Goal: Task Accomplishment & Management: Manage account settings

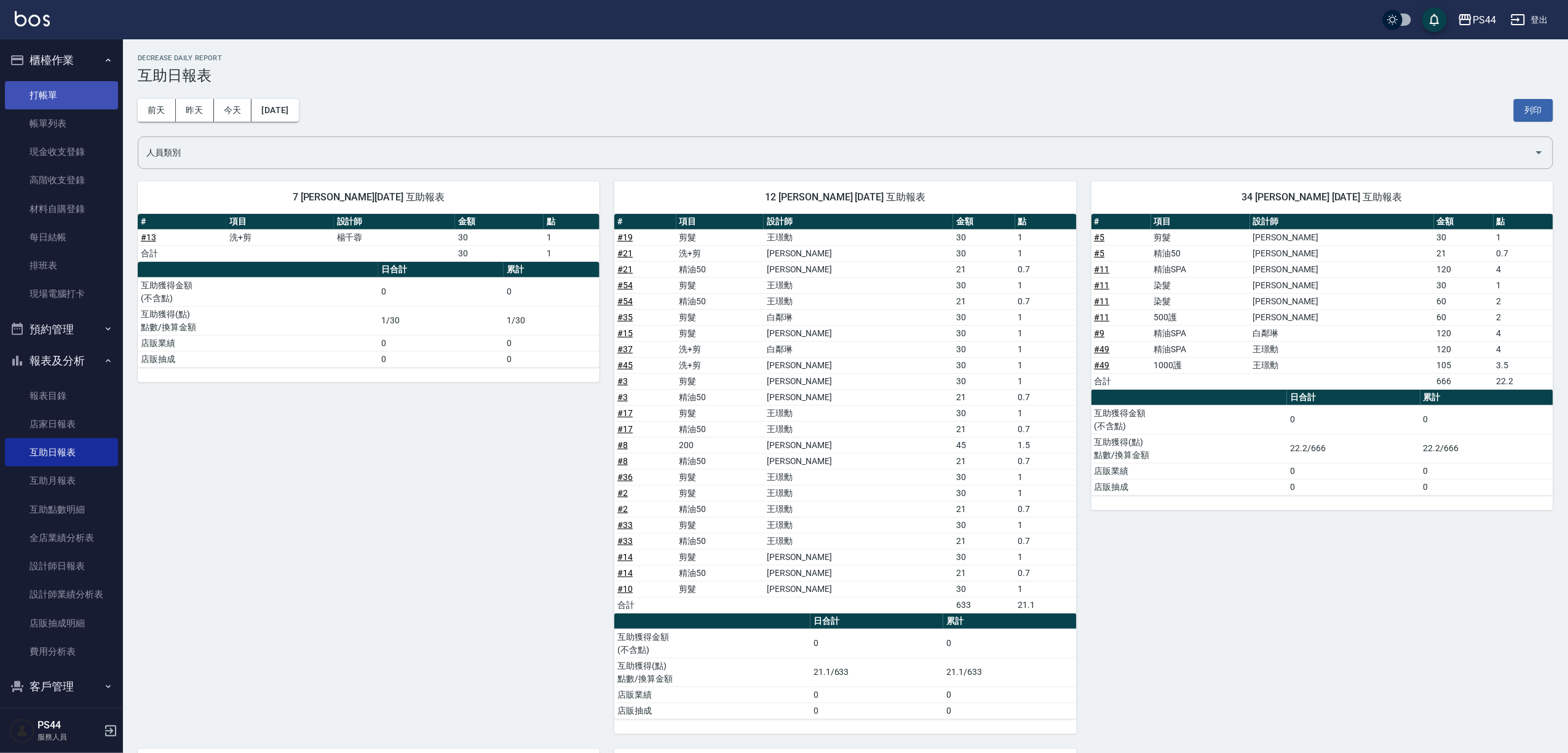
click at [50, 89] on link "打帳單" at bounding box center [61, 95] width 113 height 28
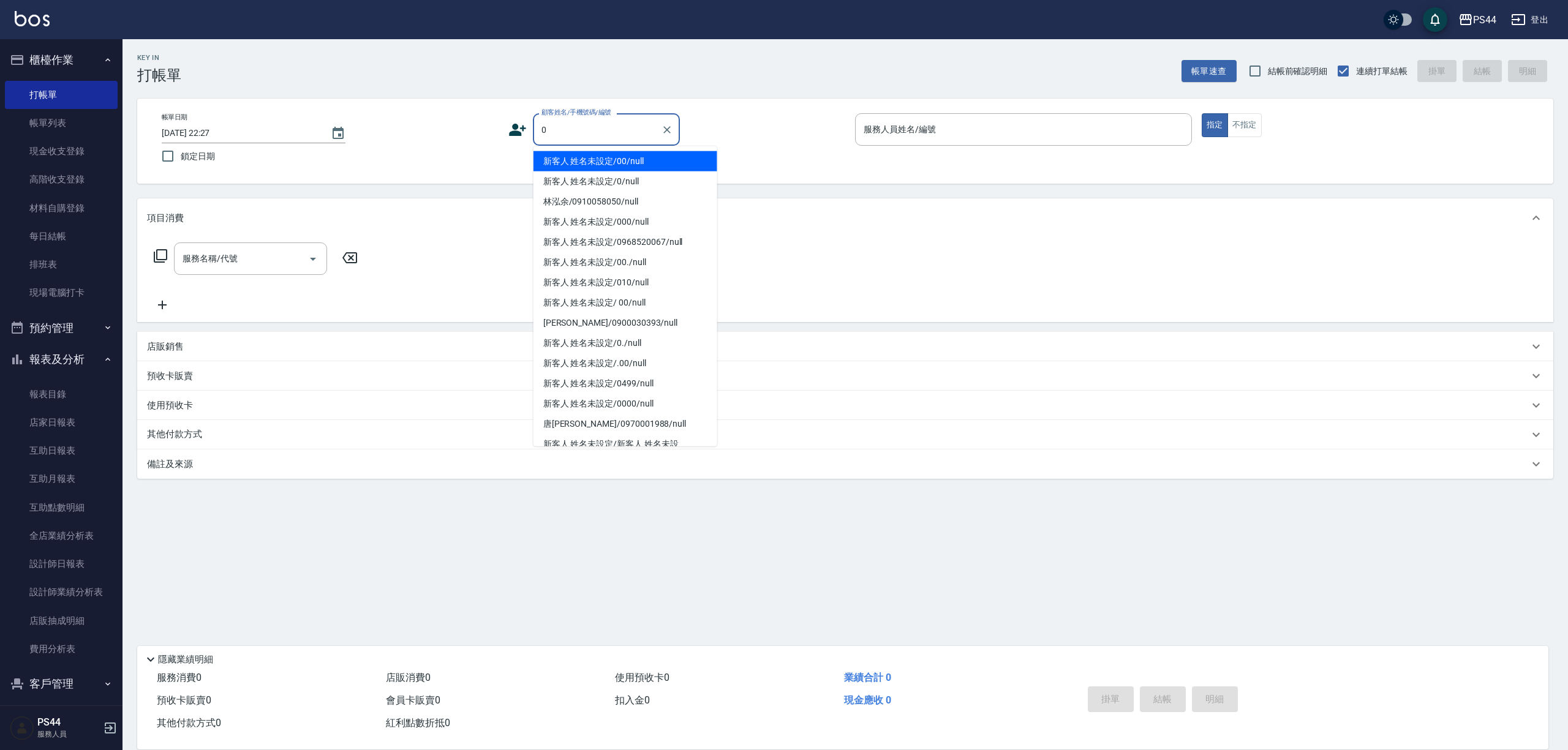
type input "新客人 姓名未設定/00/null"
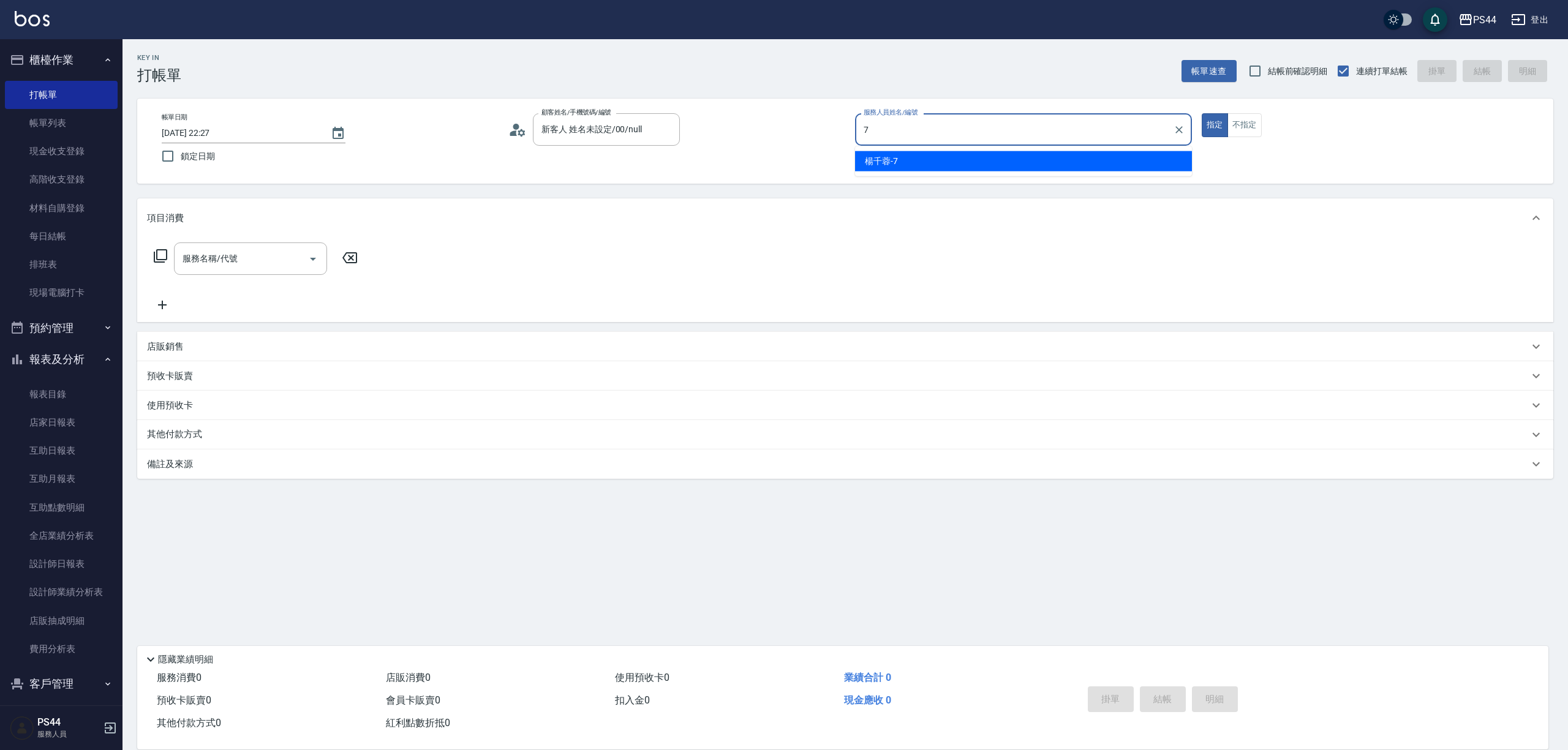
type input "楊千蓉-7"
type button "true"
type input "新客人 姓名未設定/0/null"
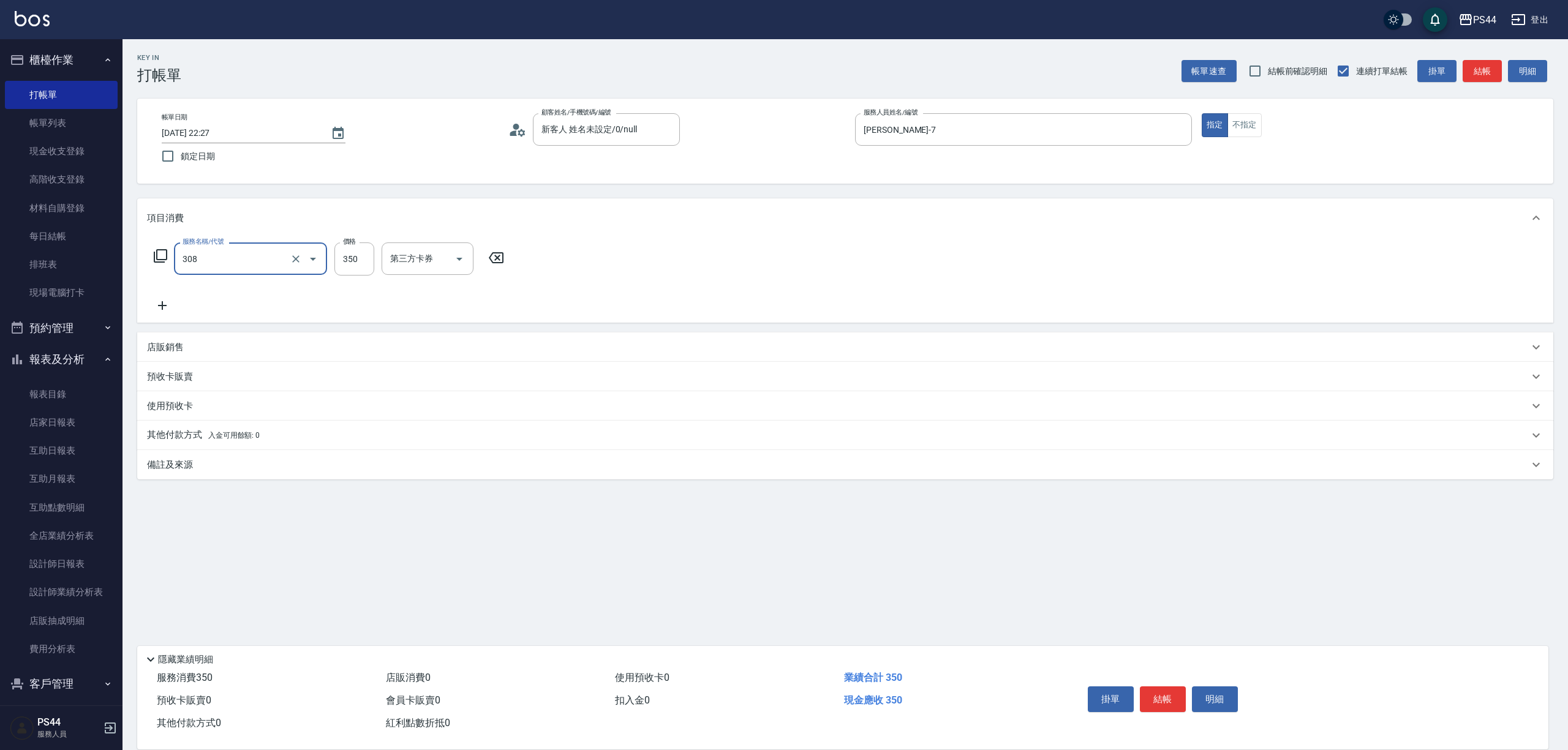
type input "洗+剪(308)"
type input "柔柔-33"
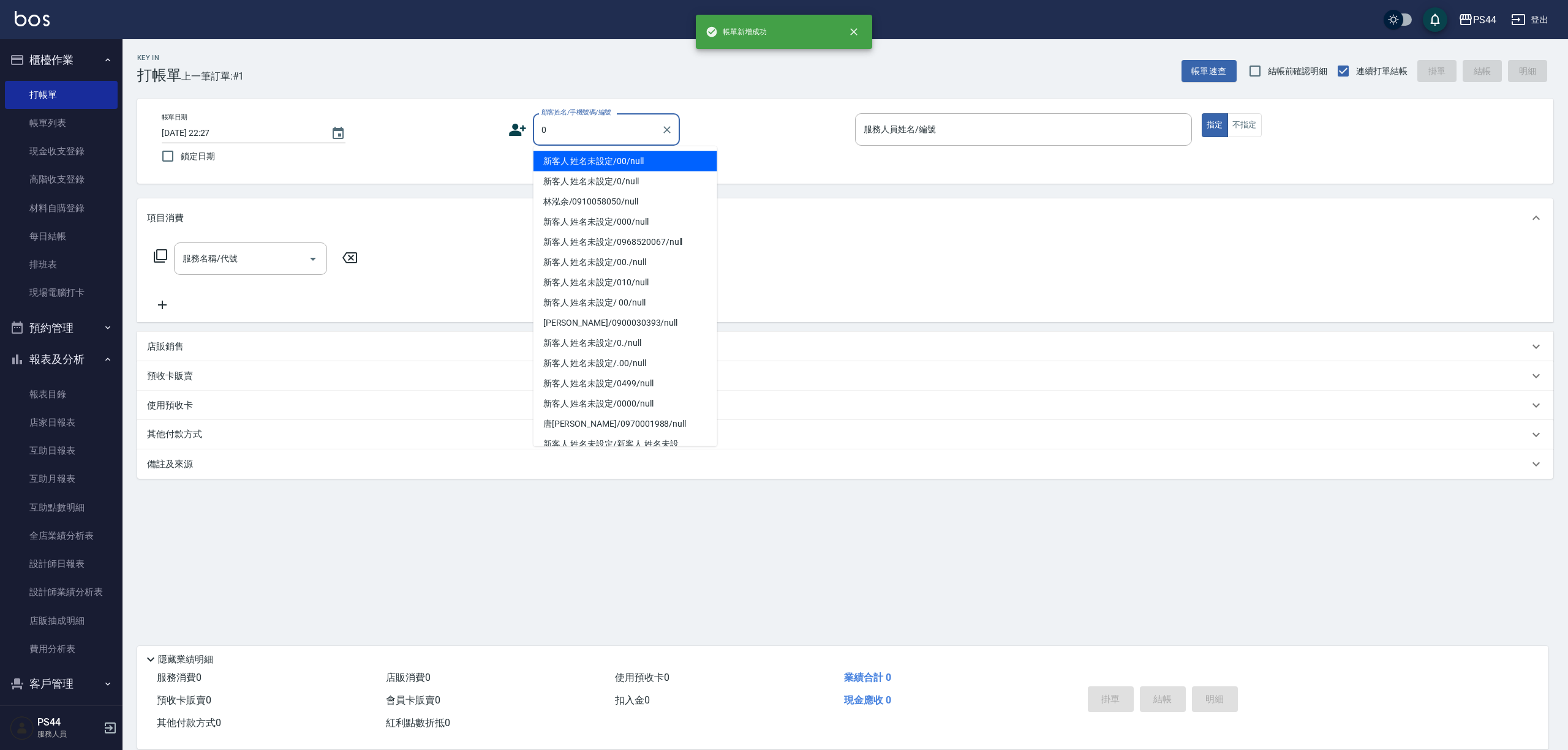
type input "新客人 姓名未設定/00/null"
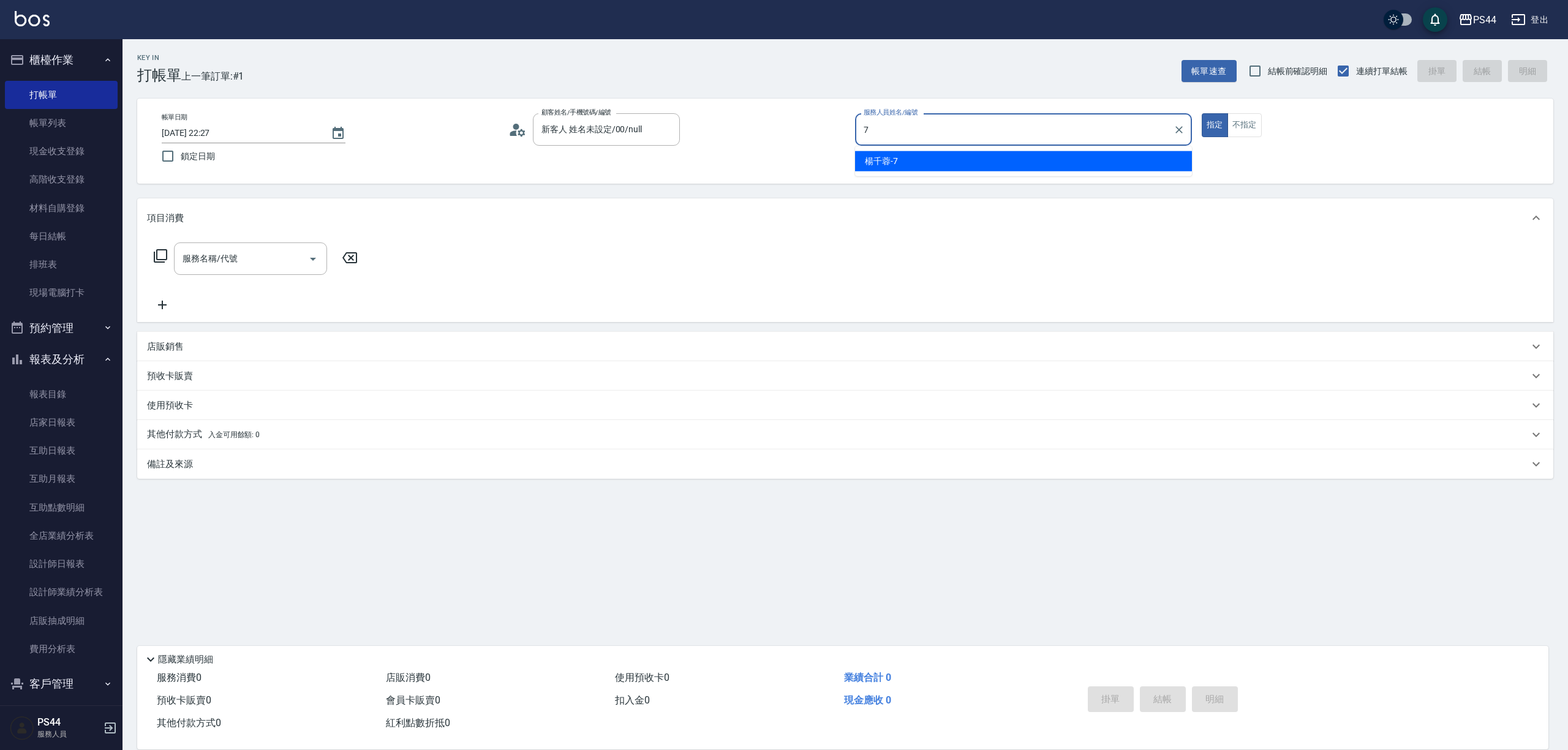
type input "楊千蓉-7"
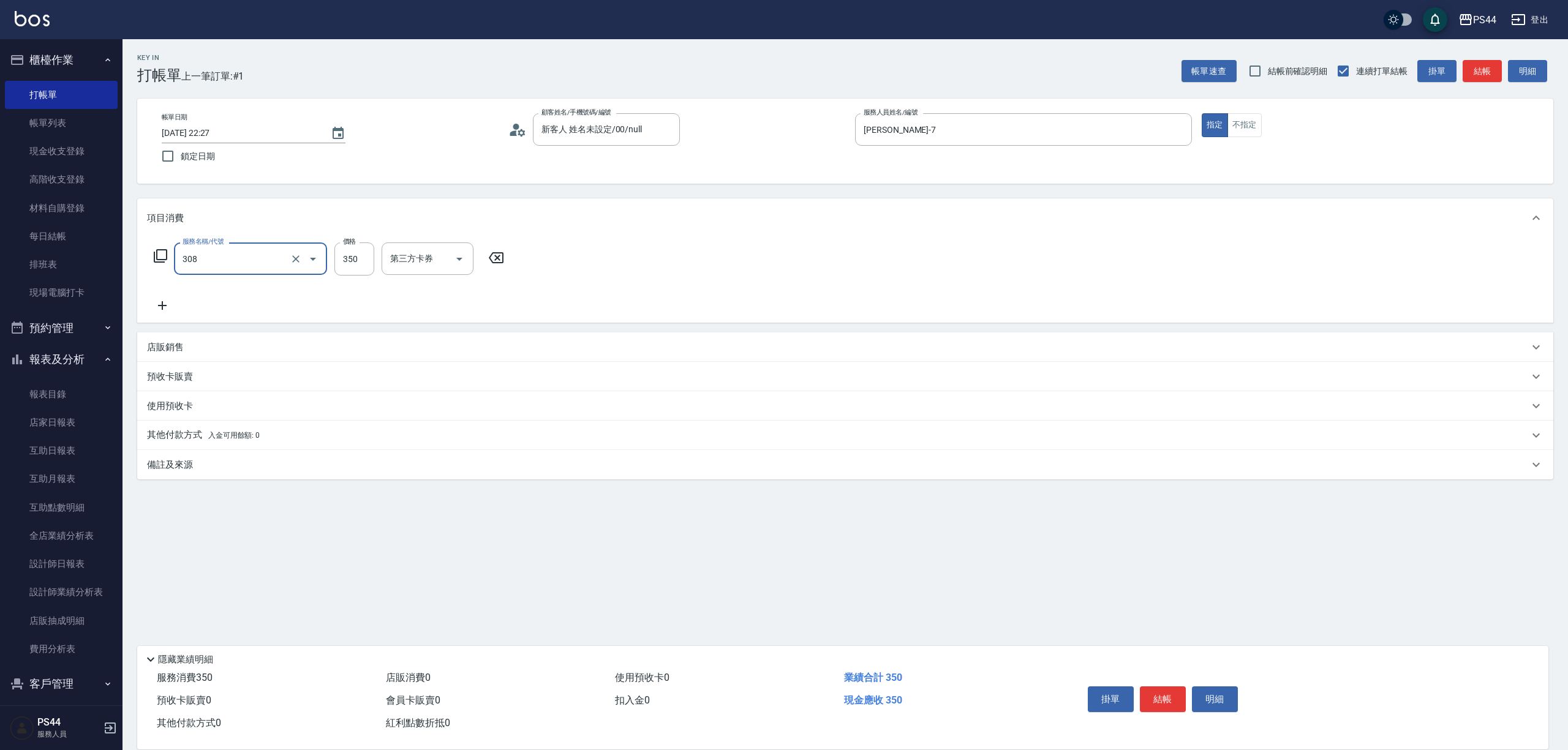
type input "洗+剪(308)"
type input "沛瑀-26"
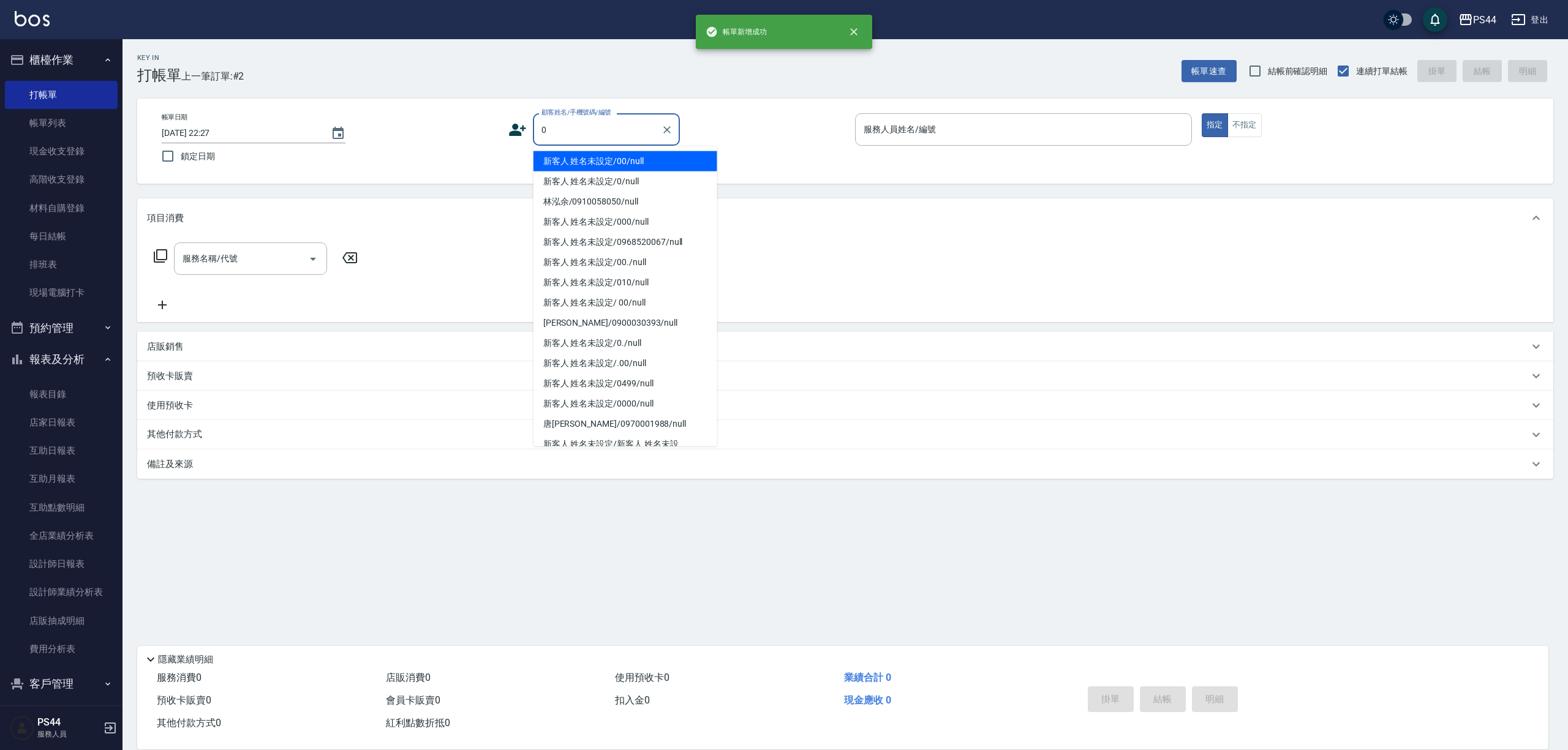
type input "新客人 姓名未設定/00/null"
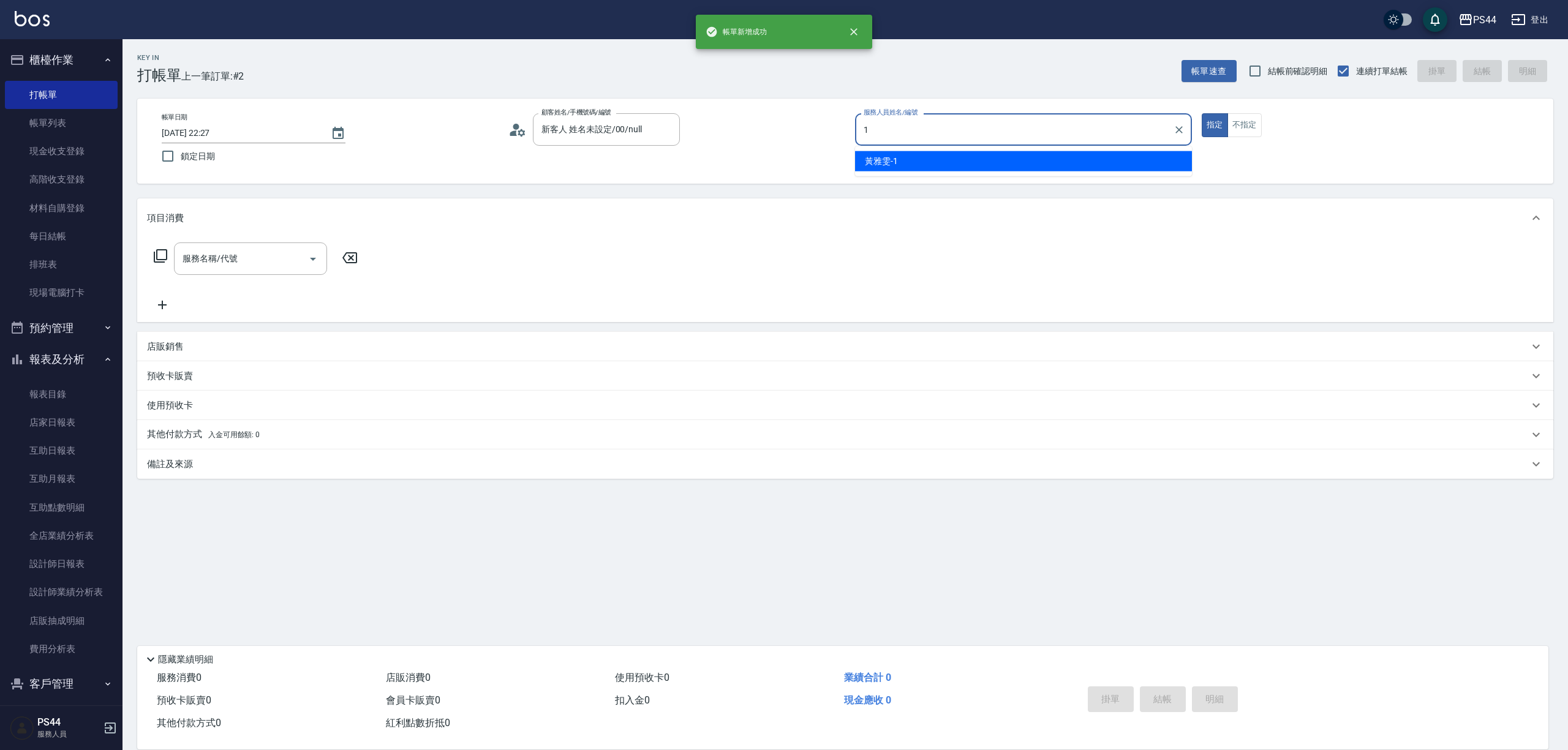
type input "黃雅雯-1"
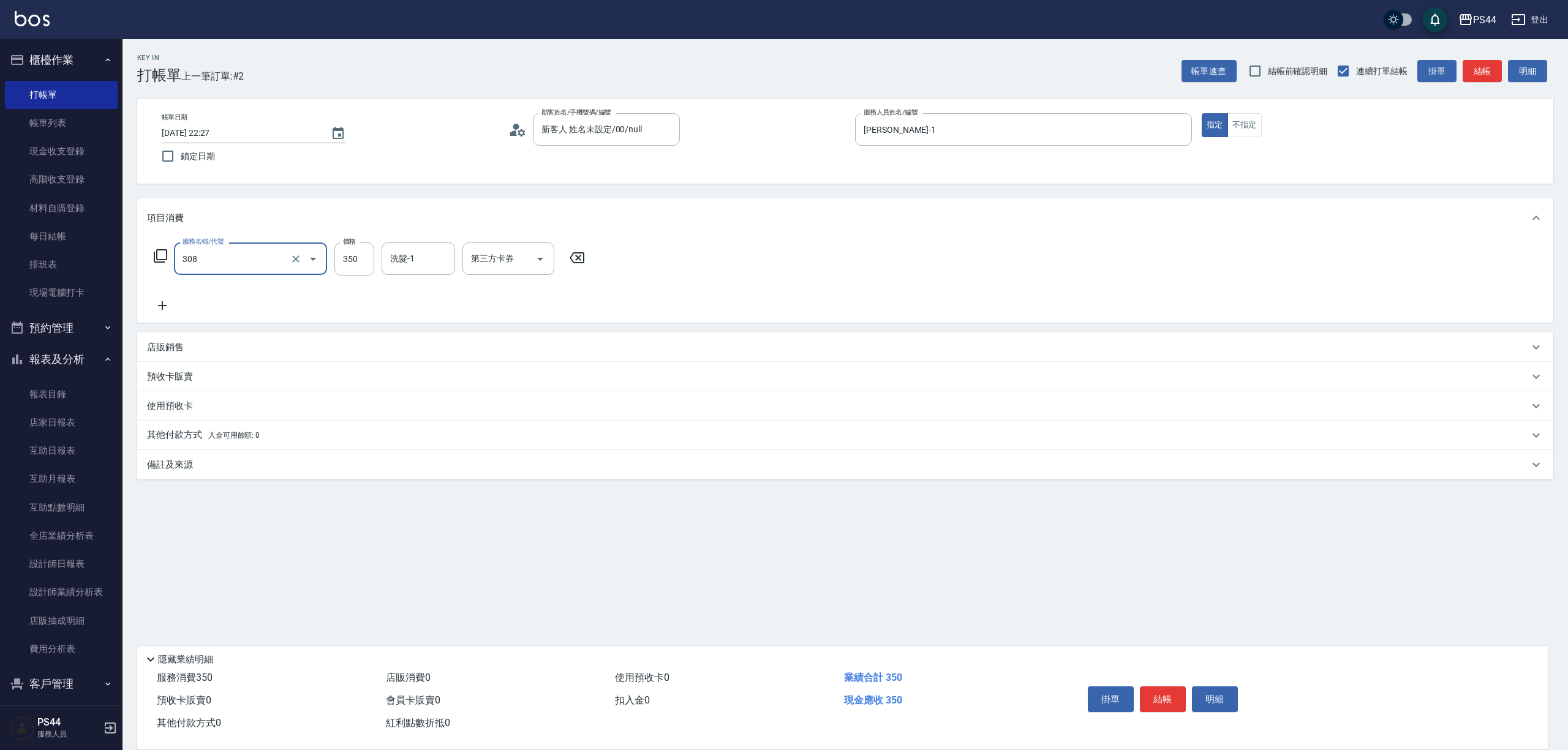
type input "洗+剪(308)"
type input "400"
type input "慧星-29"
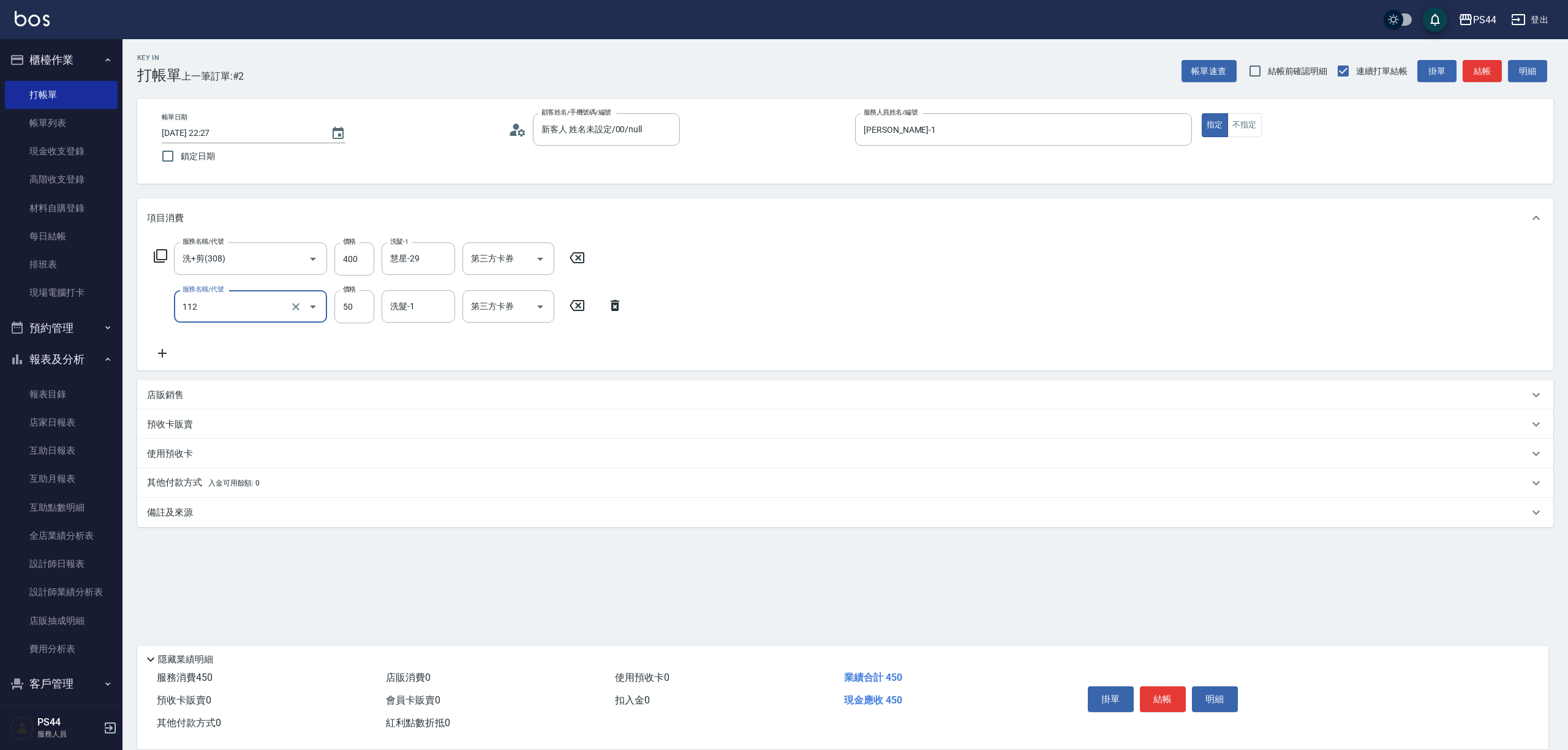
type input "精油50(112)"
type input "慧星-29"
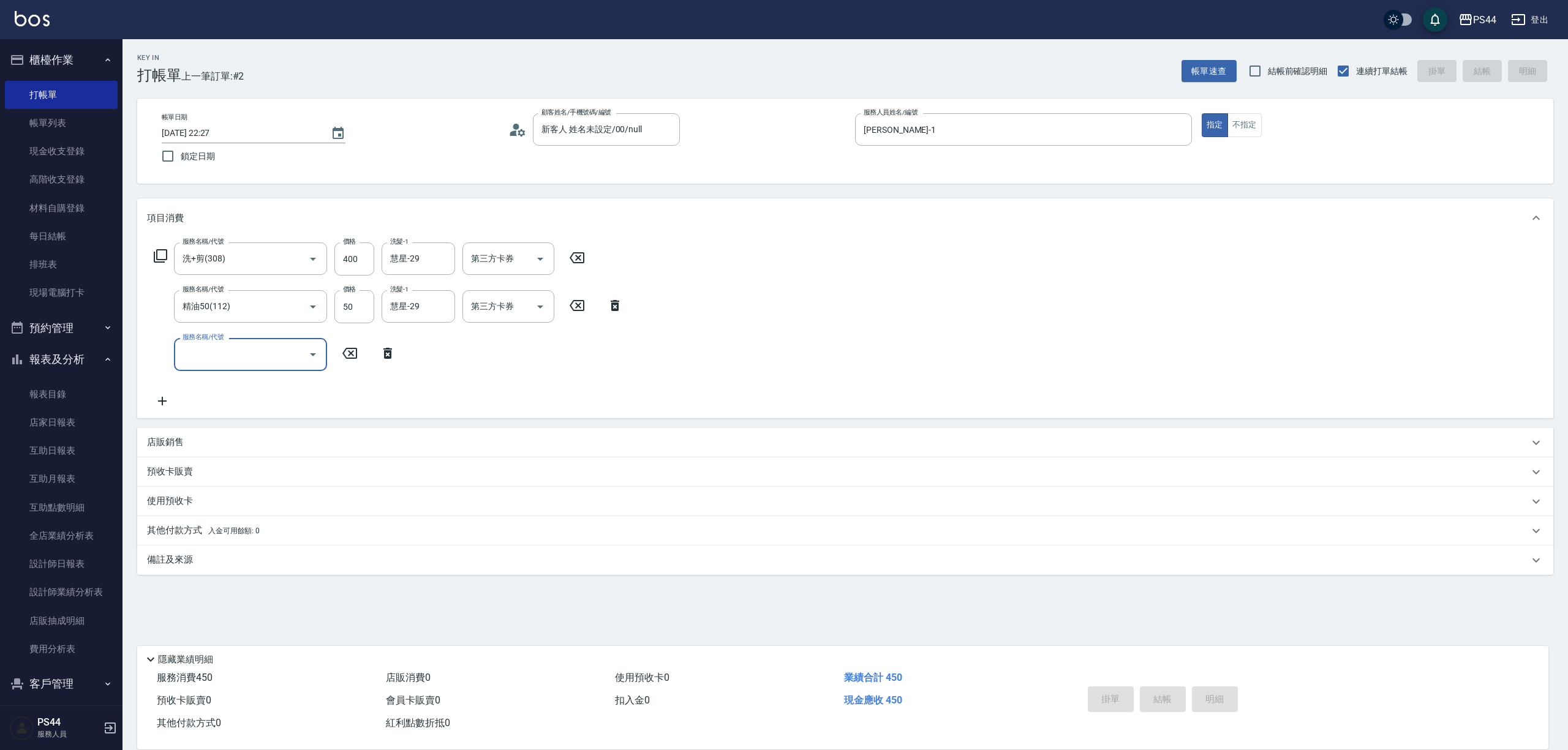
type input "2025/09/06 22:28"
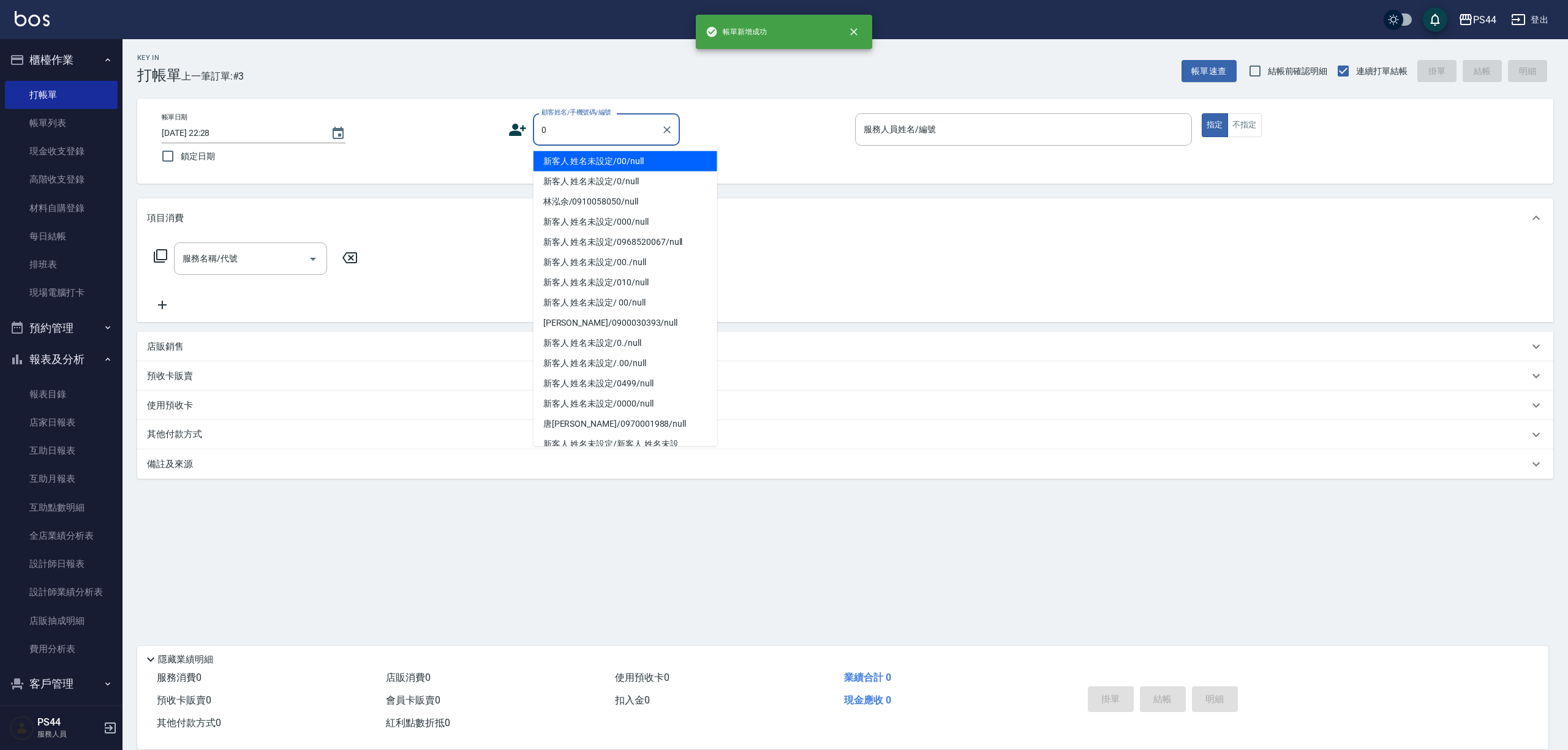
type input "新客人 姓名未設定/00/null"
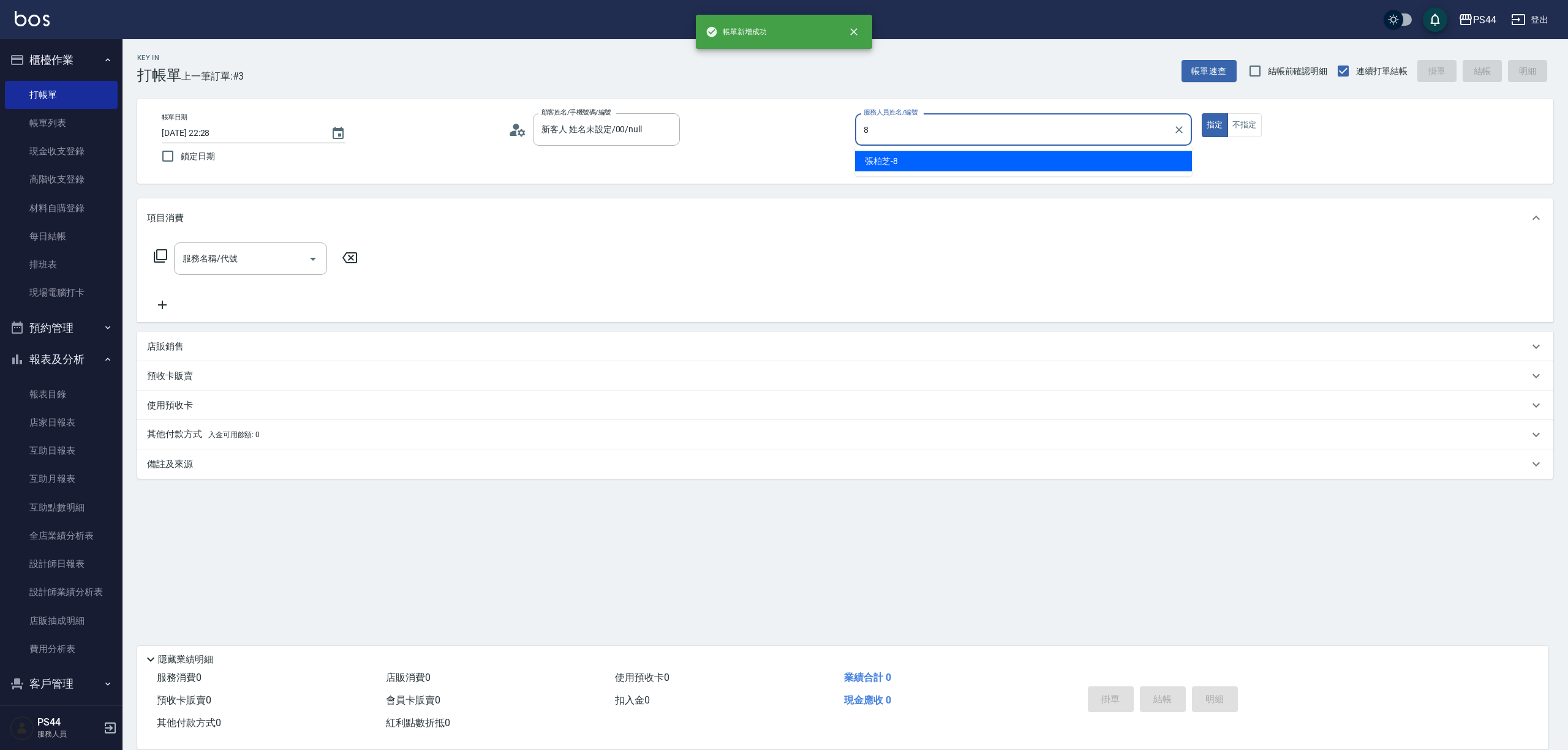
type input "張柏芝-8"
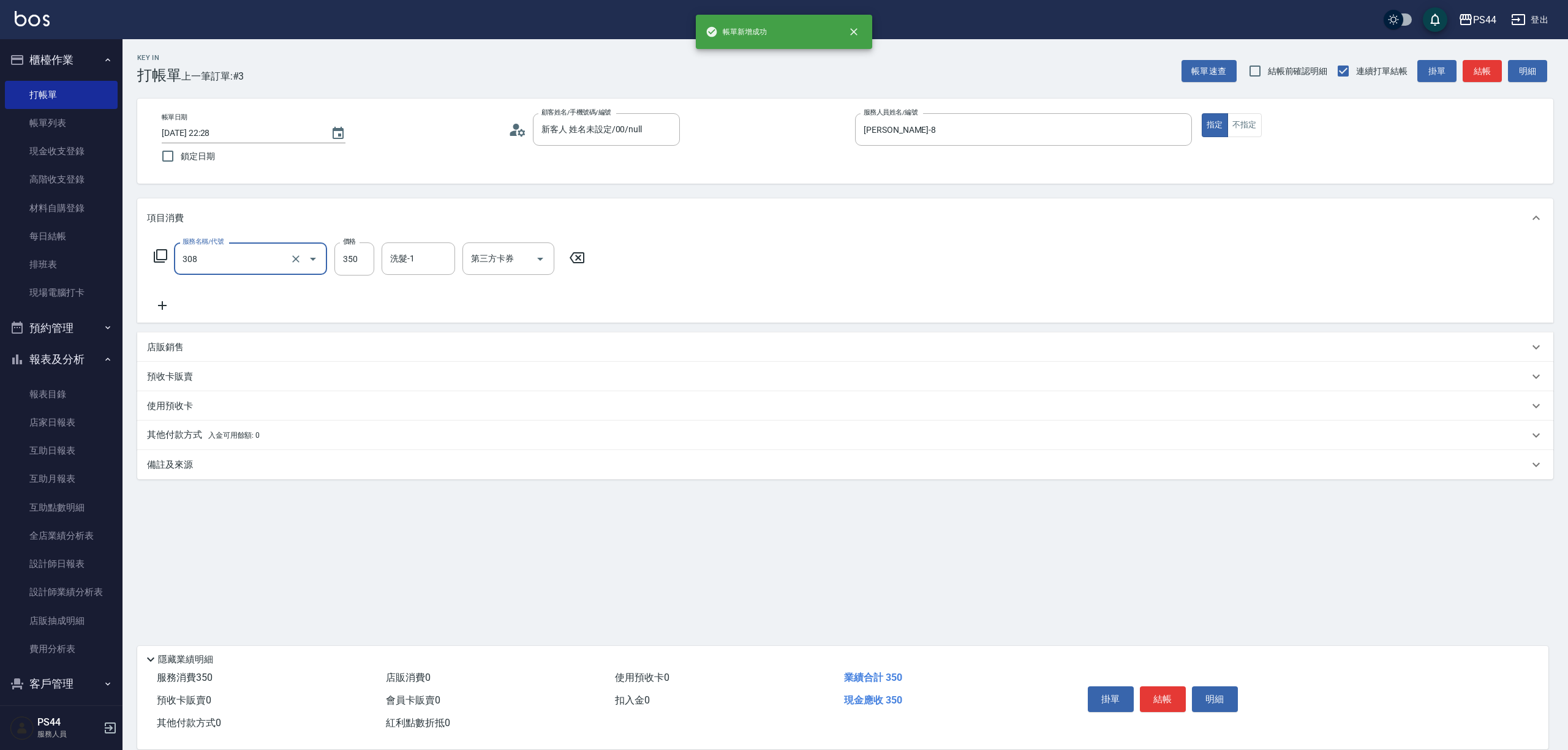
type input "洗+剪(308)"
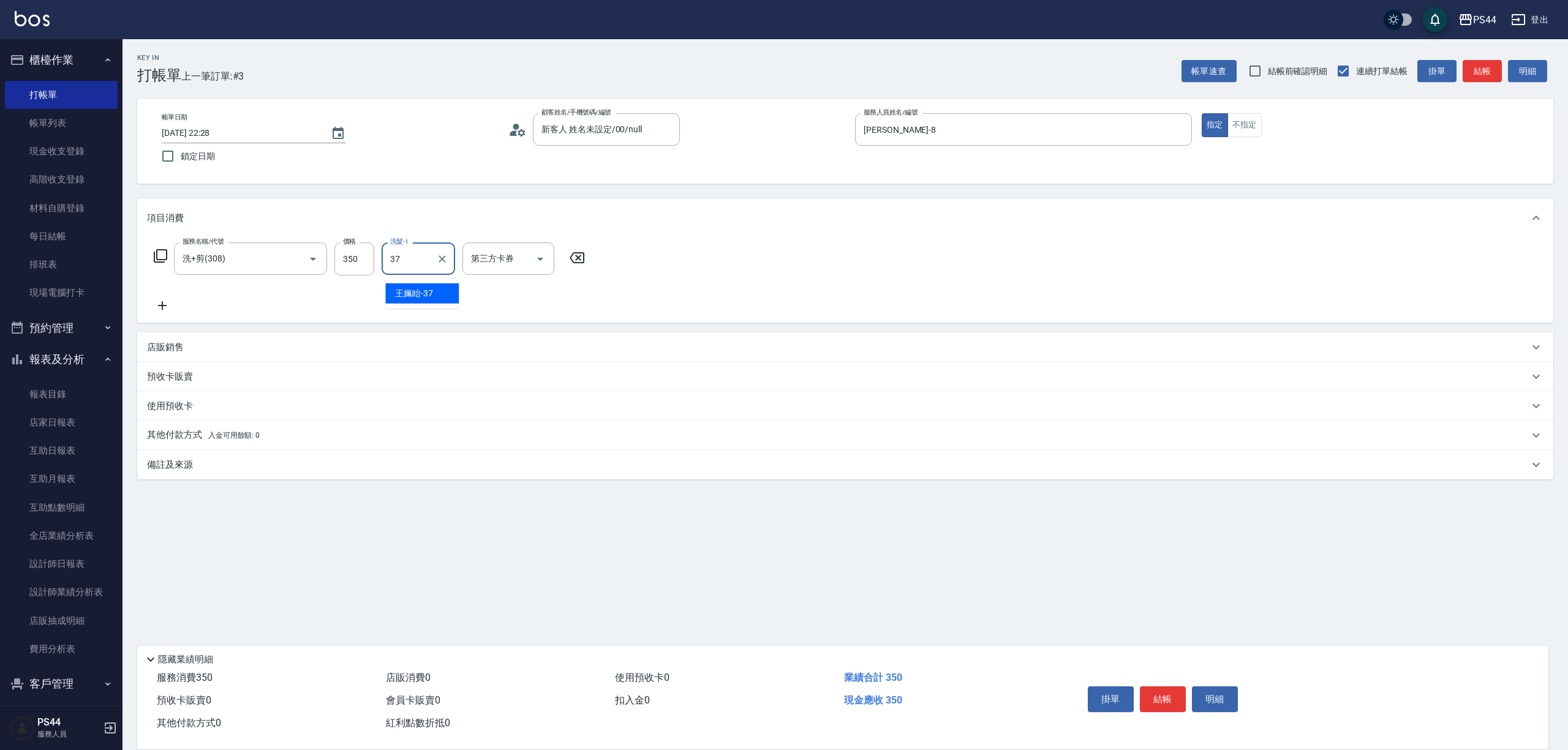
type input "王姵眙-37"
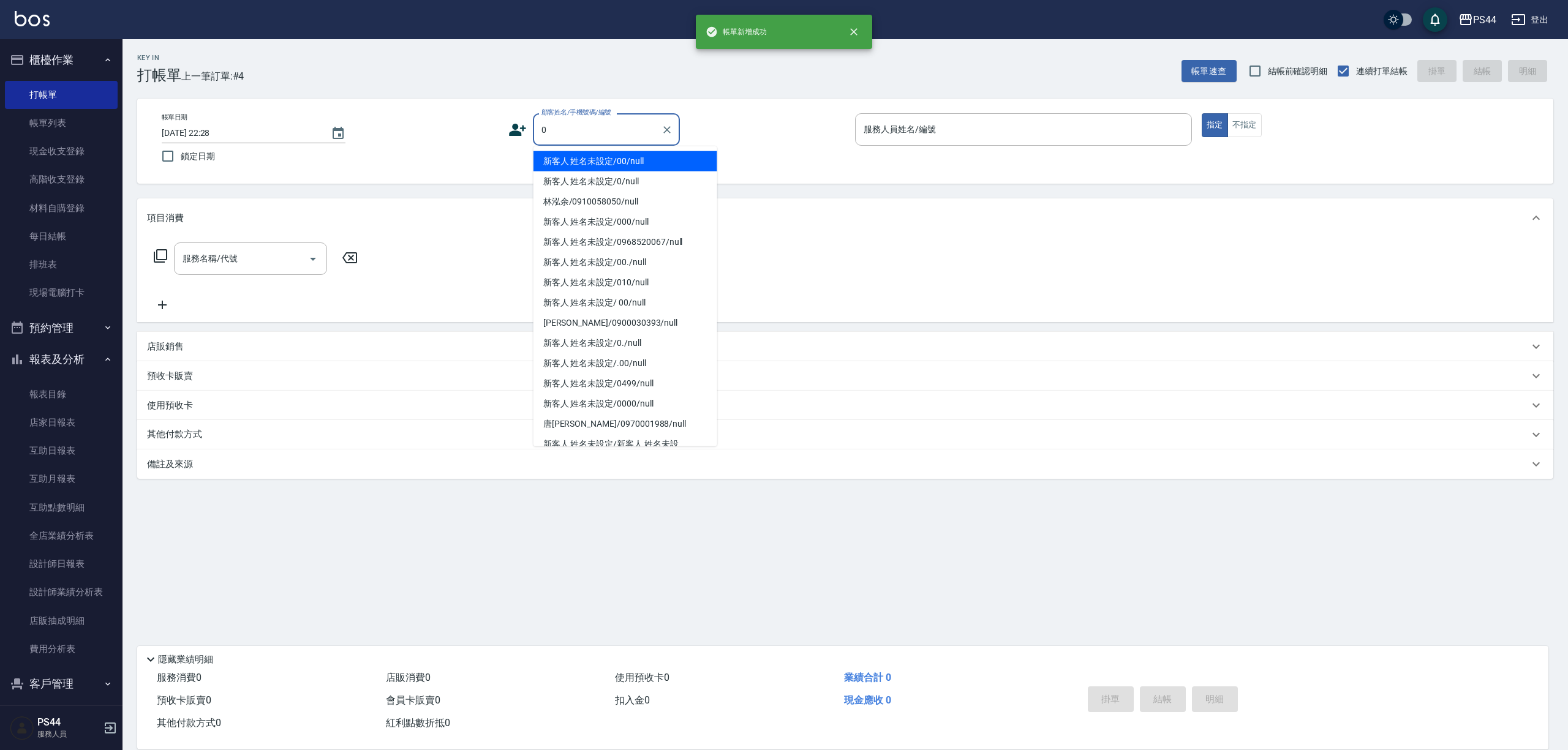
type input "新客人 姓名未設定/00/null"
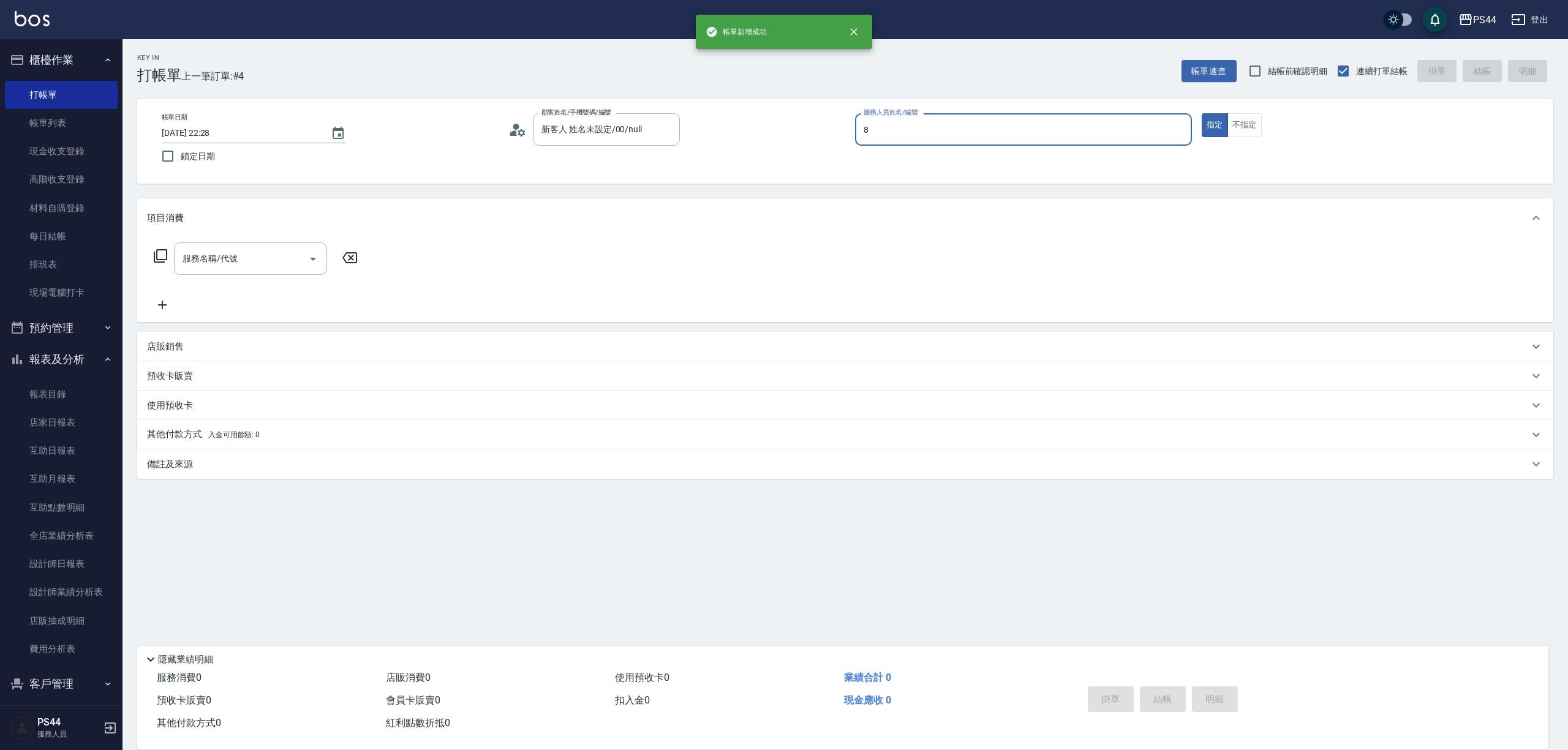
type input "張柏芝-8"
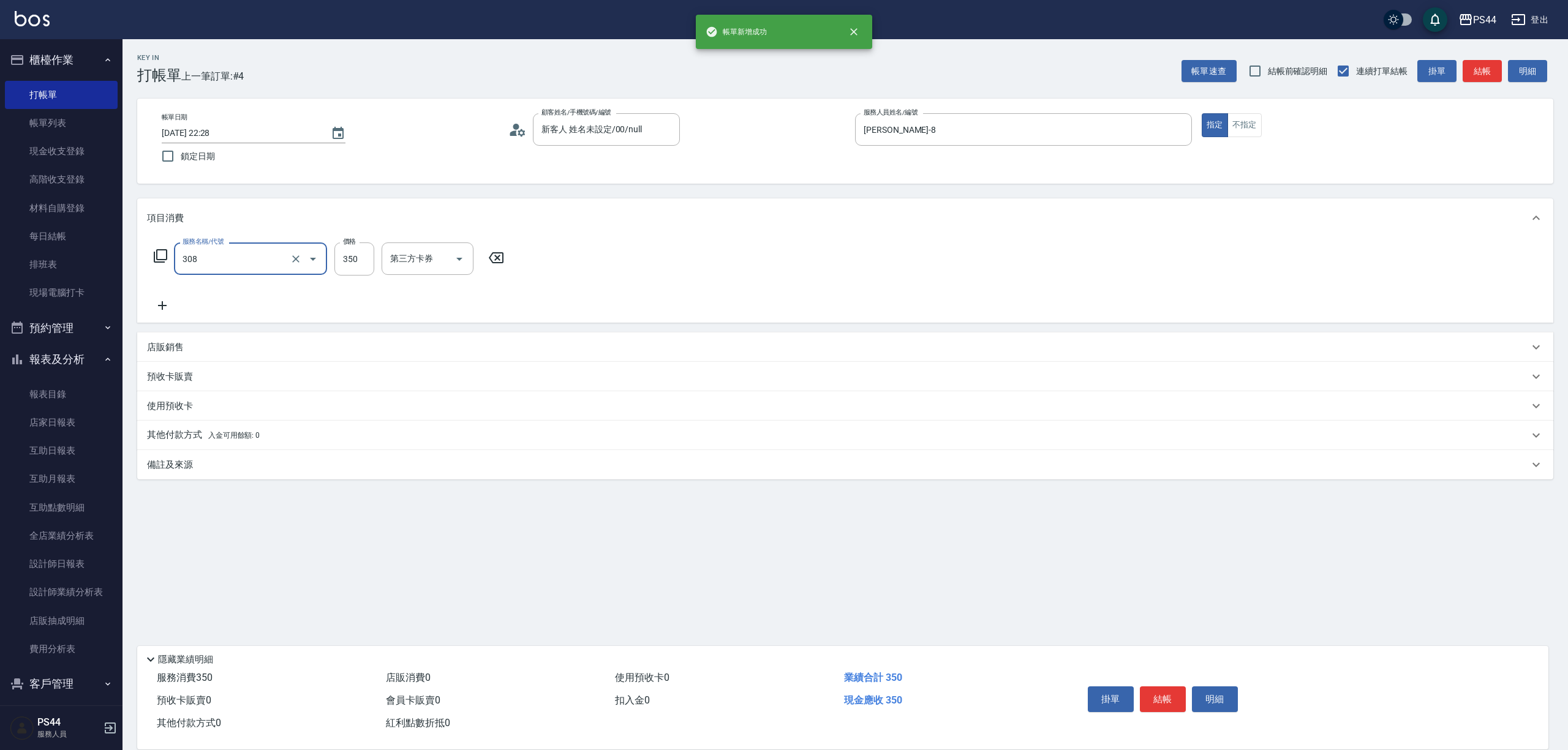
type input "洗+剪(308)"
type input "柔柔-33"
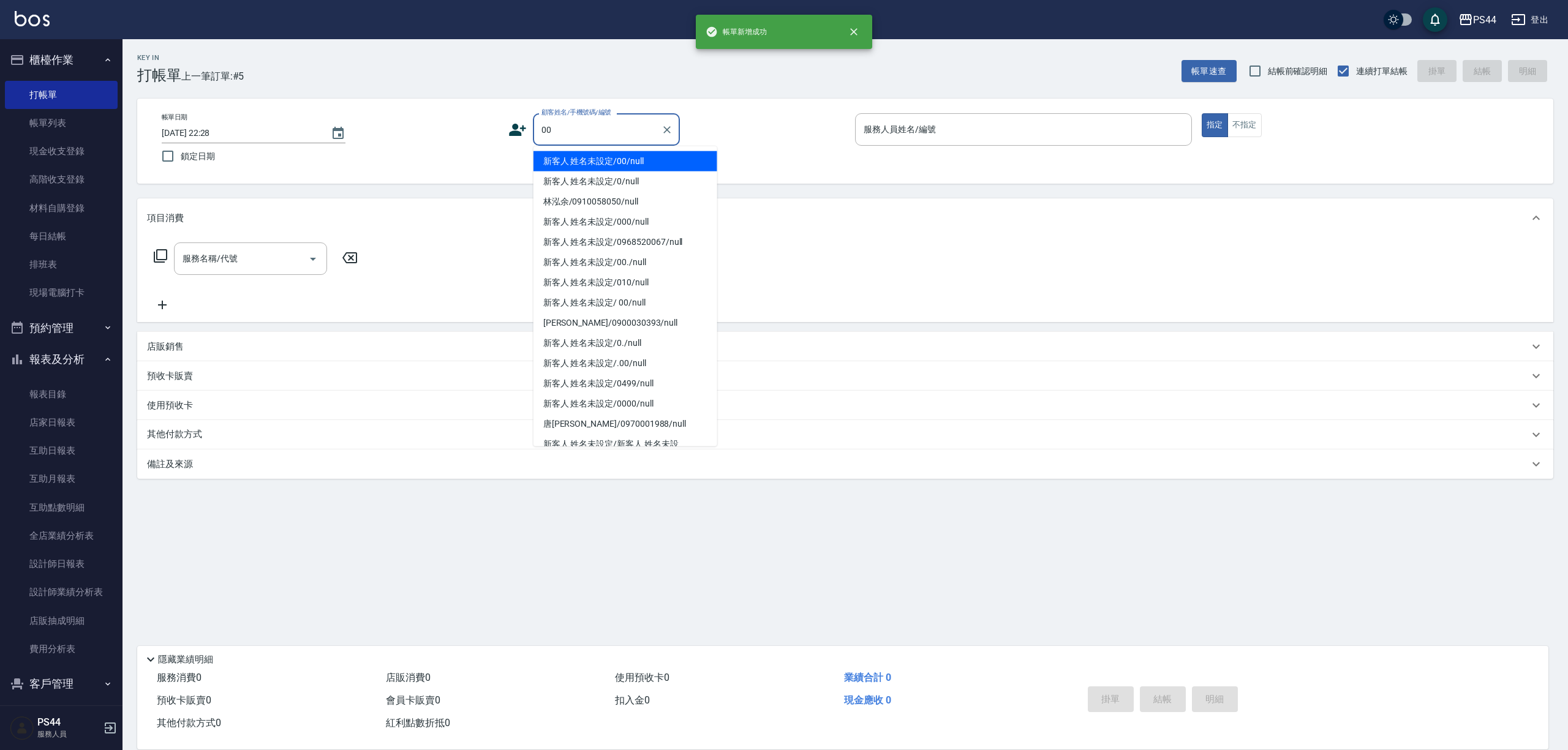
type input "新客人 姓名未設定/00/null"
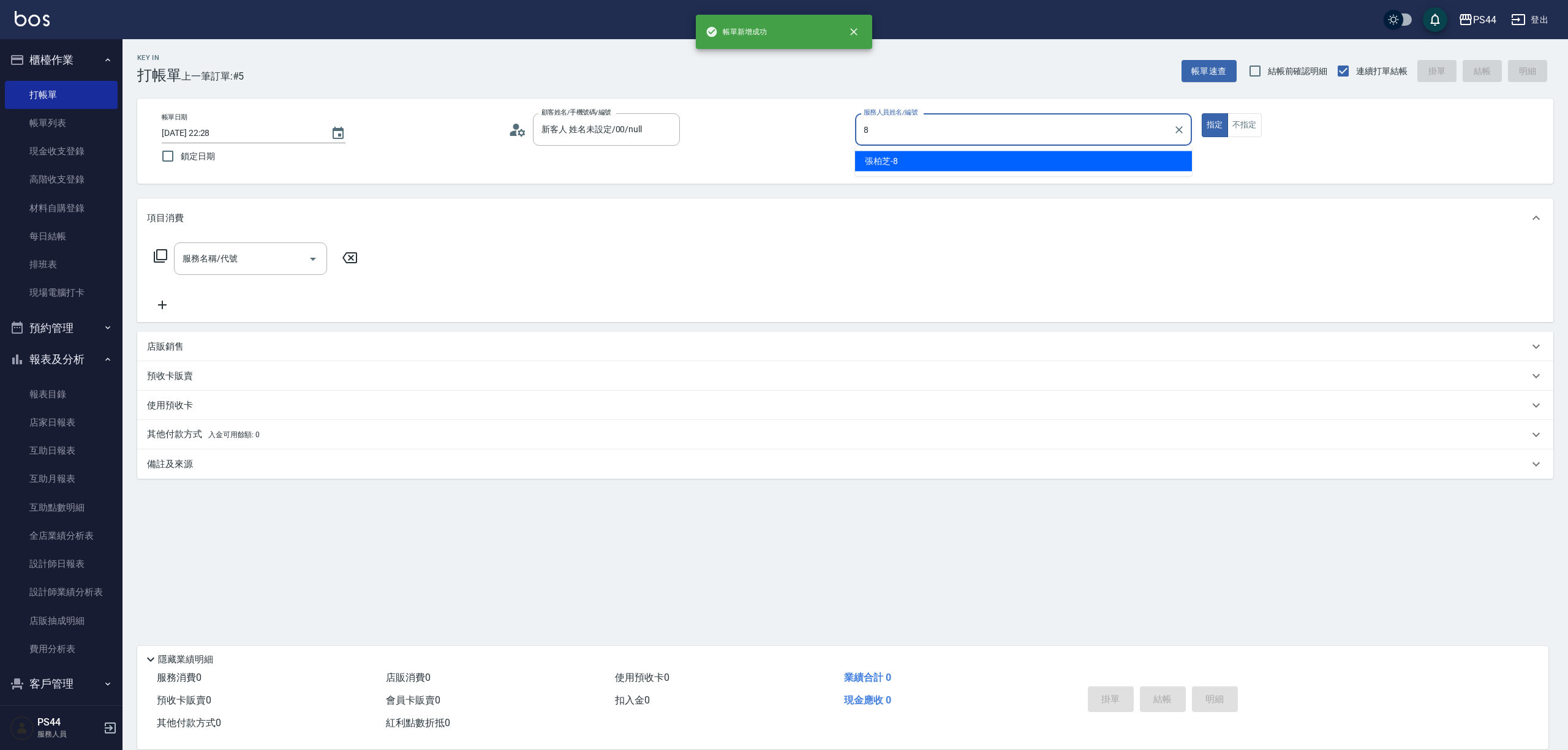
type input "張柏芝-8"
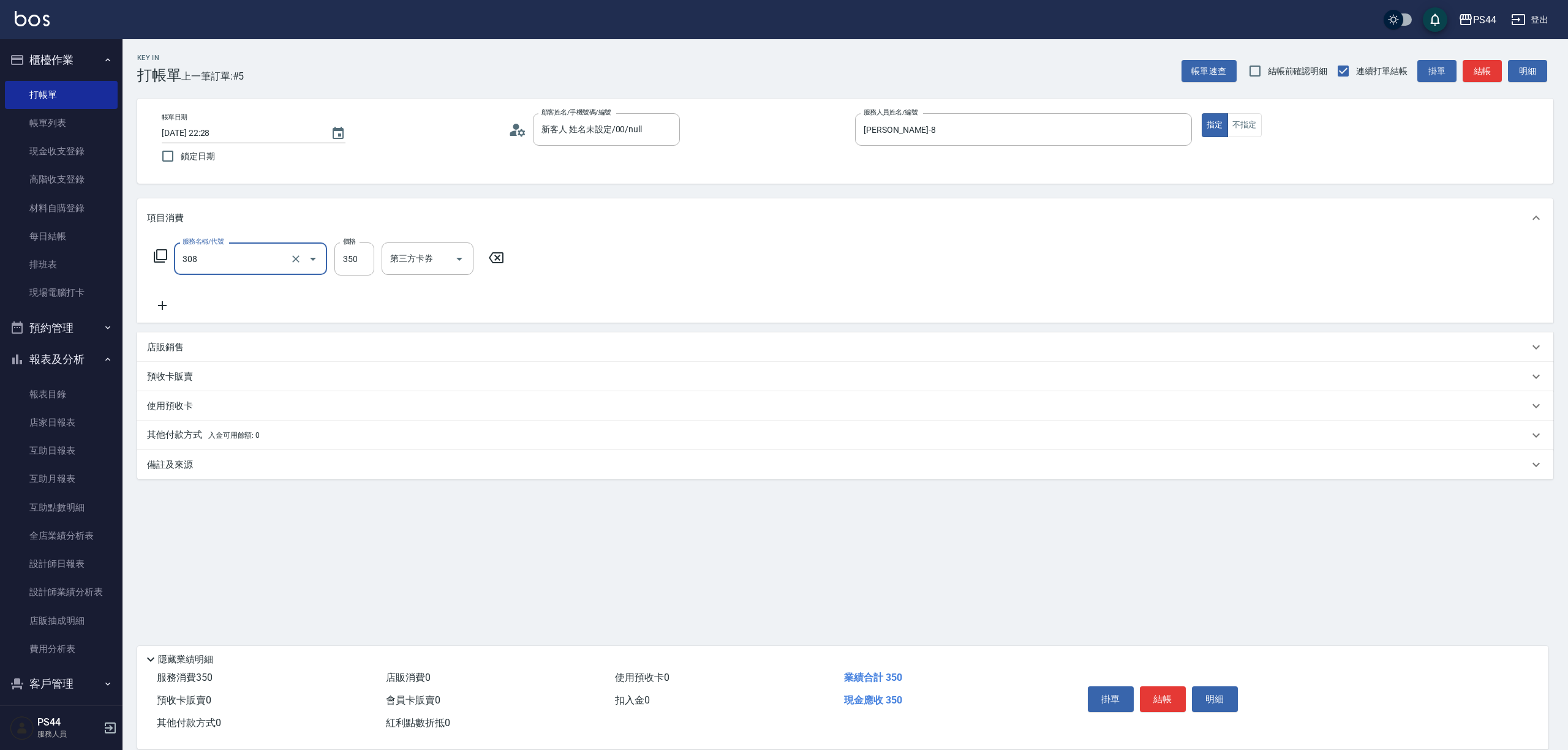
type input "洗+剪(308)"
type input "柔柔-33"
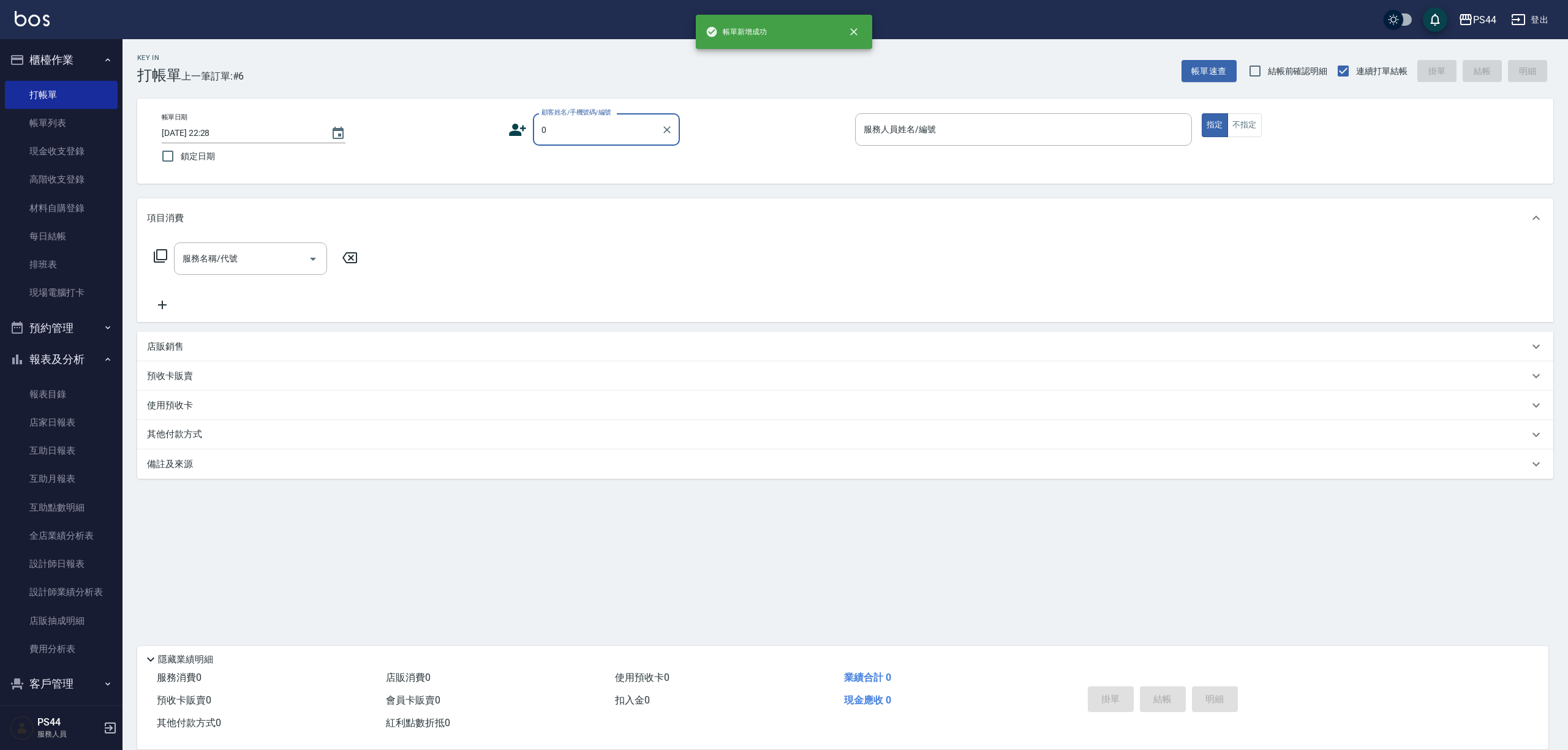
type input "新客人 姓名未設定/00/null"
type input "kAYDEN-6"
type input "新客人 姓名未設定/0/null"
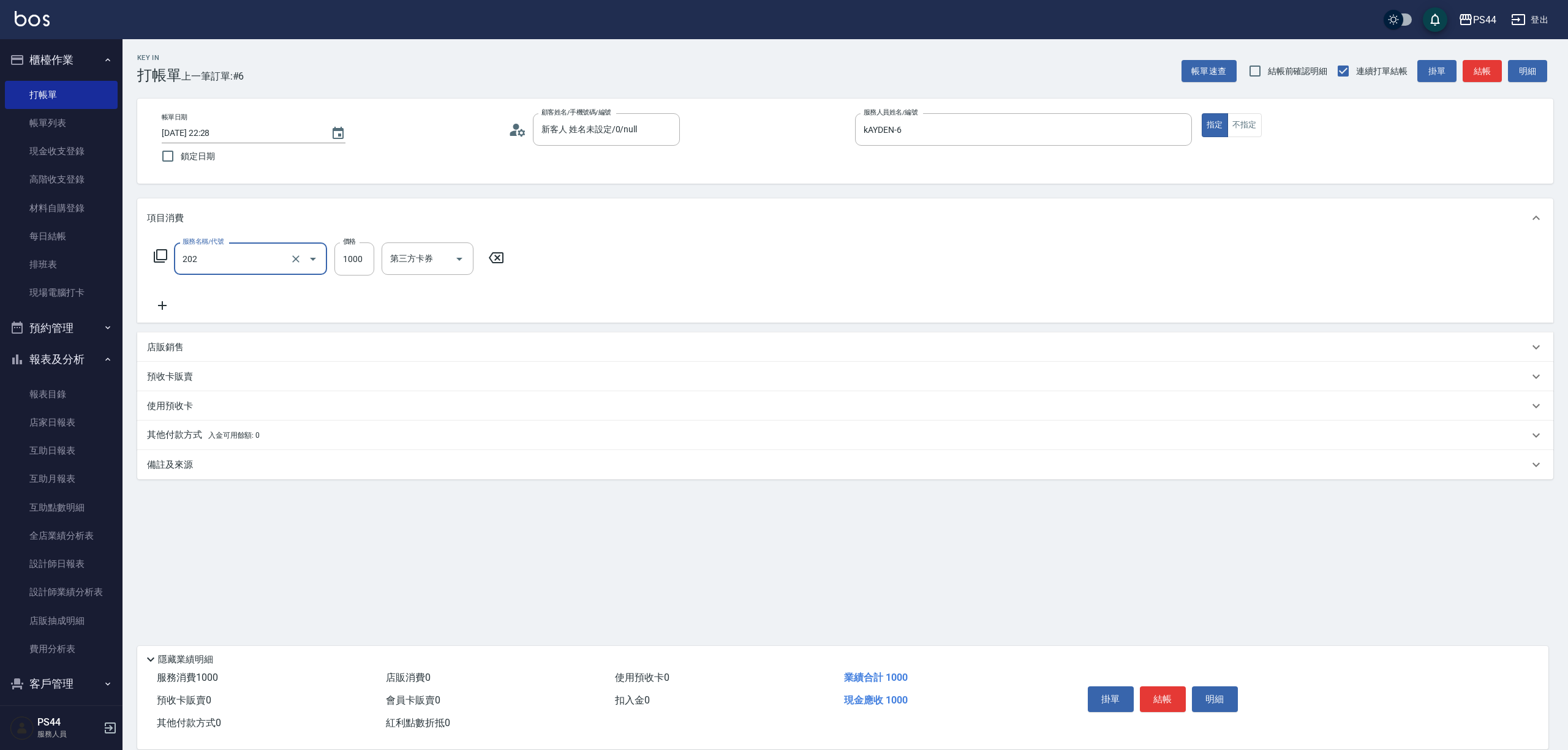
type input "燙髮(202)"
type input "蘇昭瑜-55"
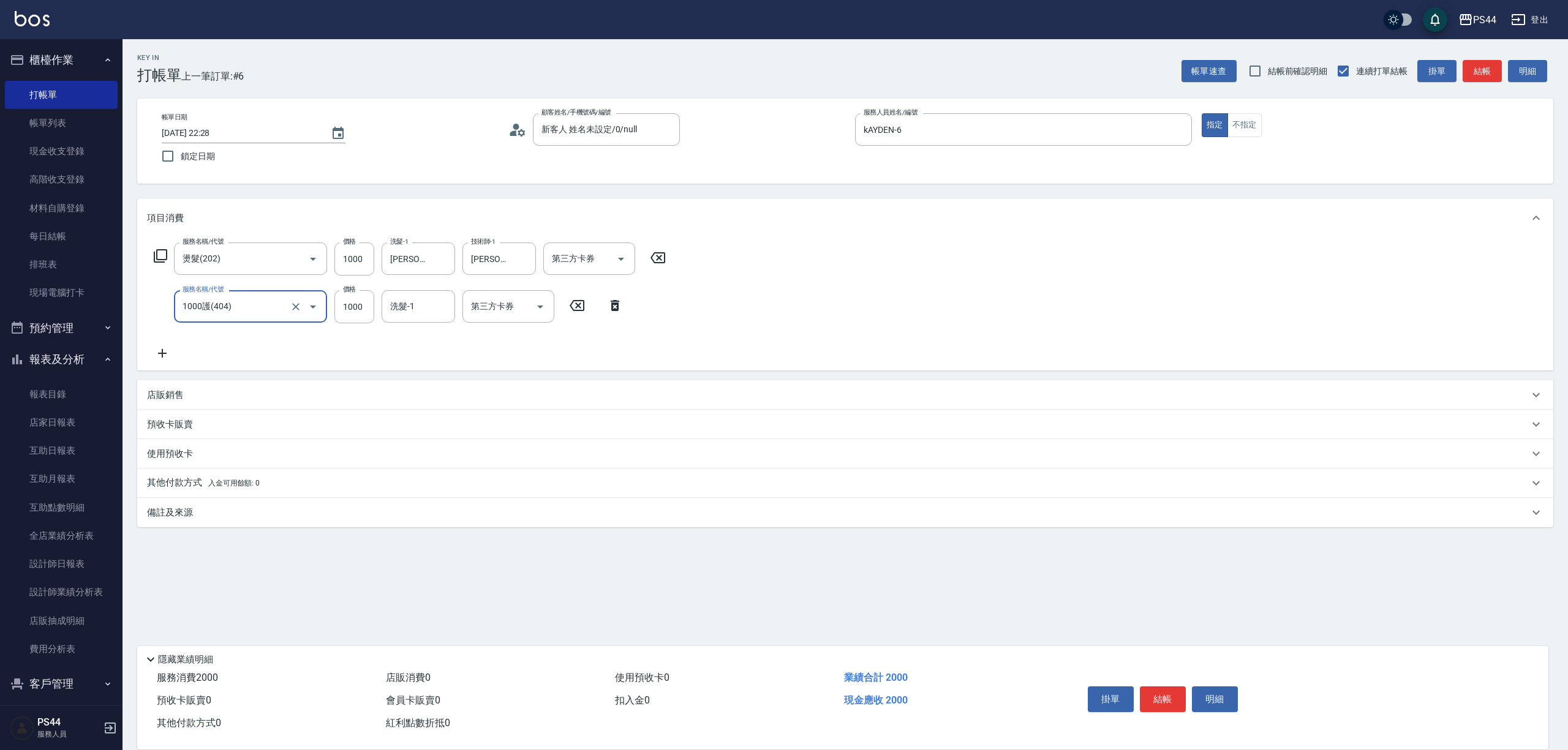
type input "1000護(404)"
type input "蘇昭瑜-55"
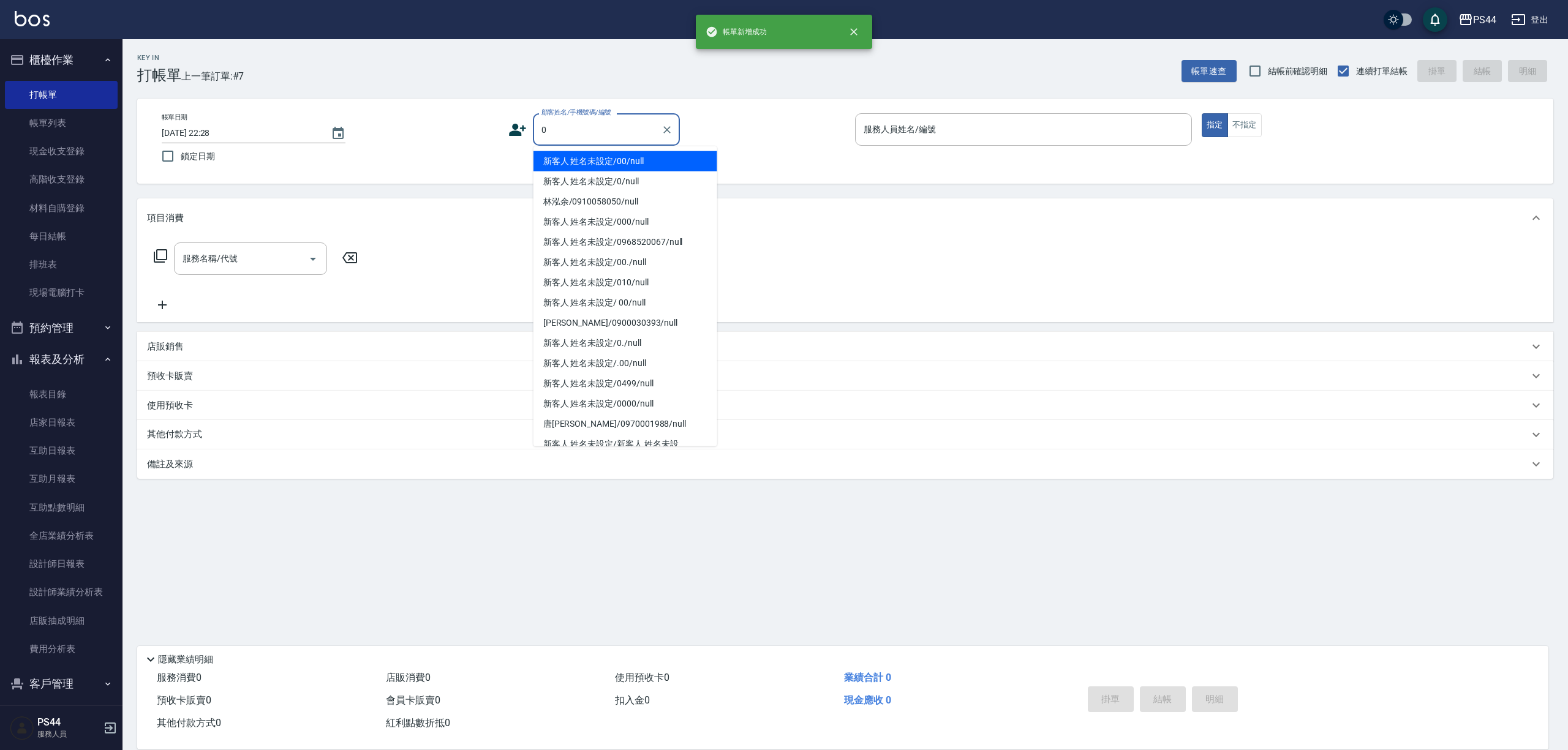
type input "新客人 姓名未設定/00/null"
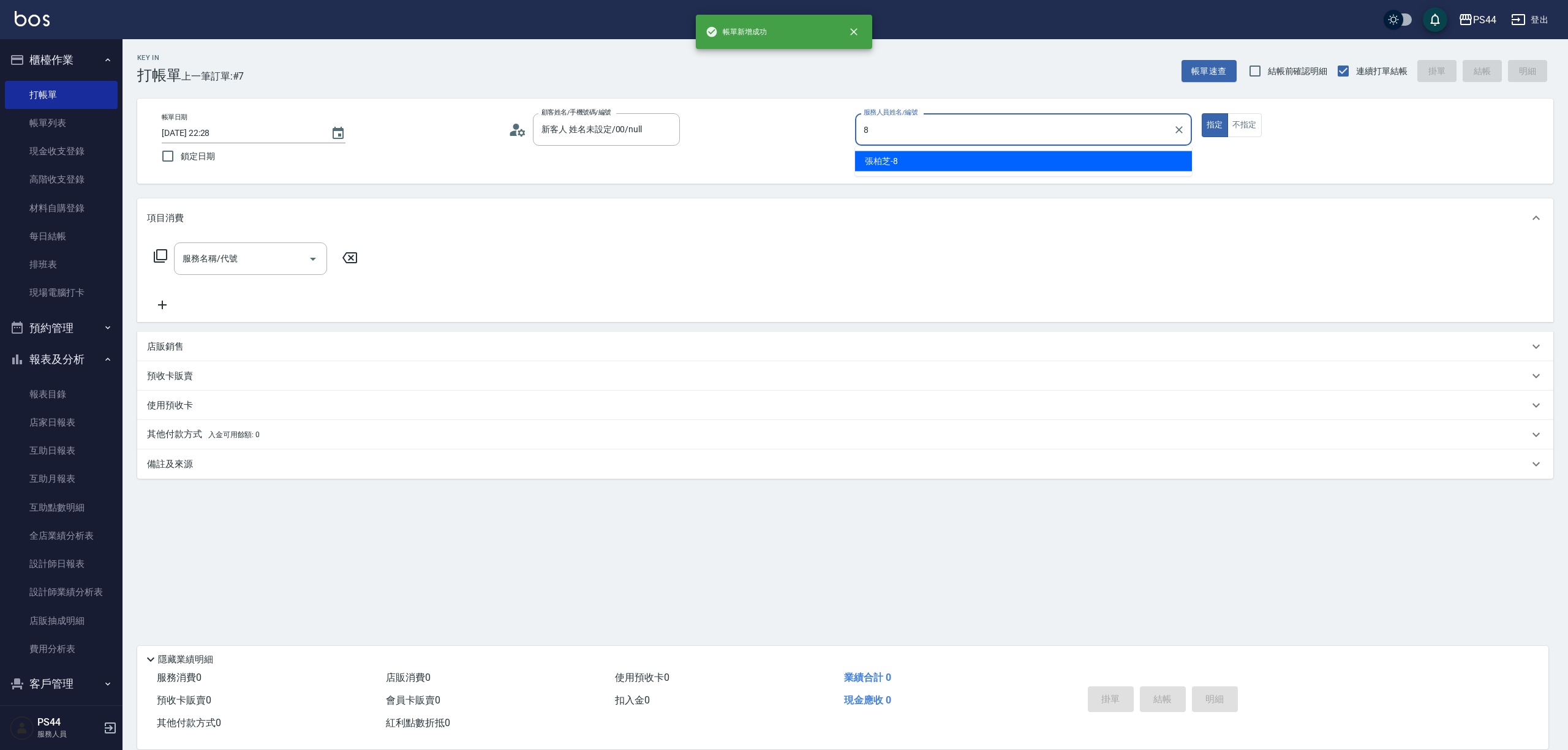
type input "張柏芝-8"
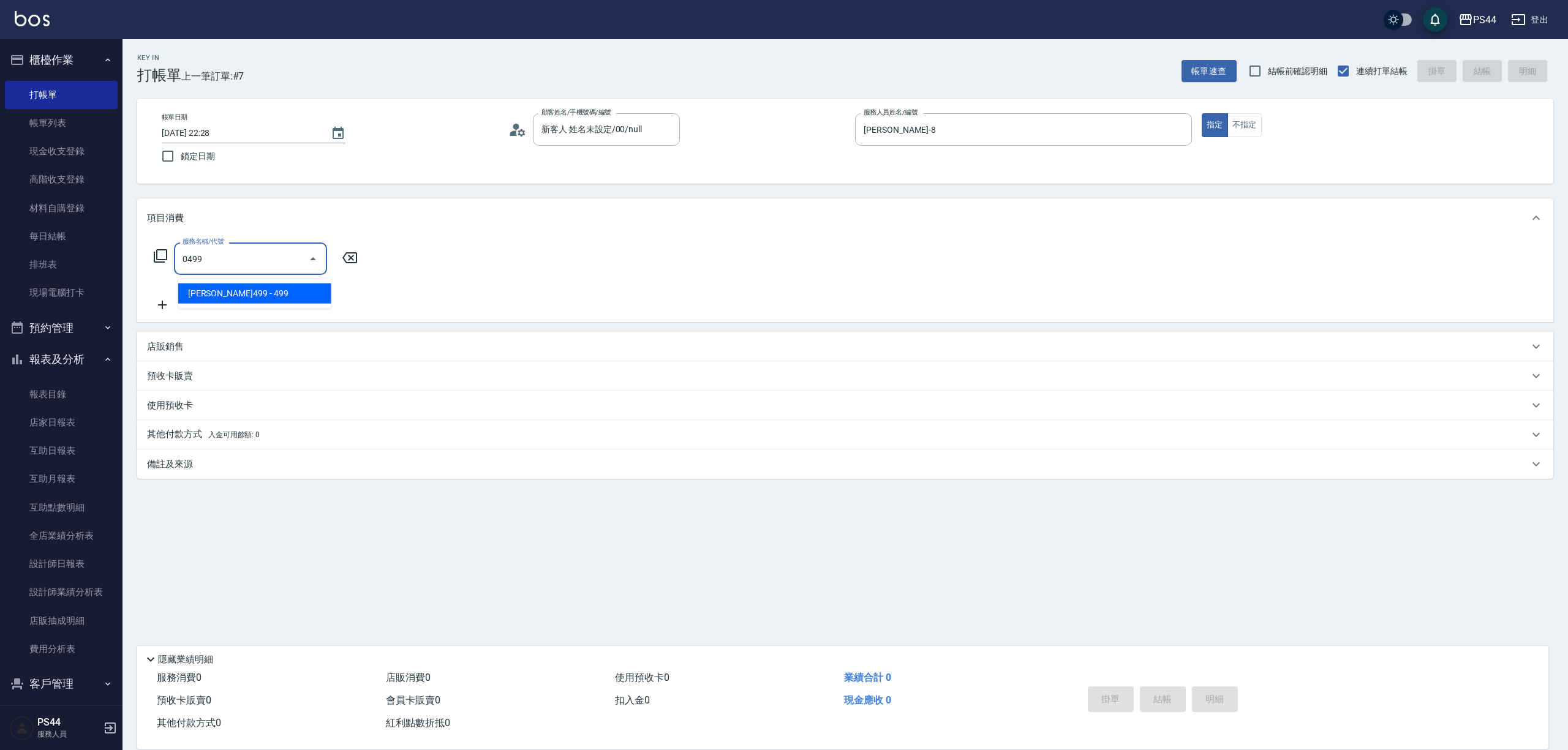
type input "伊黛莉499(0499)"
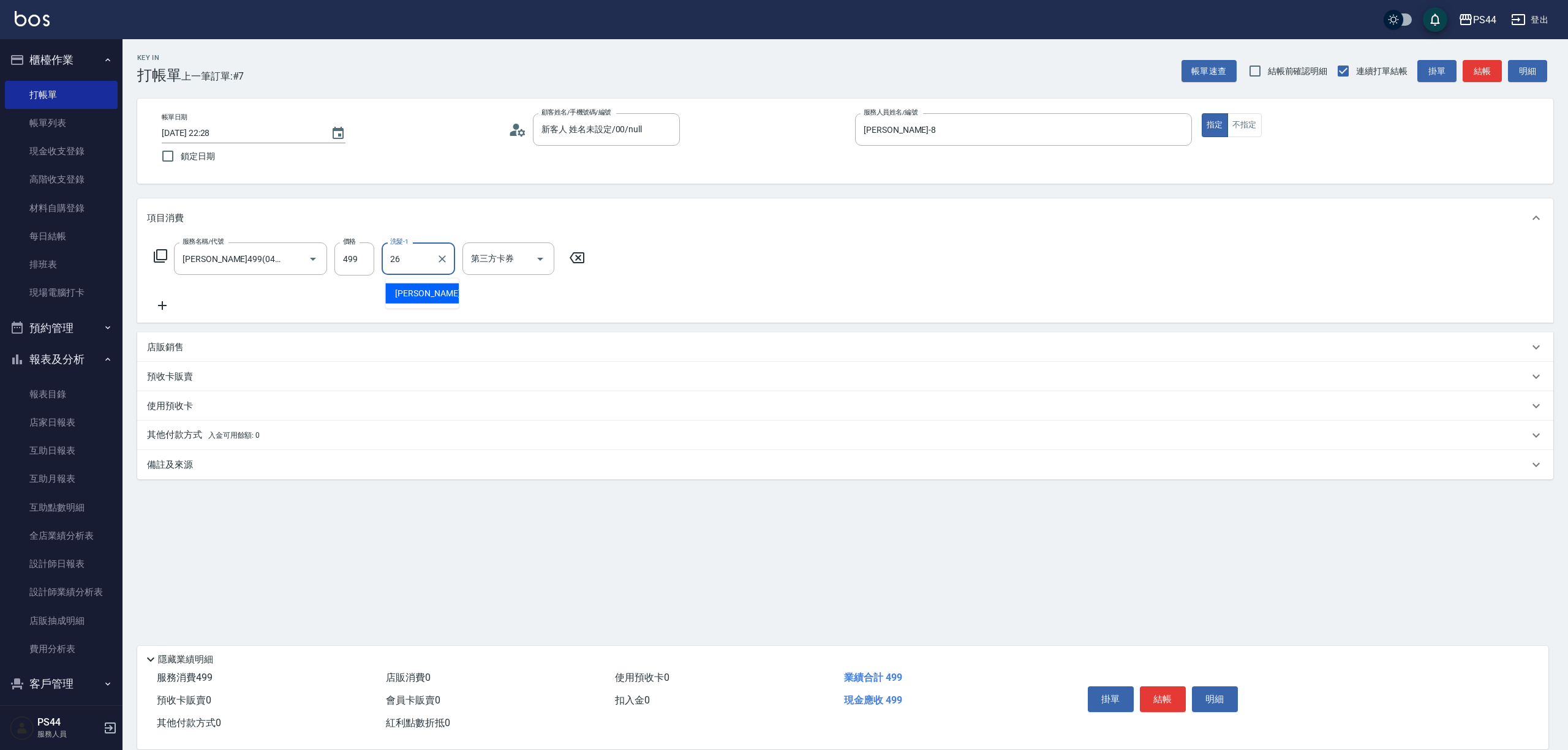
type input "沛瑀-26"
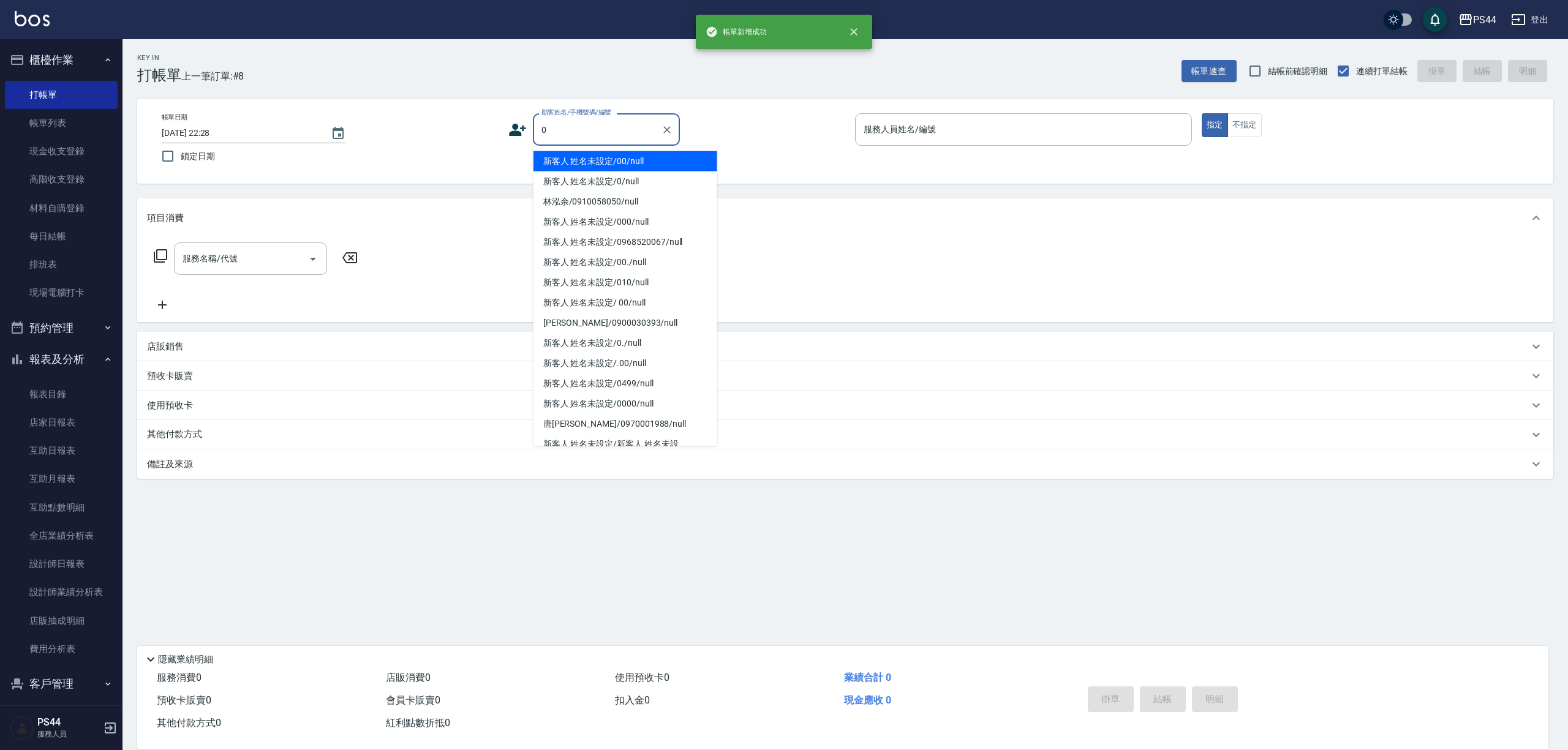
type input "新客人 姓名未設定/00/null"
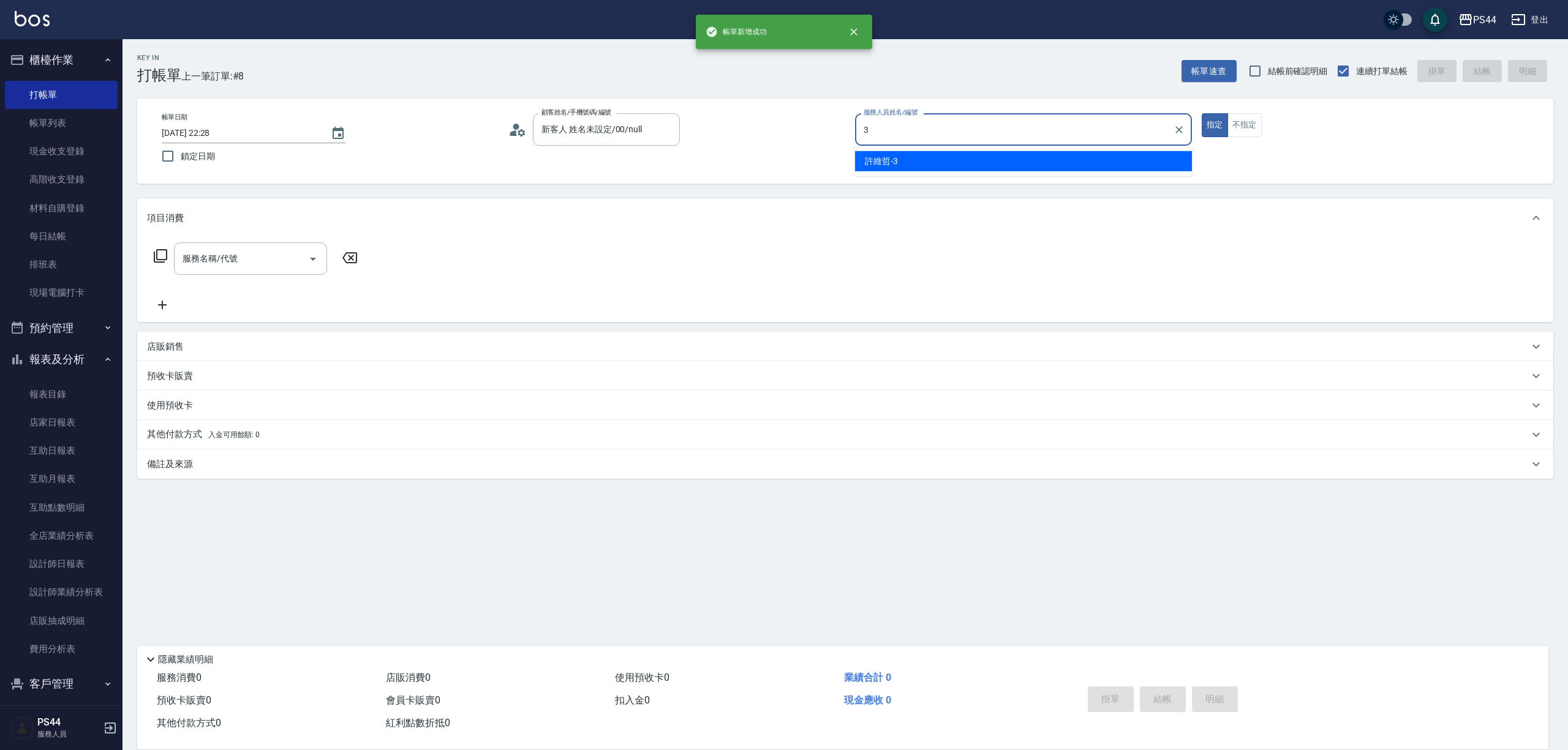
type input "許維哲-3"
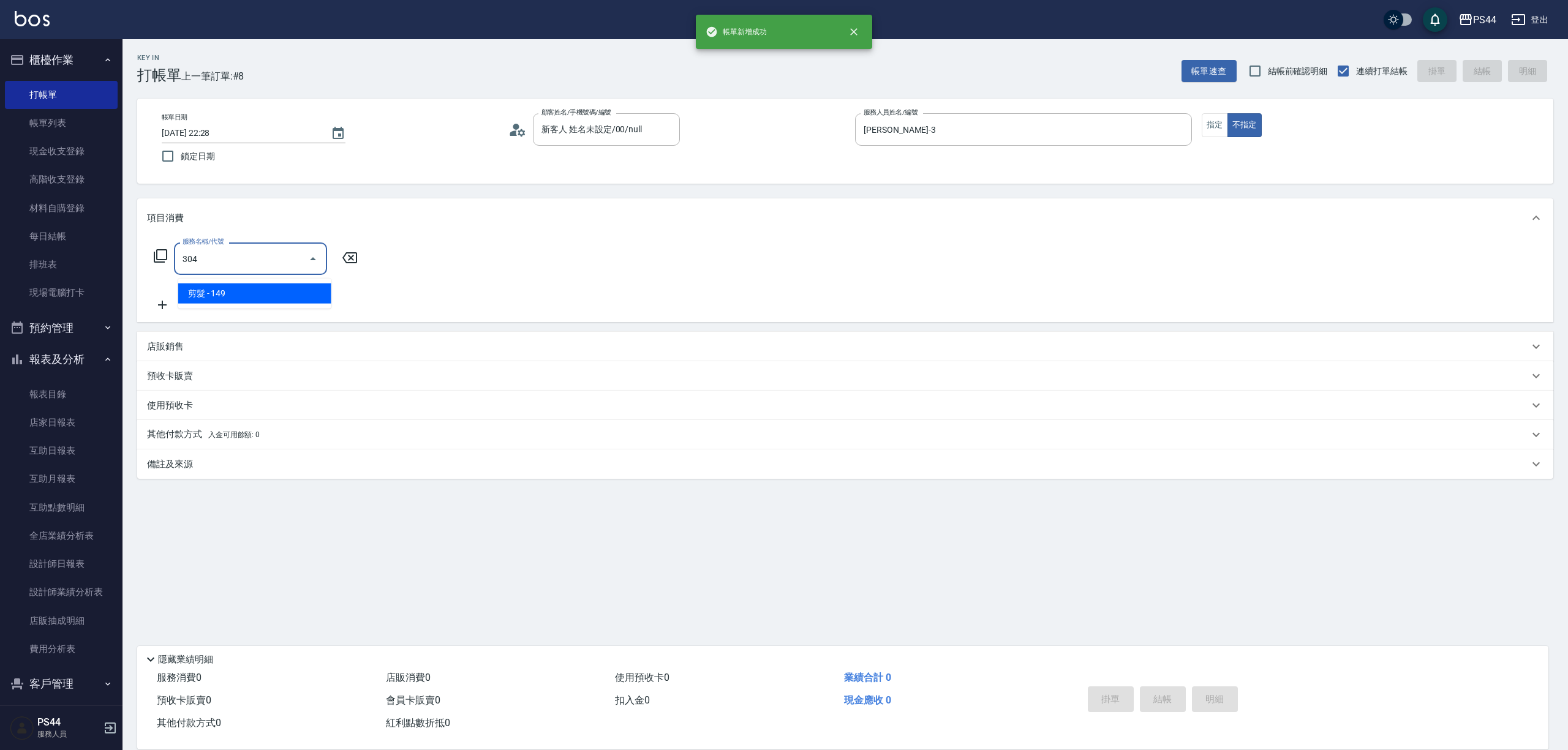
type input "剪髮(304)"
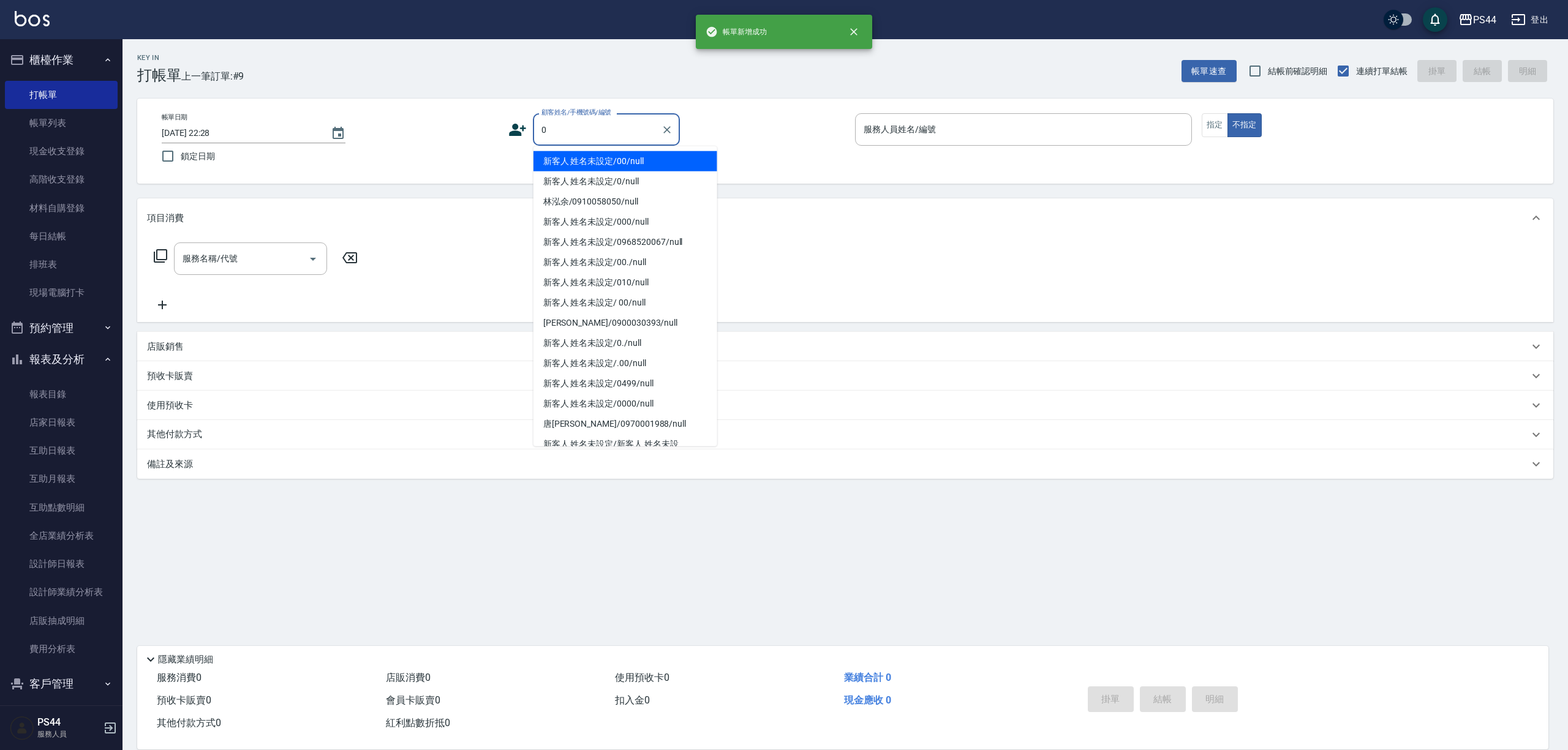
type input "新客人 姓名未設定/00/null"
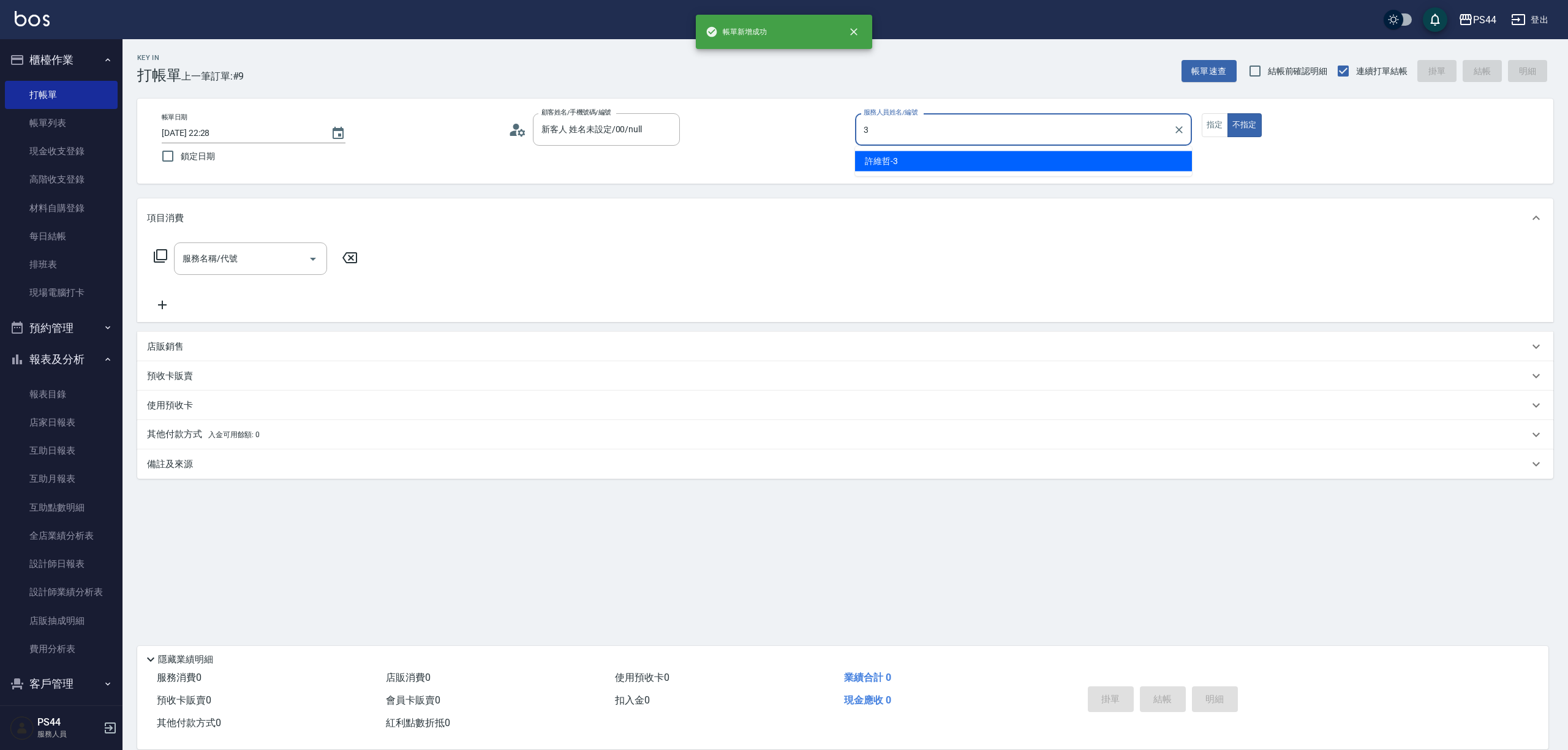
type input "許維哲-3"
type button "false"
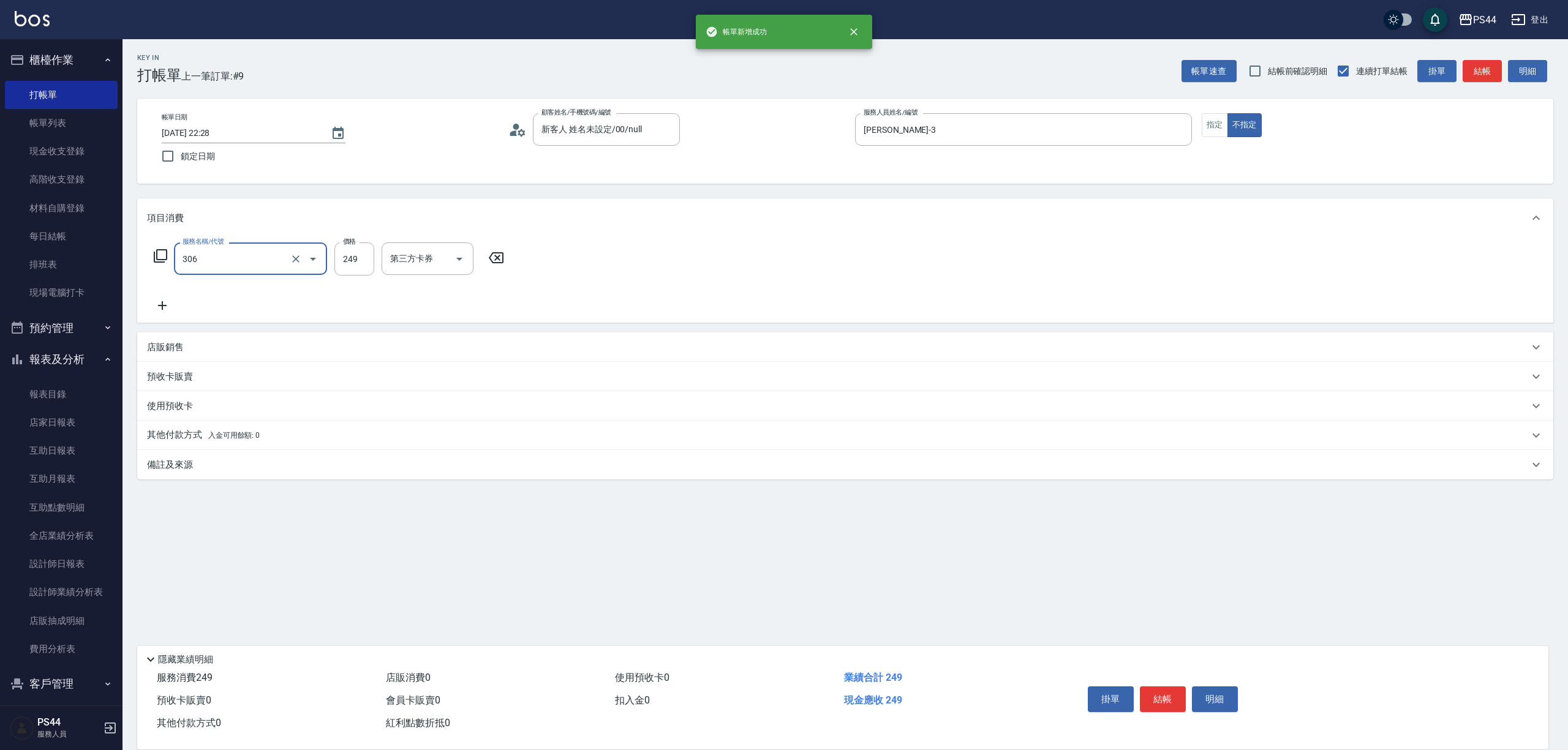
type input "剪髮(306)"
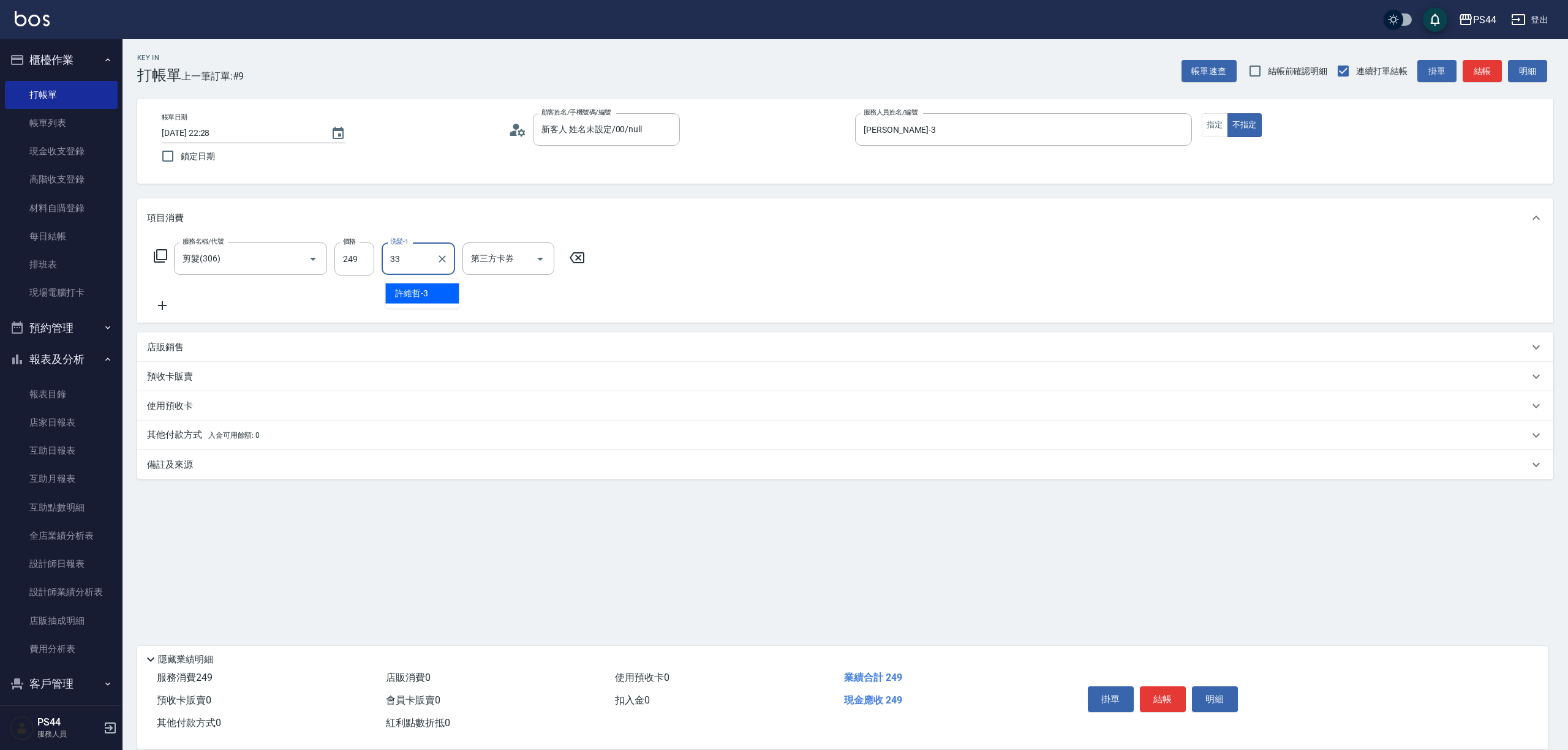
type input "柔柔-33"
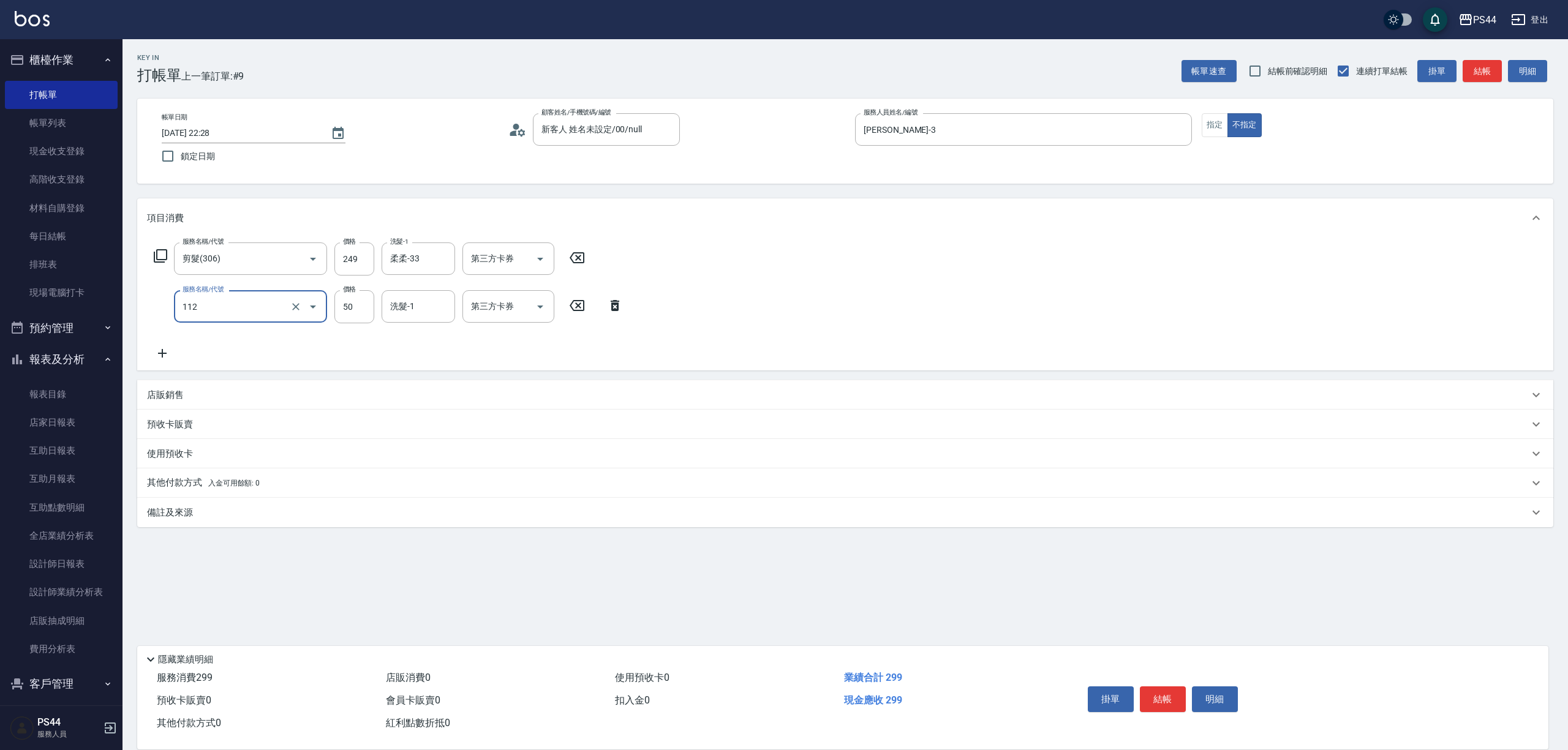
type input "精油50(112)"
type input "柔柔-33"
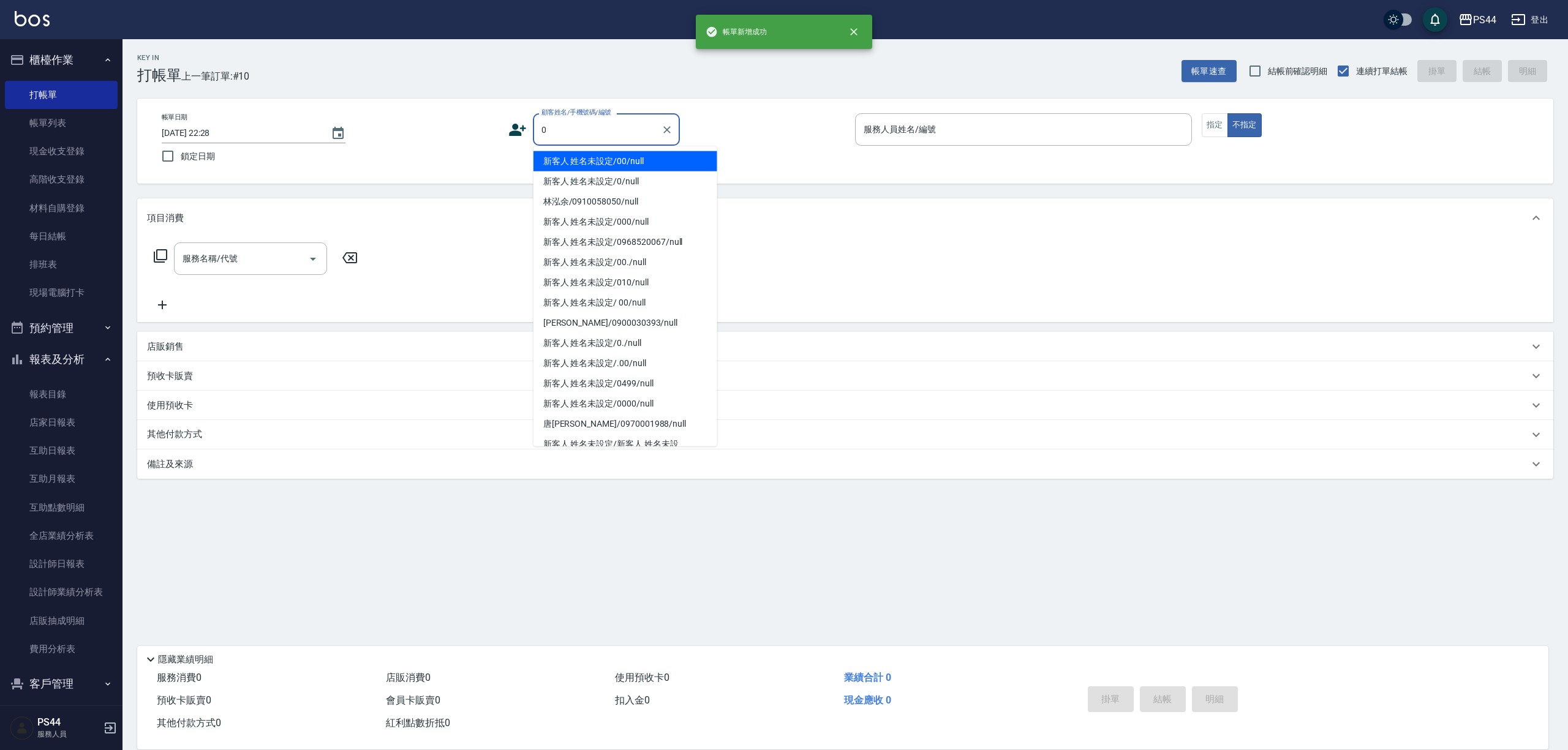
type input "新客人 姓名未設定/00/null"
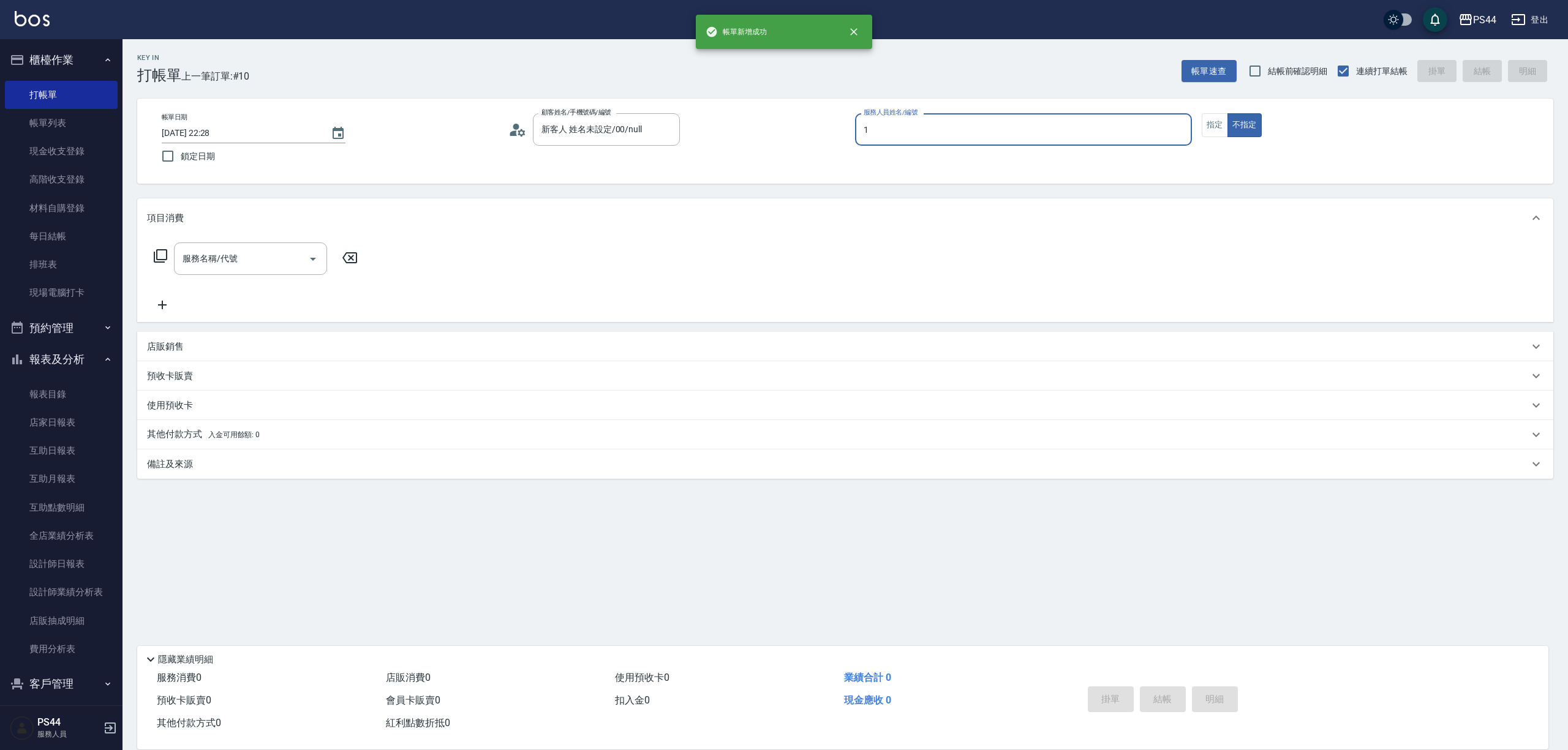
type input "黃雅雯-1"
type input "剪髮(306)"
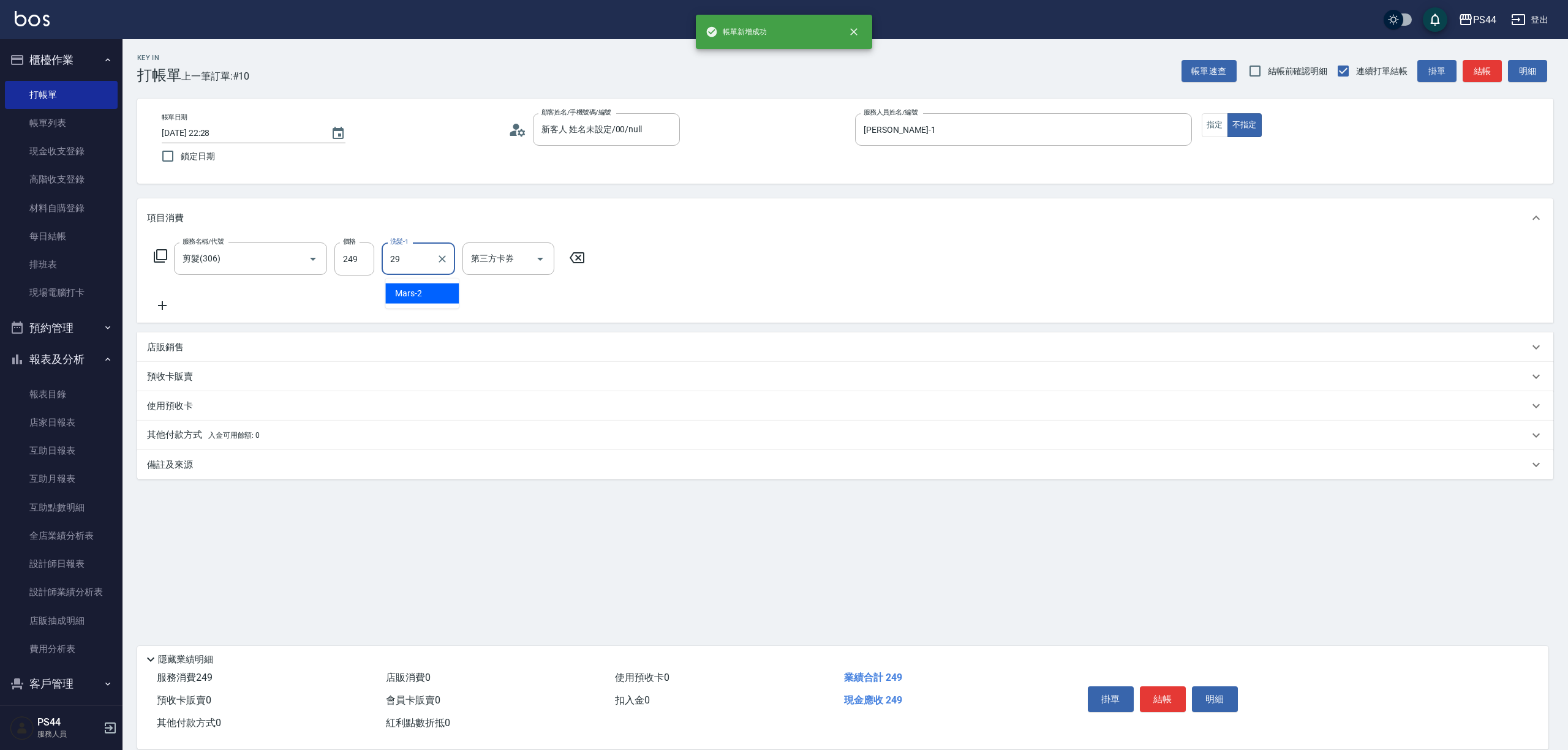
type input "慧星-29"
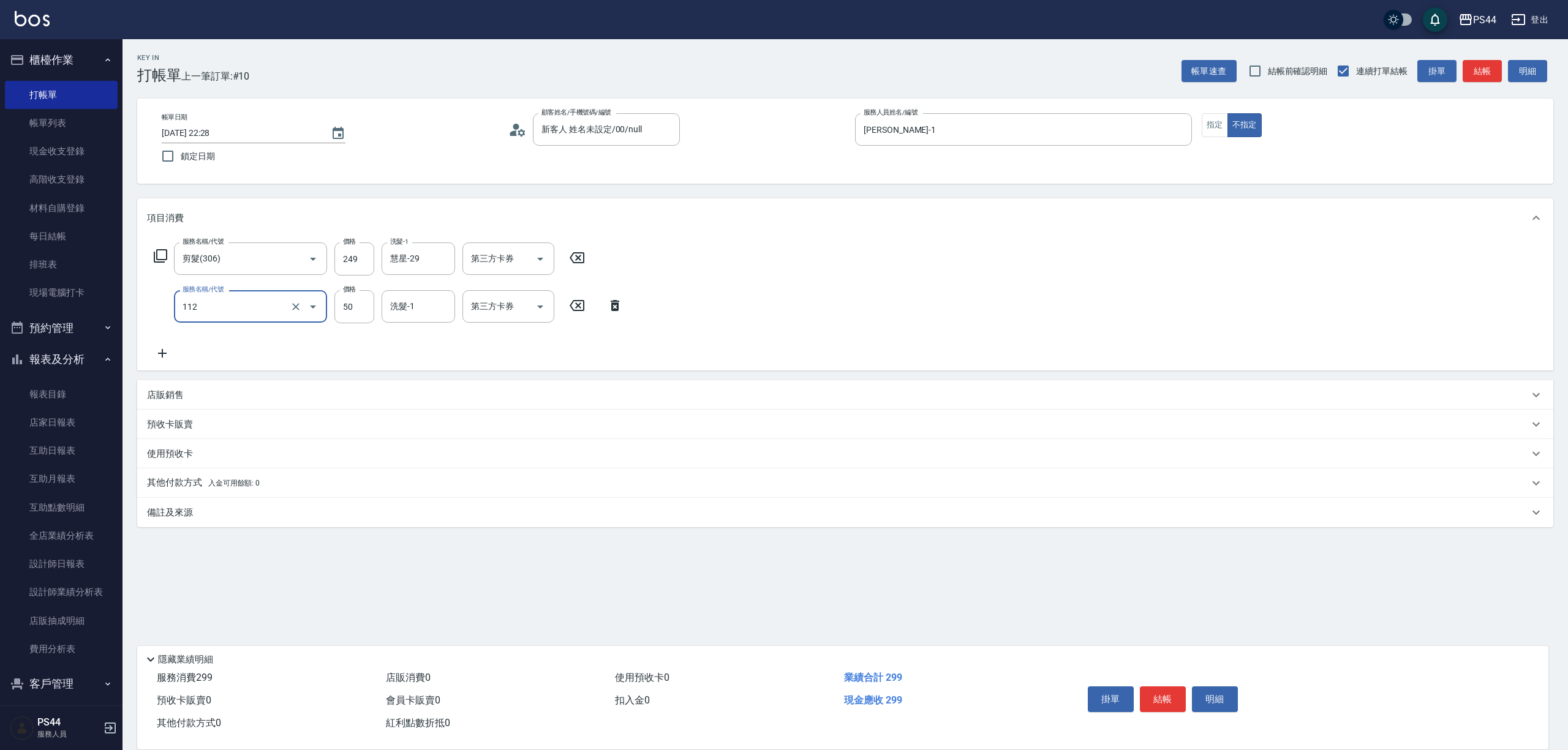
type input "精油50(112)"
type input "慧星-29"
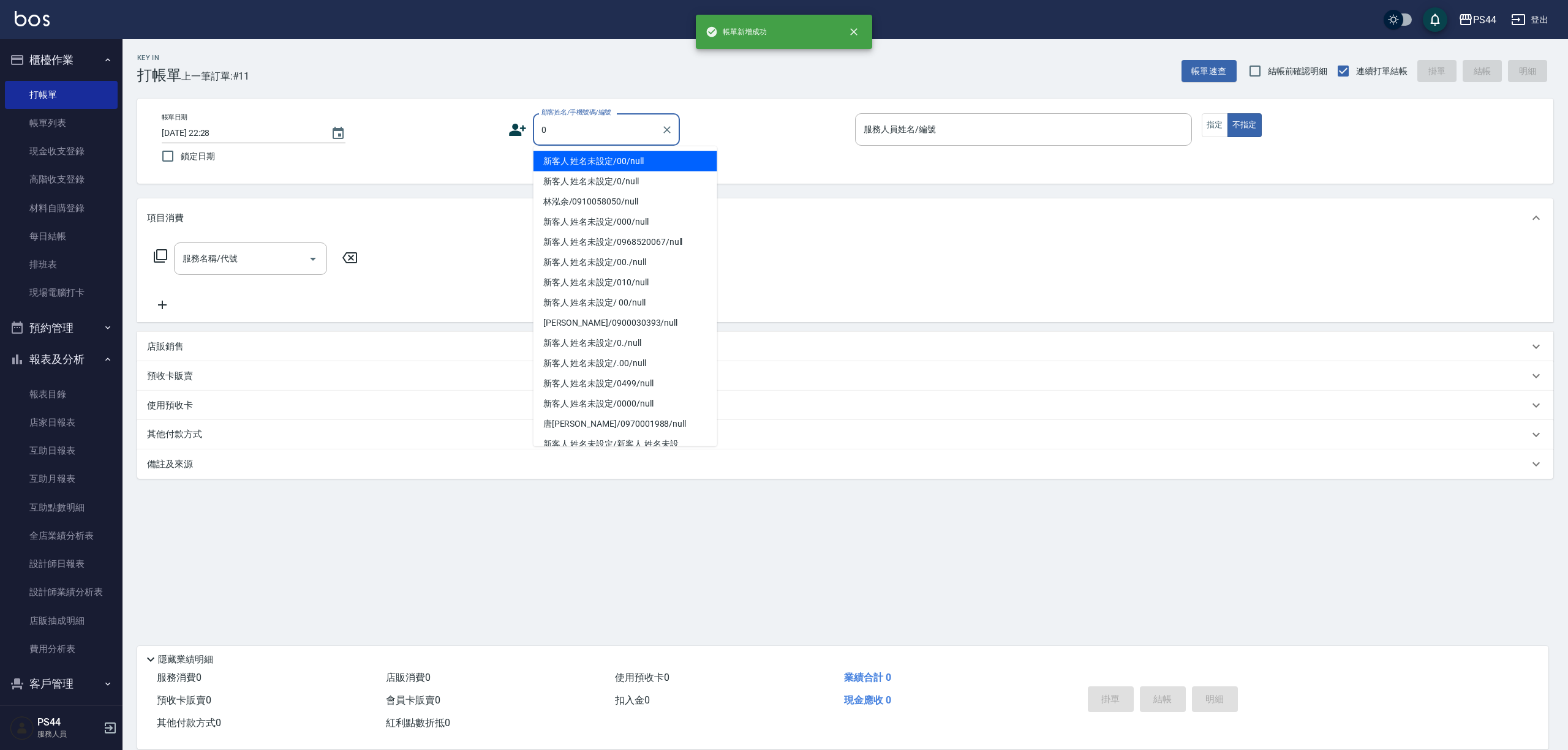
type input "新客人 姓名未設定/00/null"
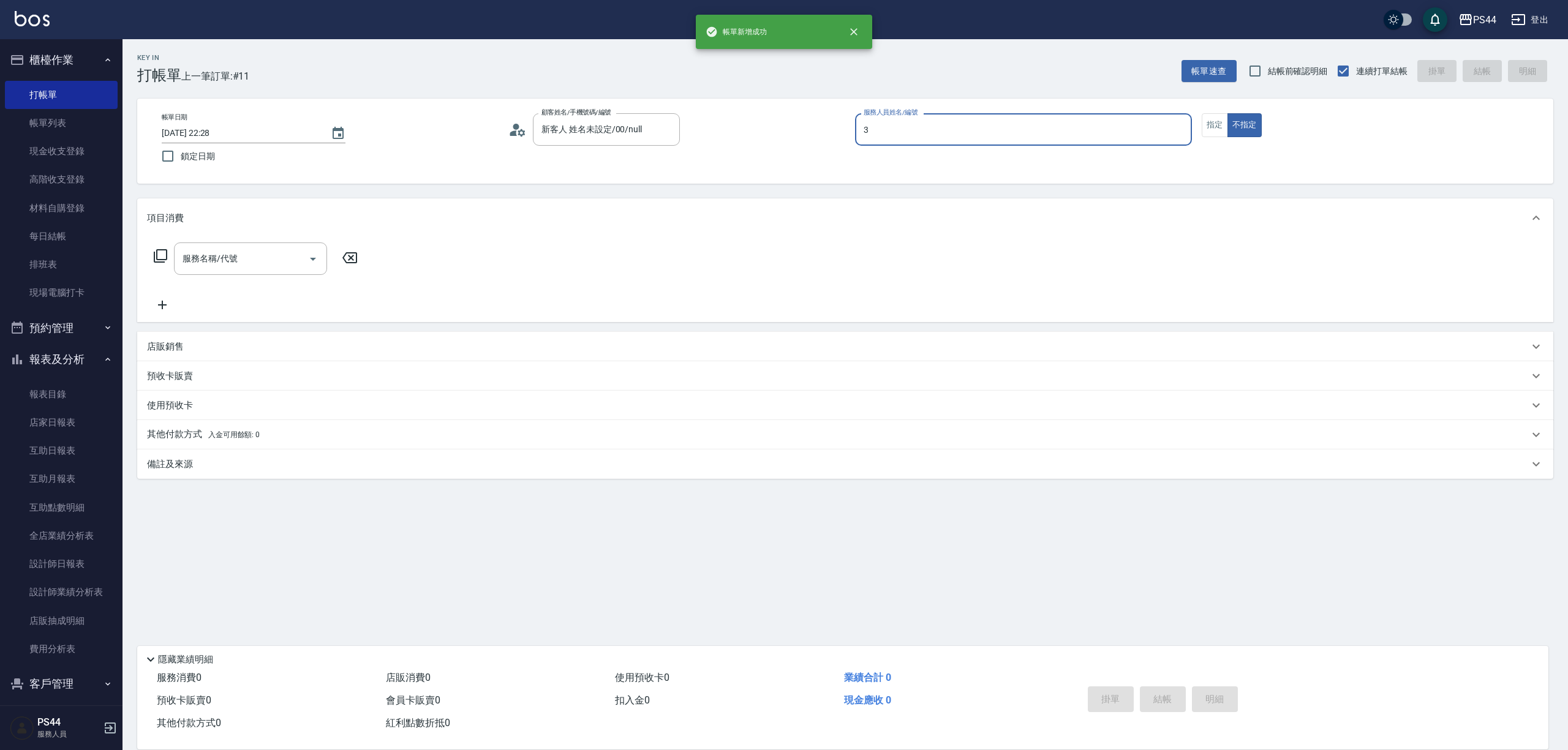
type input "許維哲-3"
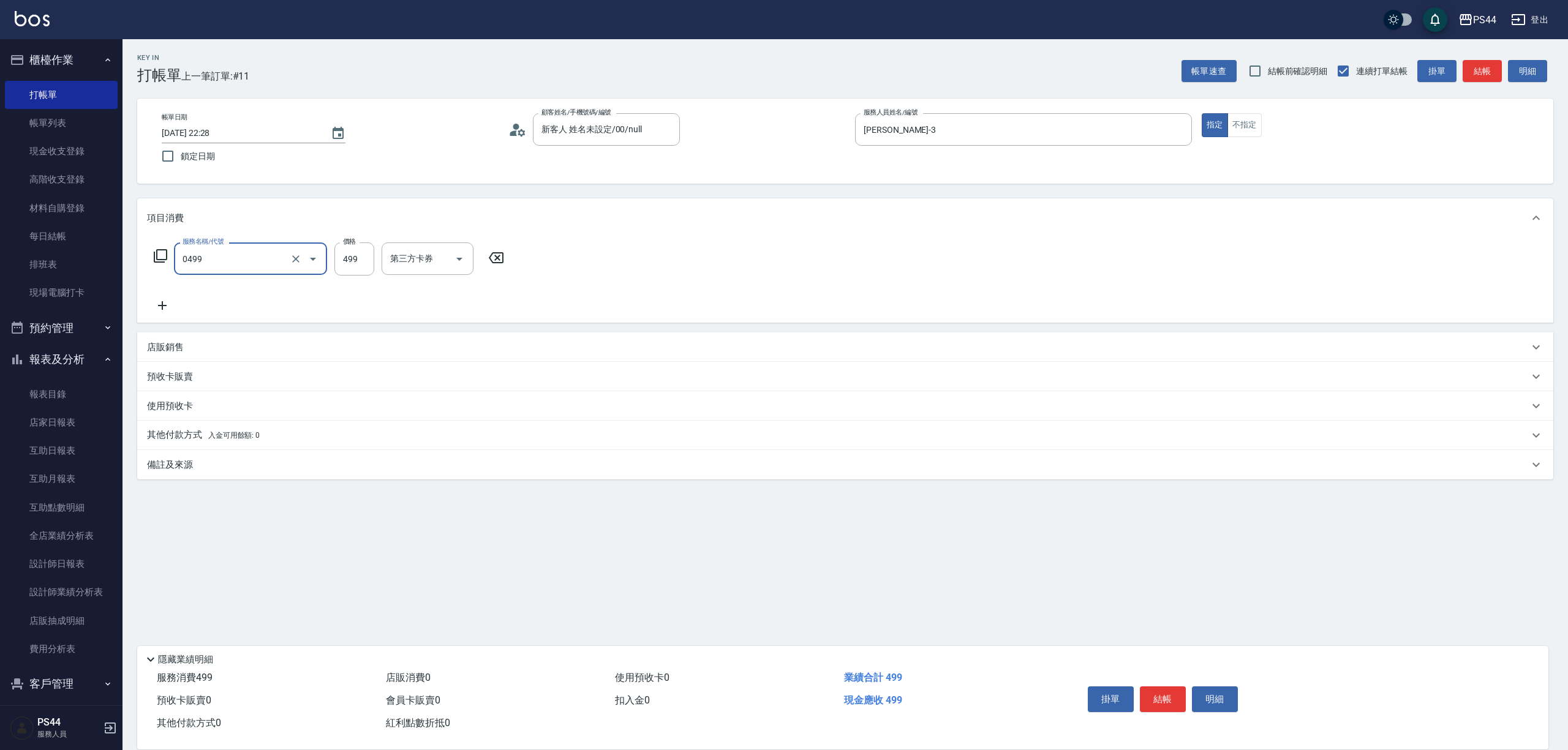
type input "伊黛莉499(0499)"
type input "王姵眙-37"
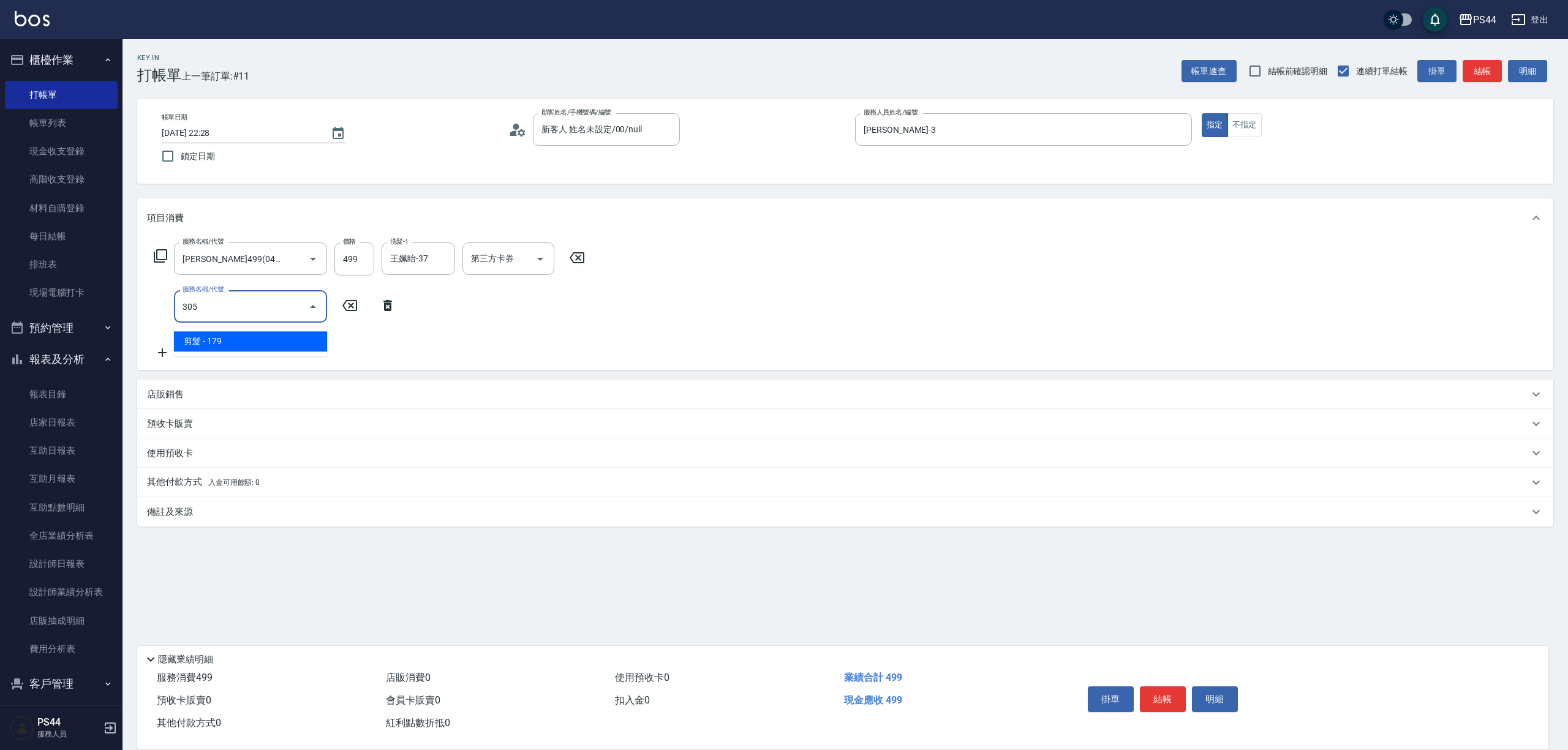
type input "剪髮(305)"
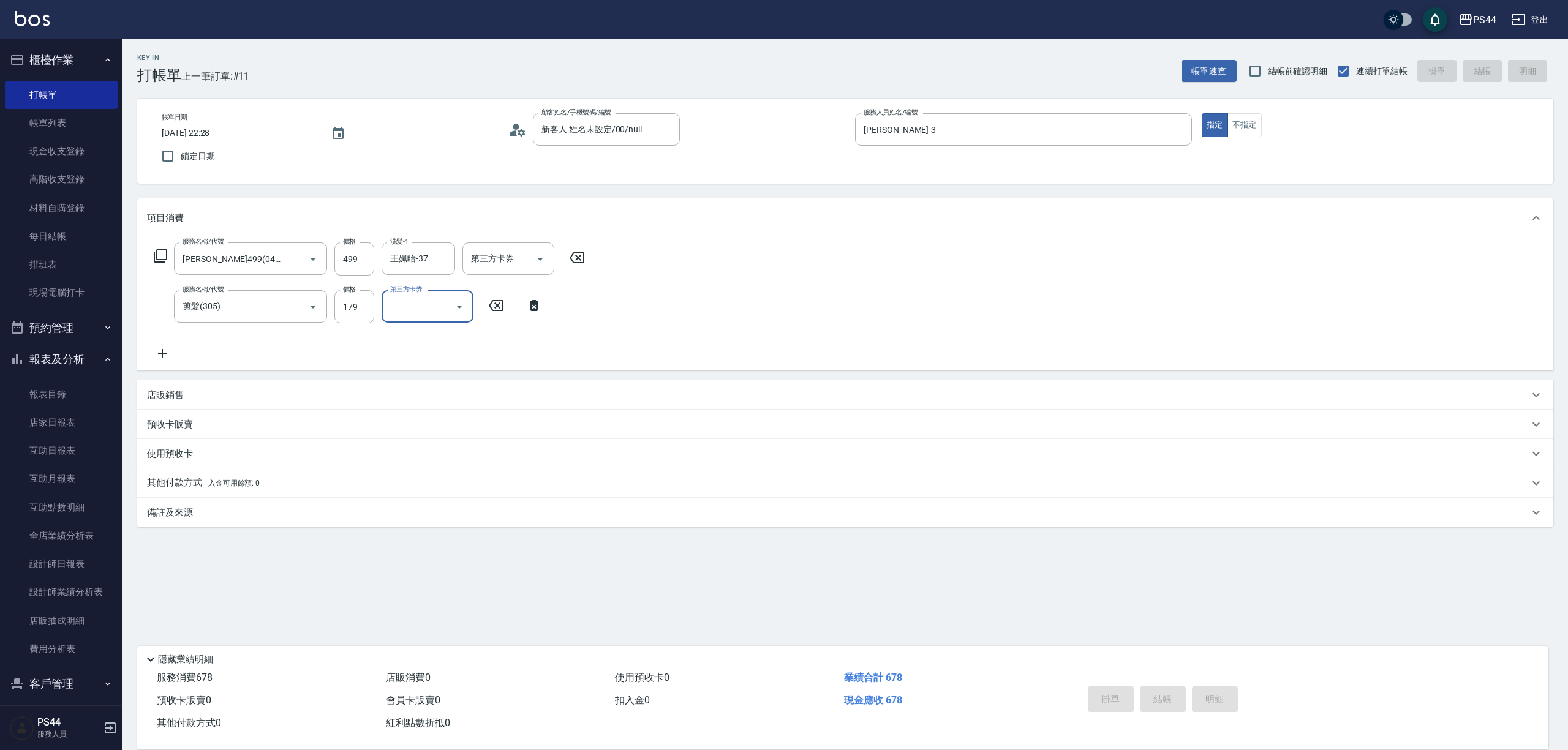
type input "2025/09/06 22:29"
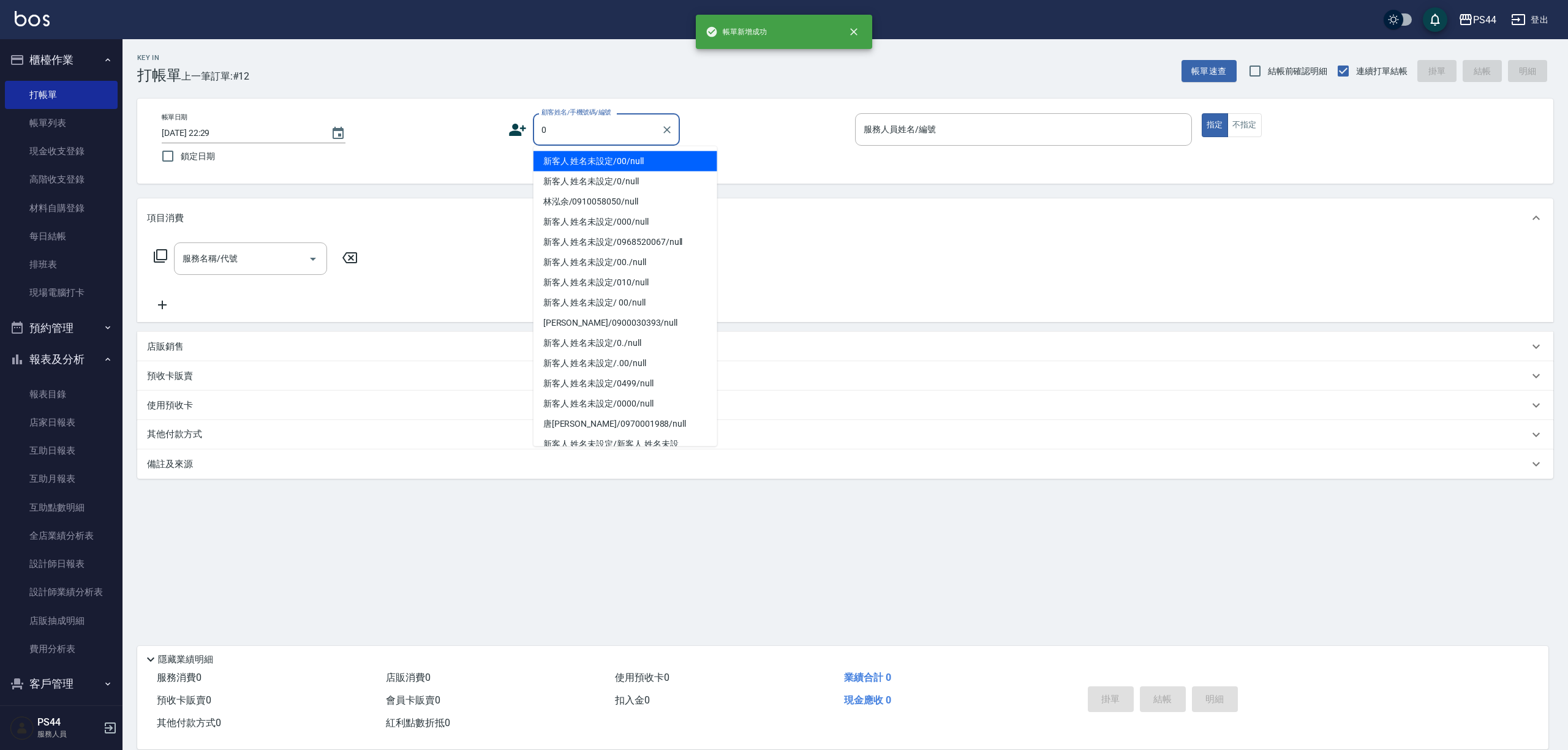
type input "新客人 姓名未設定/00/null"
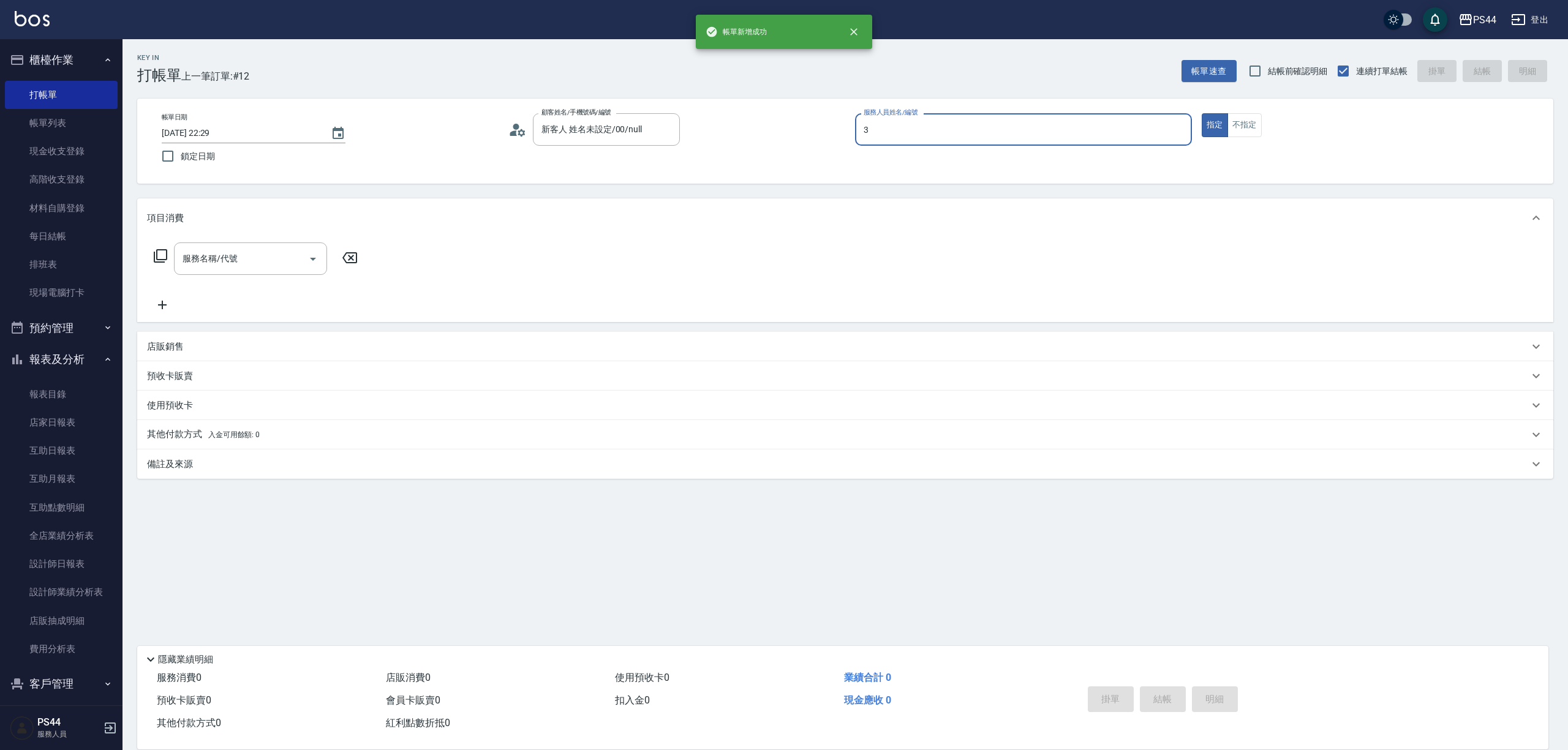
type input "許維哲-3"
type input "海鹽399(0399)"
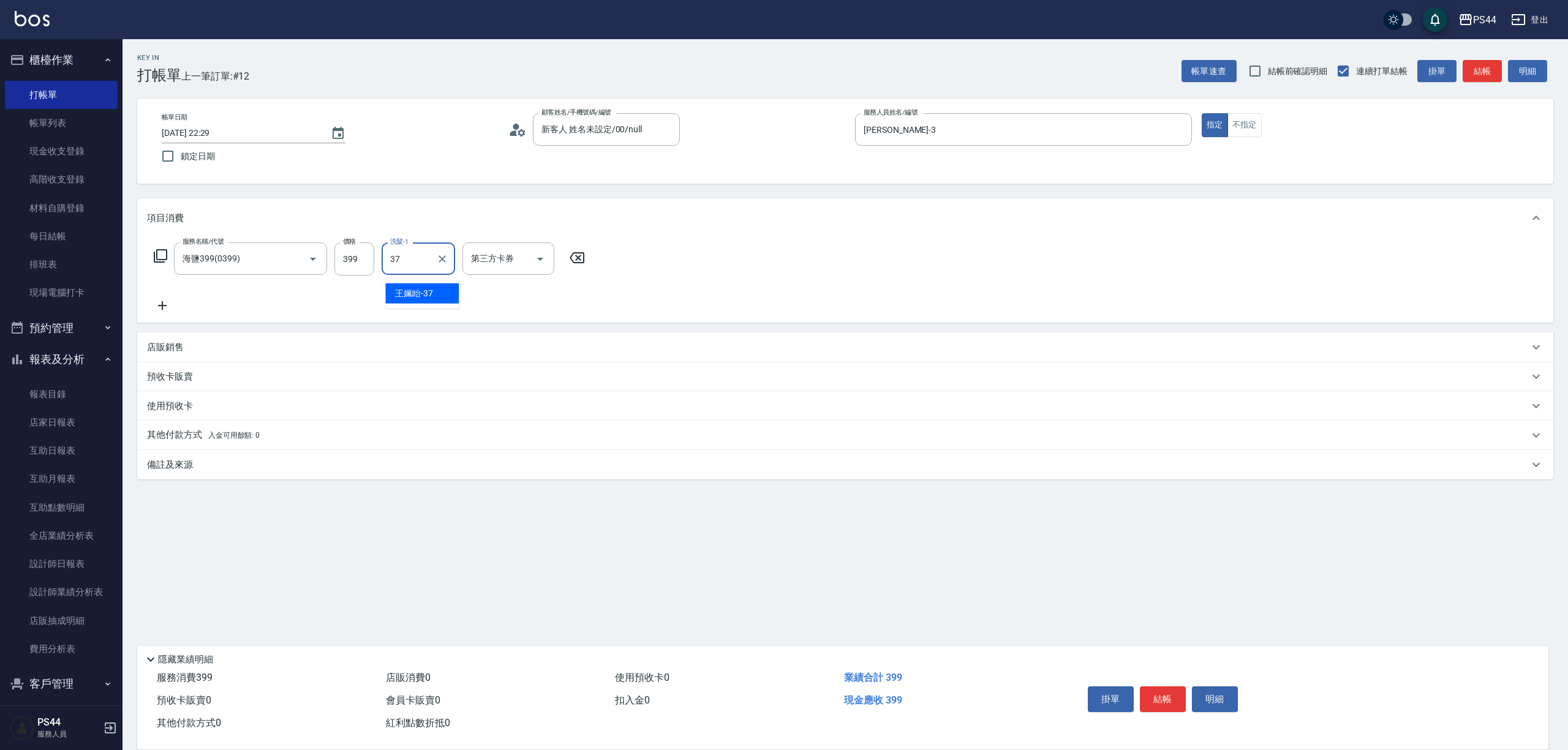
type input "王姵眙-37"
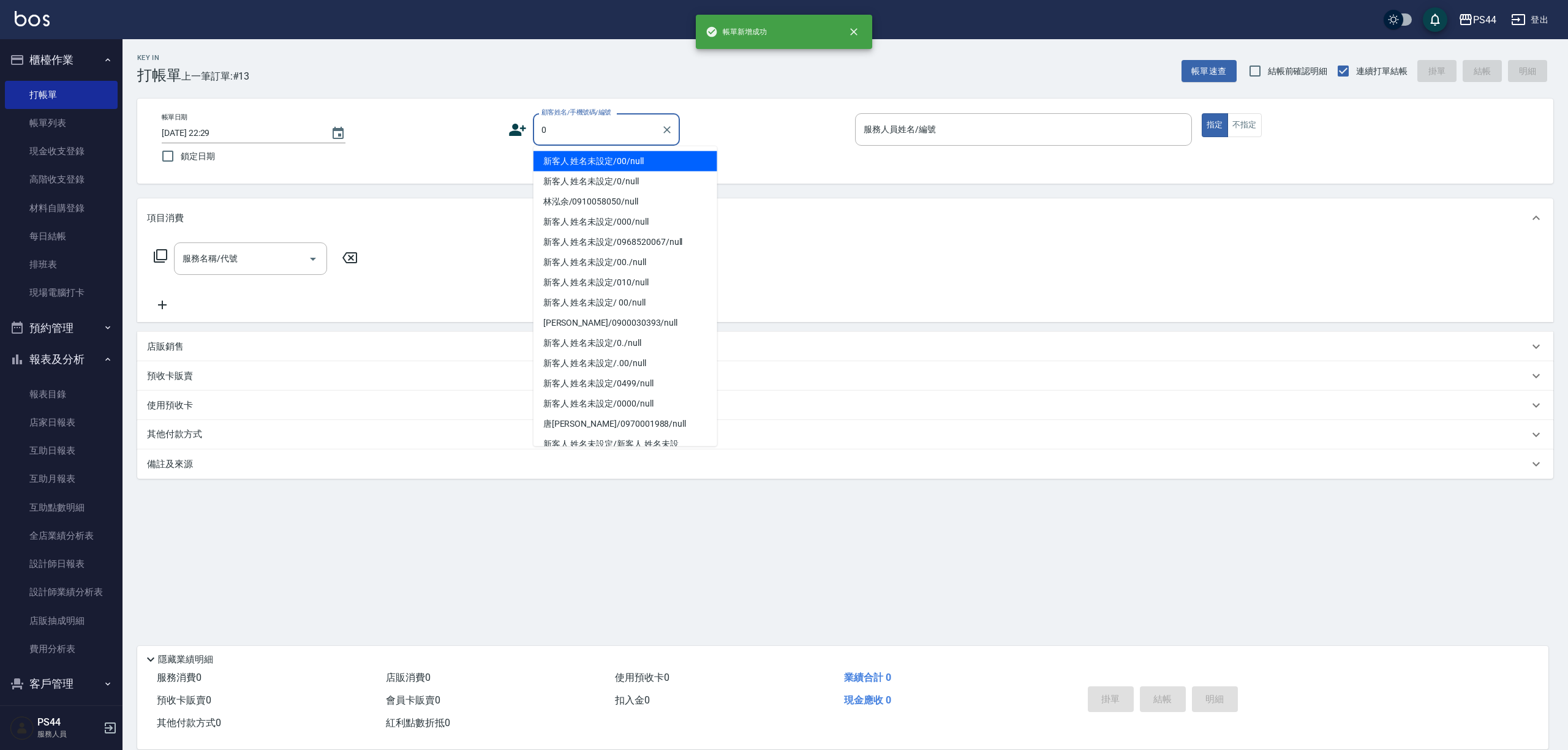
type input "新客人 姓名未設定/00/null"
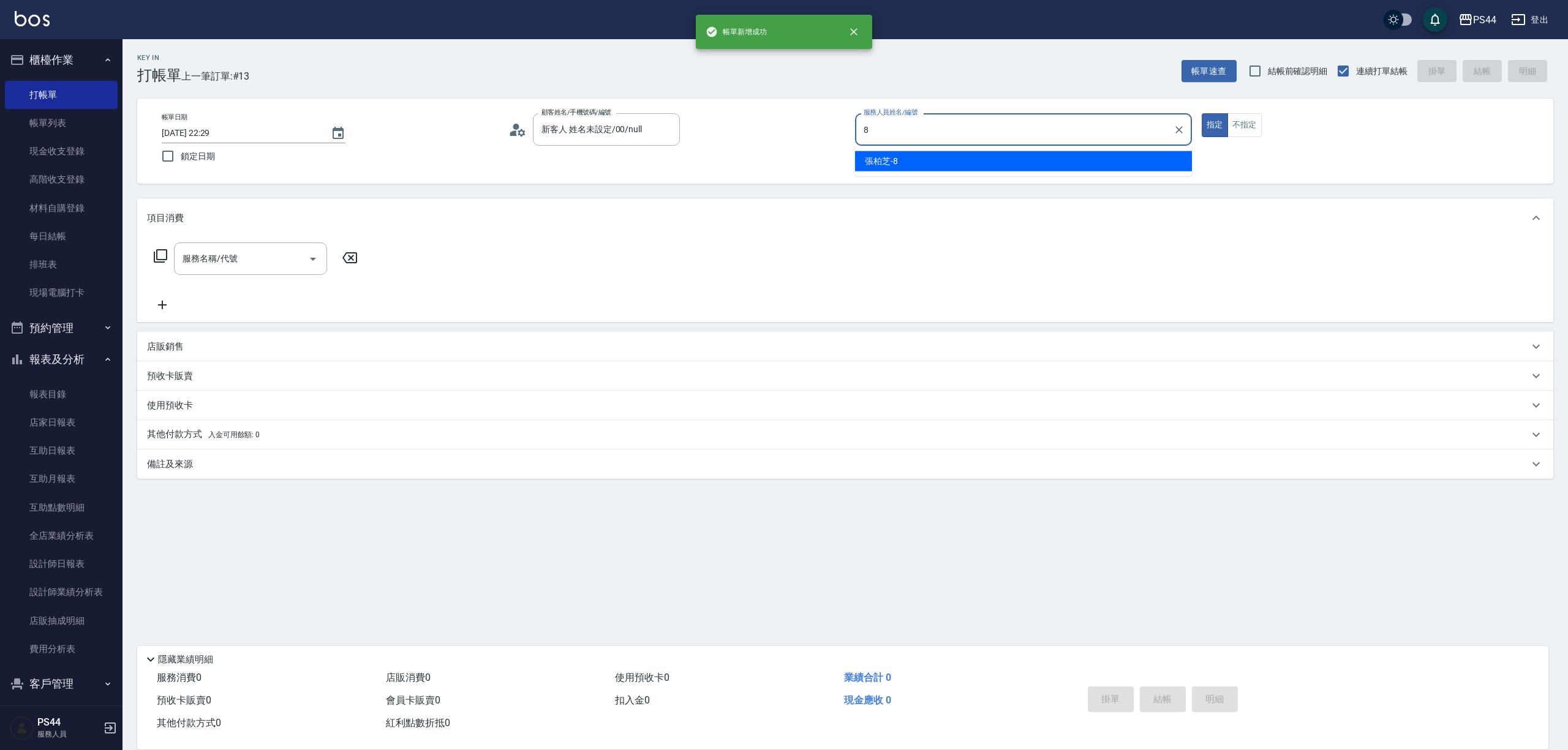
type input "張柏芝-8"
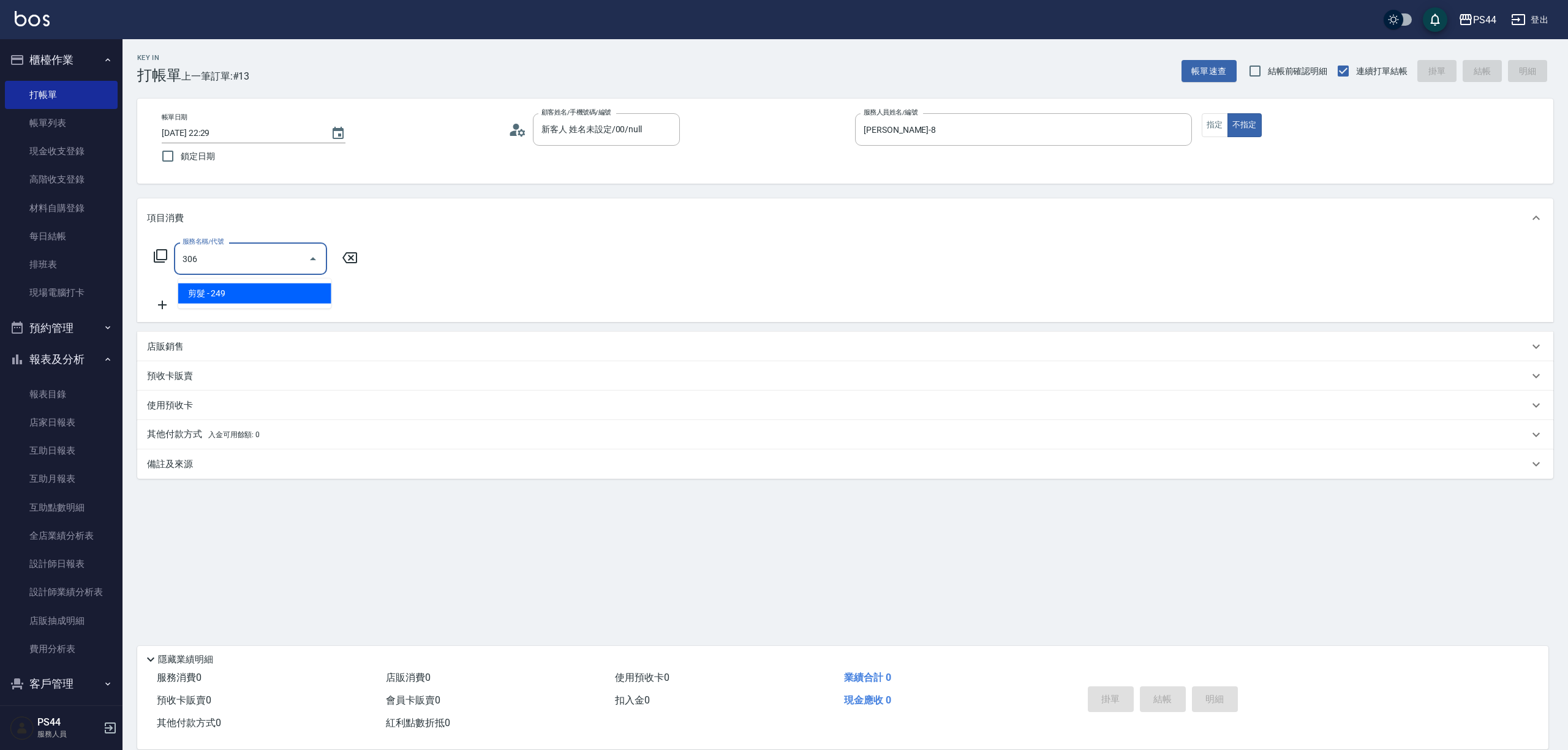
type input "剪髮(306)"
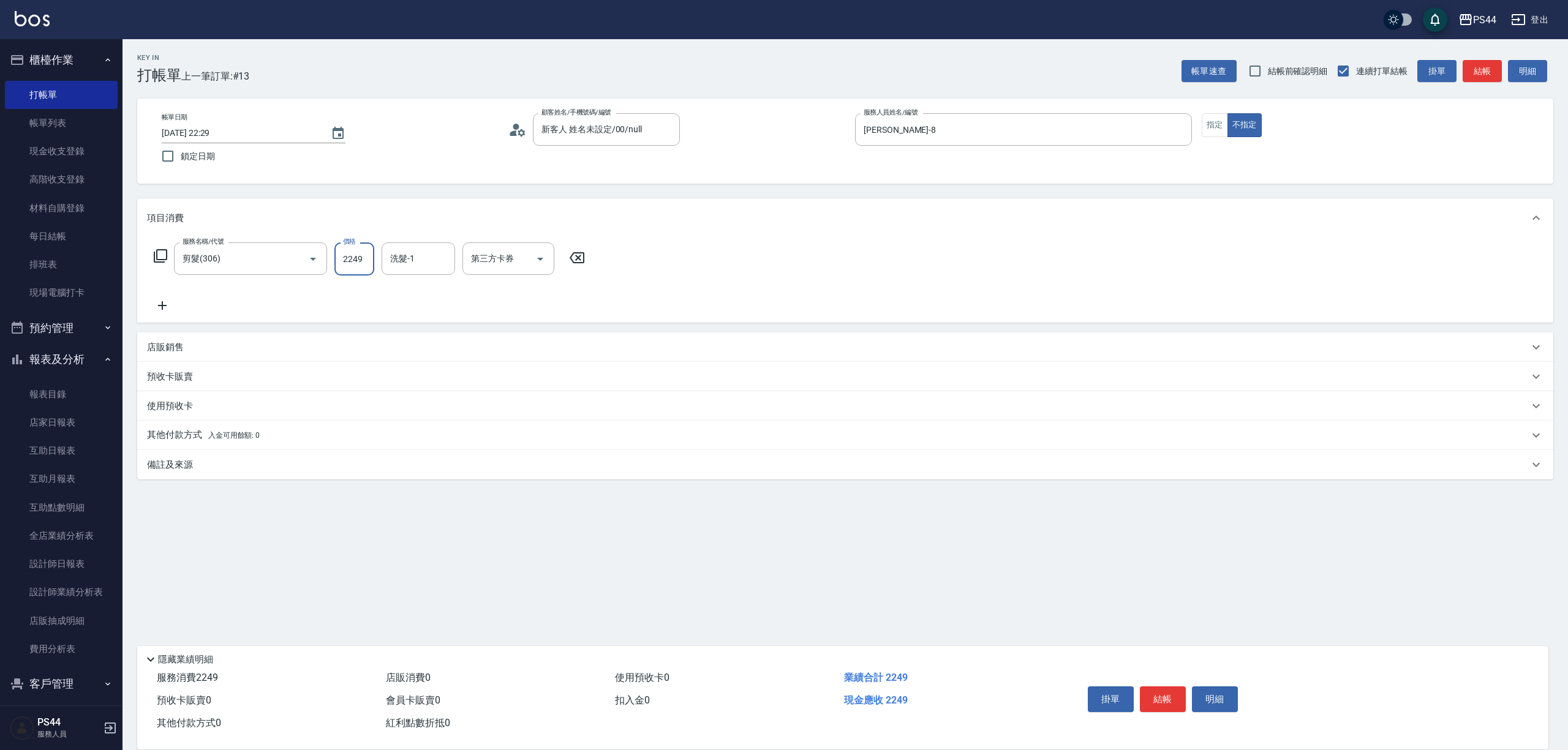
type input "249"
type input "柔柔-33"
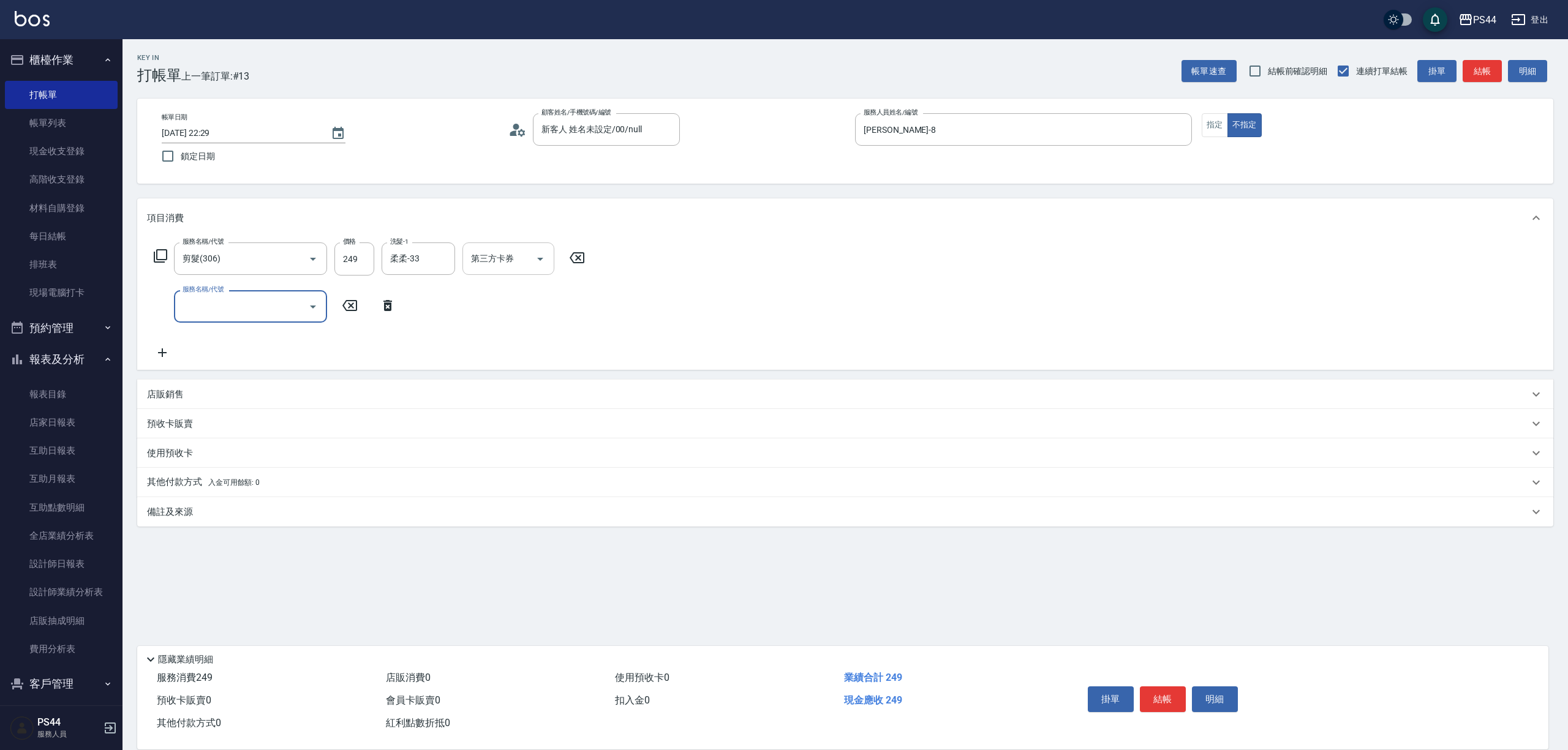
click at [547, 257] on icon "Open" at bounding box center [541, 259] width 15 height 15
click at [511, 365] on span "儲值卡" at bounding box center [512, 374] width 92 height 20
type input "儲值卡"
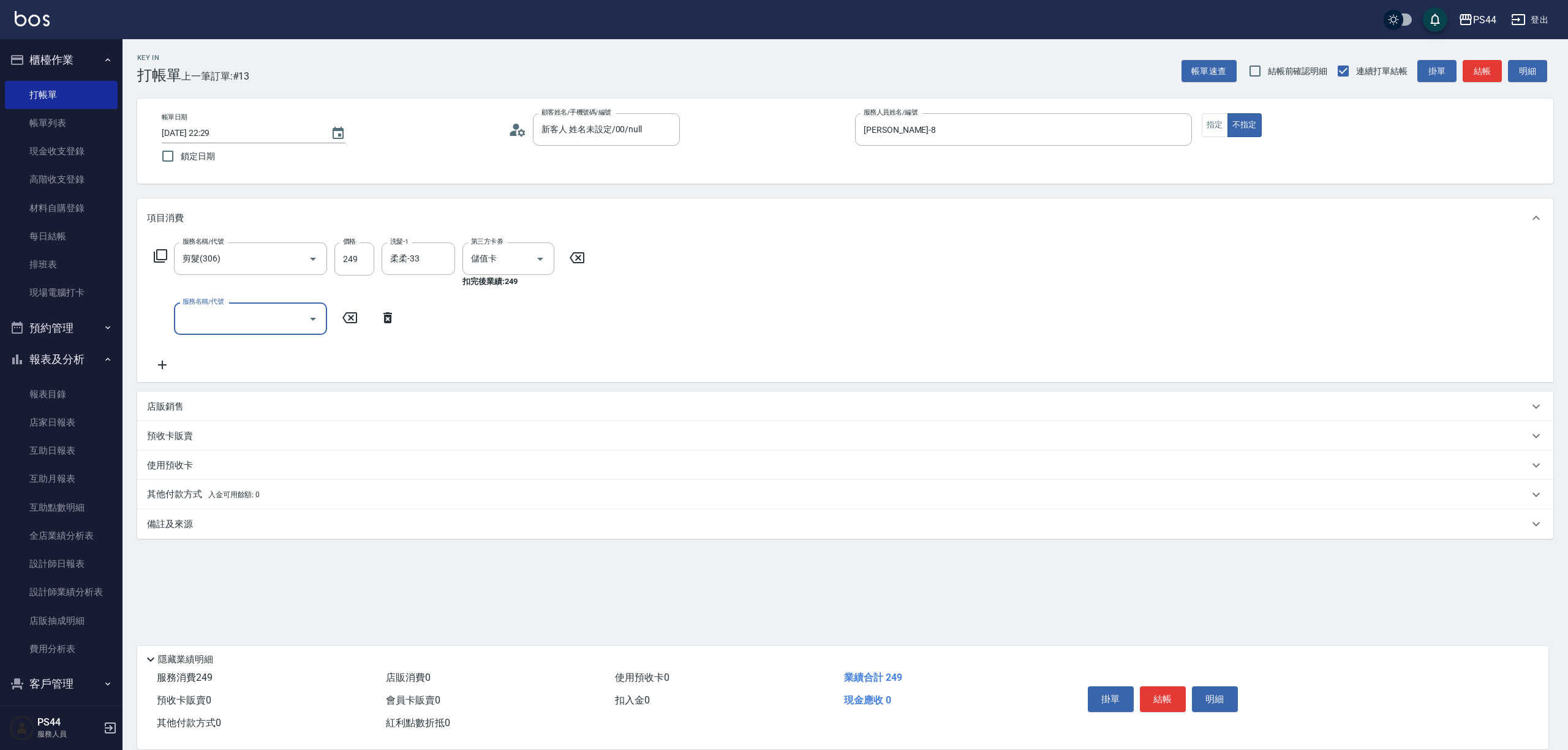
click at [272, 324] on input "服務名稱/代號" at bounding box center [241, 319] width 124 height 22
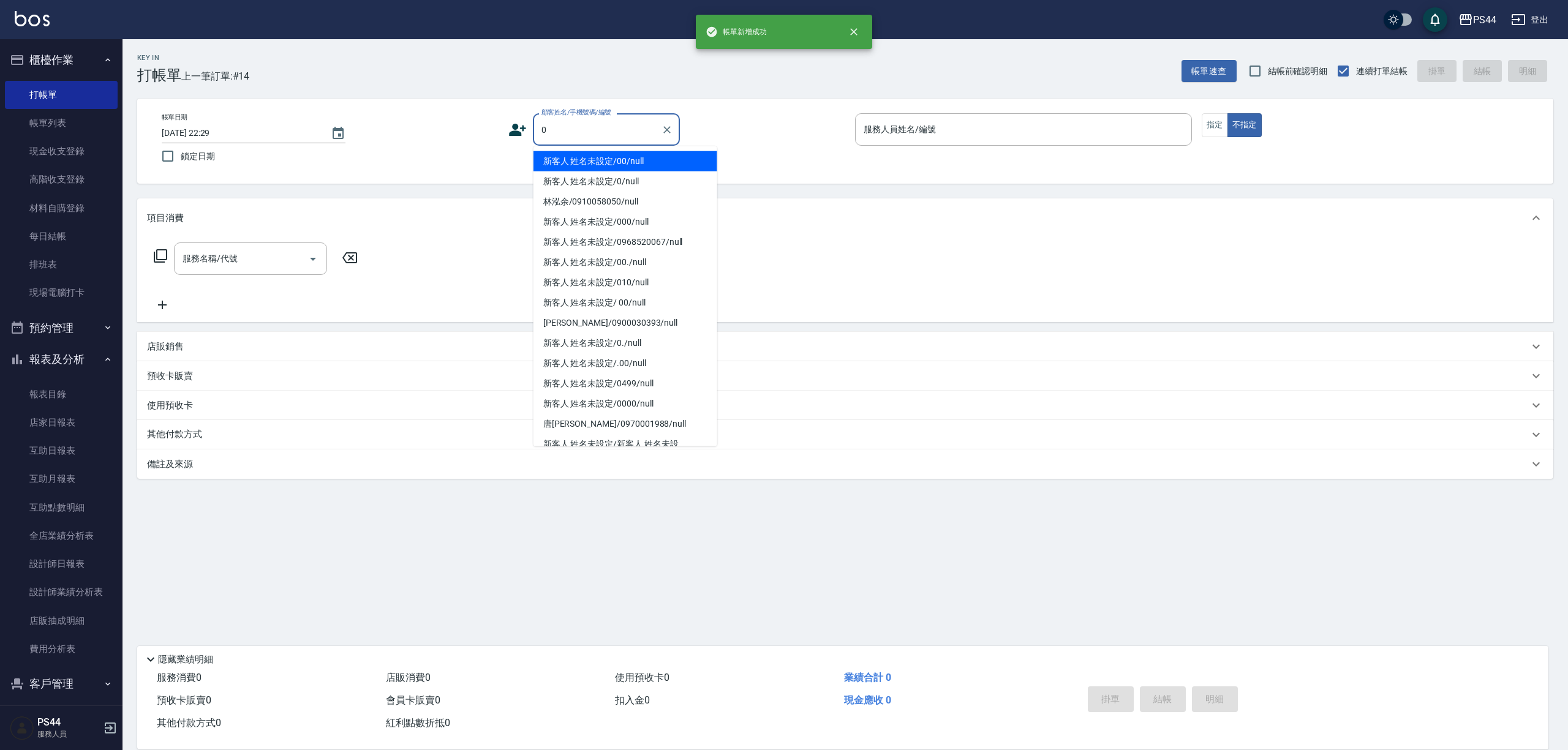
type input "新客人 姓名未設定/00/null"
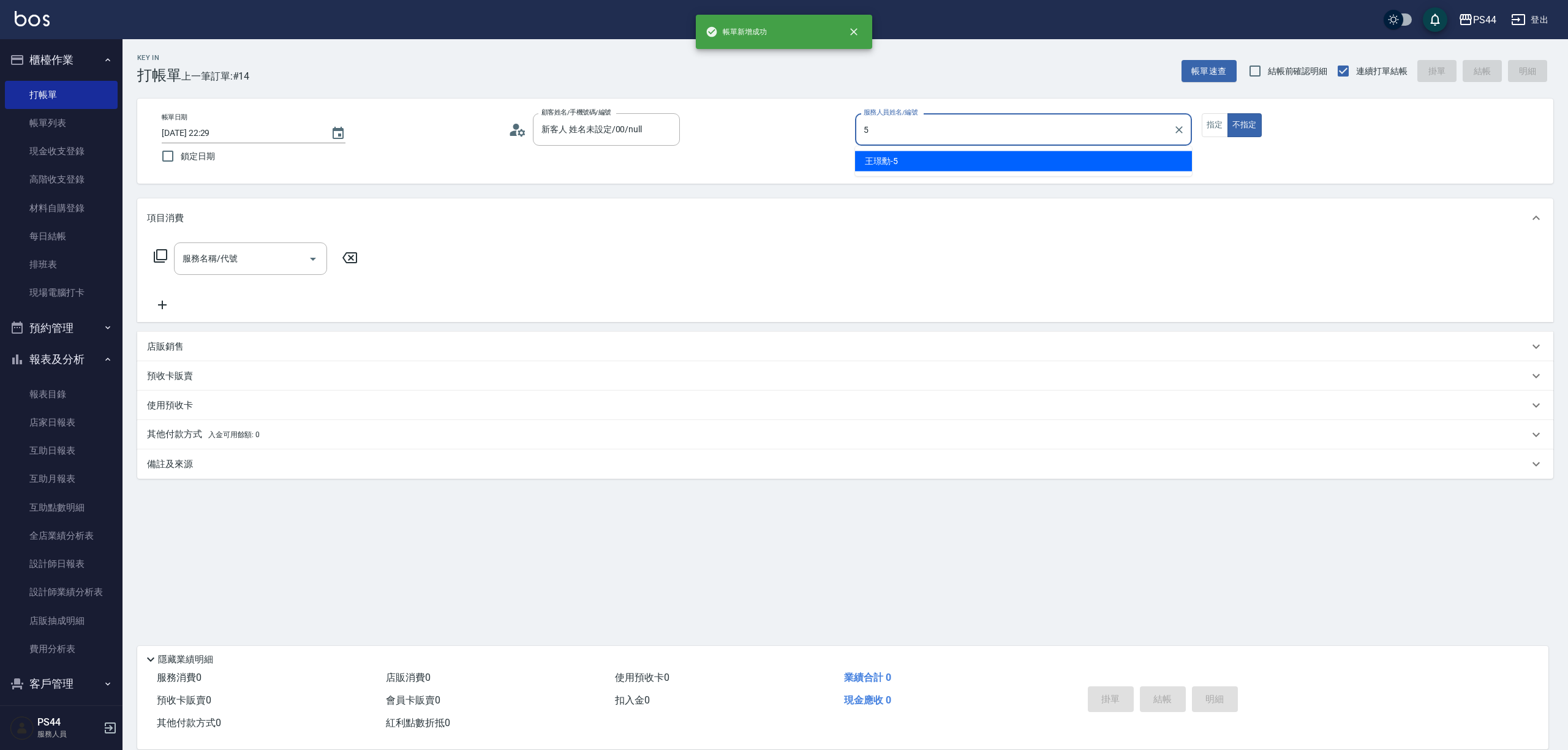
type input "[PERSON_NAME]-5"
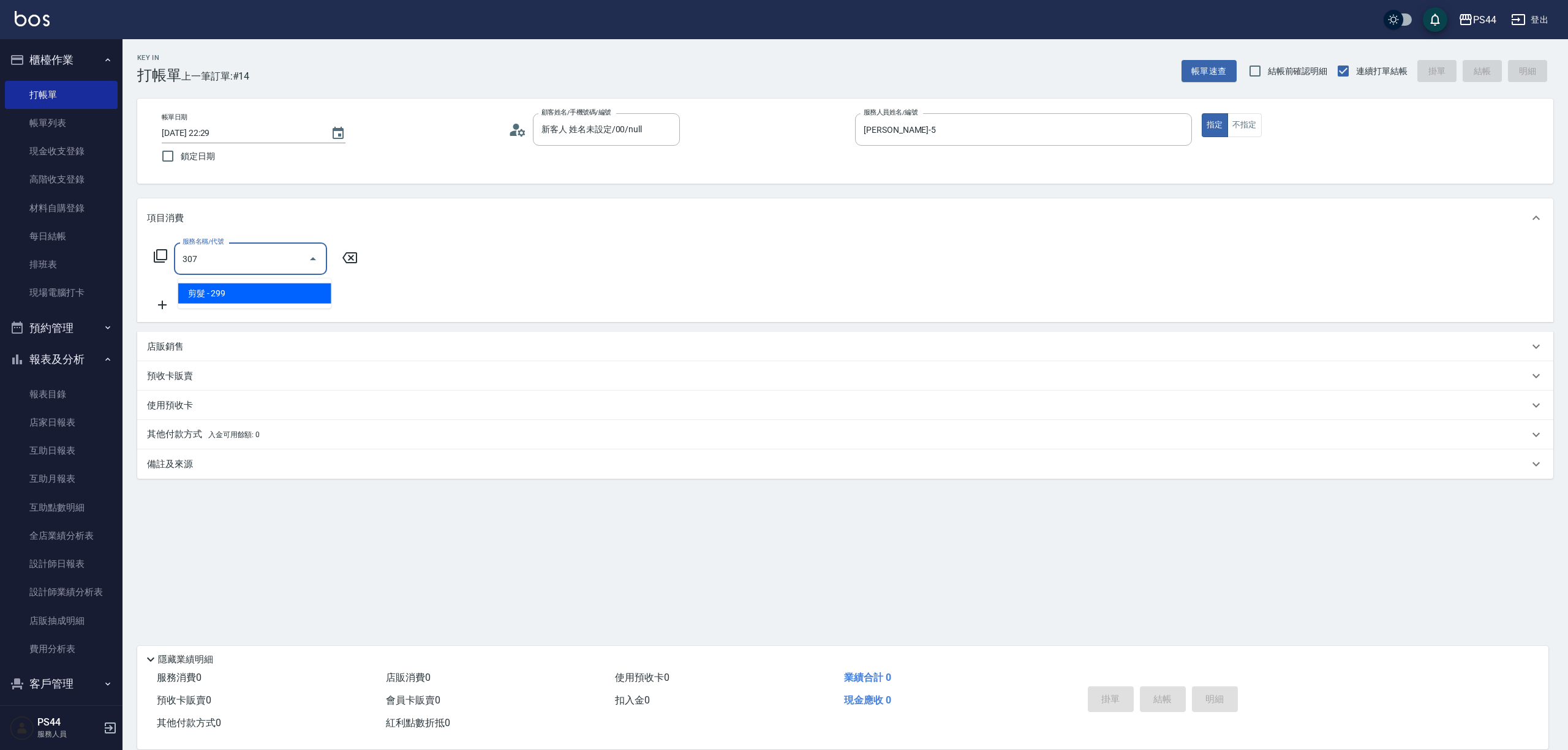
type input "剪髮(307)"
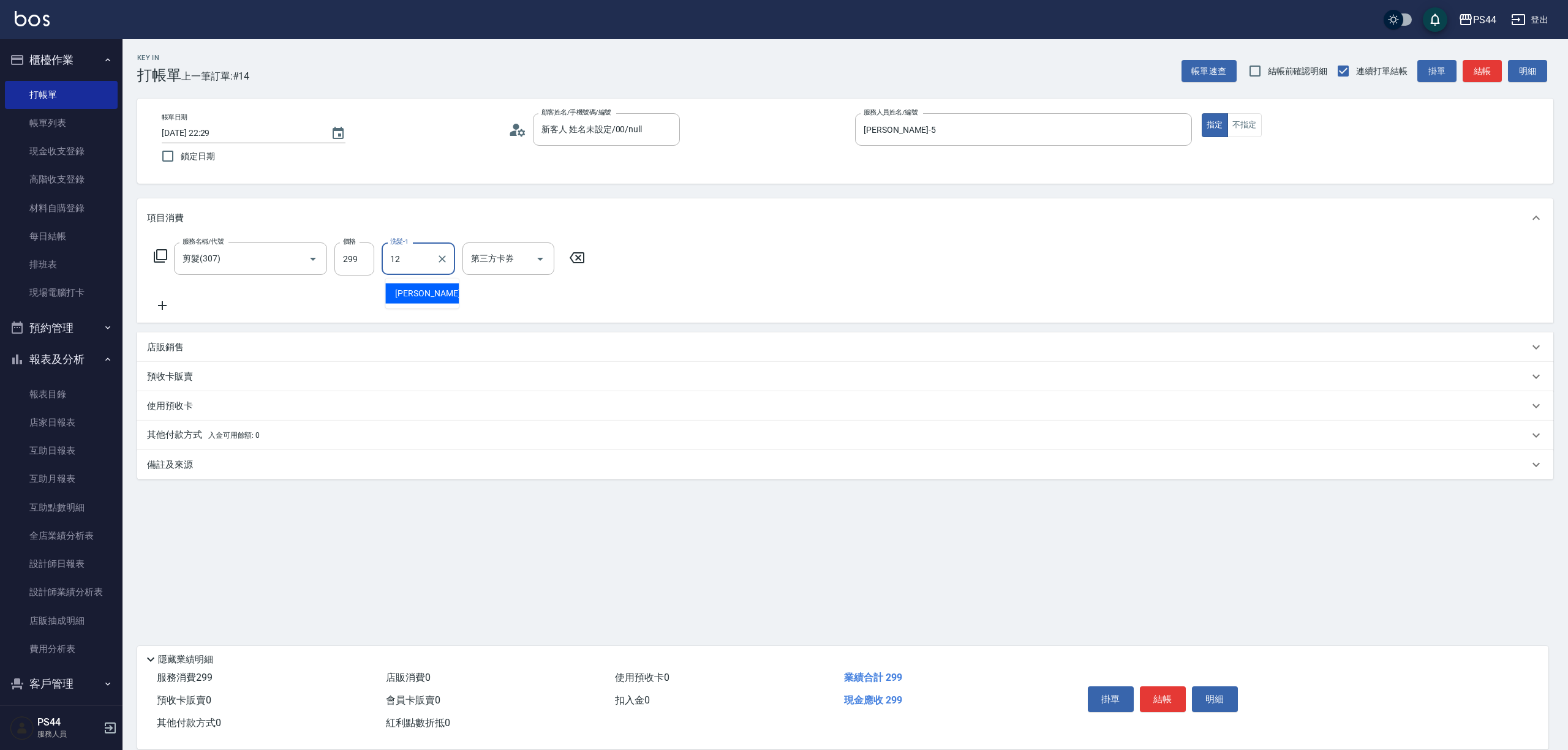
type input "[PERSON_NAME]-12"
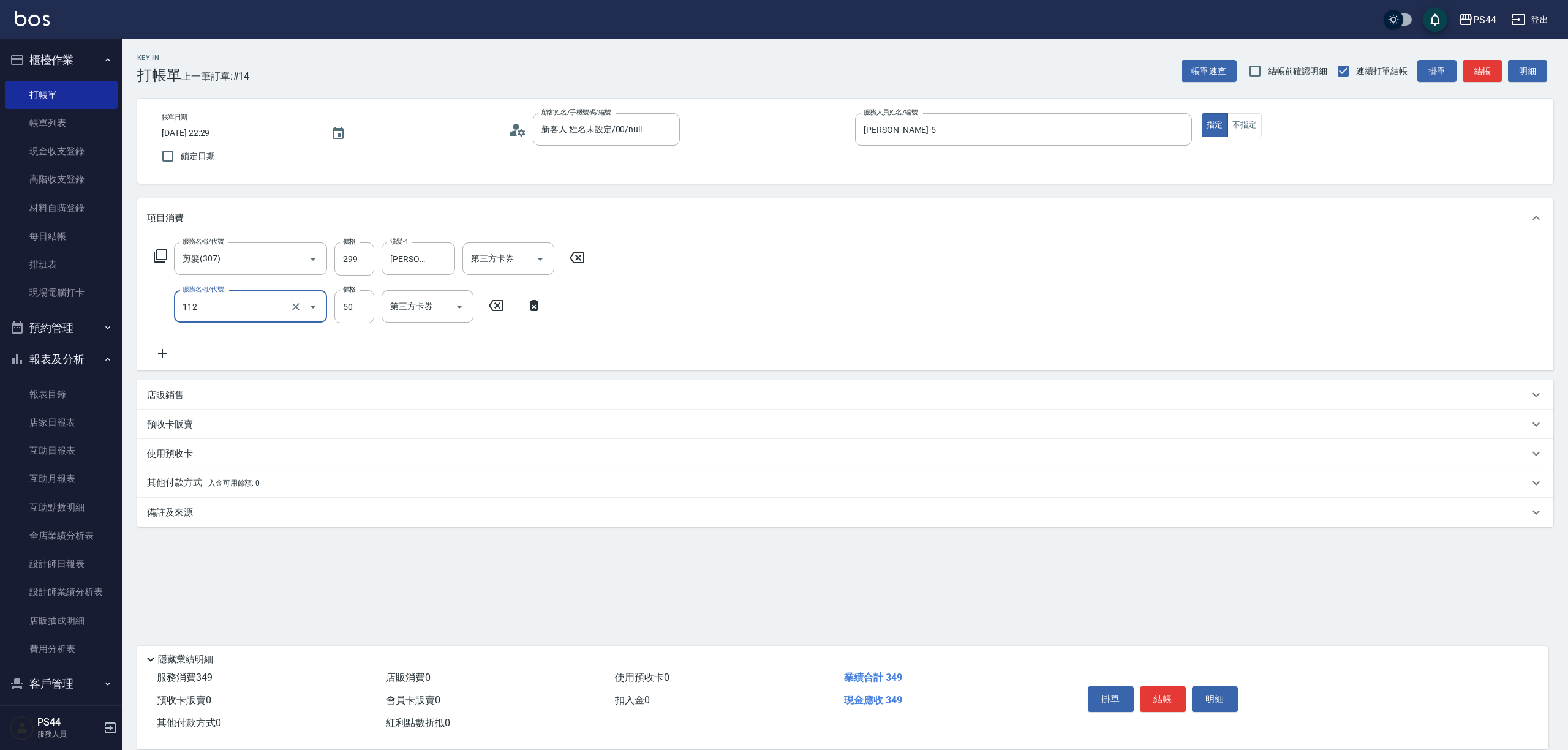
type input "精油50(112)"
type input "[PERSON_NAME]-12"
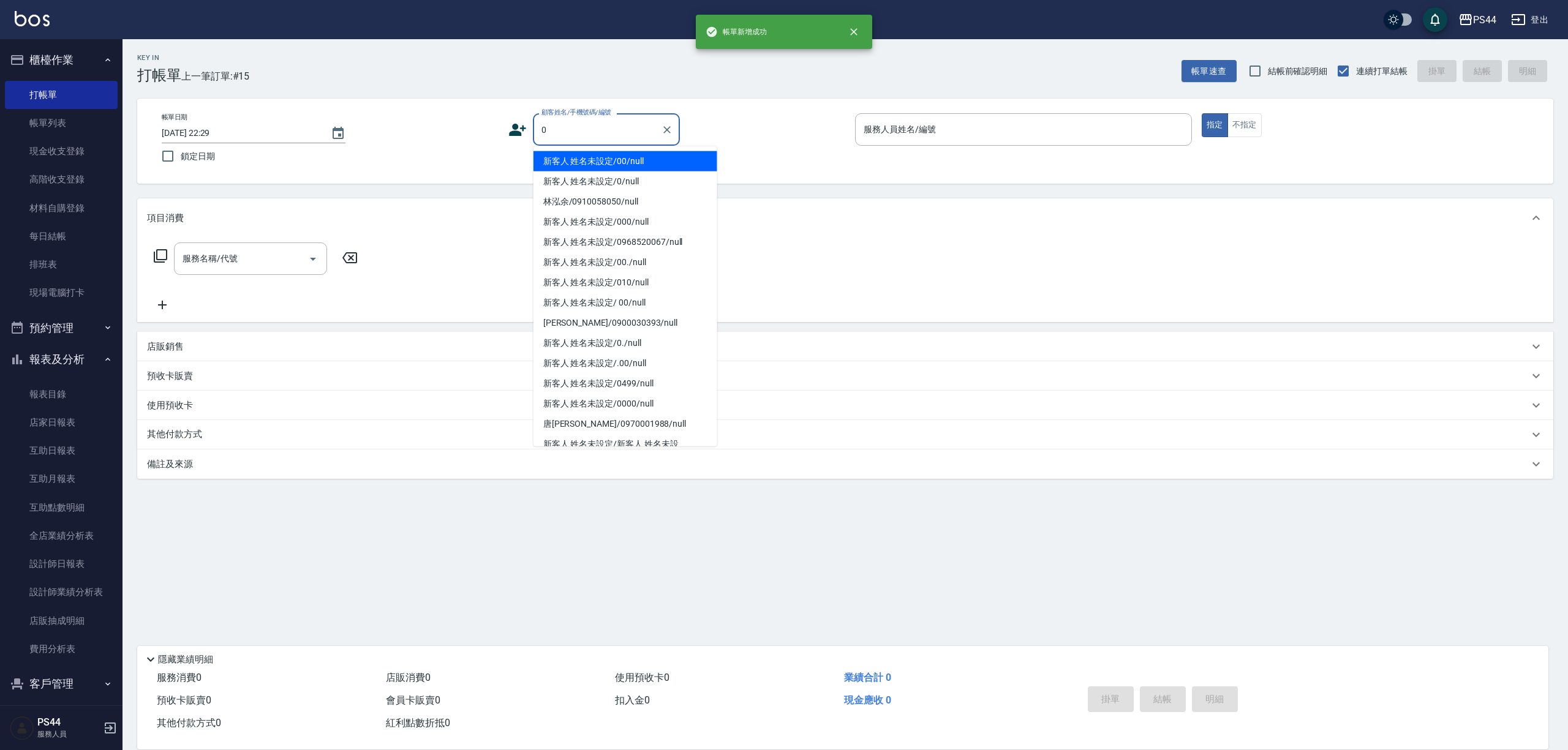
type input "新客人 姓名未設定/00/null"
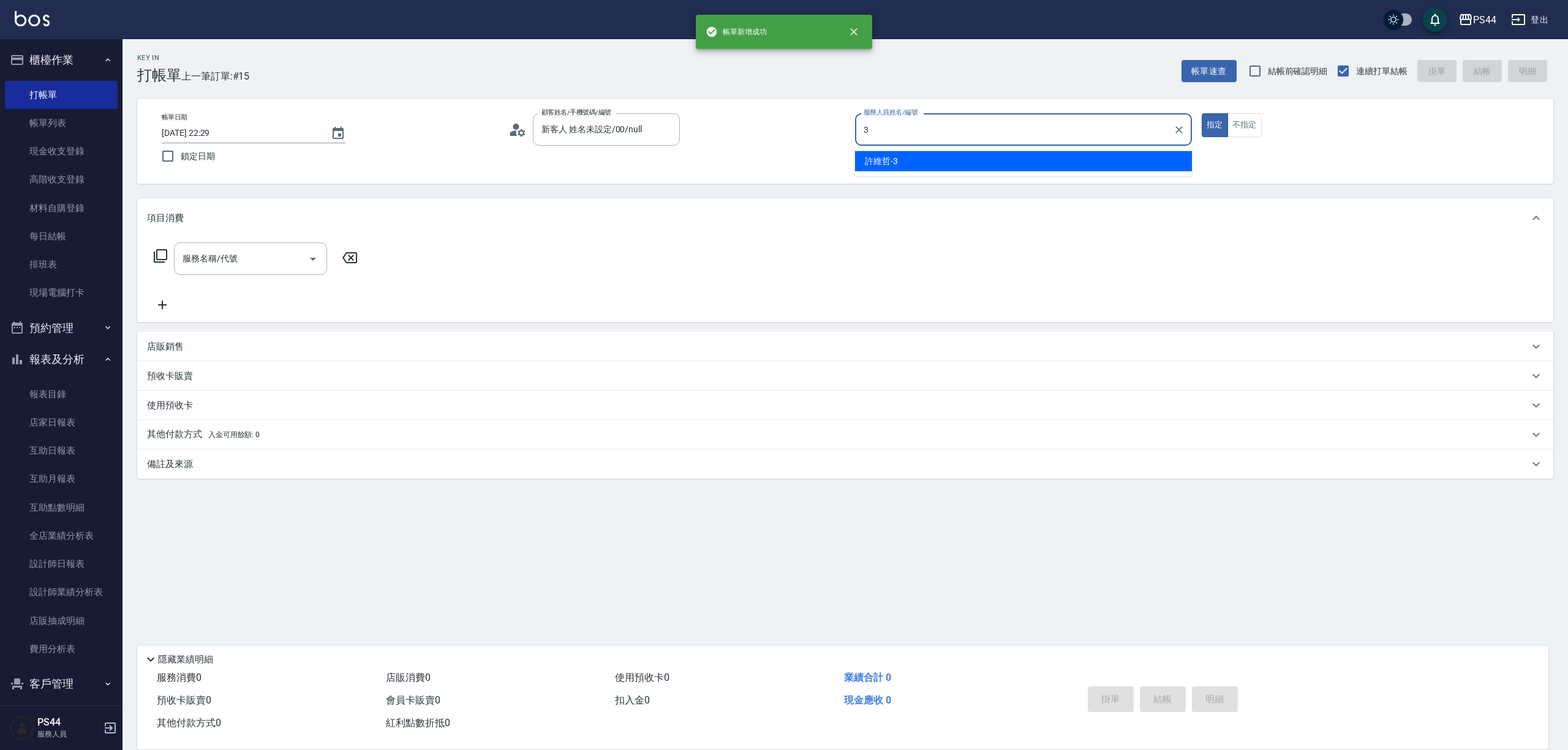
type input "許維哲-3"
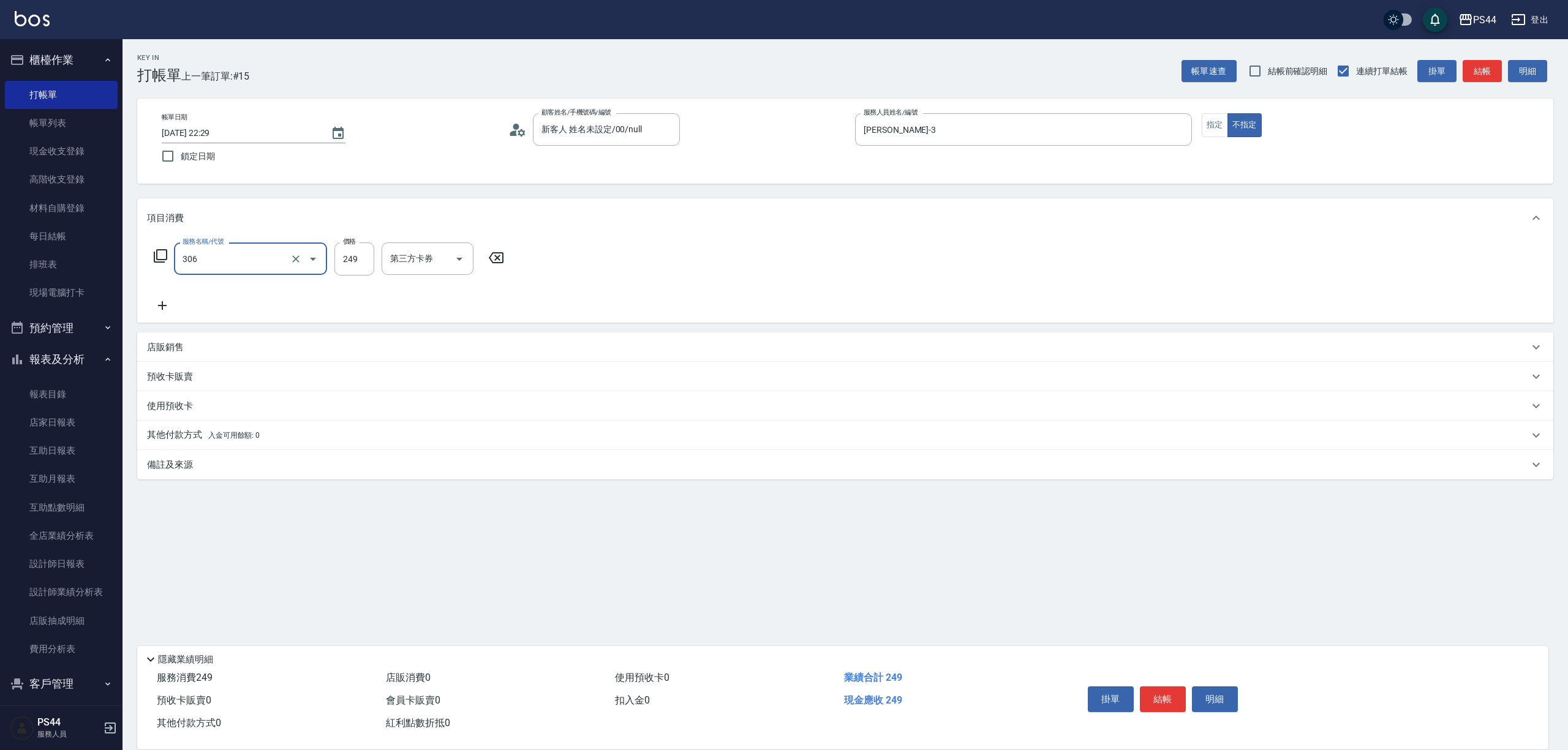
type input "剪髮(306)"
type input "柔柔-33"
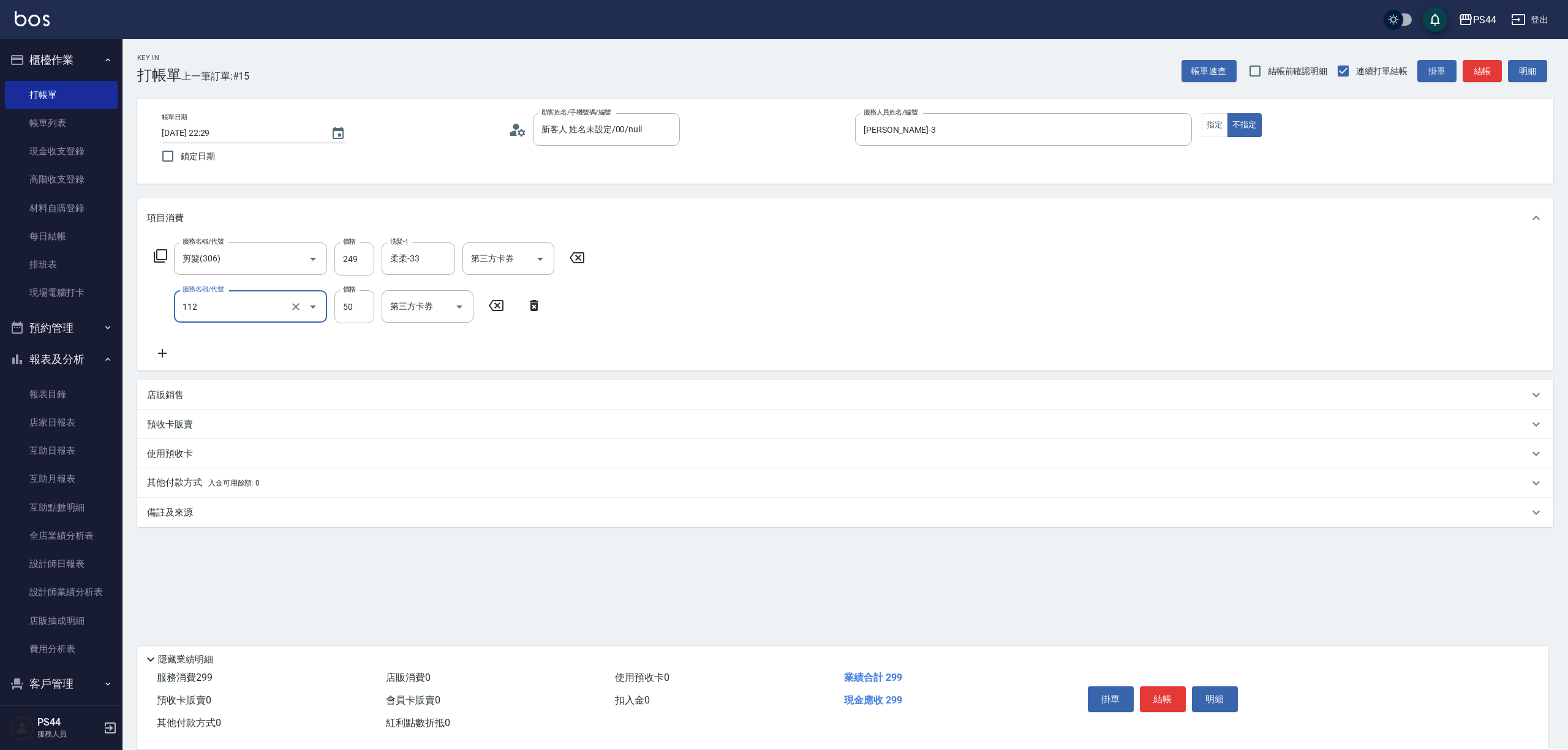
type input "精油50(112)"
type input "柔柔-33"
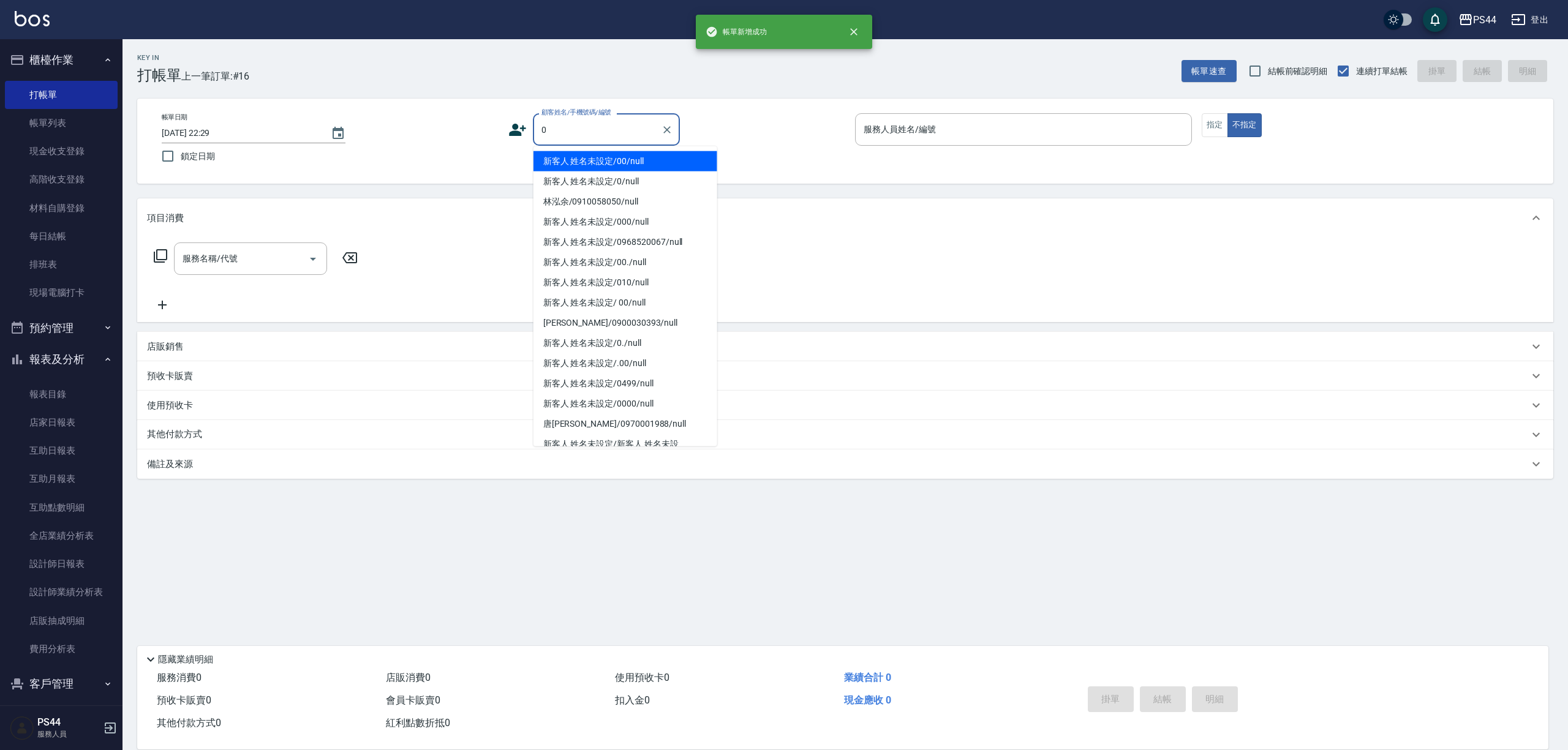
type input "新客人 姓名未設定/00/null"
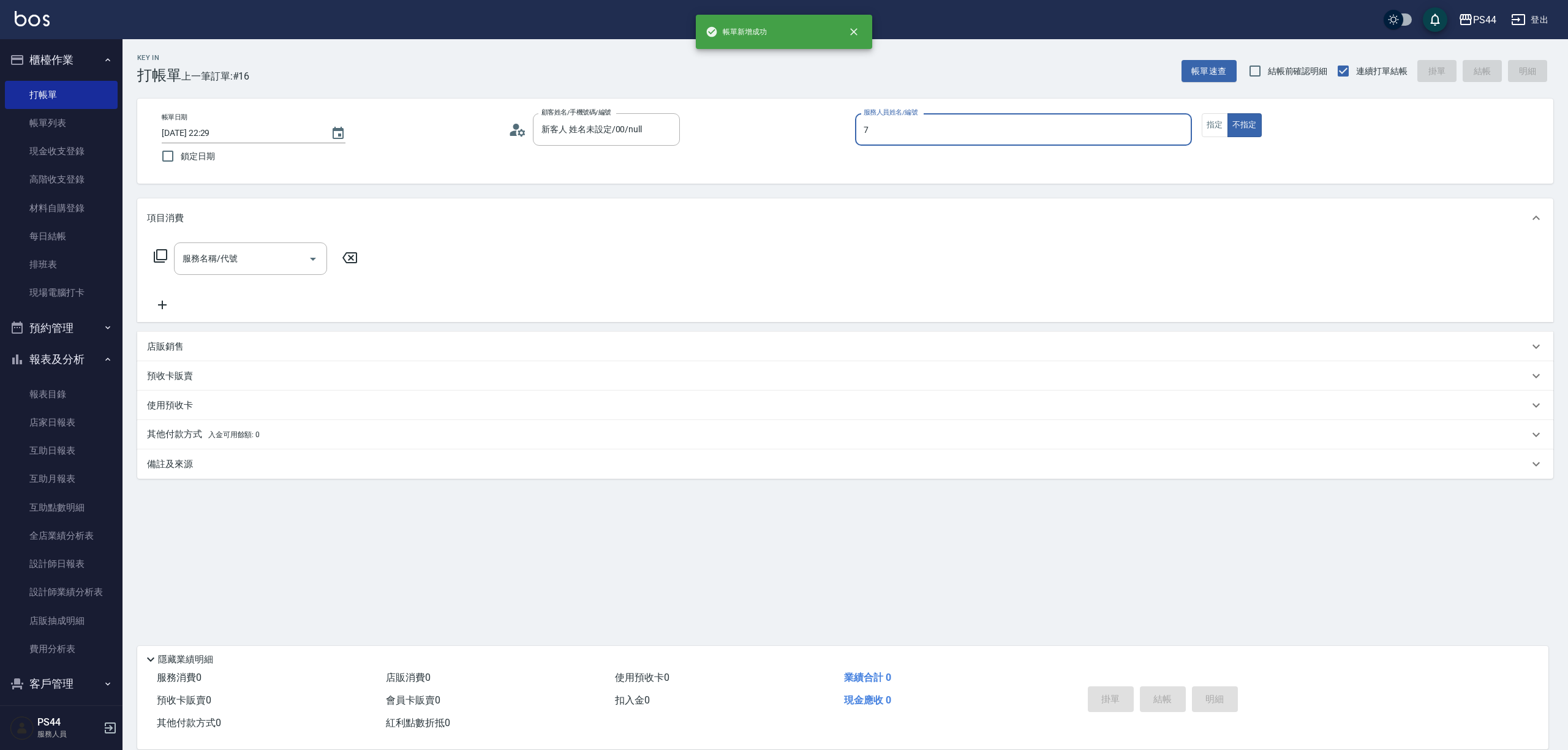
type input "楊千蓉-7"
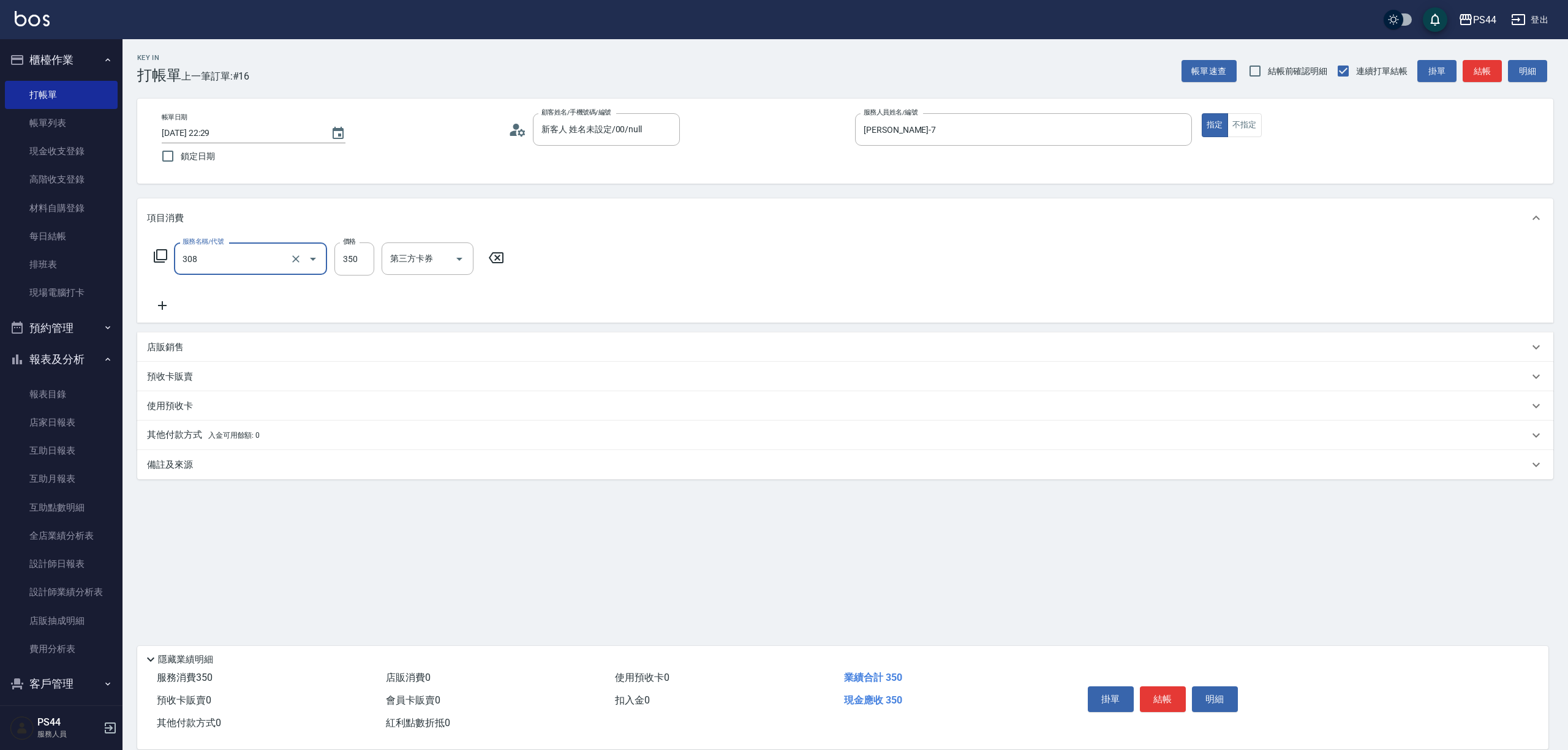
type input "洗+剪(308)"
type input "柔柔-33"
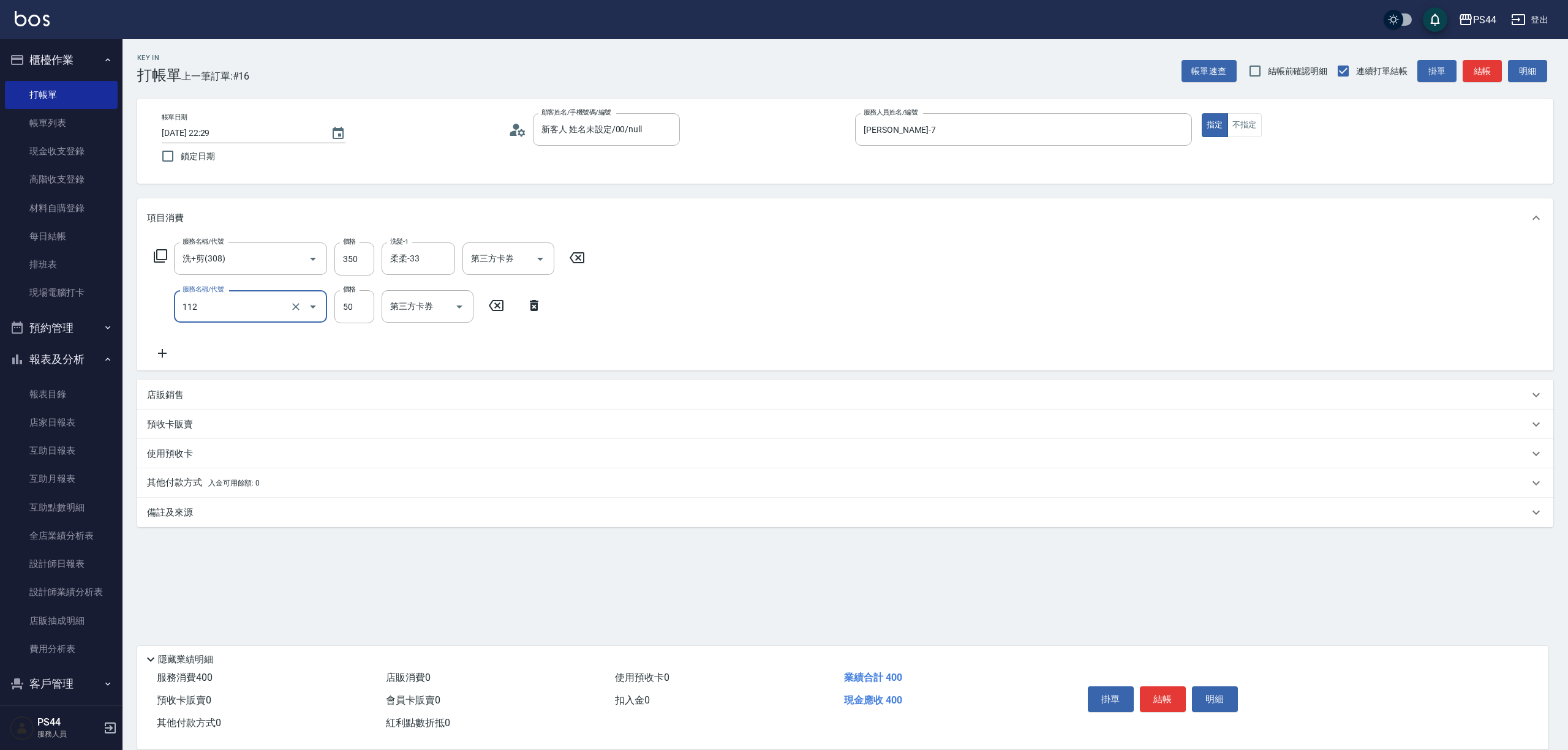
type input "精油50(112)"
type input "柔柔-33"
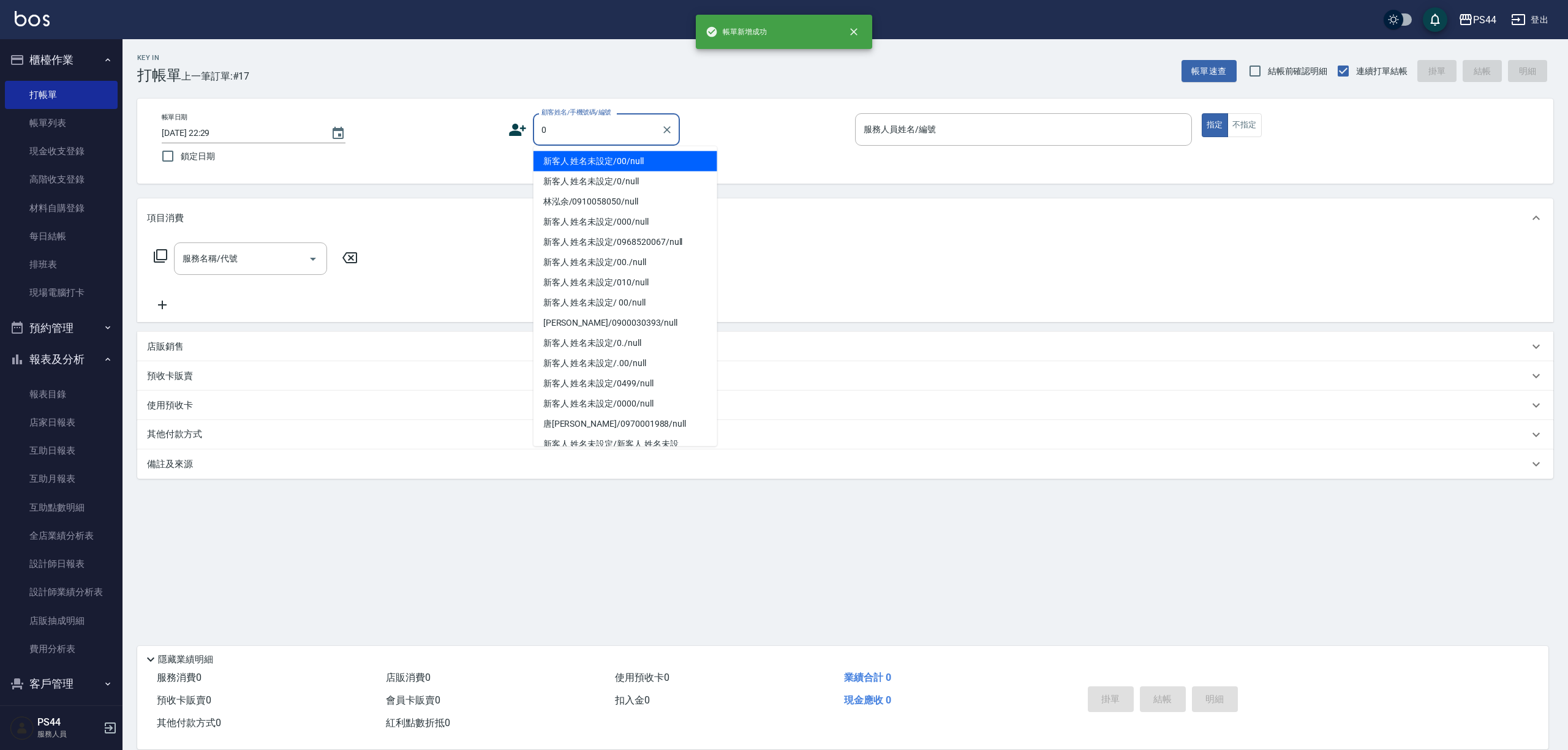
type input "新客人 姓名未設定/00/null"
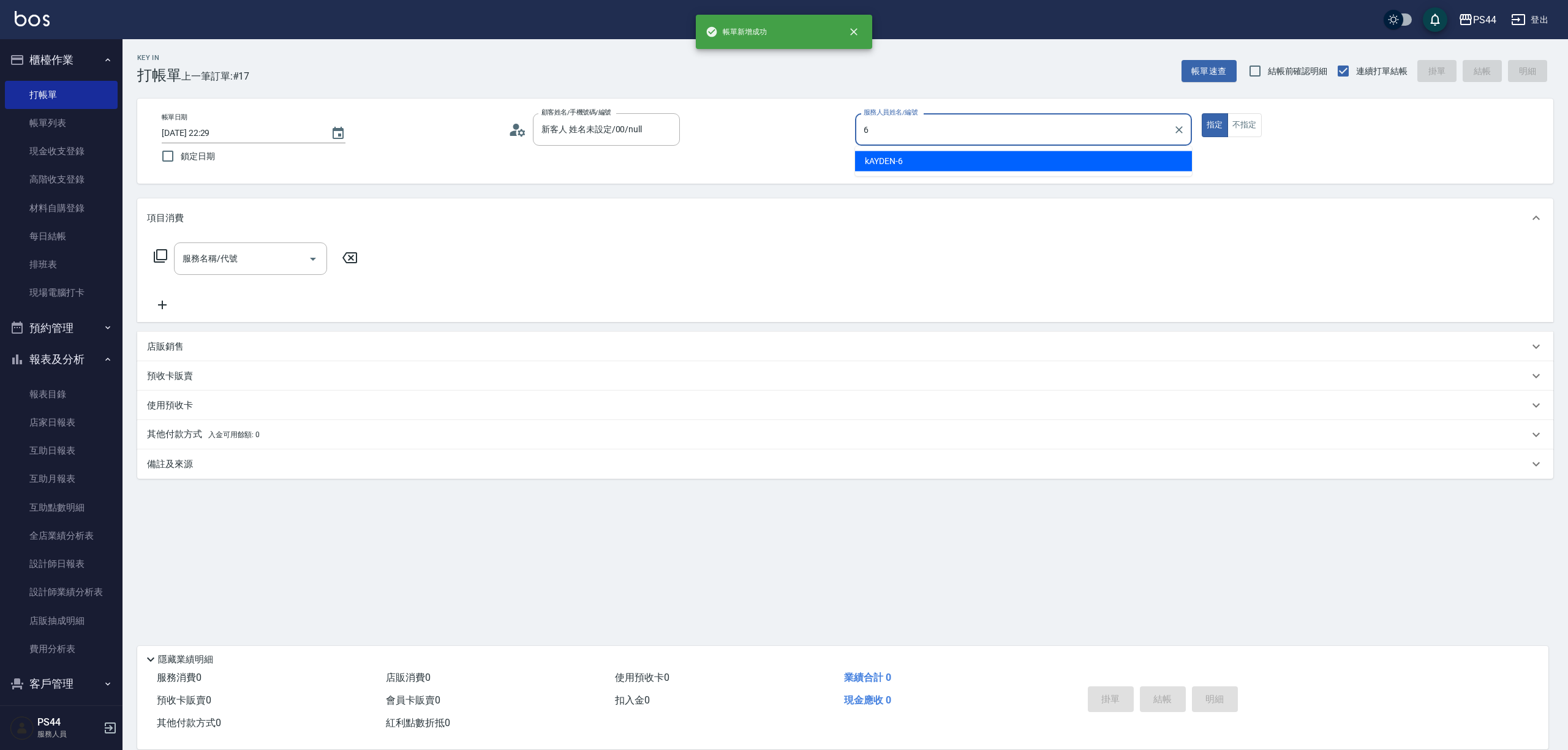
type input "kAYDEN-6"
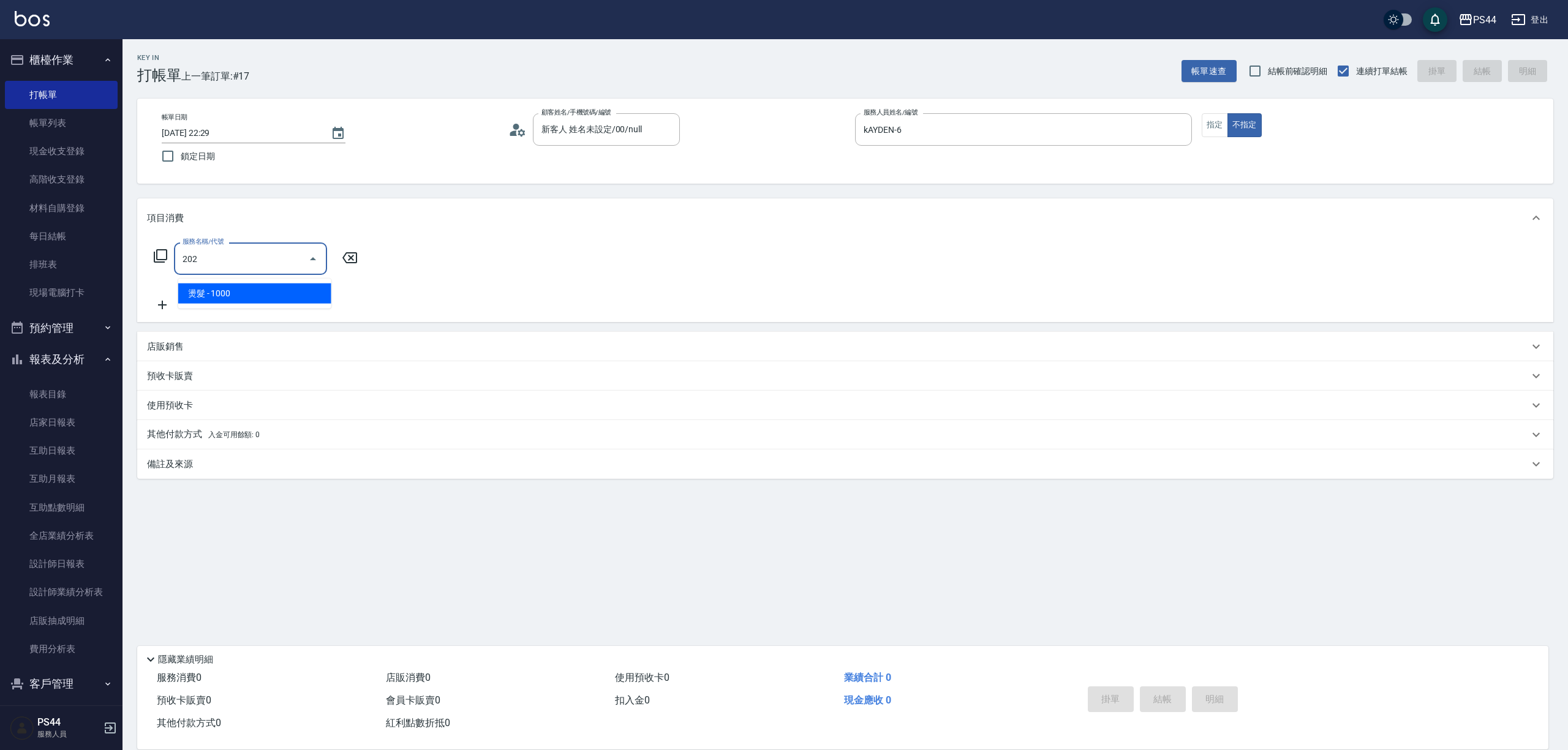
type input "燙髮(202)"
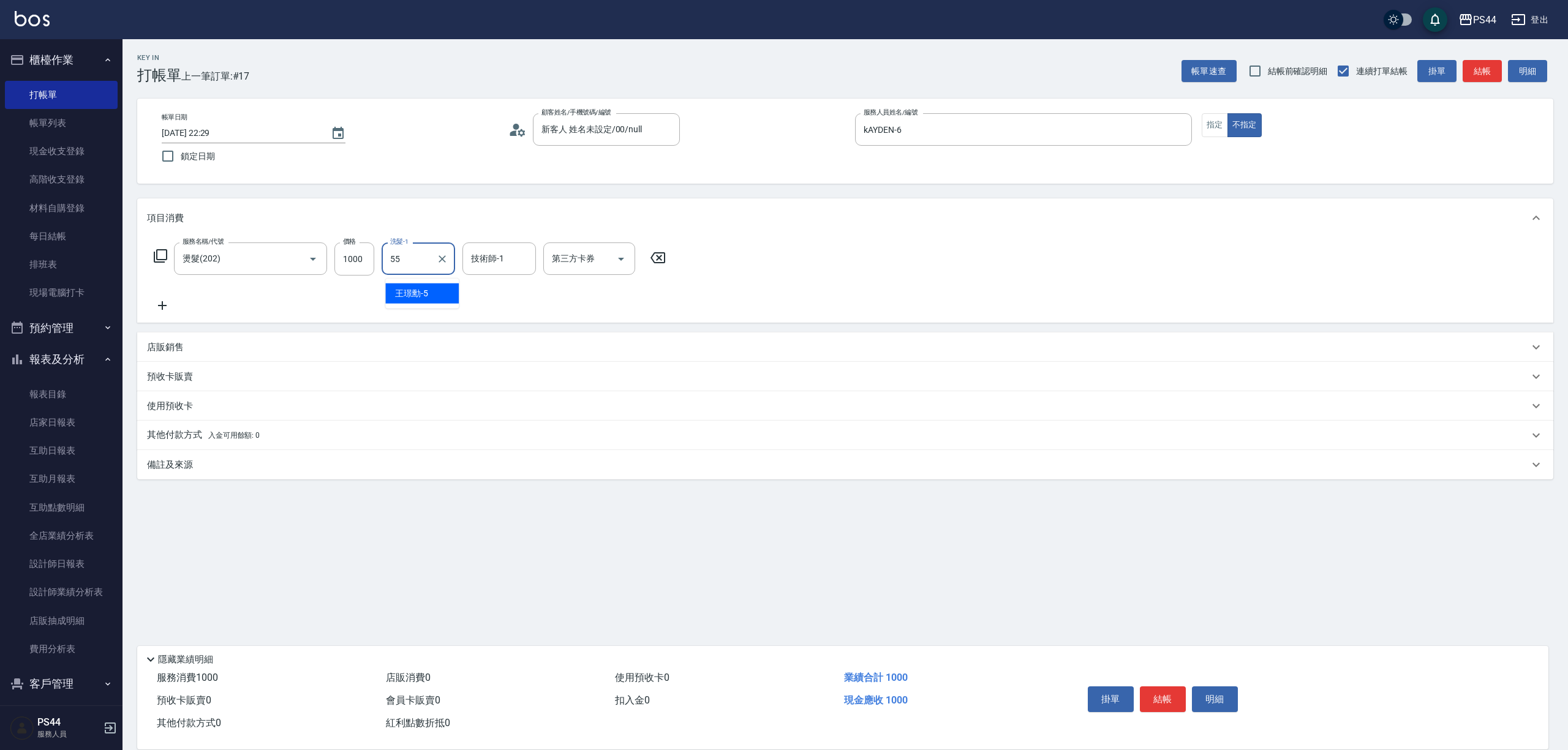
type input "蘇昭瑜-55"
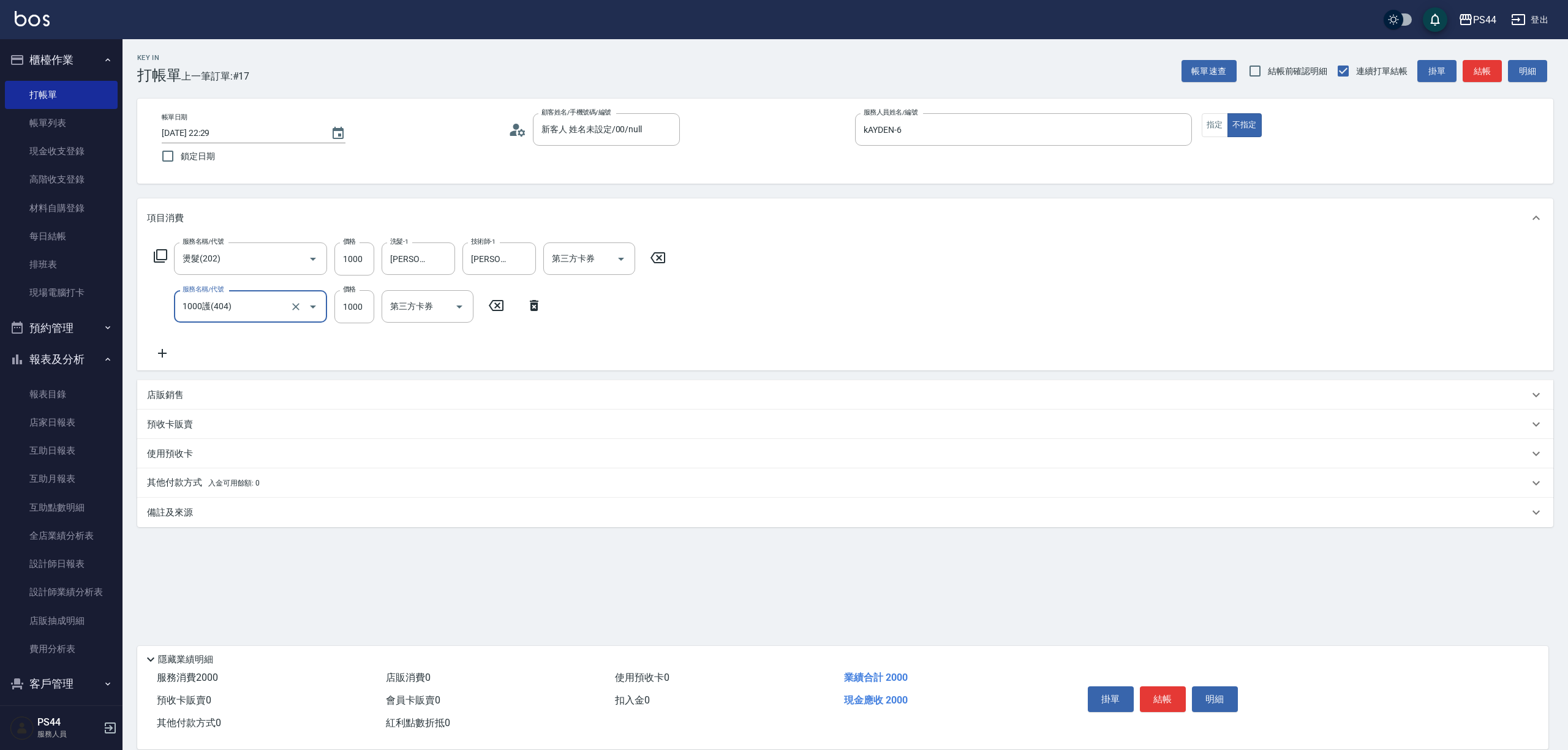
type input "1000護(404)"
type input "蘇昭瑜-55"
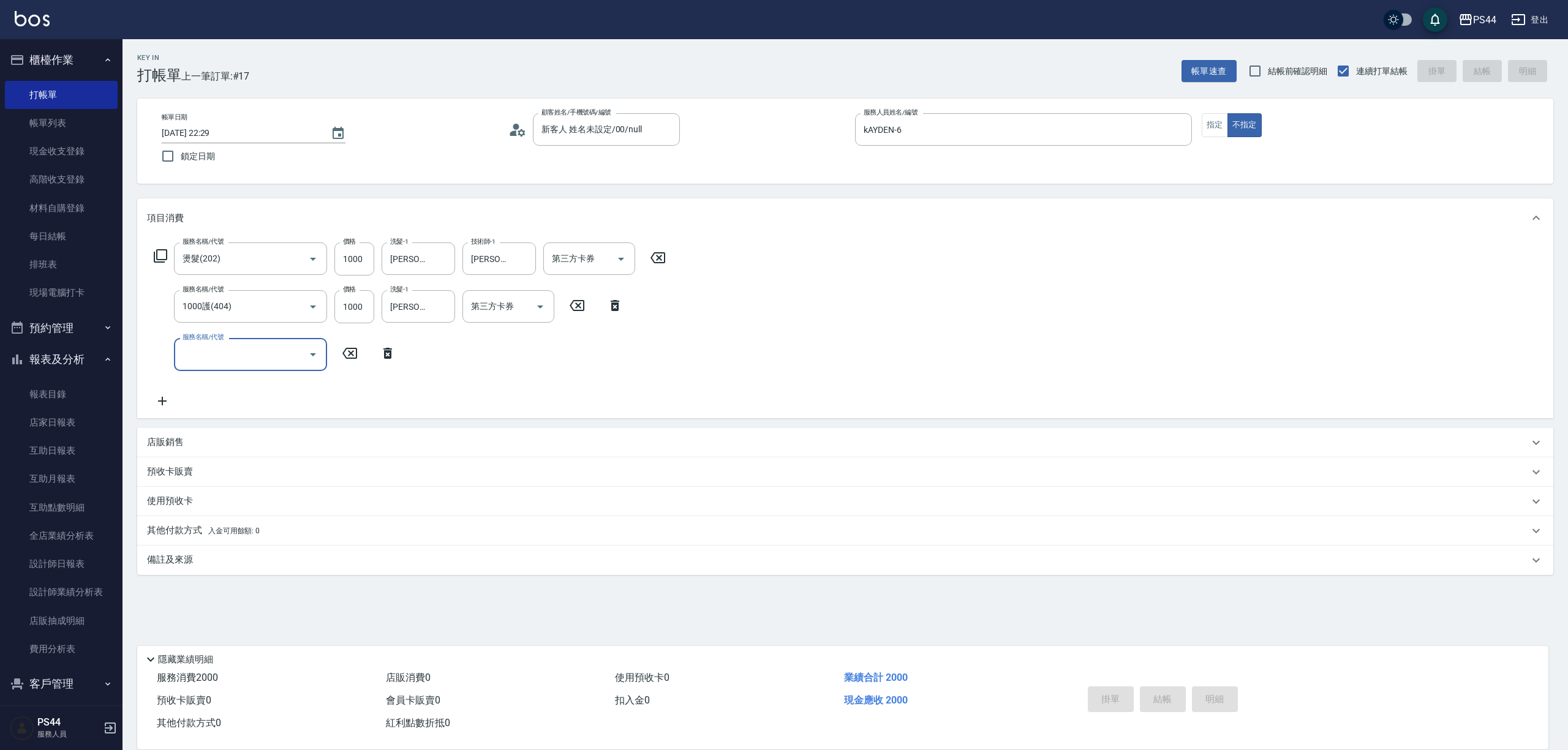
type input "2025/09/06 22:30"
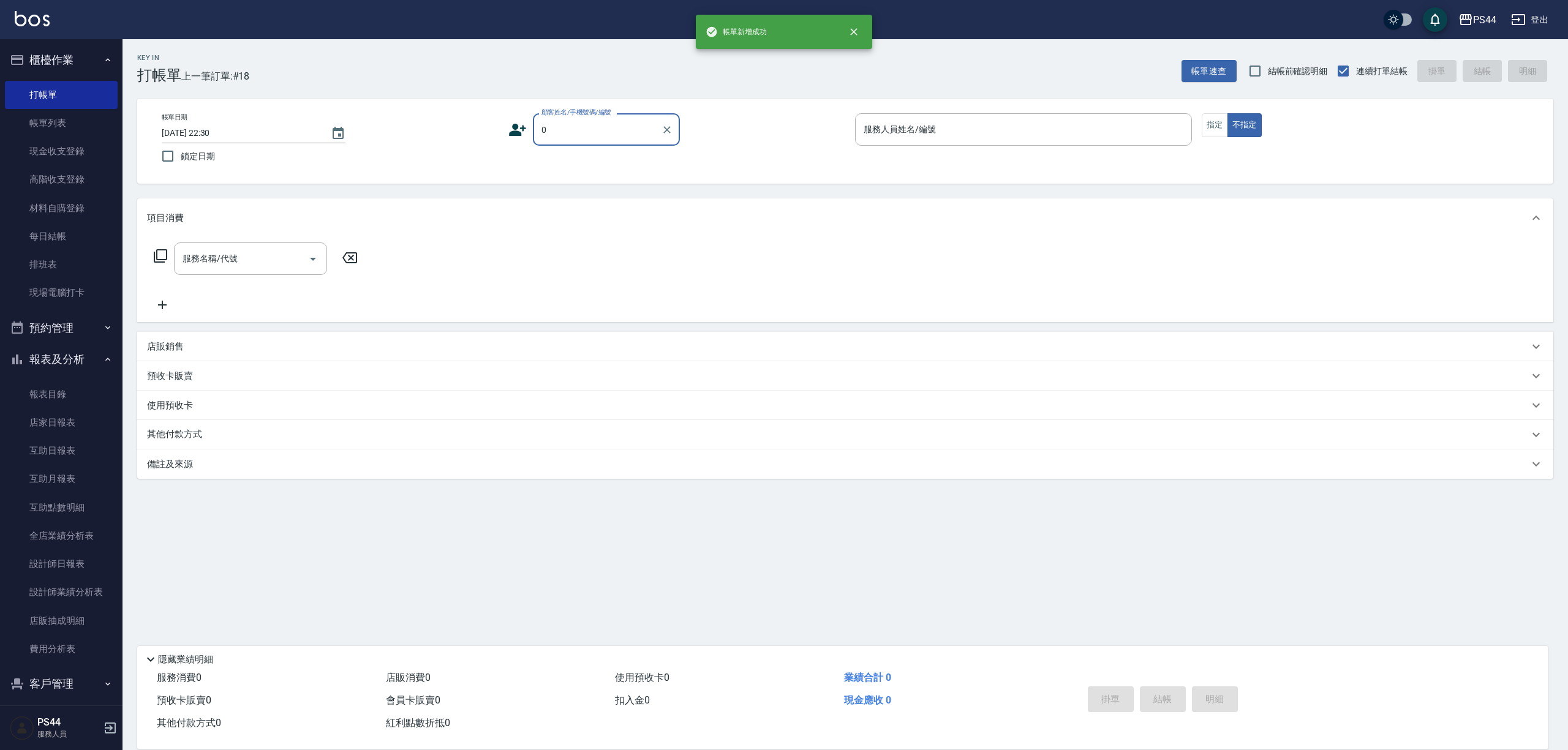
type input "新客人 姓名未設定/00/null"
type input "張柏芝-8"
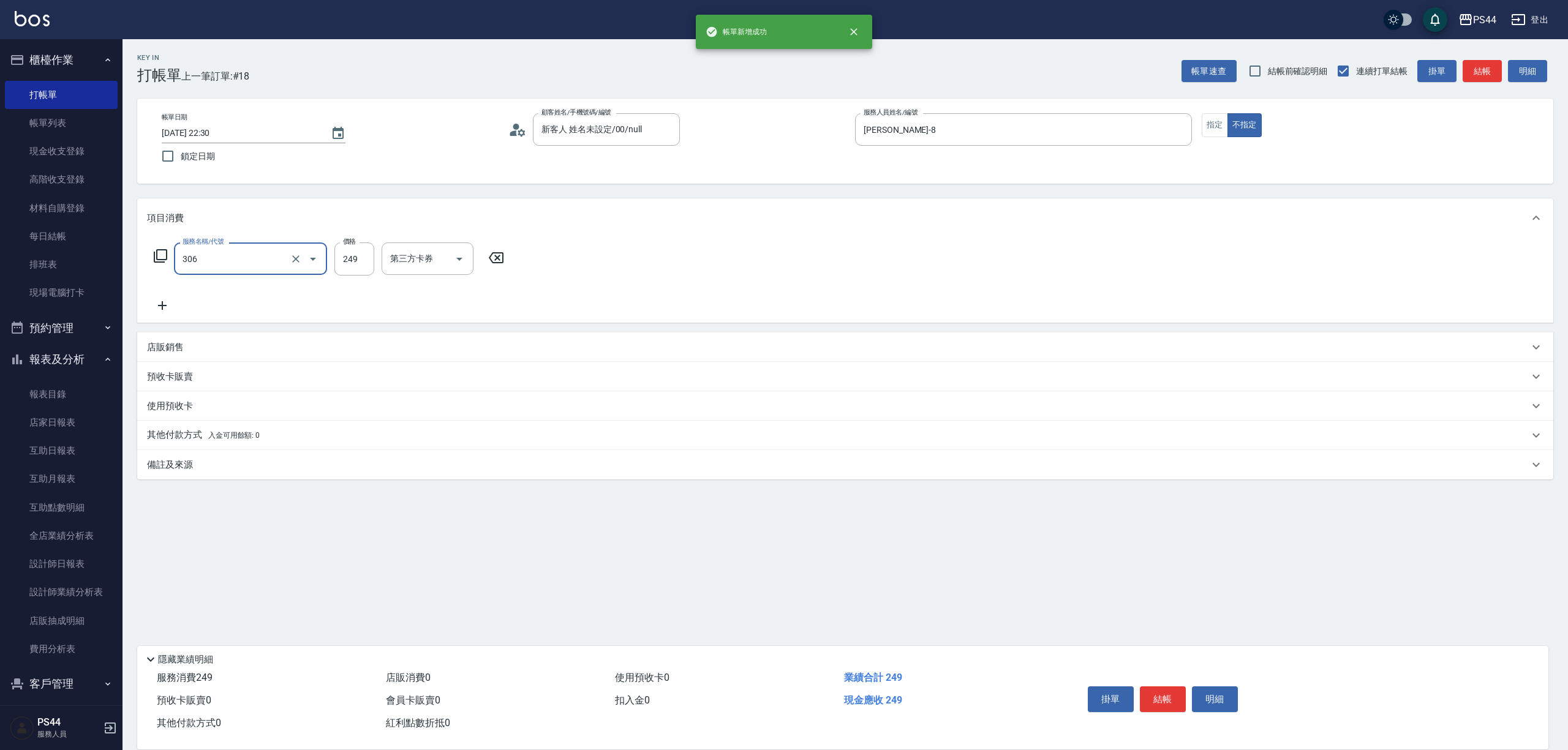
type input "剪髮(306)"
type input "王姵眙-37"
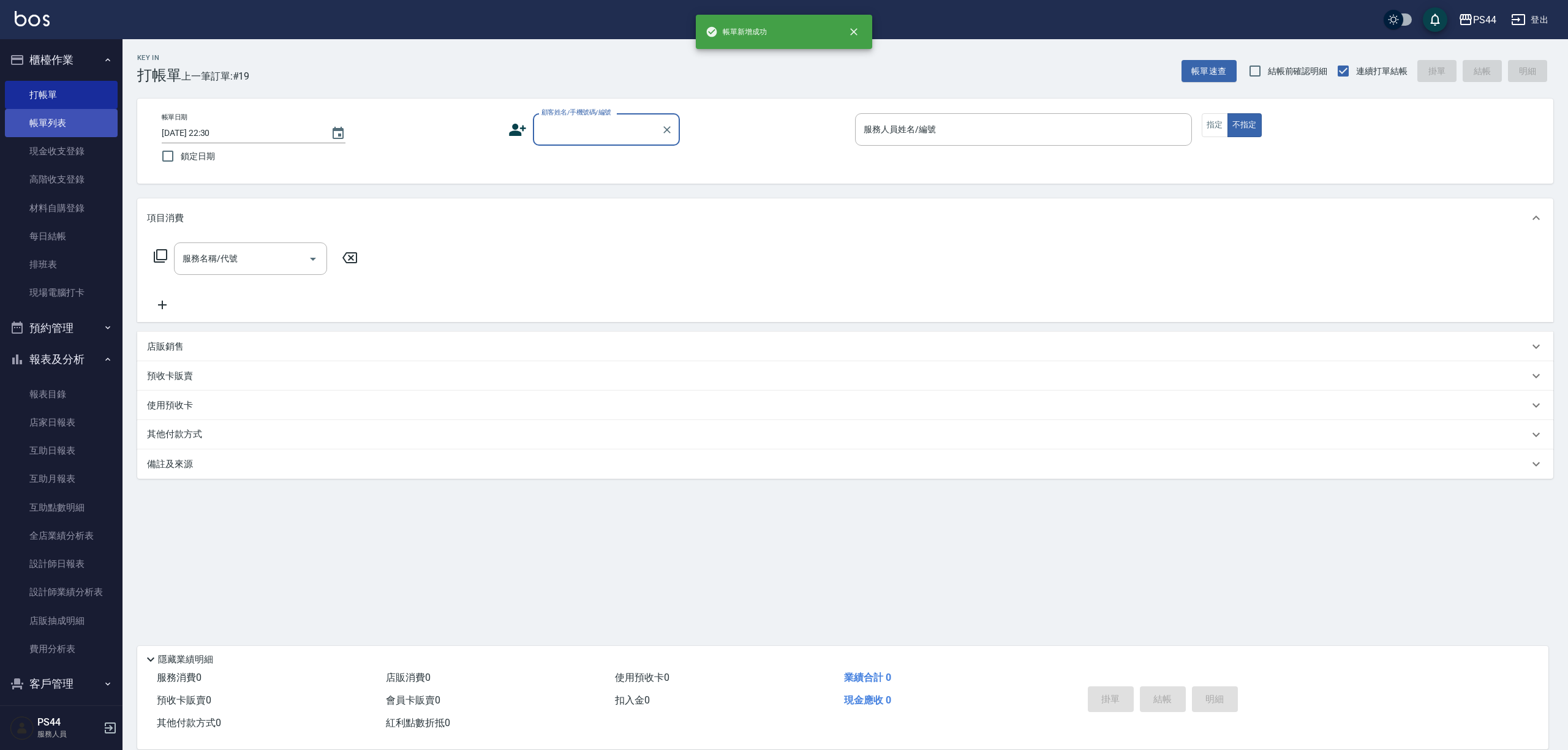
click at [54, 116] on link "帳單列表" at bounding box center [61, 123] width 112 height 28
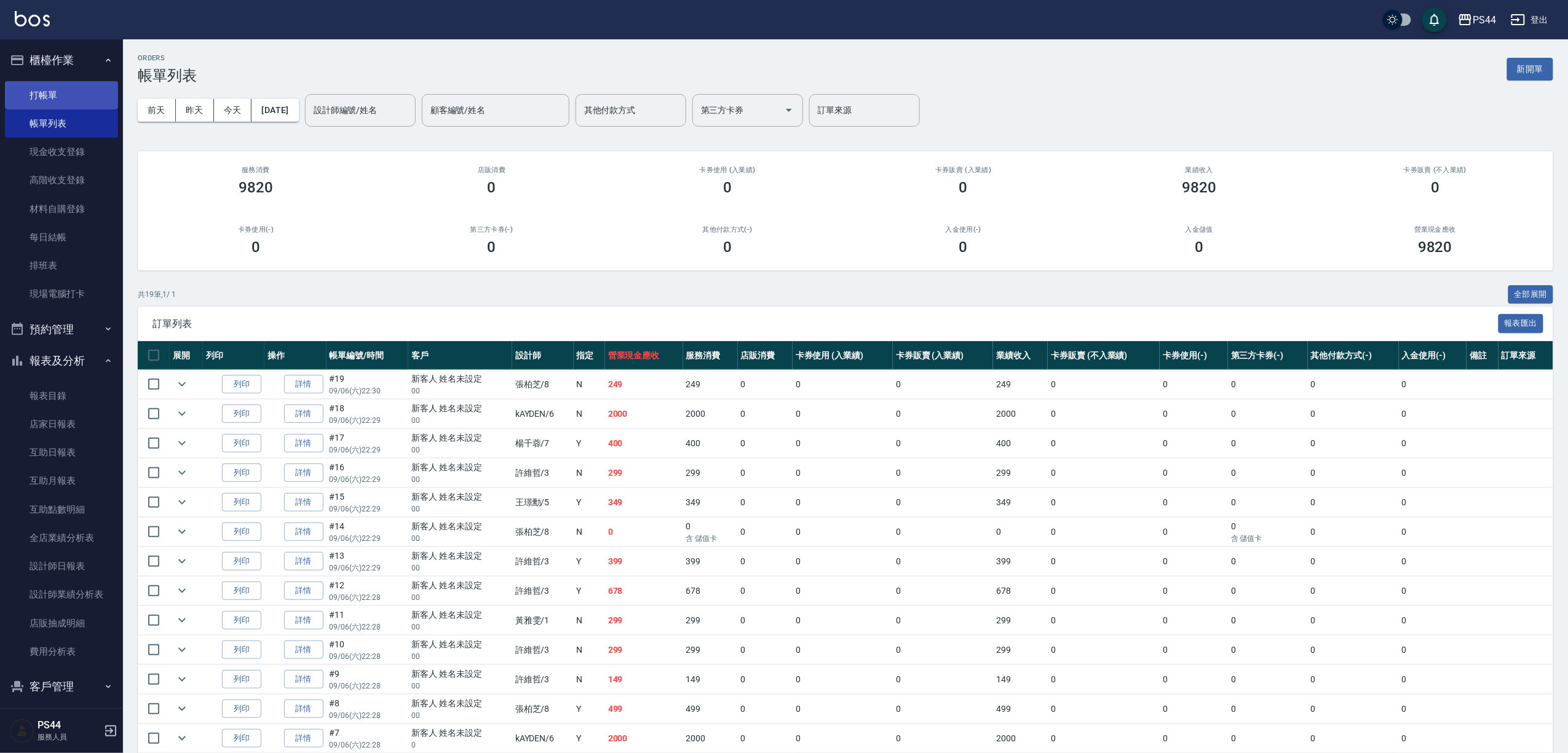
click at [50, 96] on link "打帳單" at bounding box center [61, 95] width 113 height 28
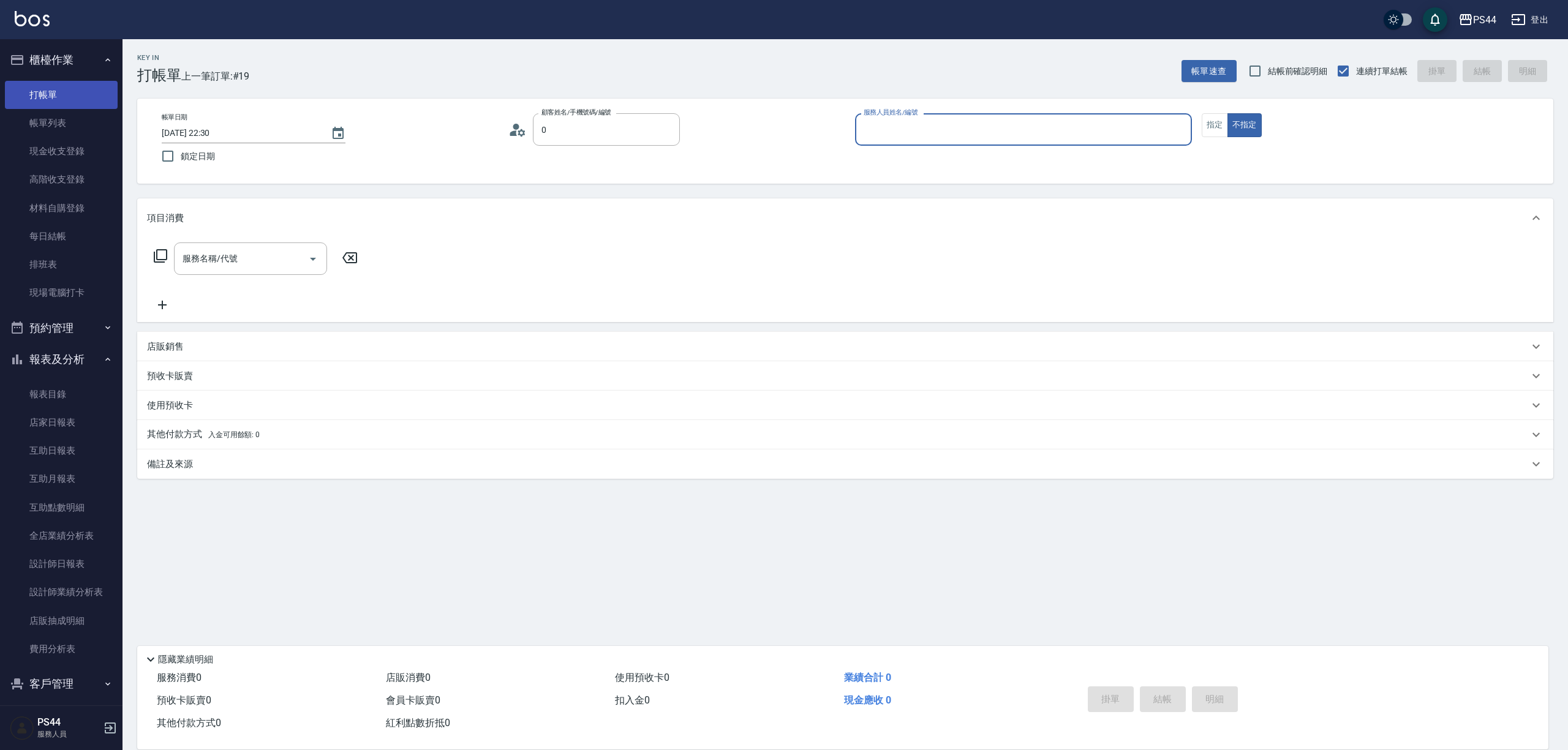
type input "新客人 姓名未設定/00/null"
type input "許維哲-3"
type button "false"
type input "新客人 姓名未設定/0/null"
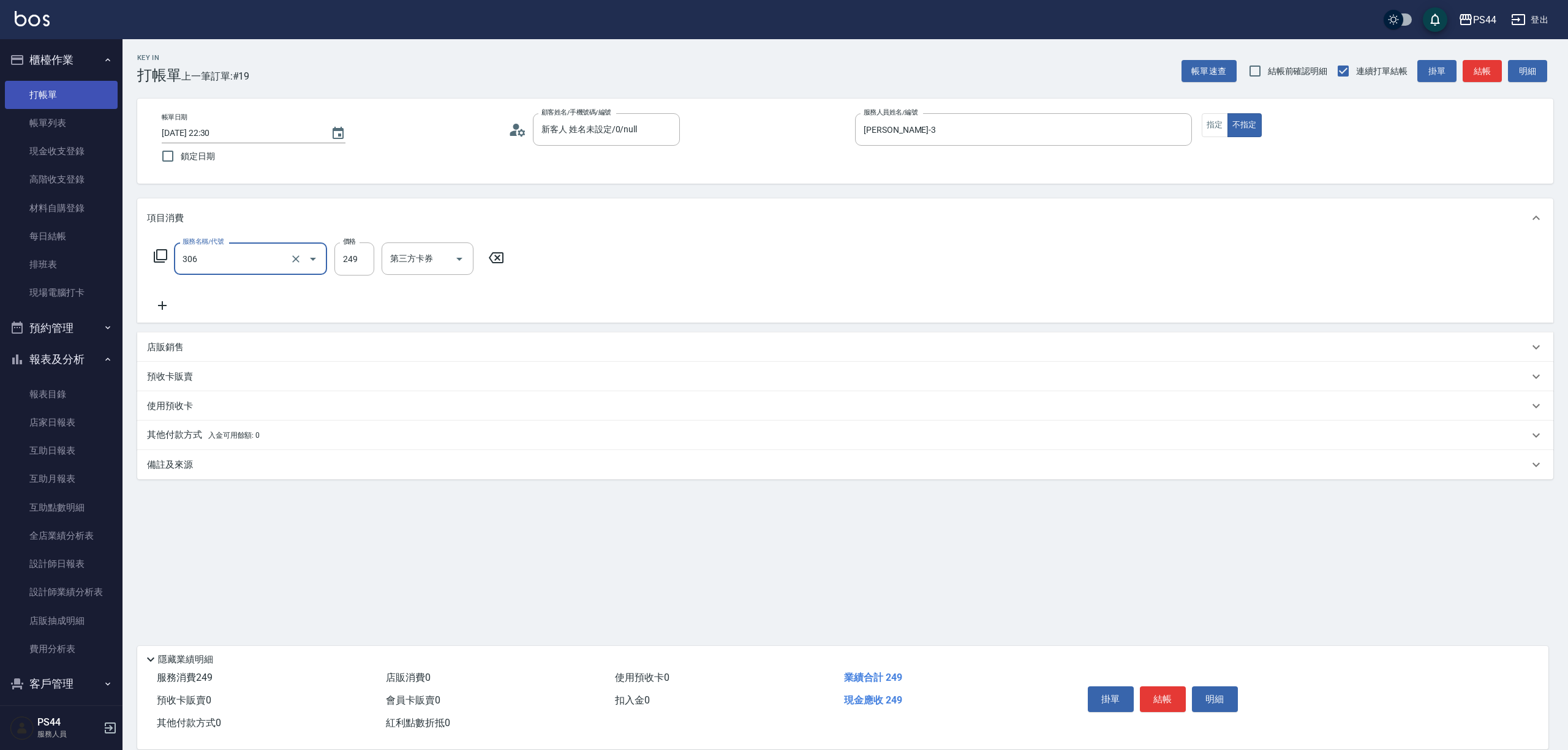
type input "剪髮(306)"
type input "柔柔-33"
click at [866, 246] on div "服務名稱/代號 剪髮(306) 服務名稱/代號 價格 249 價格 洗髮-1 柔柔-33 洗髮-1 第三方卡券 第三方卡券" at bounding box center [845, 280] width 1416 height 85
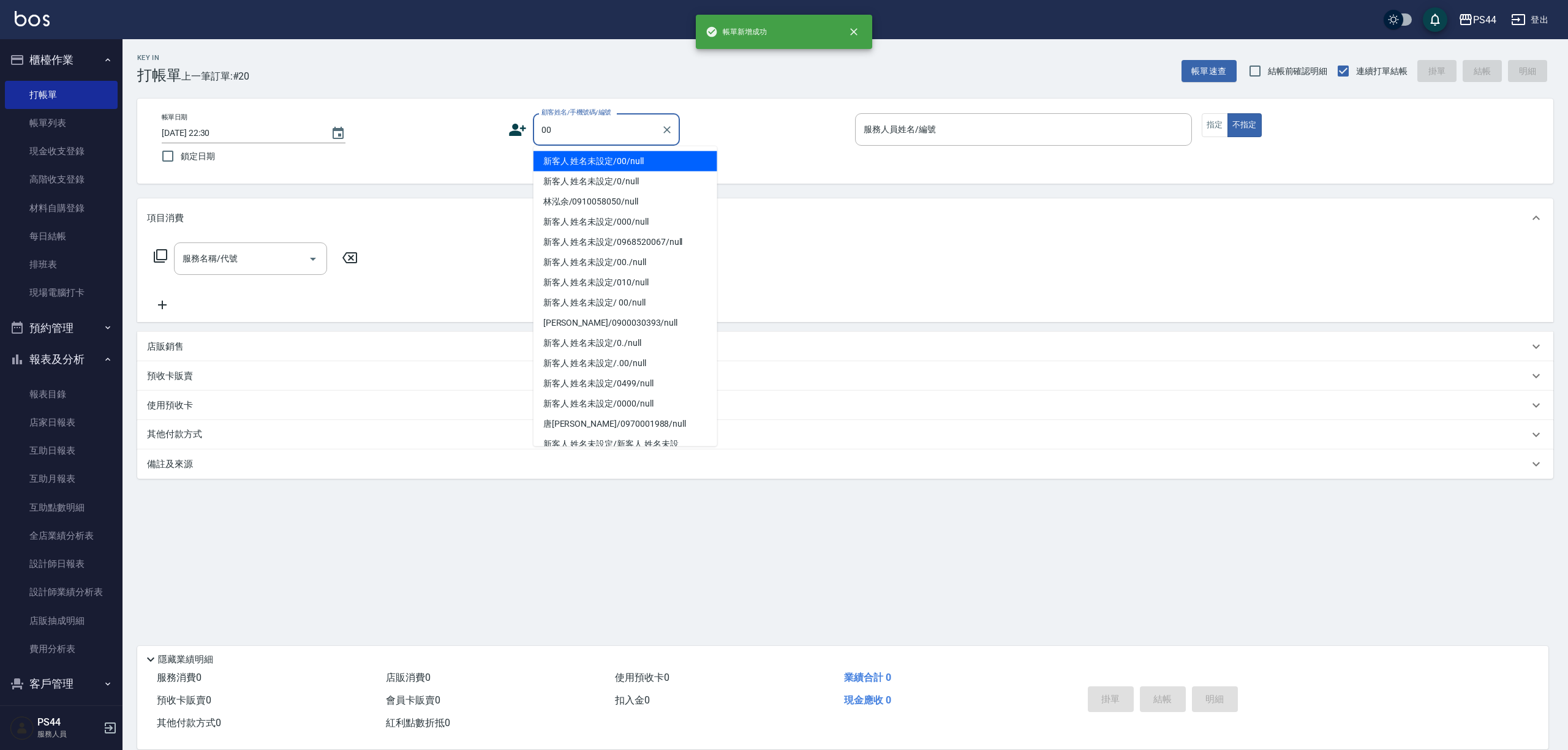
type input "新客人 姓名未設定/00/null"
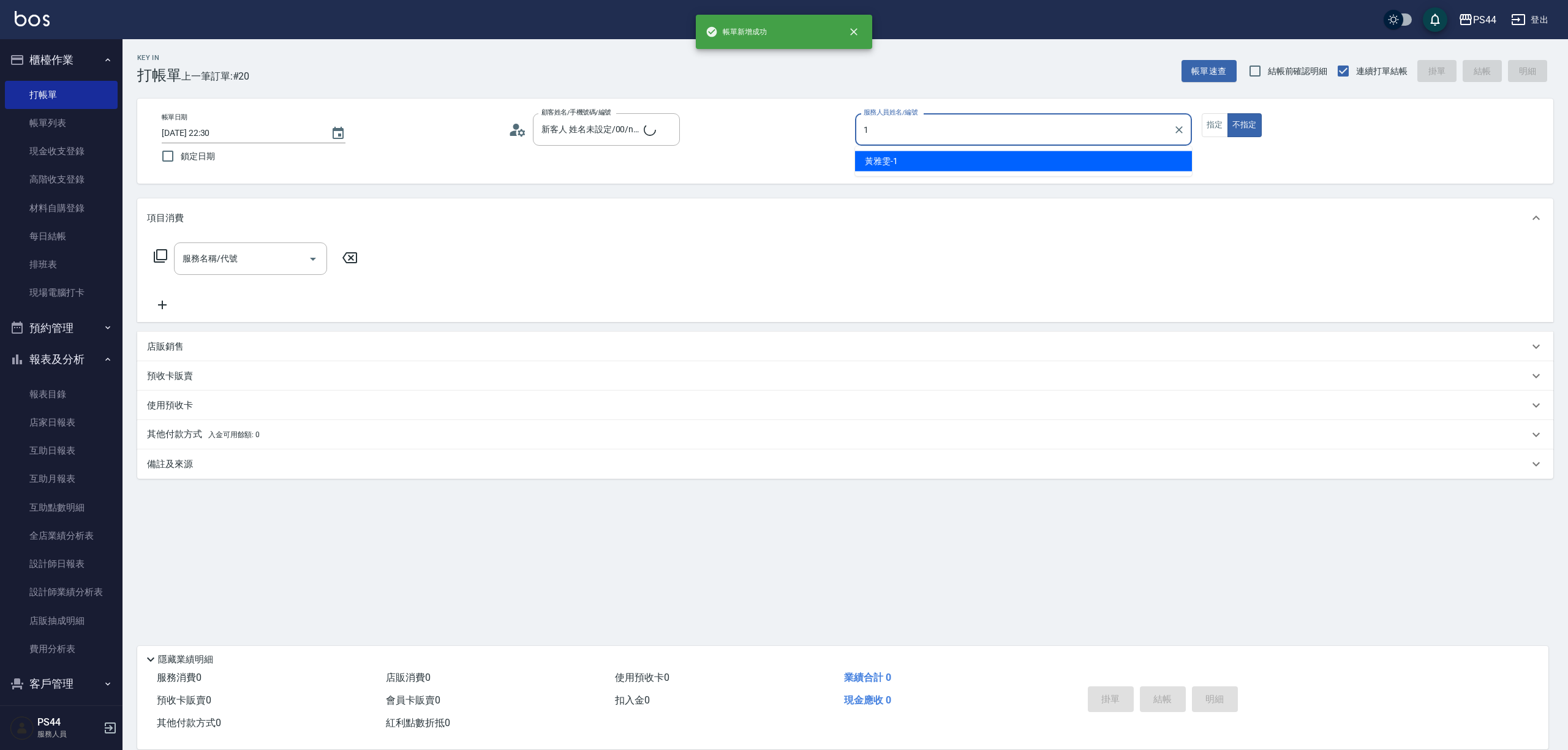
type input "黃雅雯-1"
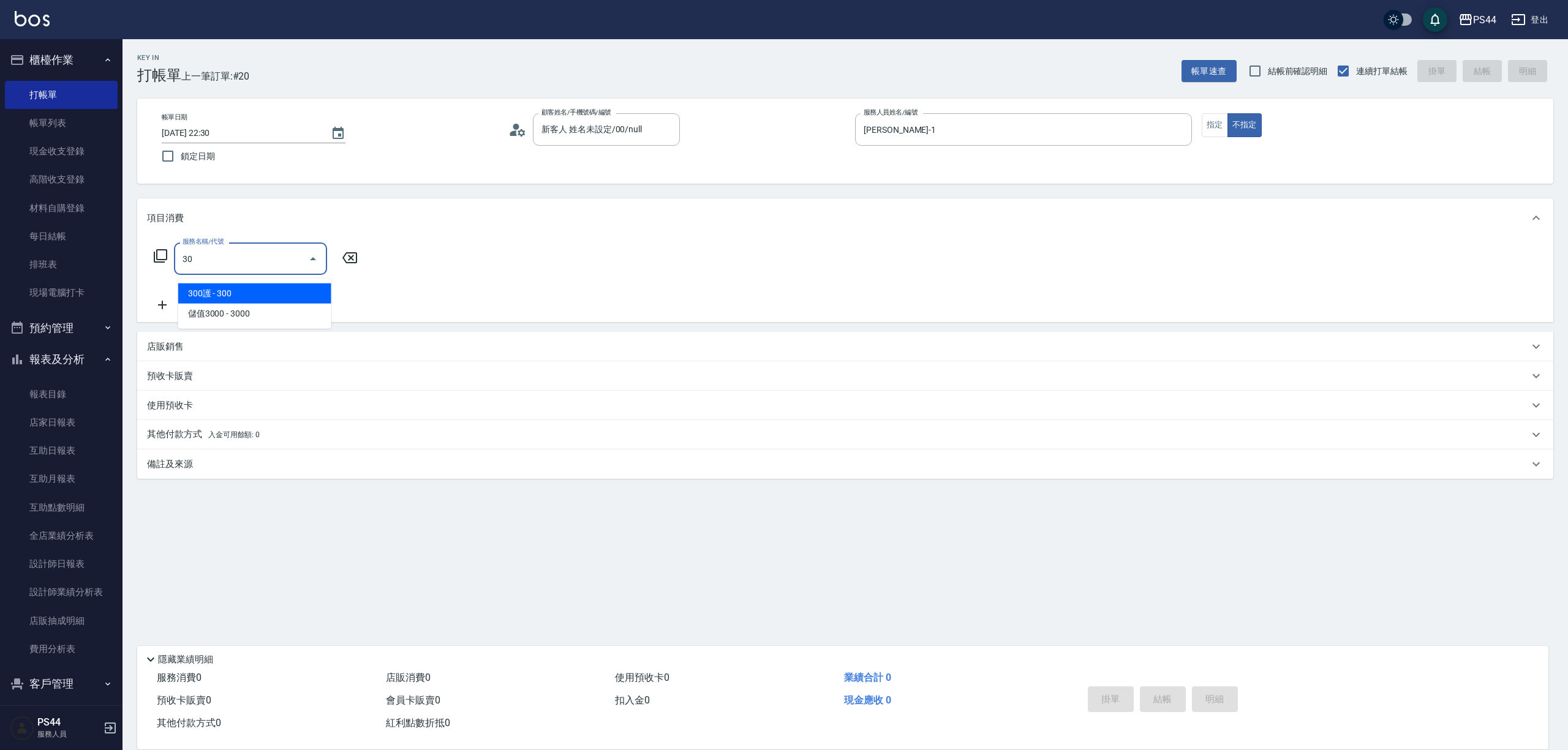
type input "3"
type input "伊黛莉499(0499)"
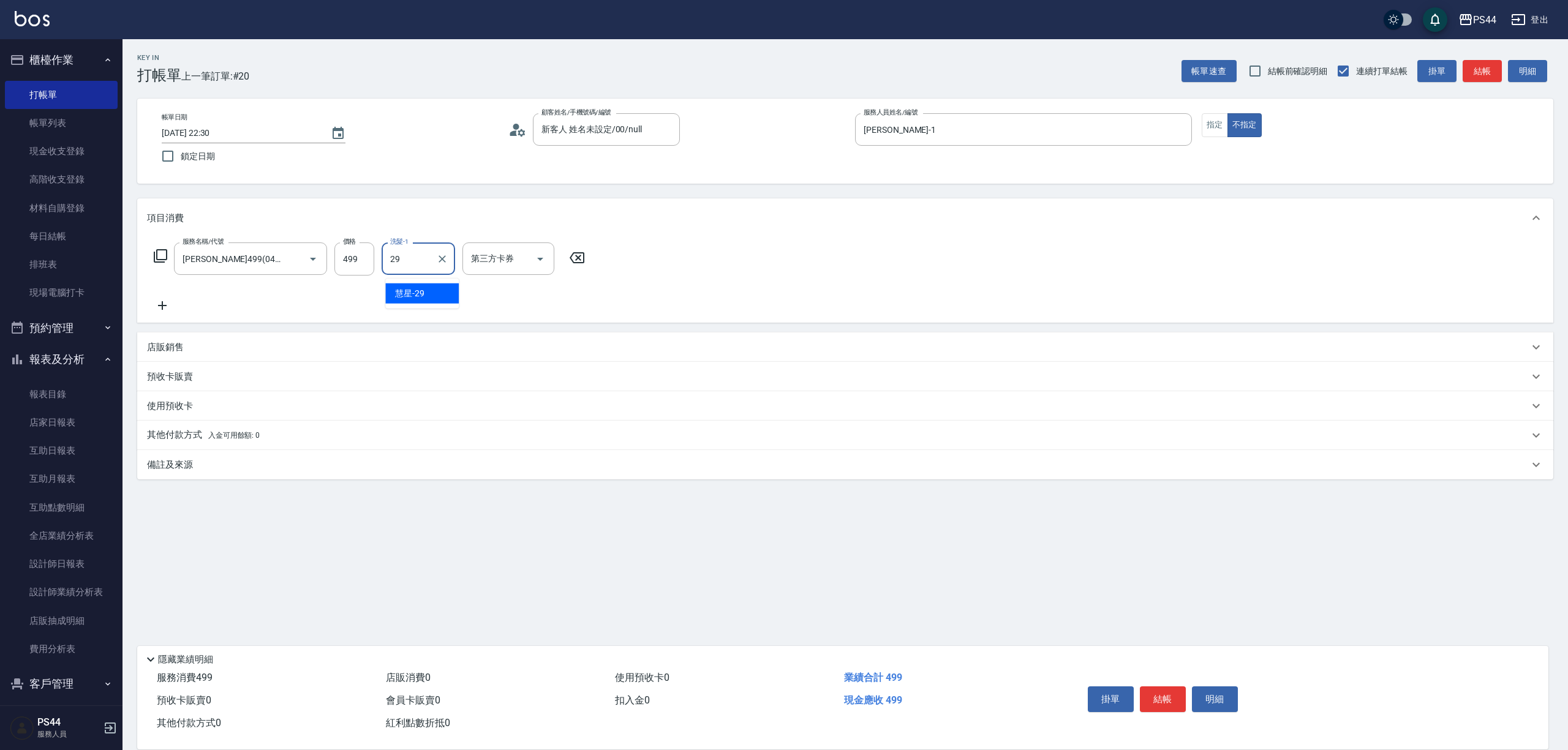
type input "慧星-29"
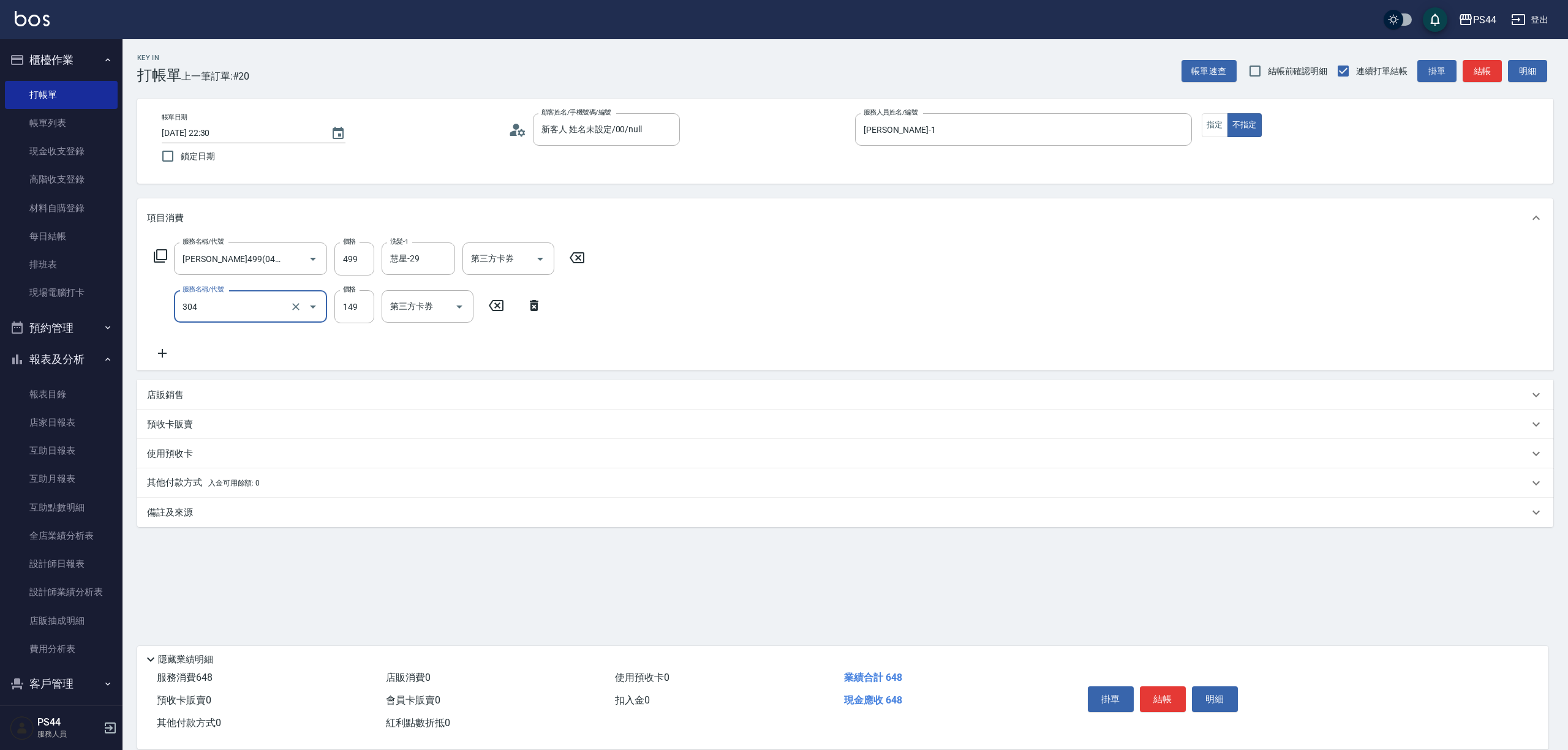
type input "剪髮(304)"
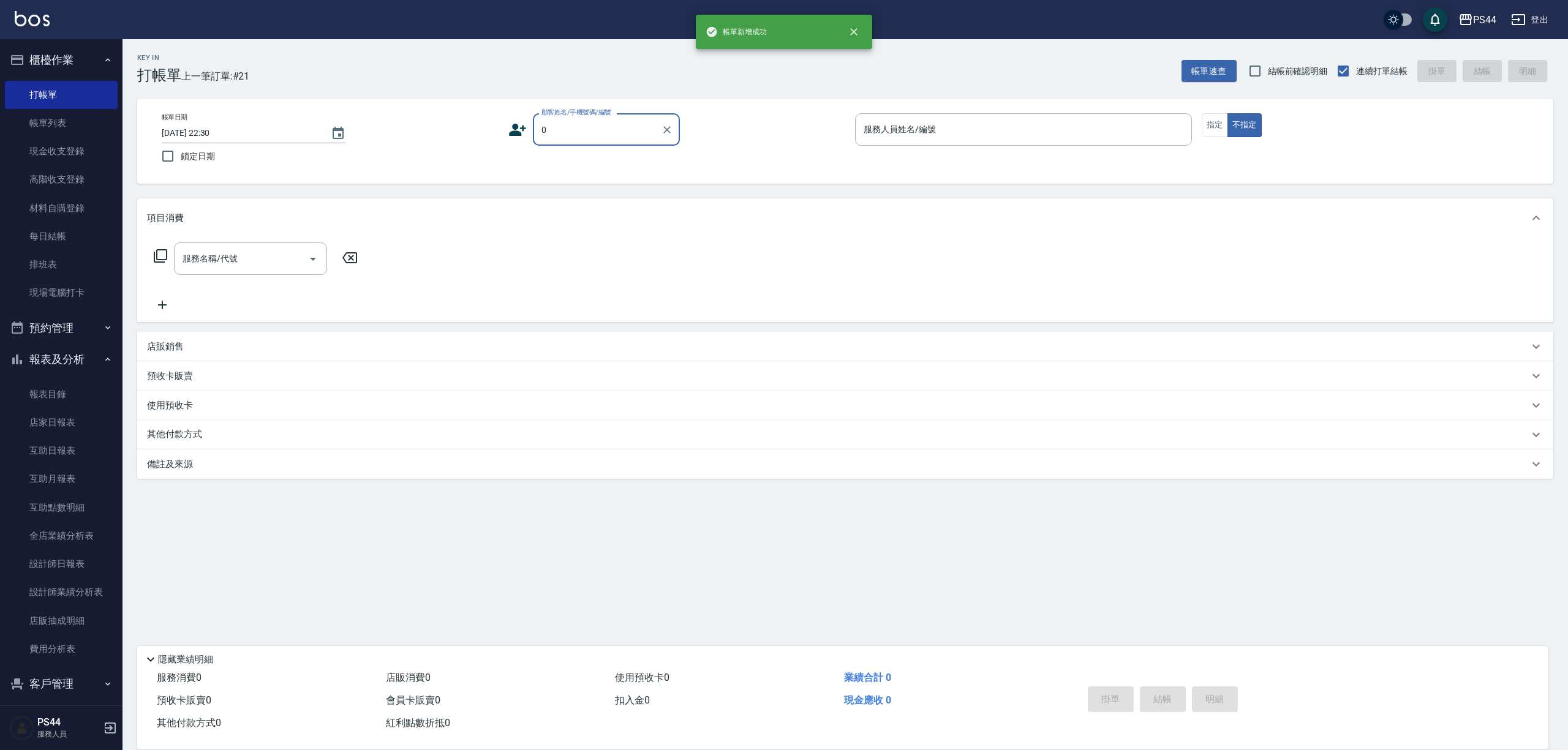
type input "新客人 姓名未設定/00/null"
type input "kAYDEN-6"
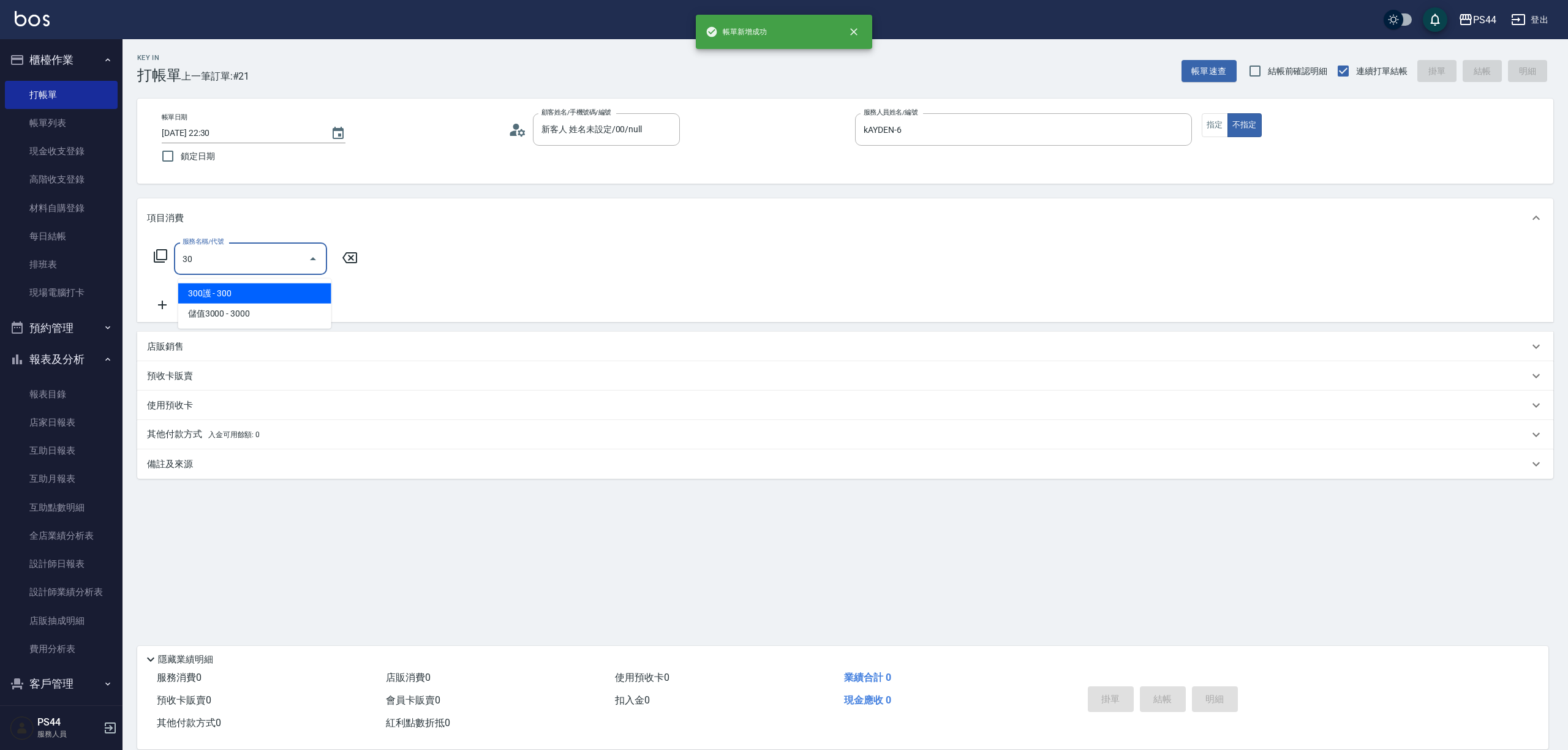
type input "306"
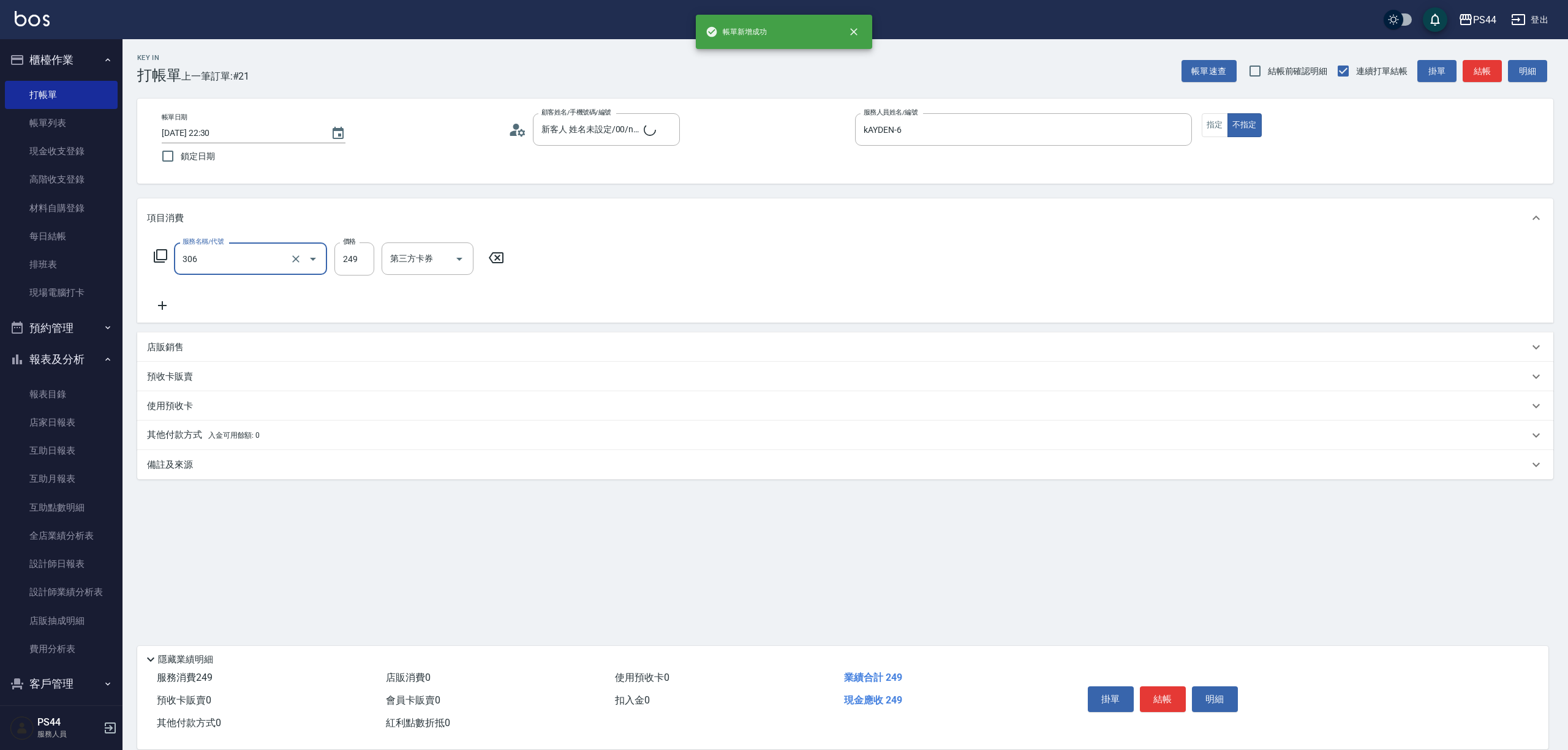
type input "新客人 姓名未設定/0/null"
type input "剪髮(306)"
type input "[PERSON_NAME]-12"
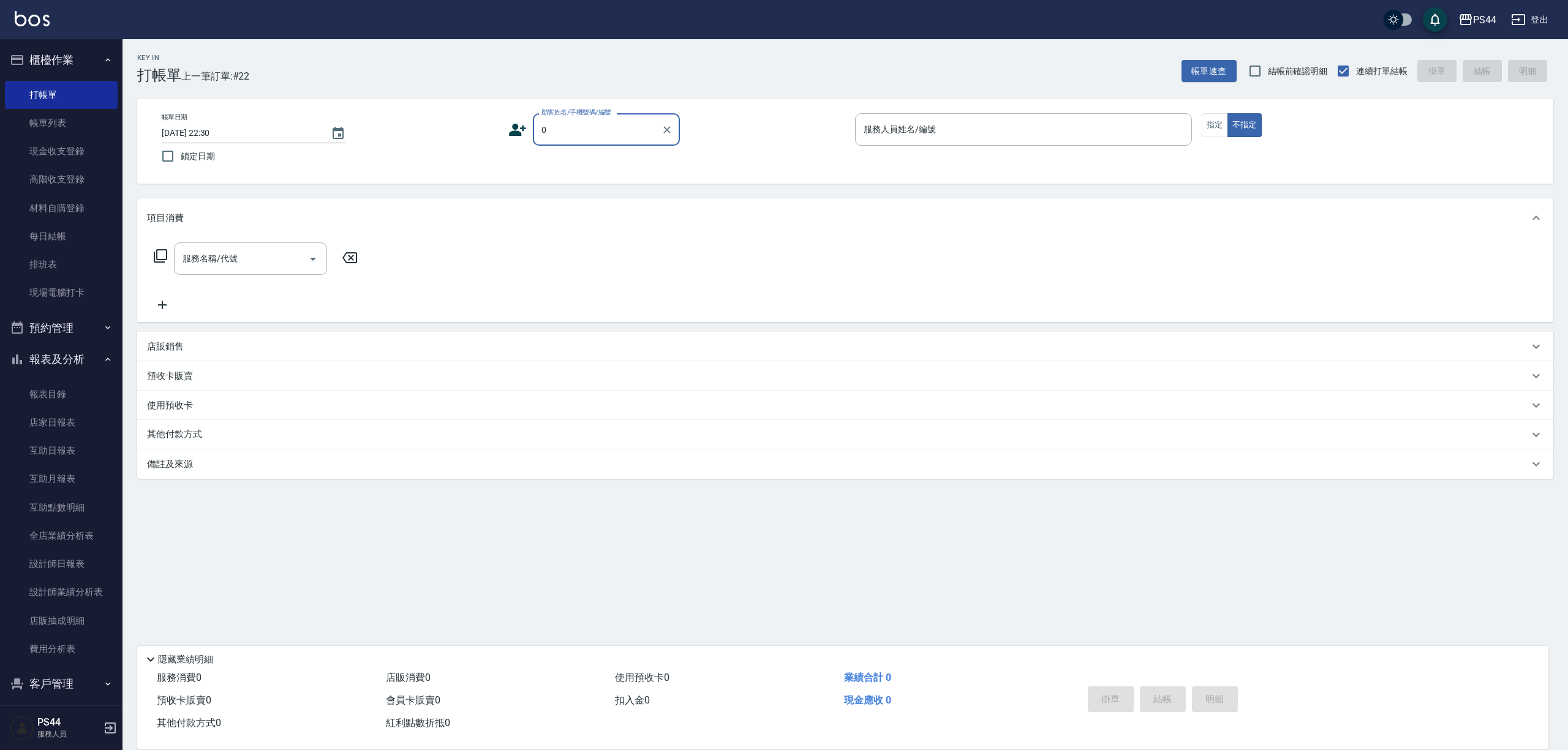
type input "新客人 姓名未設定/00/null"
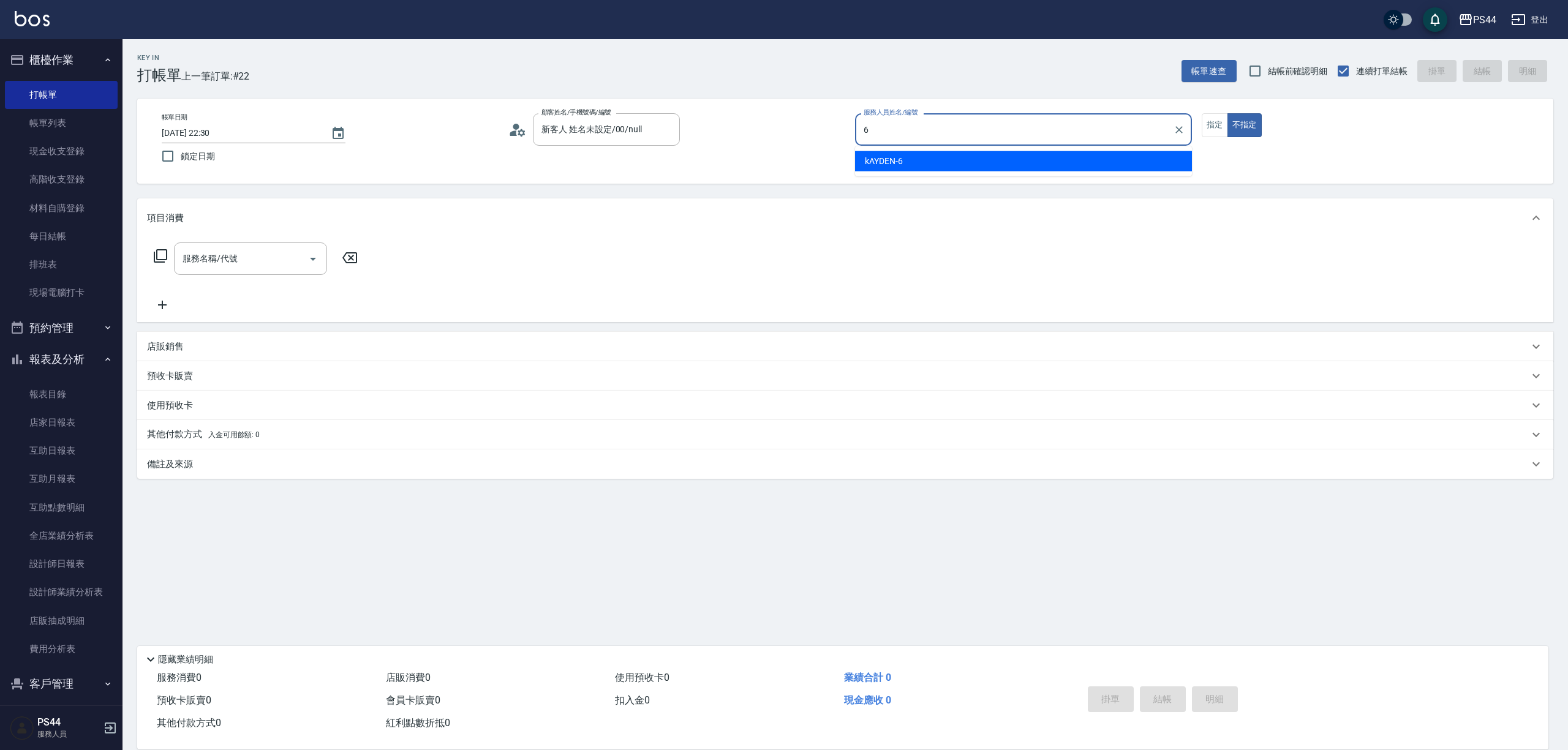
type input "kAYDEN-6"
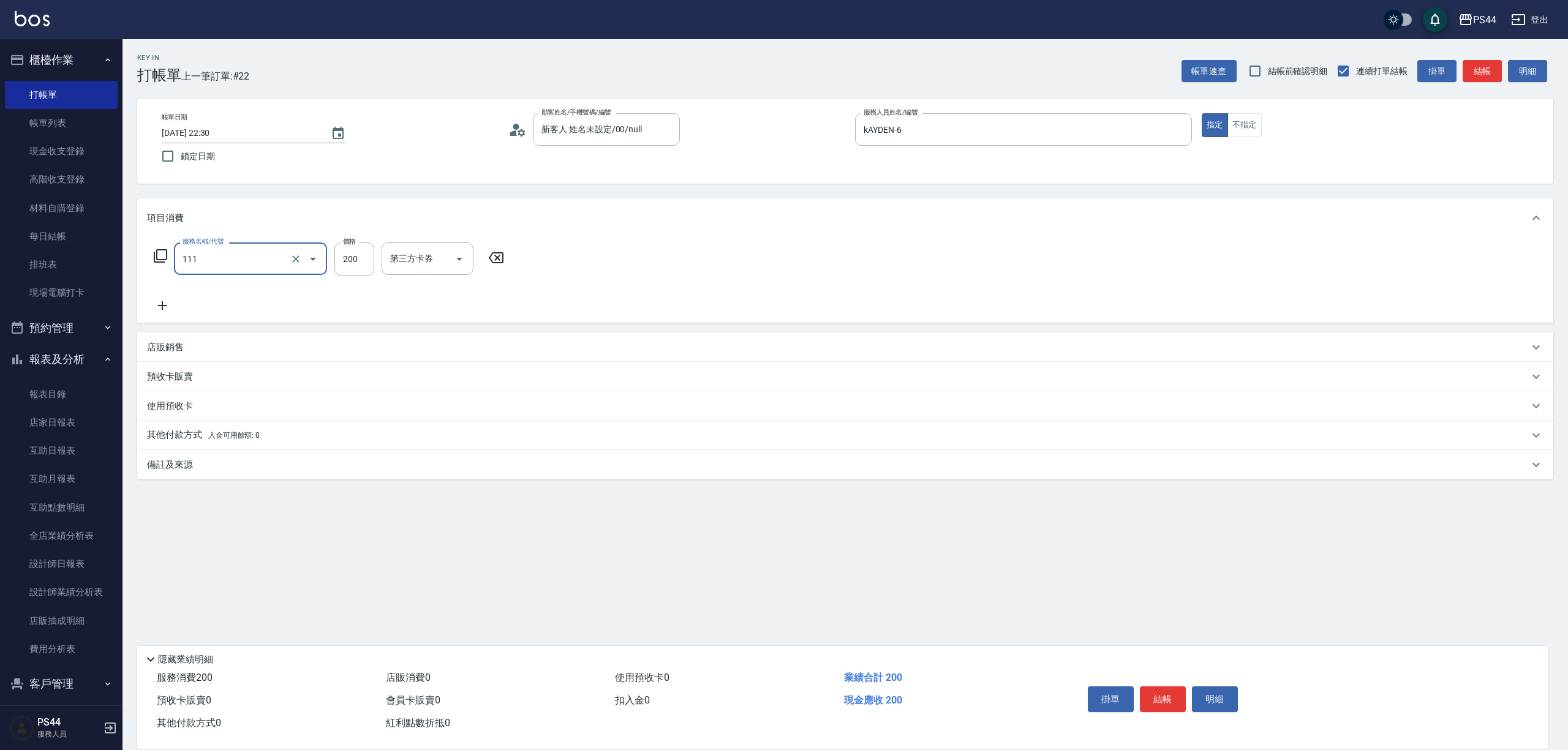
type input "200(111)"
type input "邱美月-34"
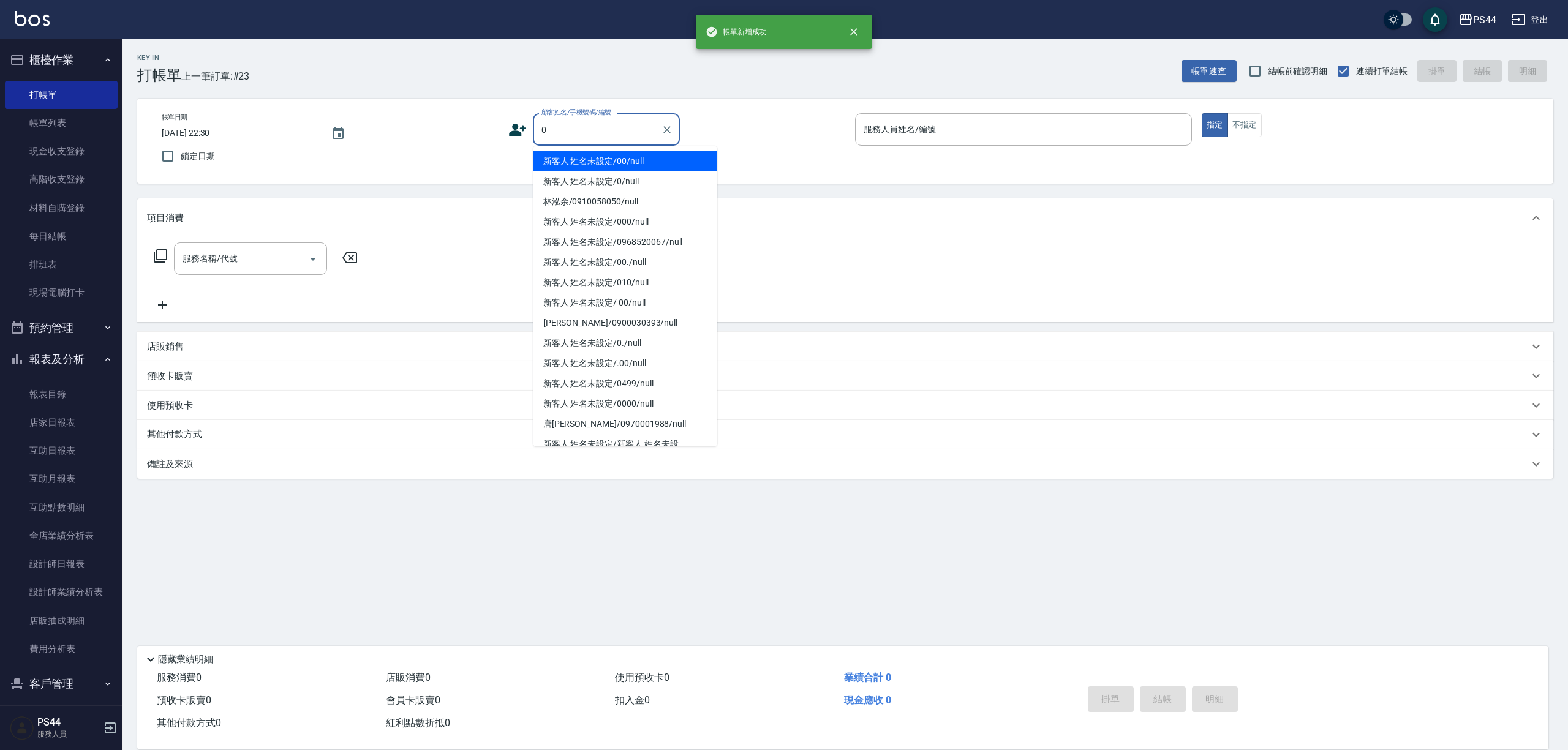
type input "新客人 姓名未設定/00/null"
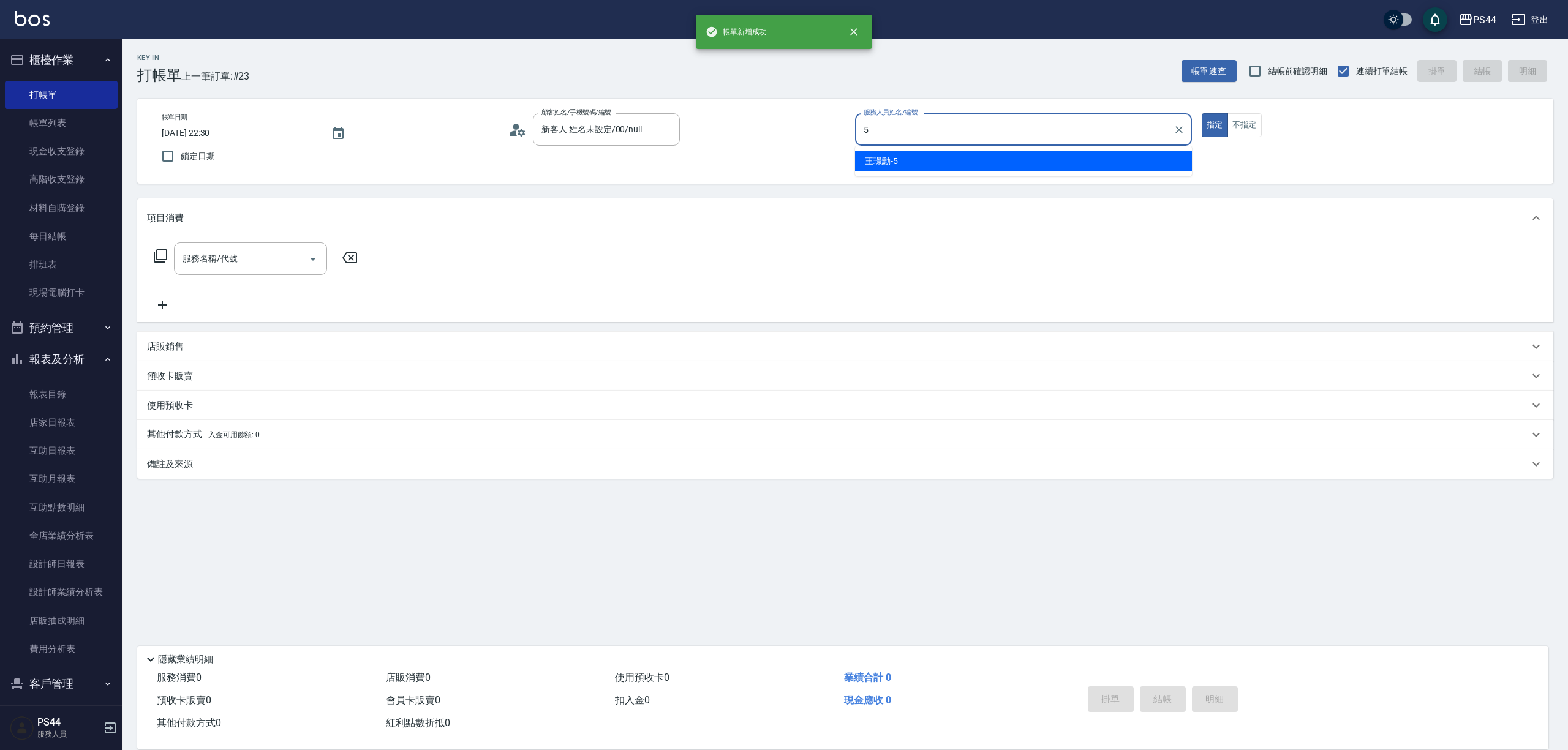
type input "[PERSON_NAME]-5"
type button "true"
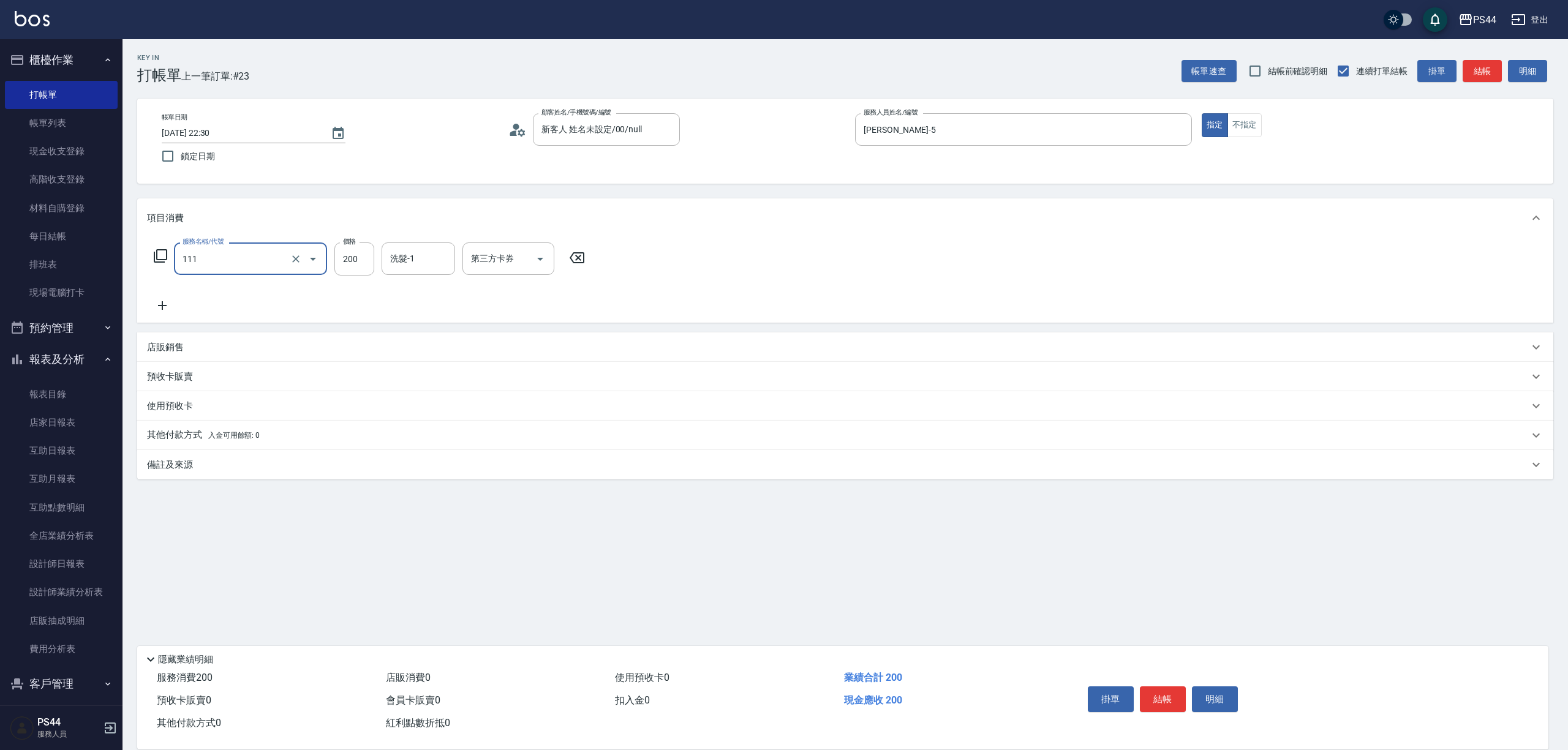
type input "200(111)"
type input "慧星-29"
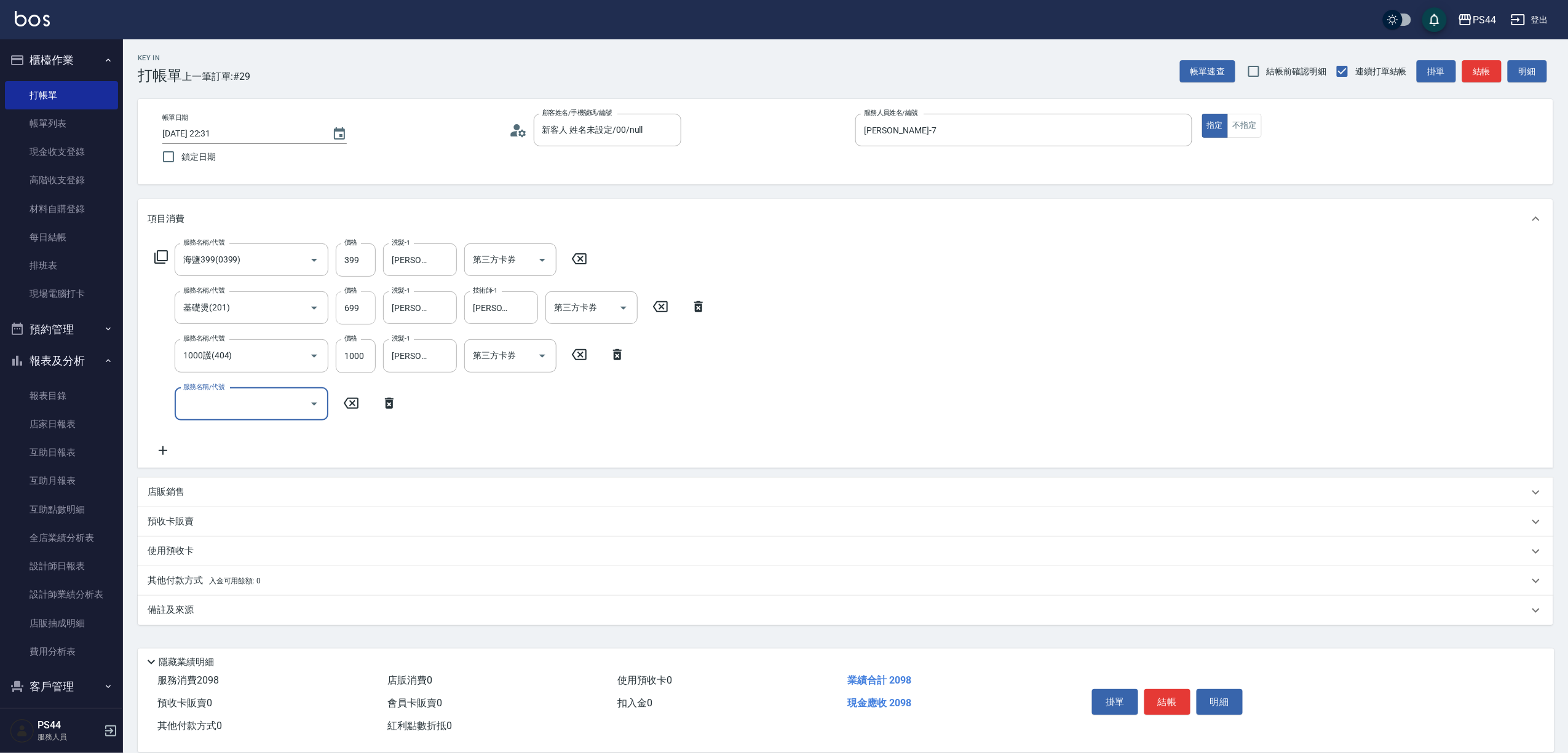
click at [369, 315] on input "699" at bounding box center [355, 308] width 40 height 33
click at [367, 314] on input "699" at bounding box center [355, 308] width 40 height 33
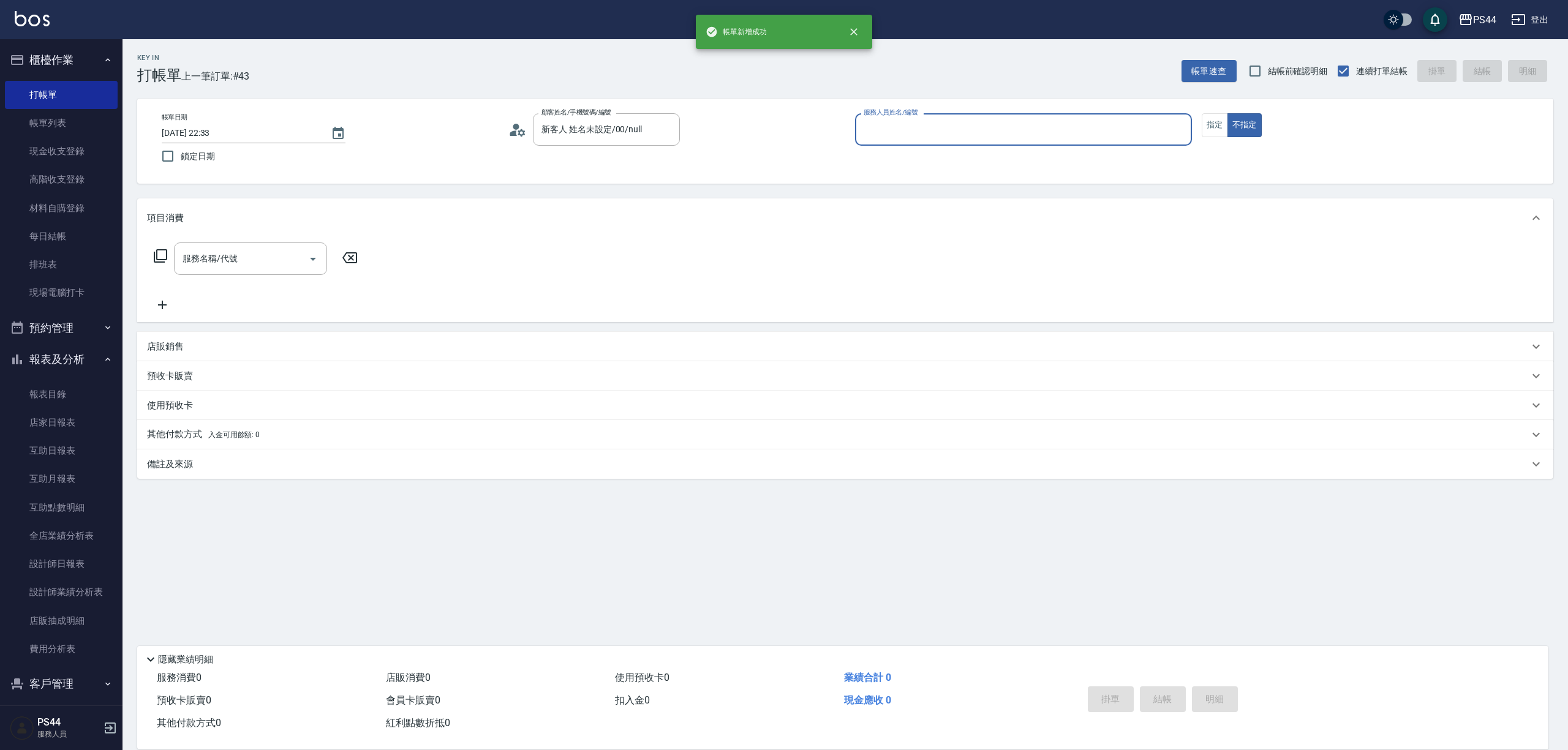
click at [1228, 113] on button "不指定" at bounding box center [1244, 125] width 34 height 24
click at [853, 128] on div "帳單日期 2025/09/06 22:33 鎖定日期 顧客姓名/手機號碼/編號 新客人 姓名未設定/00/null 顧客姓名/手機號碼/編號 服務人員姓名/編…" at bounding box center [845, 141] width 1387 height 56
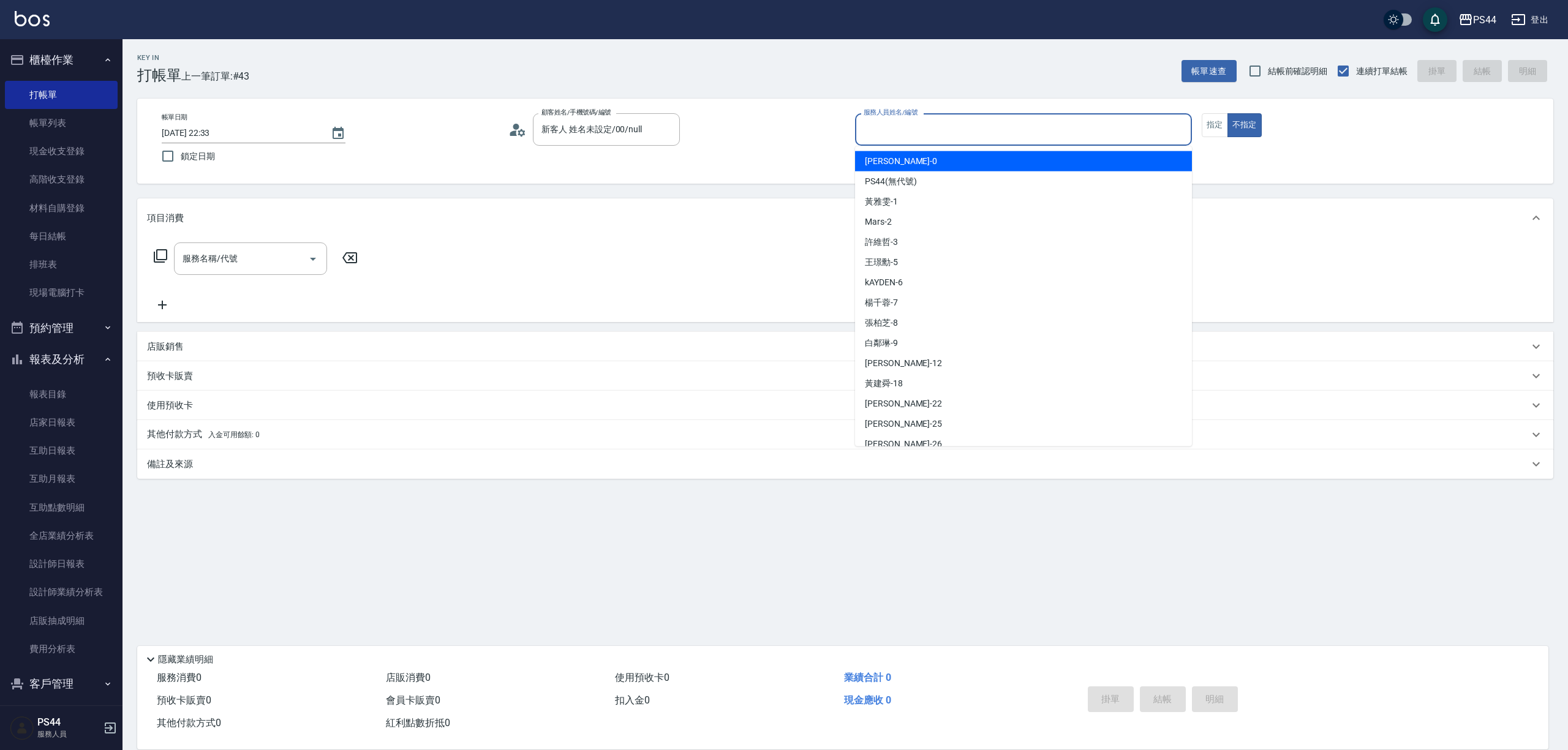
click at [863, 126] on div "服務人員姓名/編號 服務人員姓名/編號" at bounding box center [1024, 129] width 337 height 33
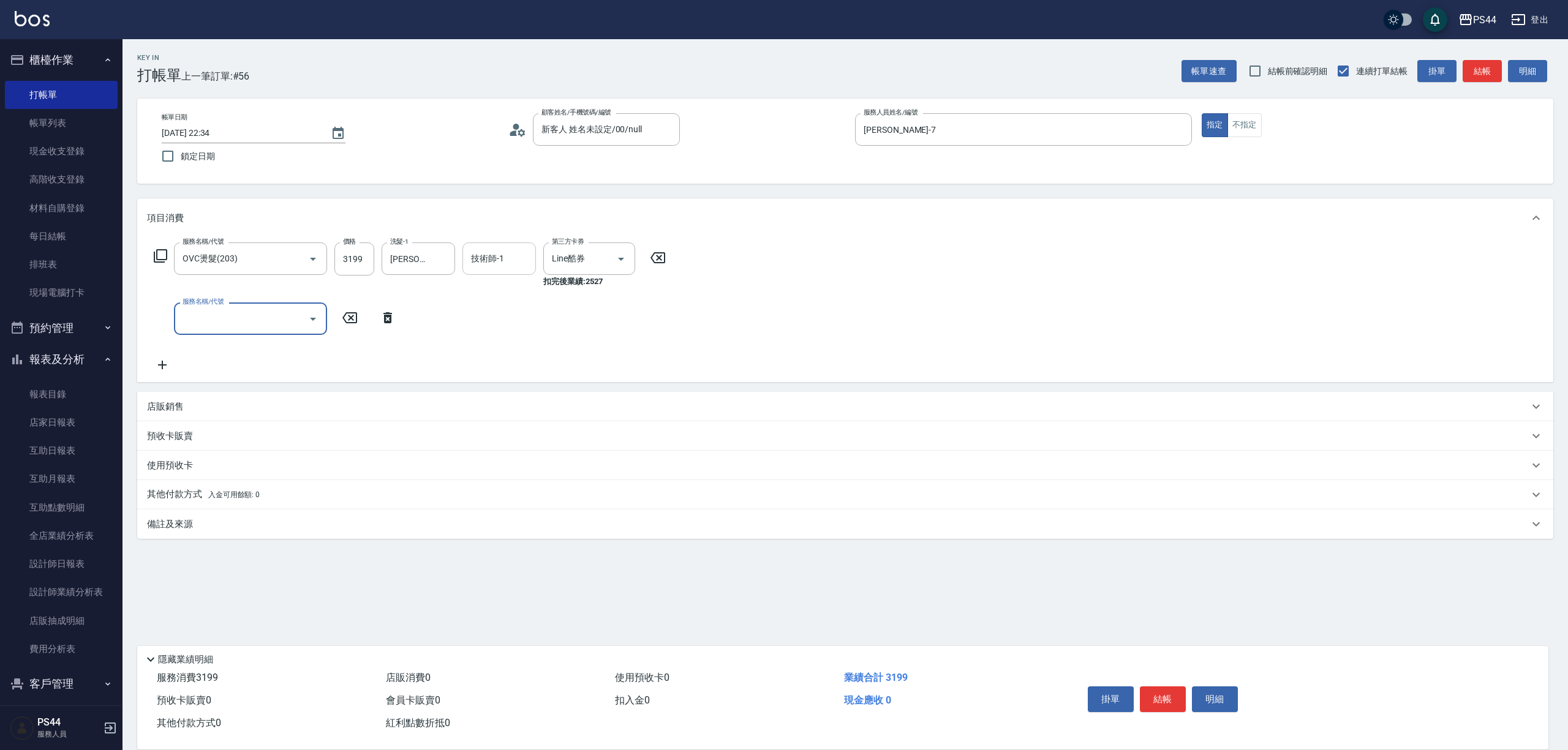
click at [515, 256] on input "技術師-1" at bounding box center [499, 259] width 62 height 22
click at [602, 257] on icon "Clear" at bounding box center [604, 259] width 12 height 12
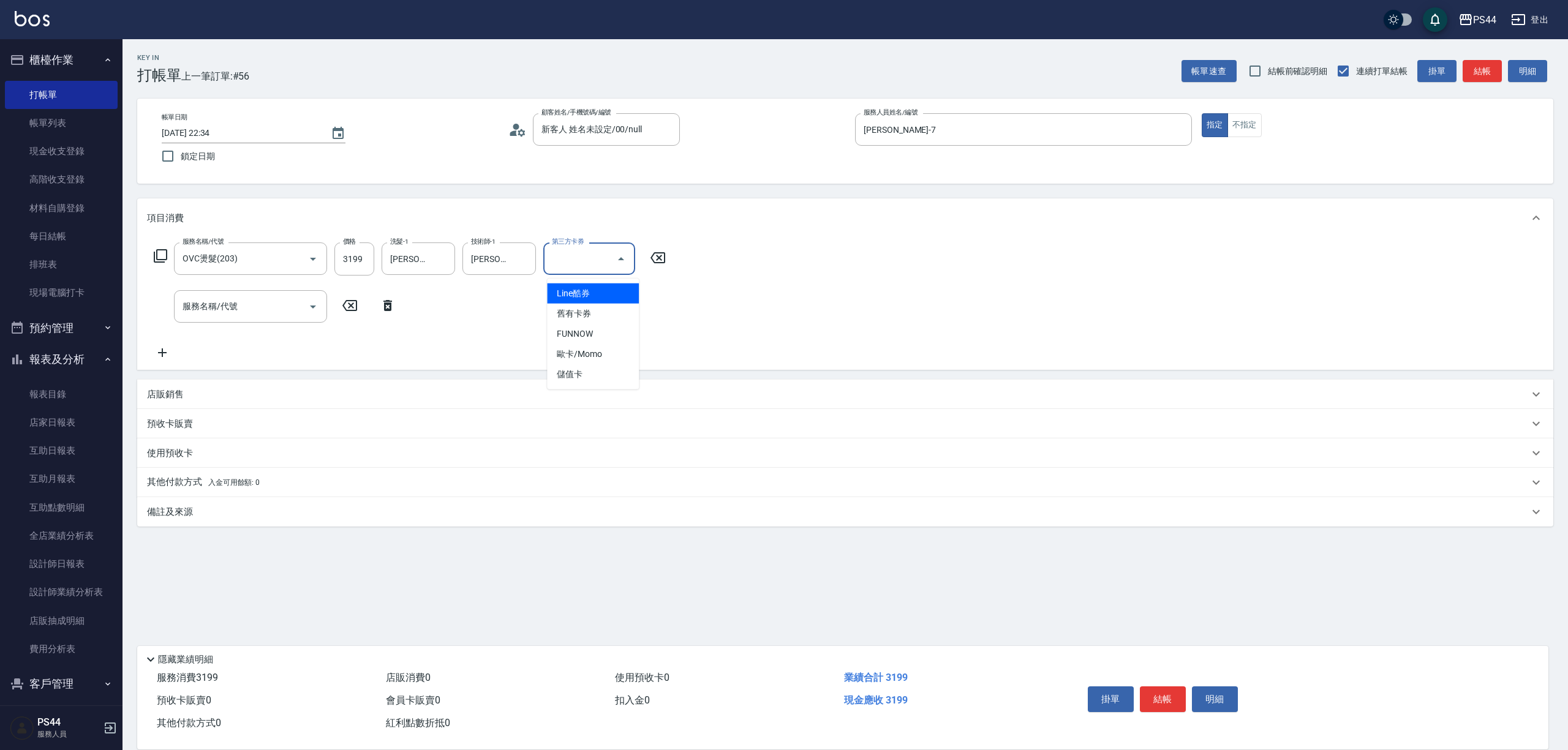
click at [623, 265] on icon "Close" at bounding box center [621, 259] width 15 height 15
click at [623, 261] on icon "Open" at bounding box center [621, 259] width 6 height 3
drag, startPoint x: 592, startPoint y: 370, endPoint x: 567, endPoint y: 371, distance: 25.0
click at [592, 371] on span "儲值卡" at bounding box center [593, 374] width 92 height 20
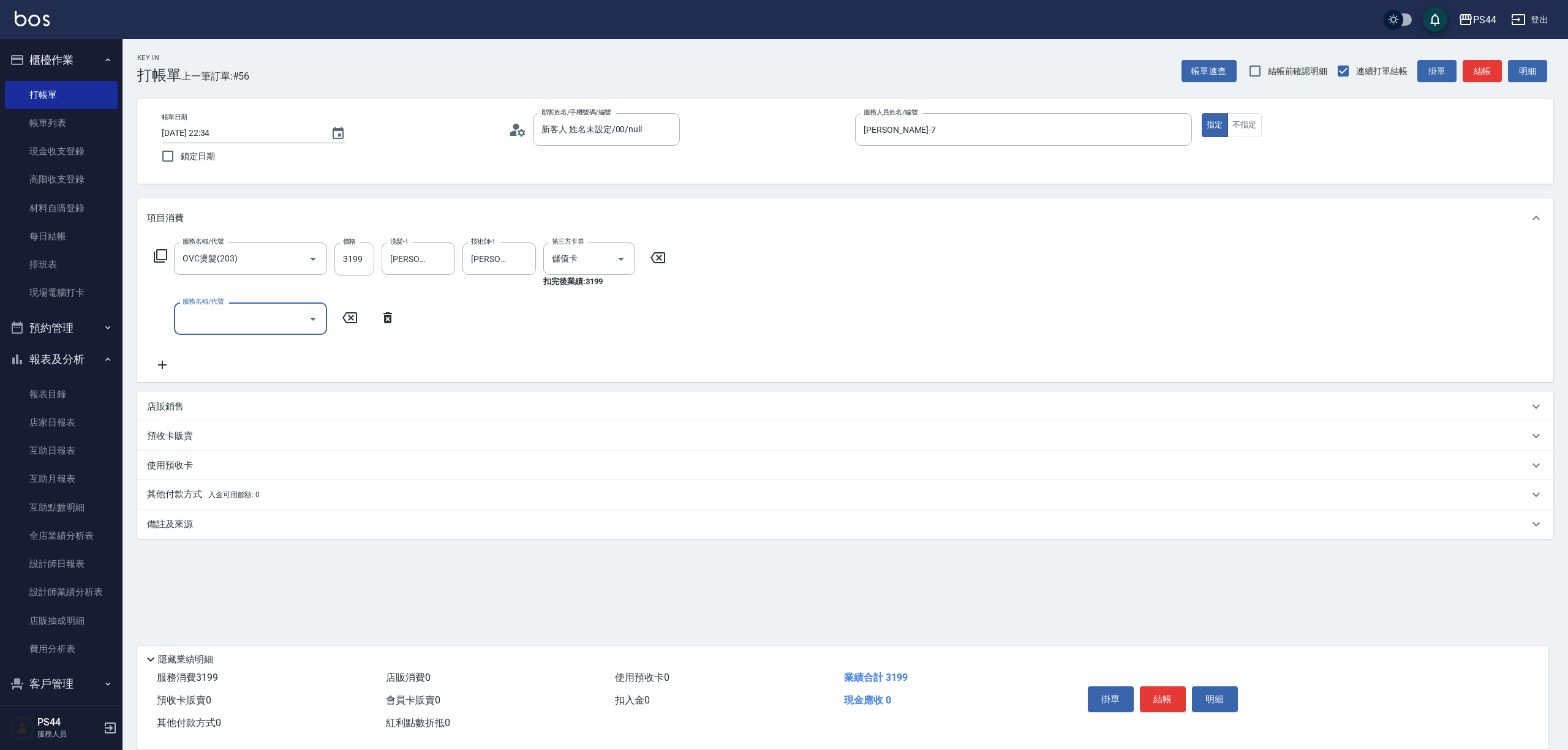
click at [258, 324] on input "服務名稱/代號" at bounding box center [241, 319] width 124 height 22
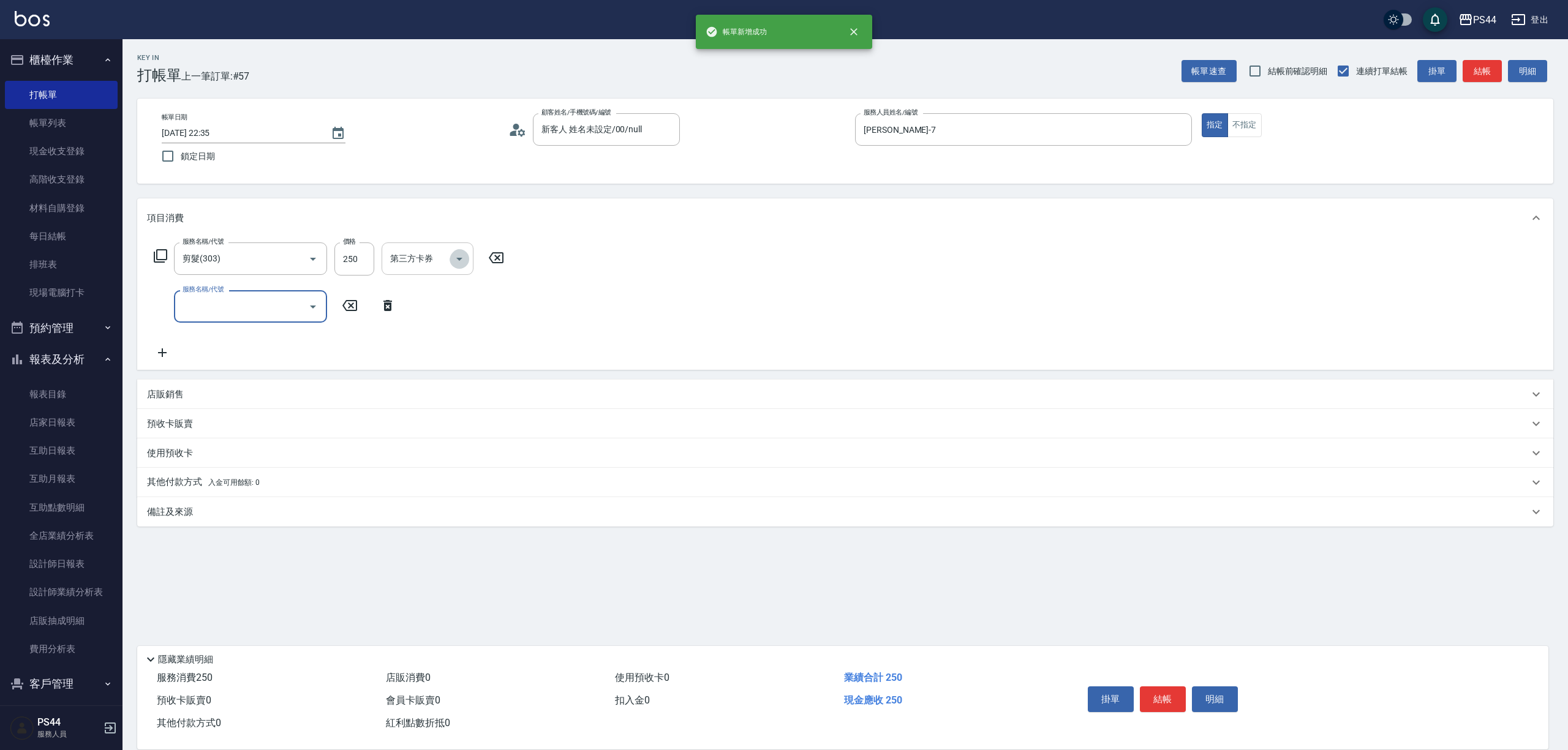
click at [466, 265] on icon "Open" at bounding box center [459, 259] width 15 height 15
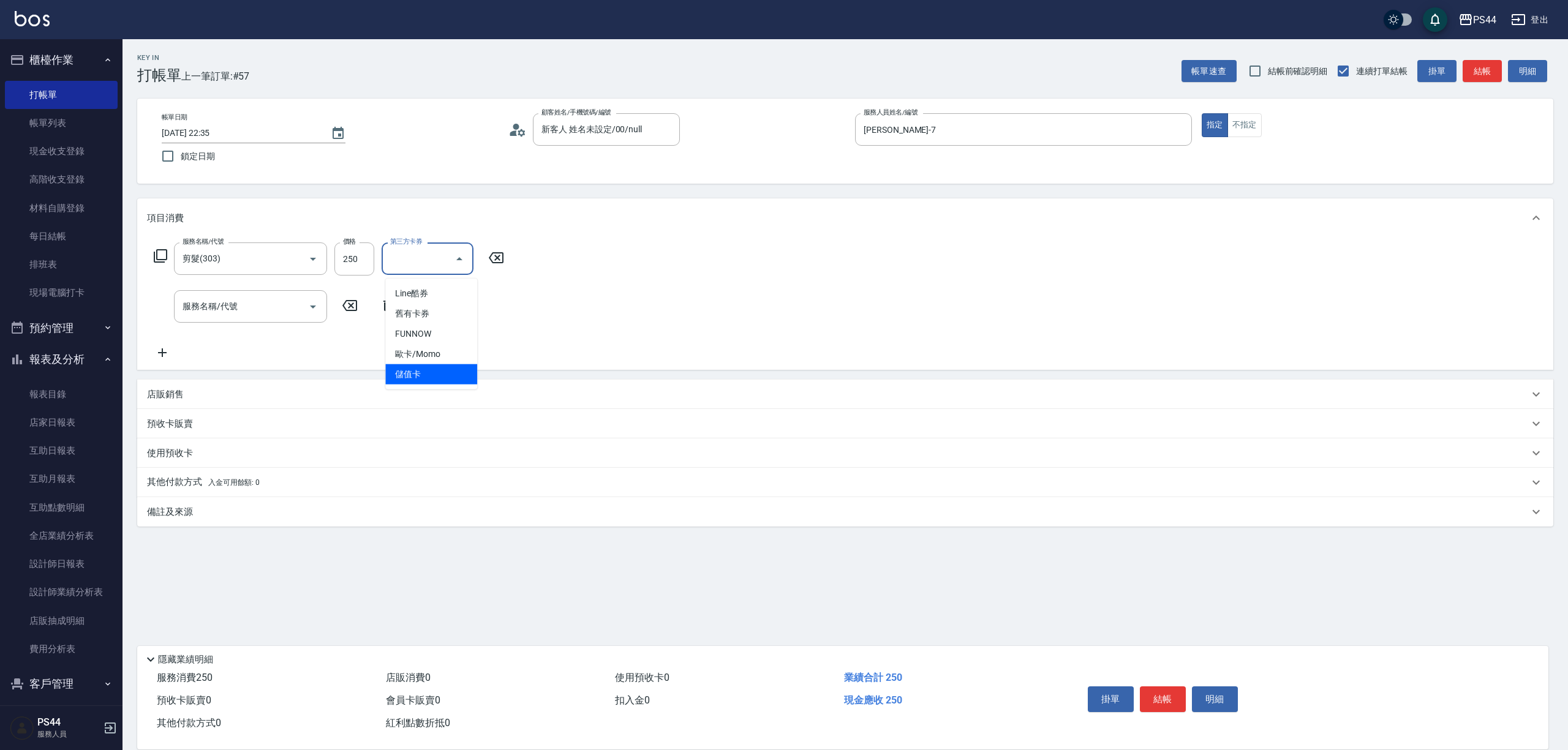
click at [409, 368] on span "儲值卡" at bounding box center [431, 374] width 92 height 20
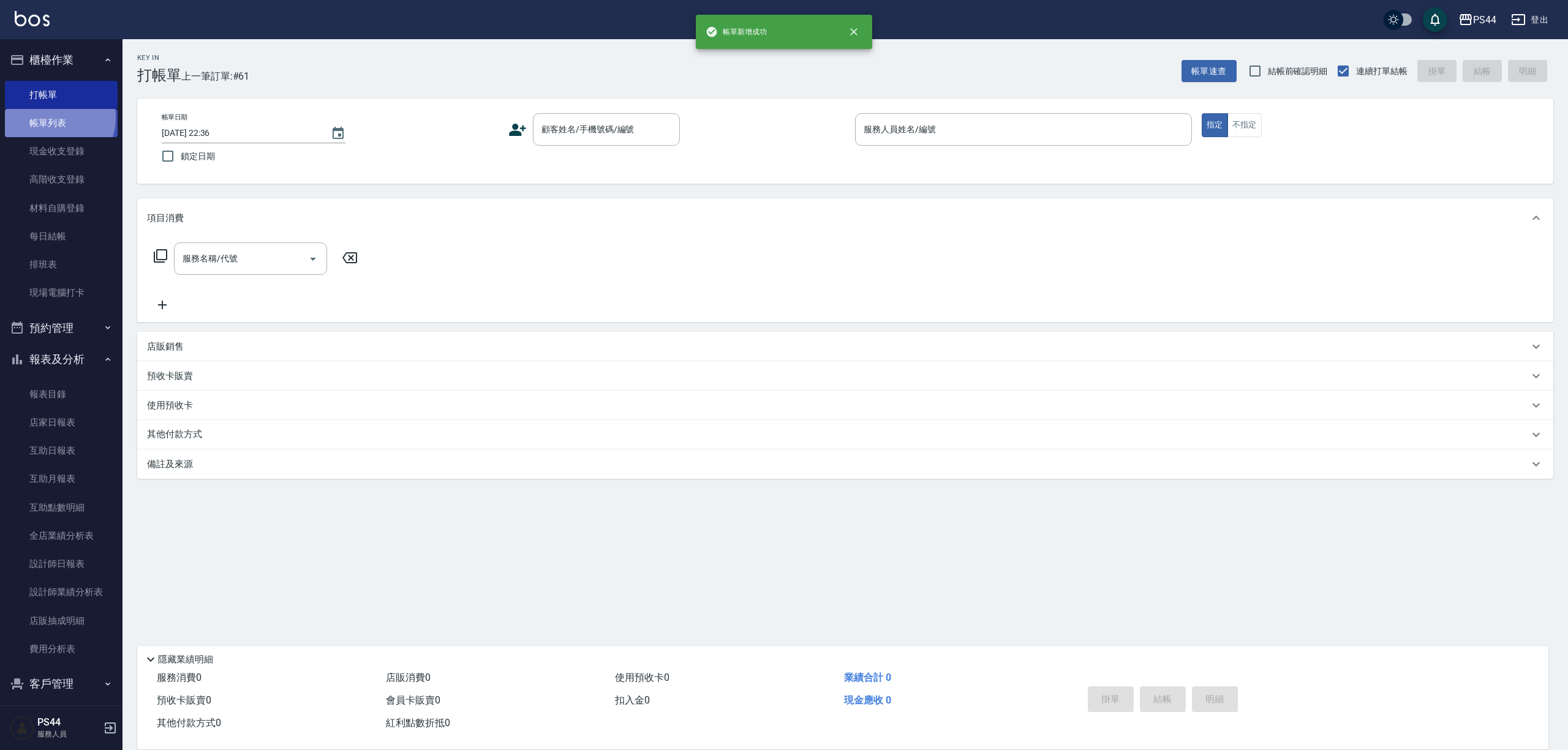
click at [57, 118] on link "帳單列表" at bounding box center [61, 123] width 112 height 28
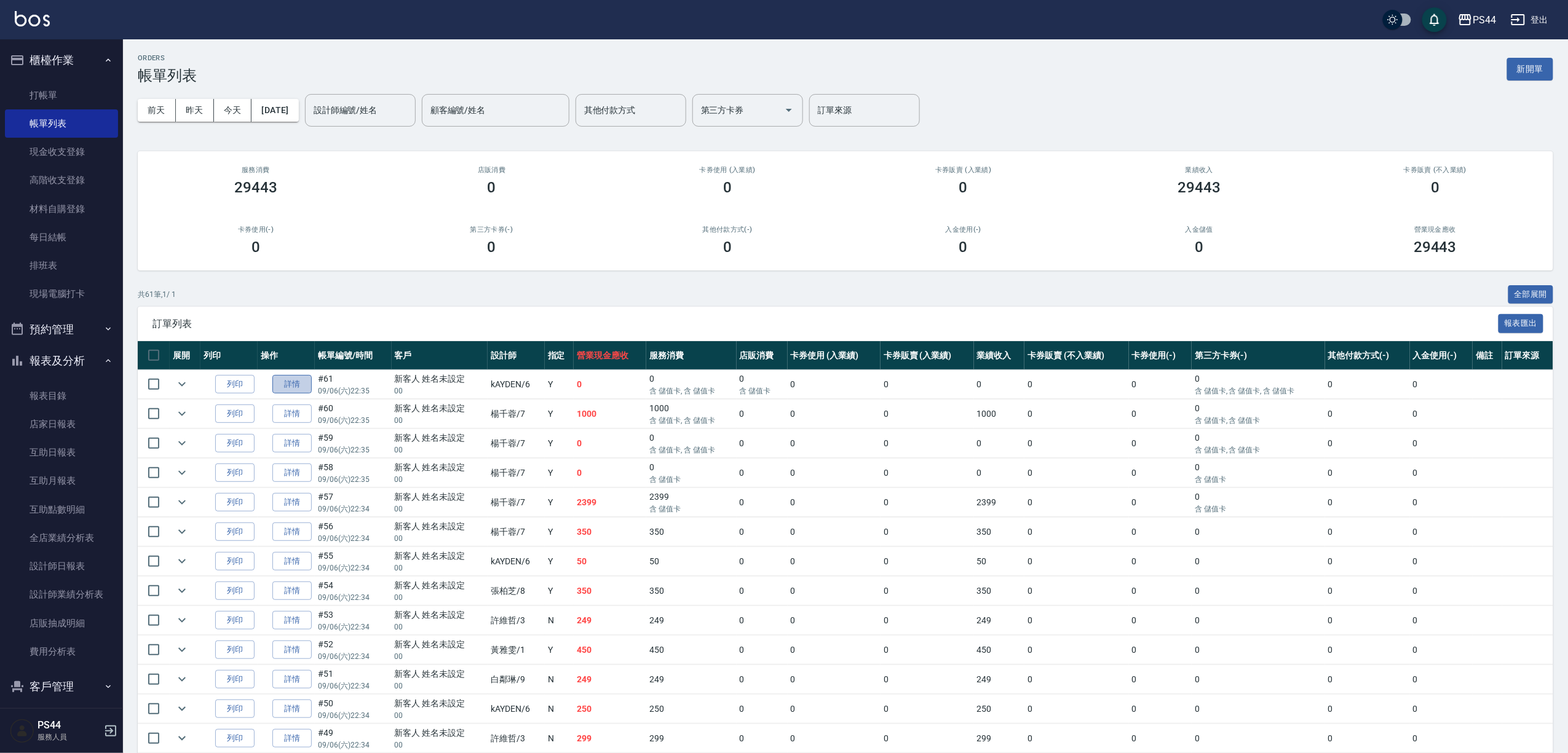
click at [302, 394] on link "詳情" at bounding box center [292, 385] width 39 height 19
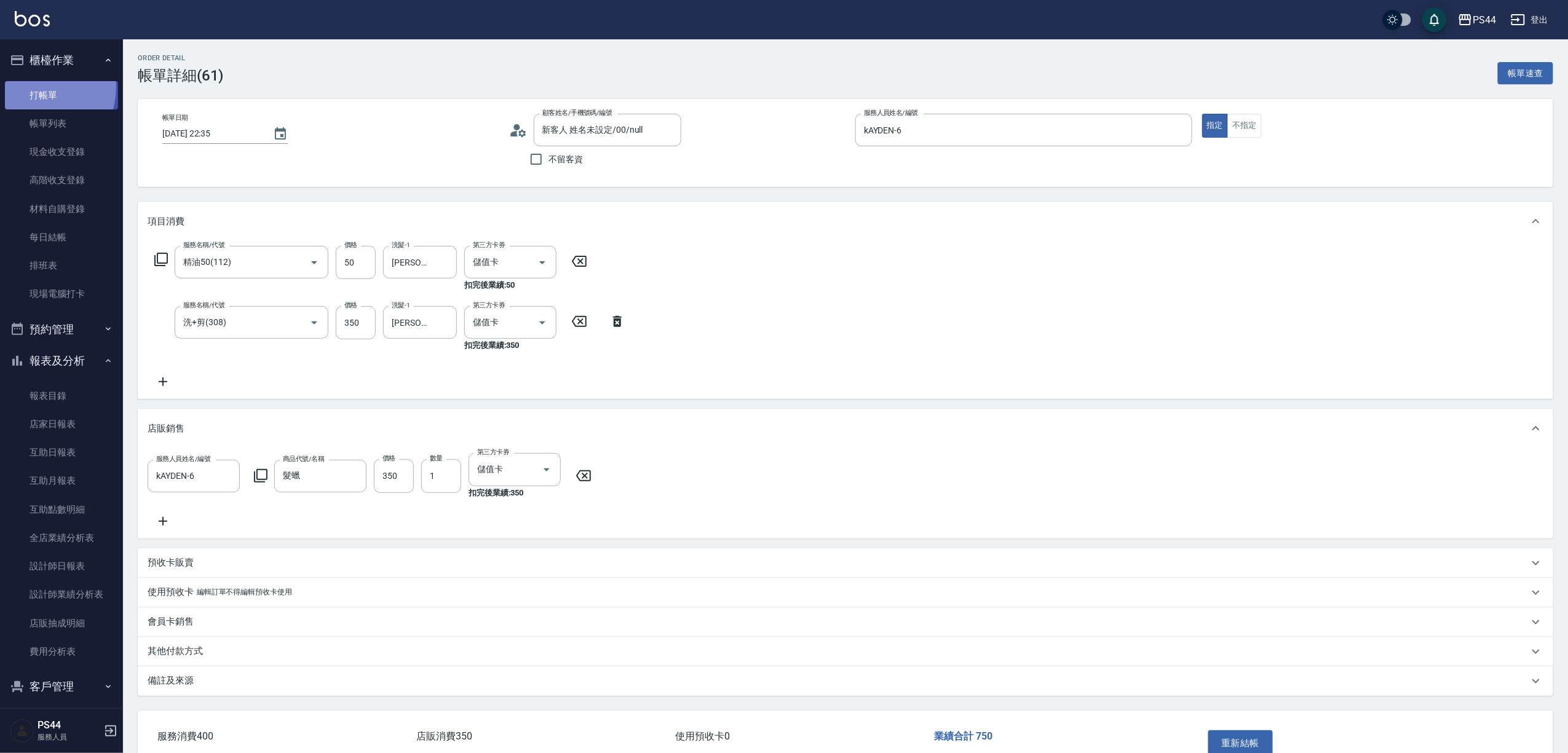
click at [30, 86] on link "打帳單" at bounding box center [61, 95] width 113 height 28
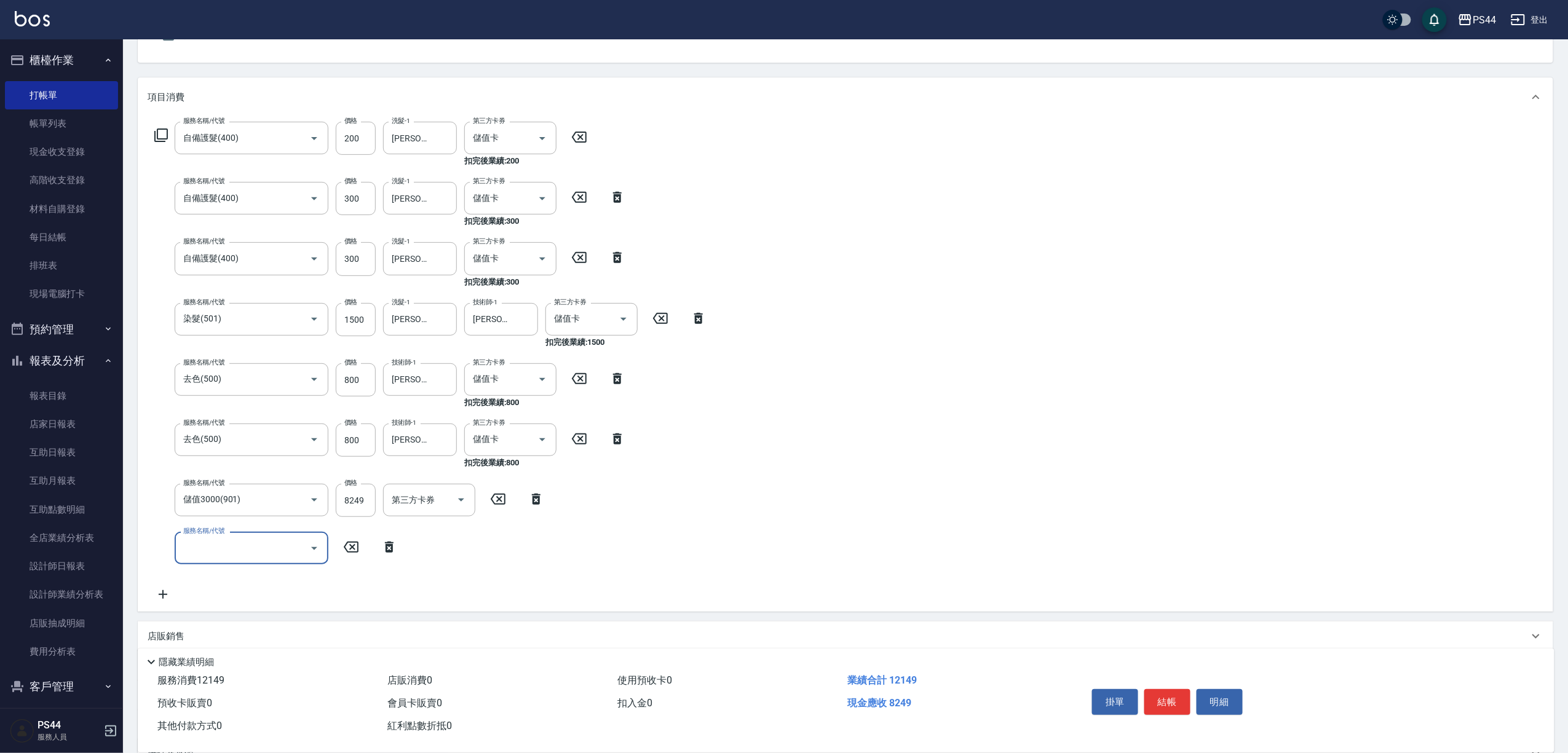
scroll to position [246, 0]
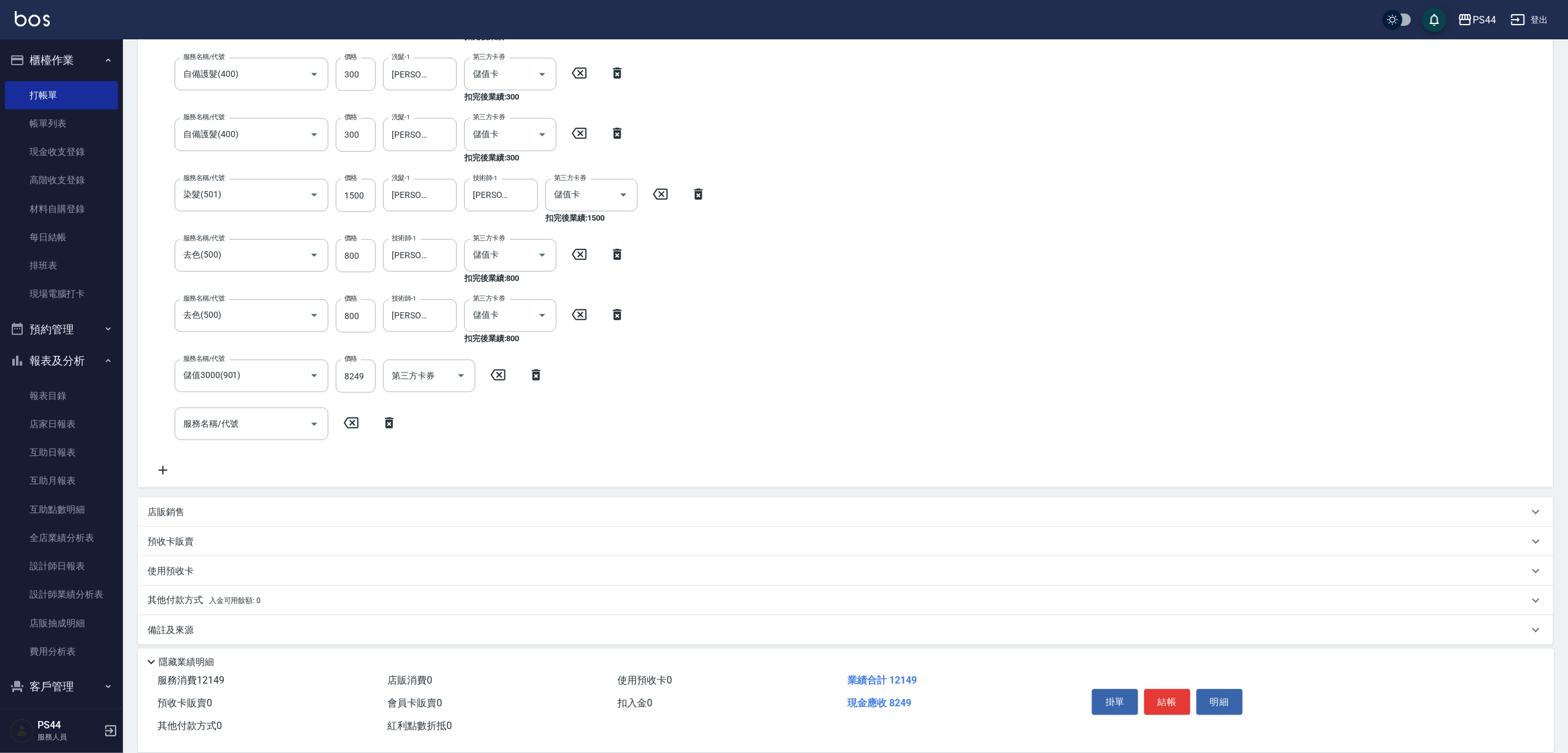
click at [165, 515] on p "店販銷售" at bounding box center [166, 513] width 37 height 13
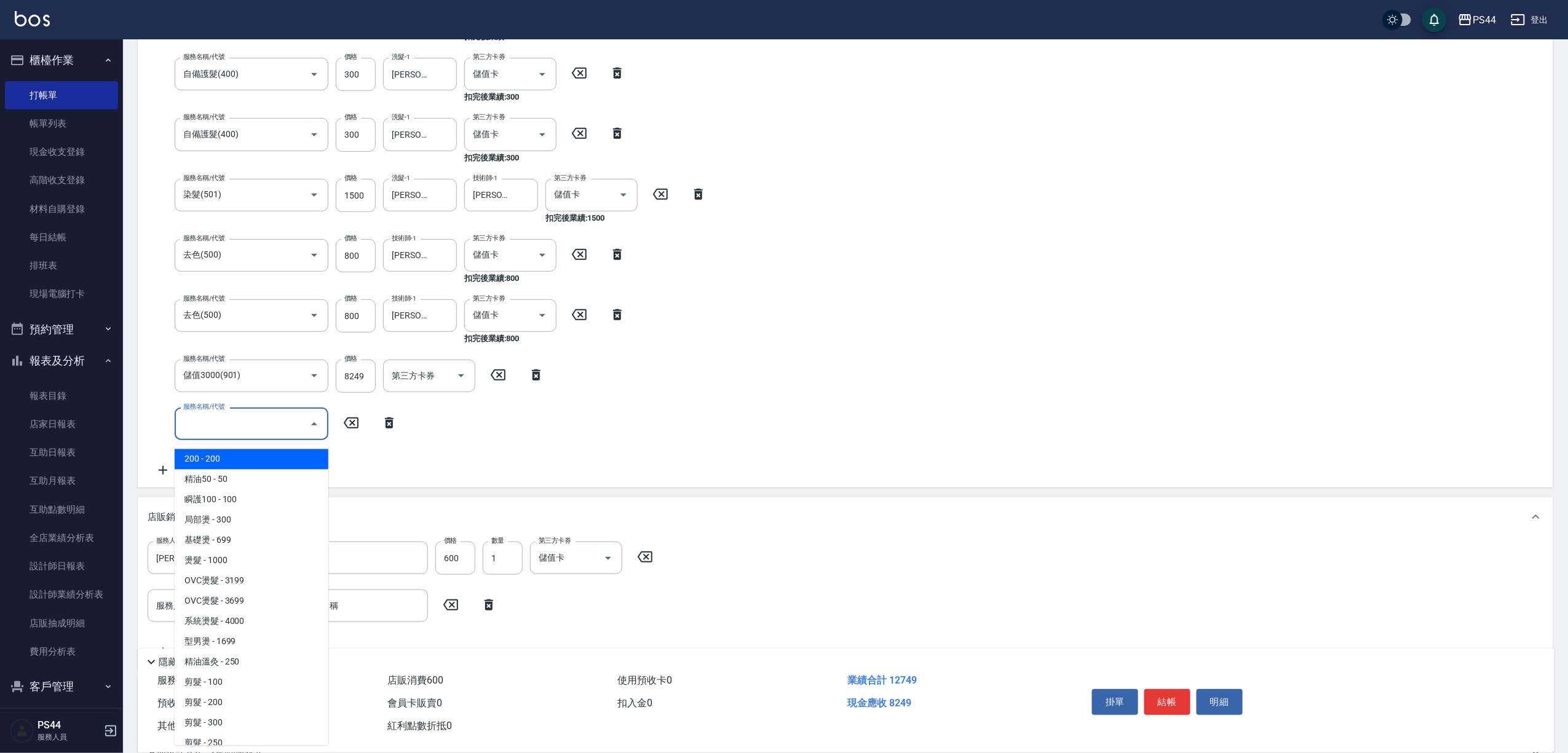
click at [277, 418] on input "服務名稱/代號" at bounding box center [242, 424] width 125 height 22
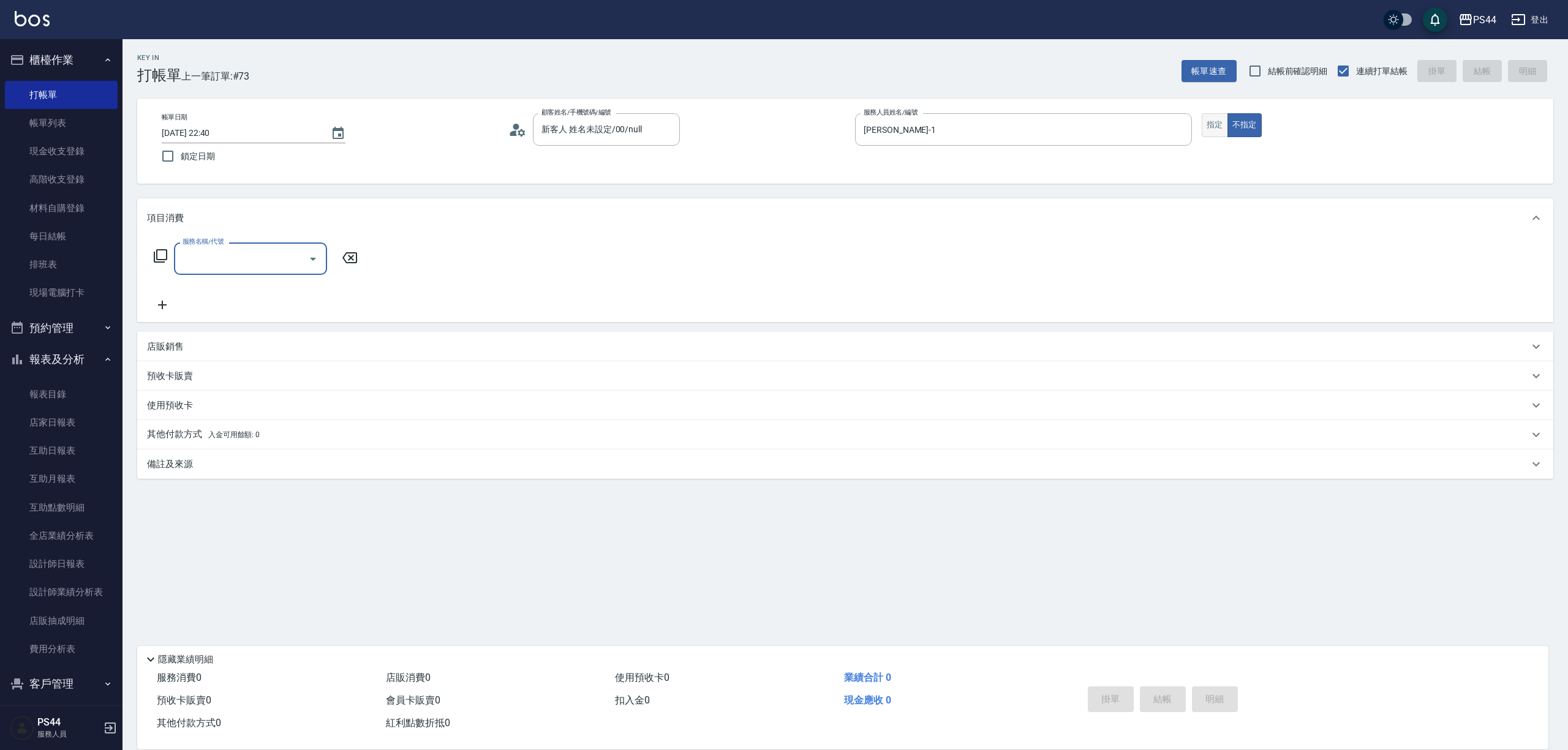
click at [1203, 128] on div "帳單日期 2025/09/06 22:40 鎖定日期 顧客姓名/手機號碼/編號 新客人 姓名未設定/00/null 顧客姓名/手機號碼/編號 服務人員姓名/編…" at bounding box center [845, 141] width 1387 height 56
click at [1210, 128] on button "指定" at bounding box center [1215, 125] width 26 height 24
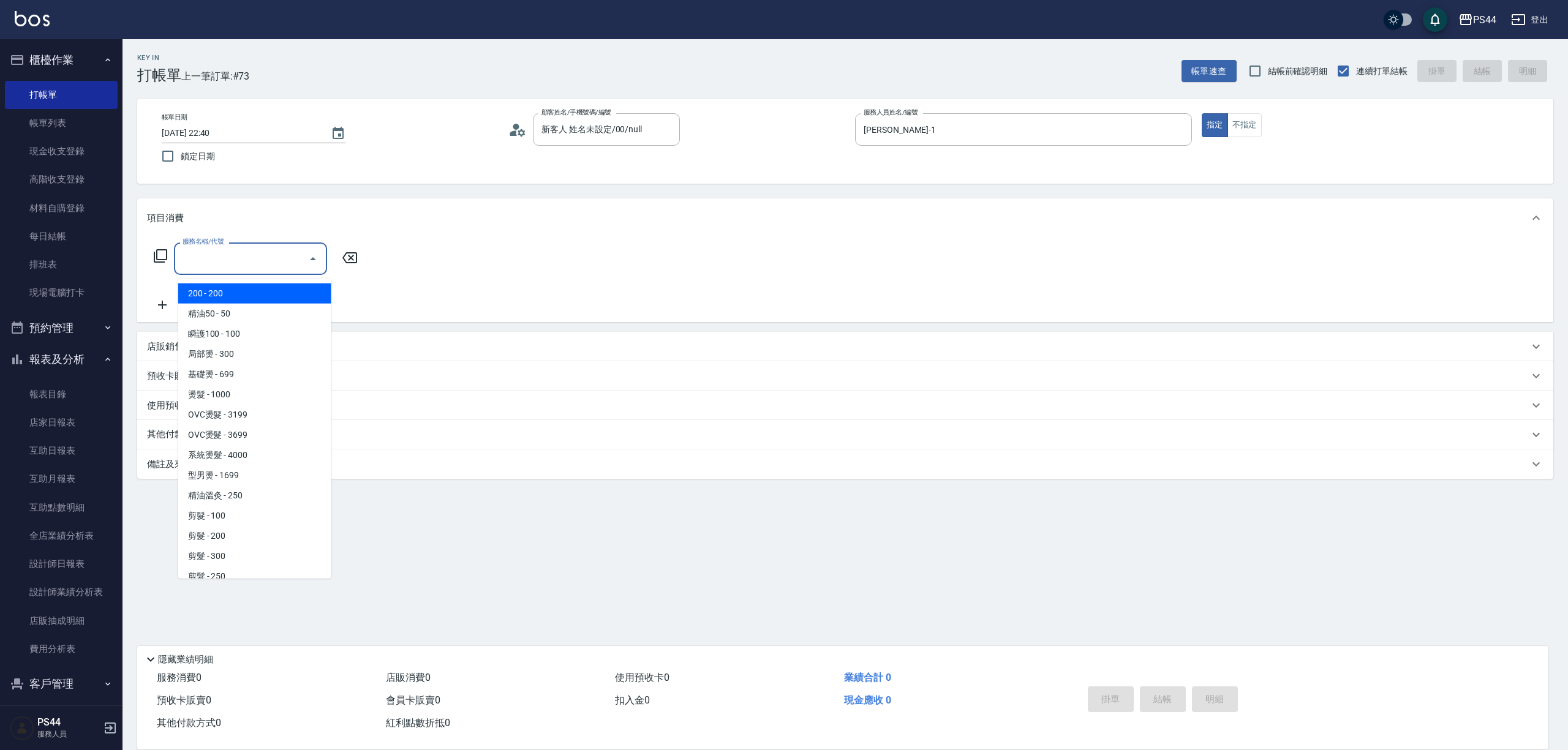
click at [223, 260] on div "服務名稱/代號 服務名稱/代號" at bounding box center [250, 258] width 153 height 33
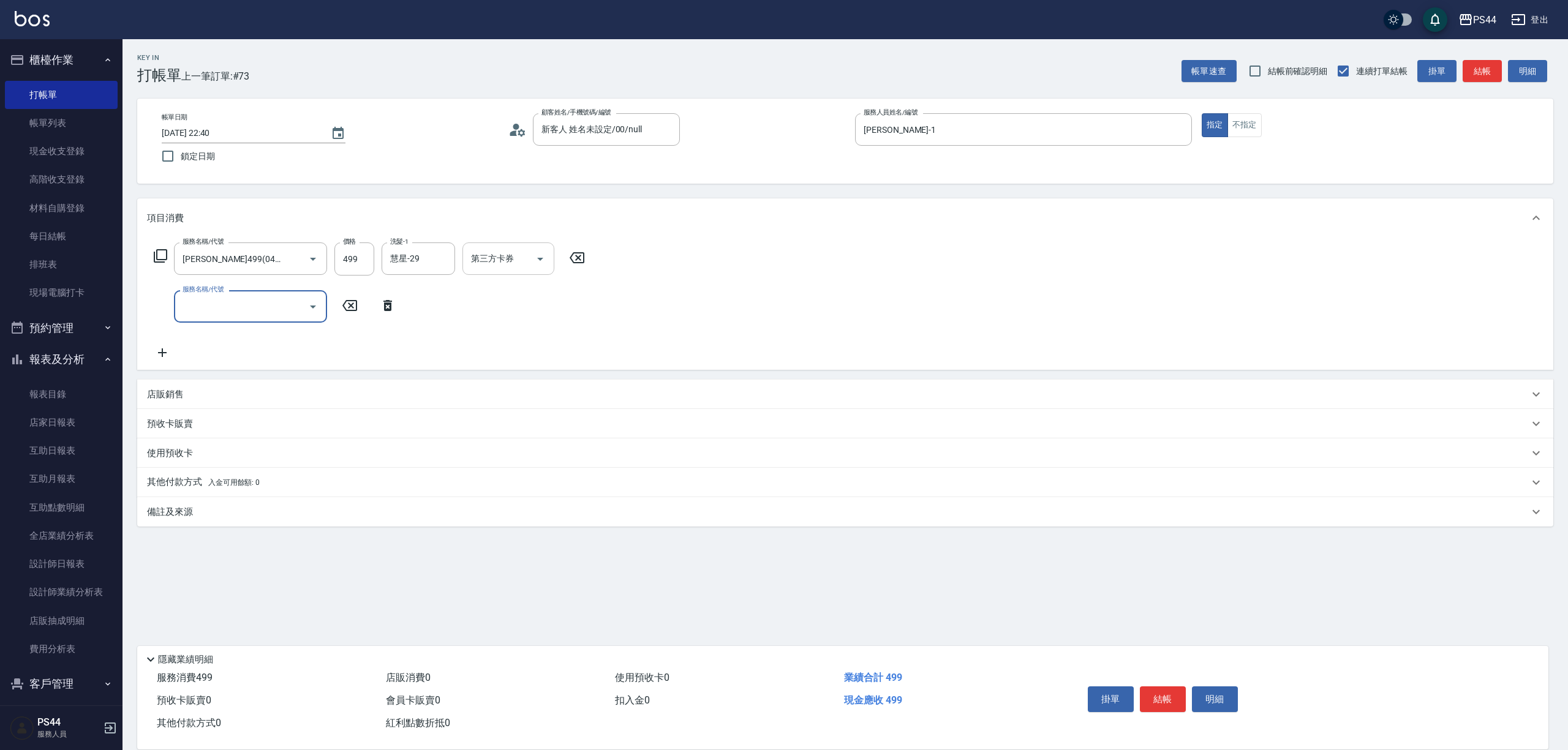
drag, startPoint x: 542, startPoint y: 250, endPoint x: 541, endPoint y: 258, distance: 8.1
click at [542, 253] on button "Open" at bounding box center [540, 259] width 20 height 20
click at [502, 366] on span "儲值卡" at bounding box center [512, 374] width 92 height 20
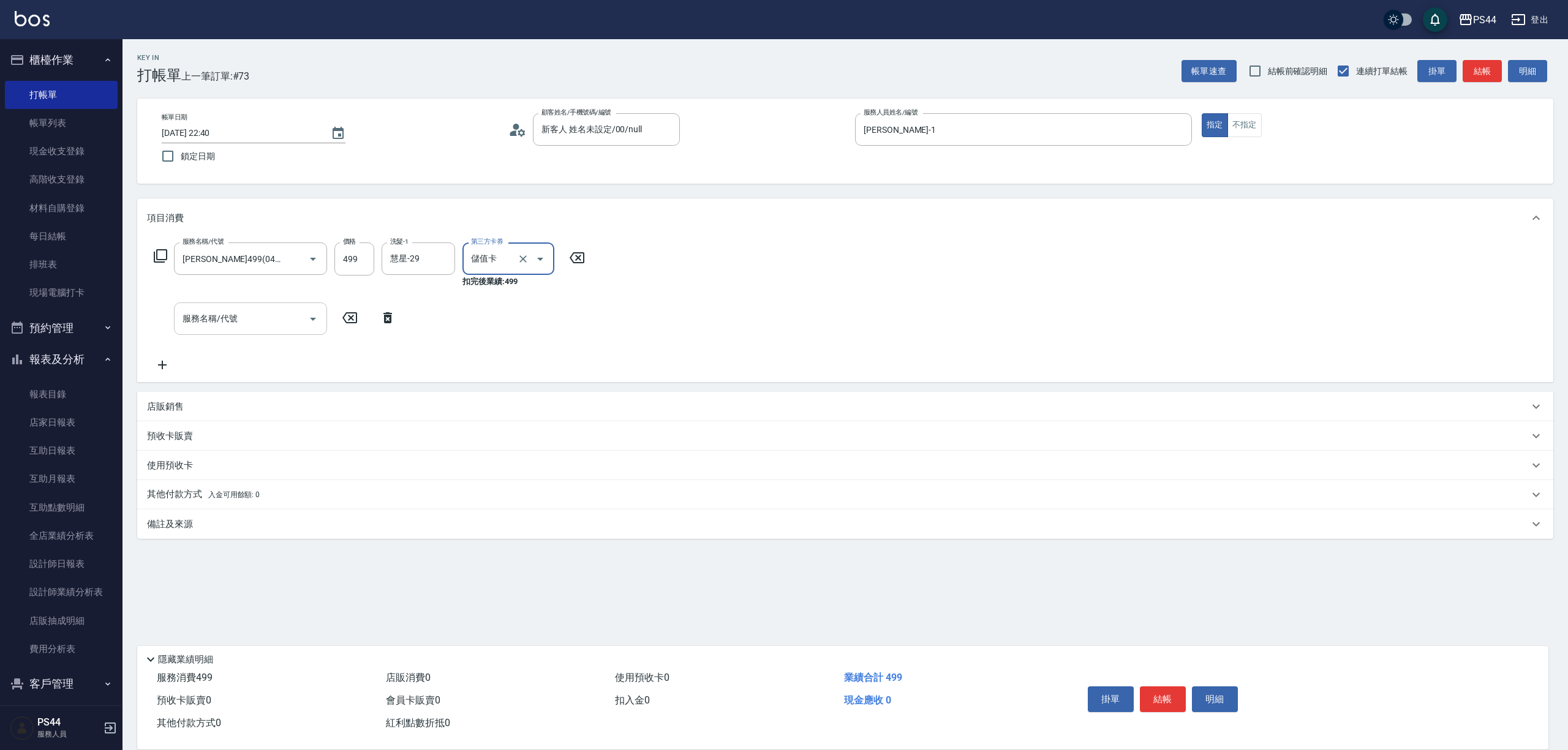
click at [253, 317] on input "服務名稱/代號" at bounding box center [241, 319] width 124 height 22
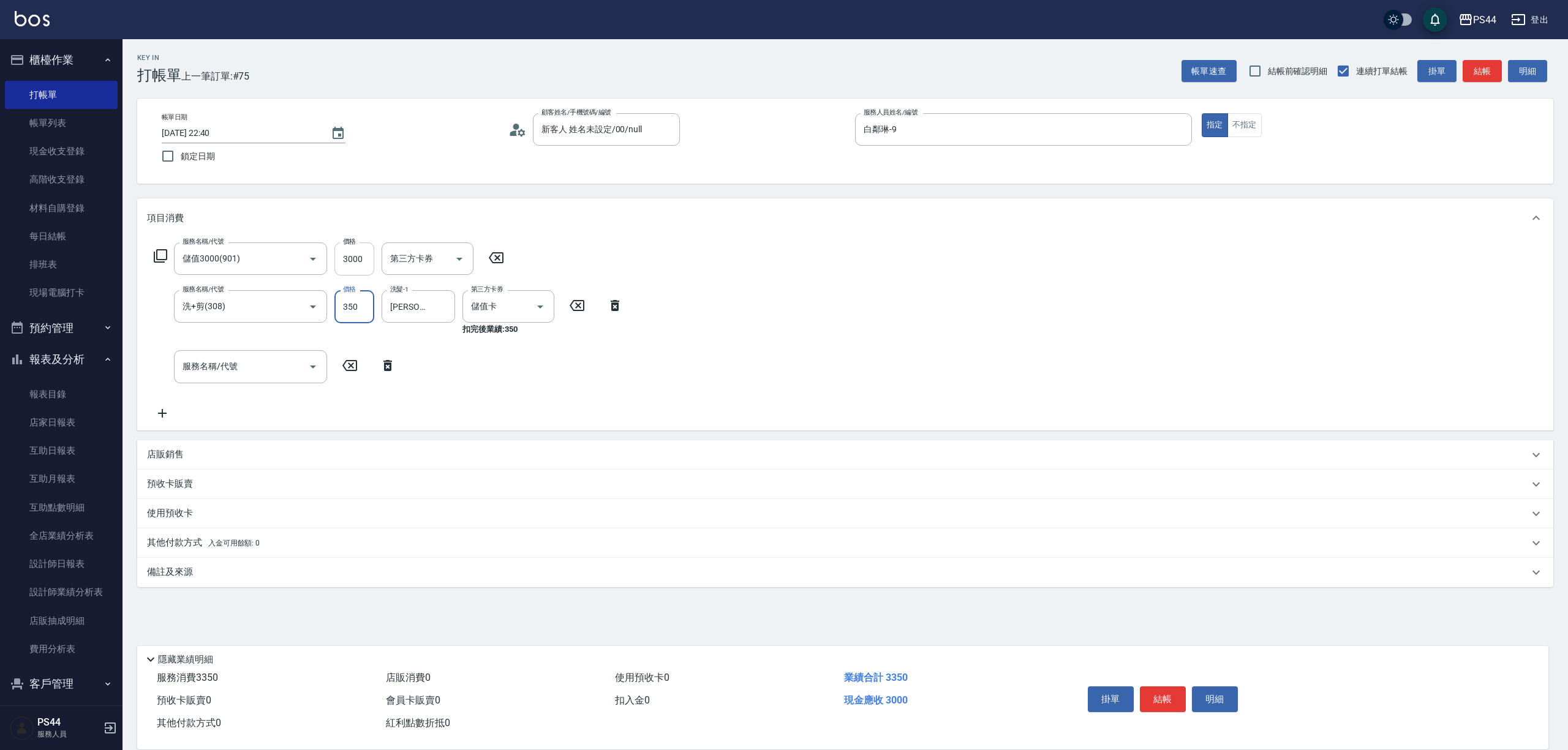
click at [346, 260] on input "3000" at bounding box center [354, 259] width 40 height 33
click at [366, 255] on input "3000" at bounding box center [354, 259] width 40 height 33
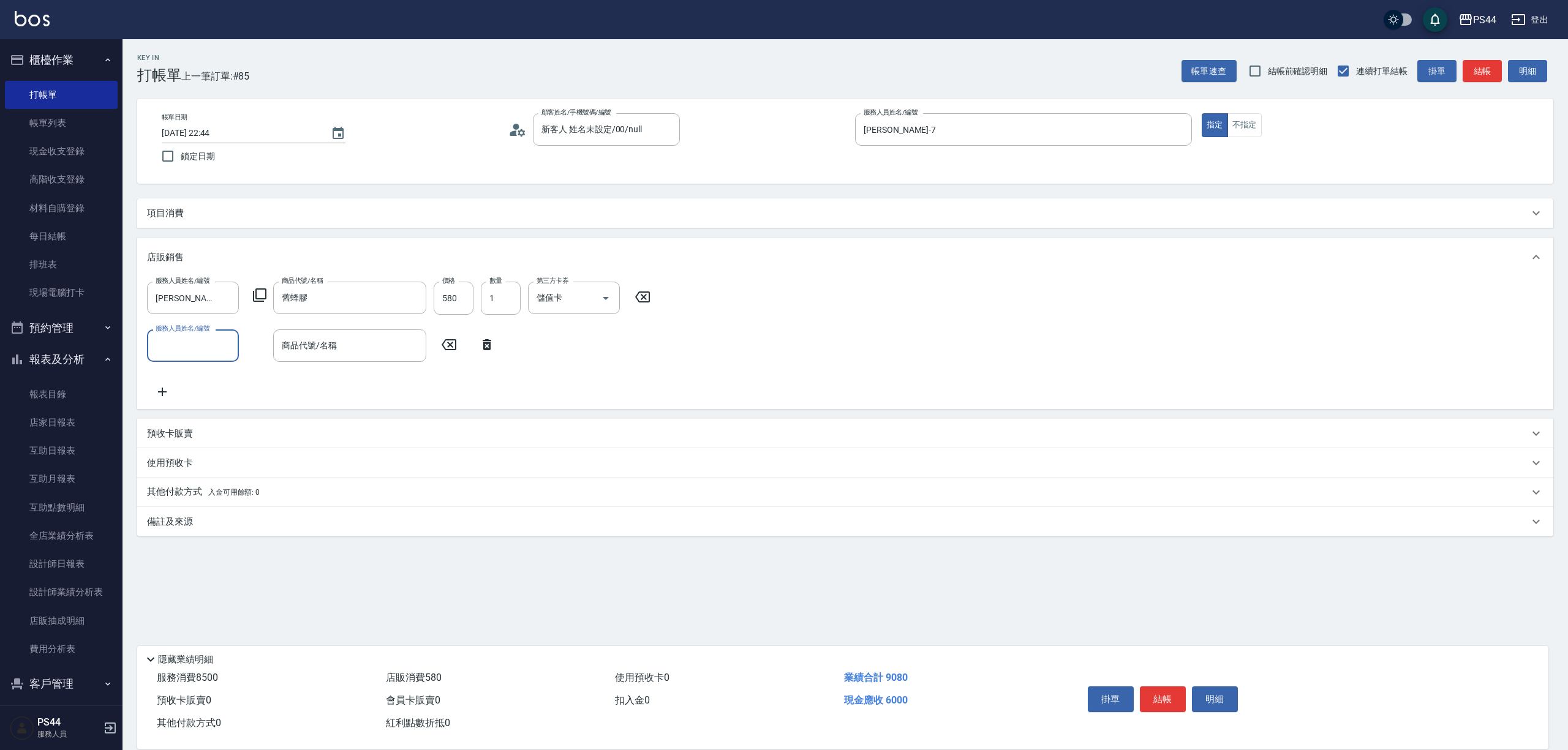
click at [199, 208] on div "項目消費" at bounding box center [845, 213] width 1416 height 30
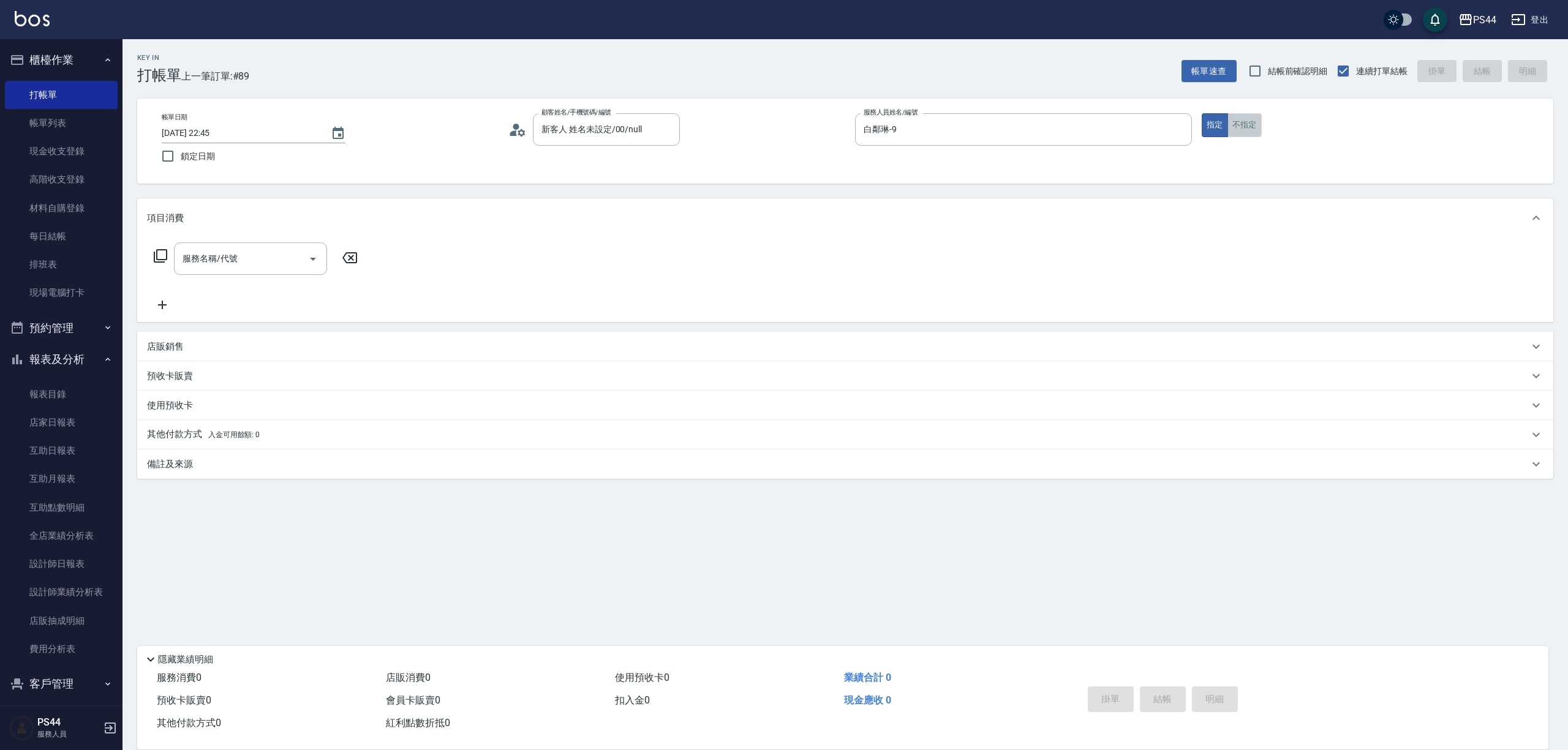
click at [1248, 131] on button "不指定" at bounding box center [1244, 125] width 34 height 24
drag, startPoint x: 223, startPoint y: 255, endPoint x: 462, endPoint y: 245, distance: 239.2
click at [226, 254] on div "服務名稱/代號 服務名稱/代號" at bounding box center [250, 258] width 153 height 33
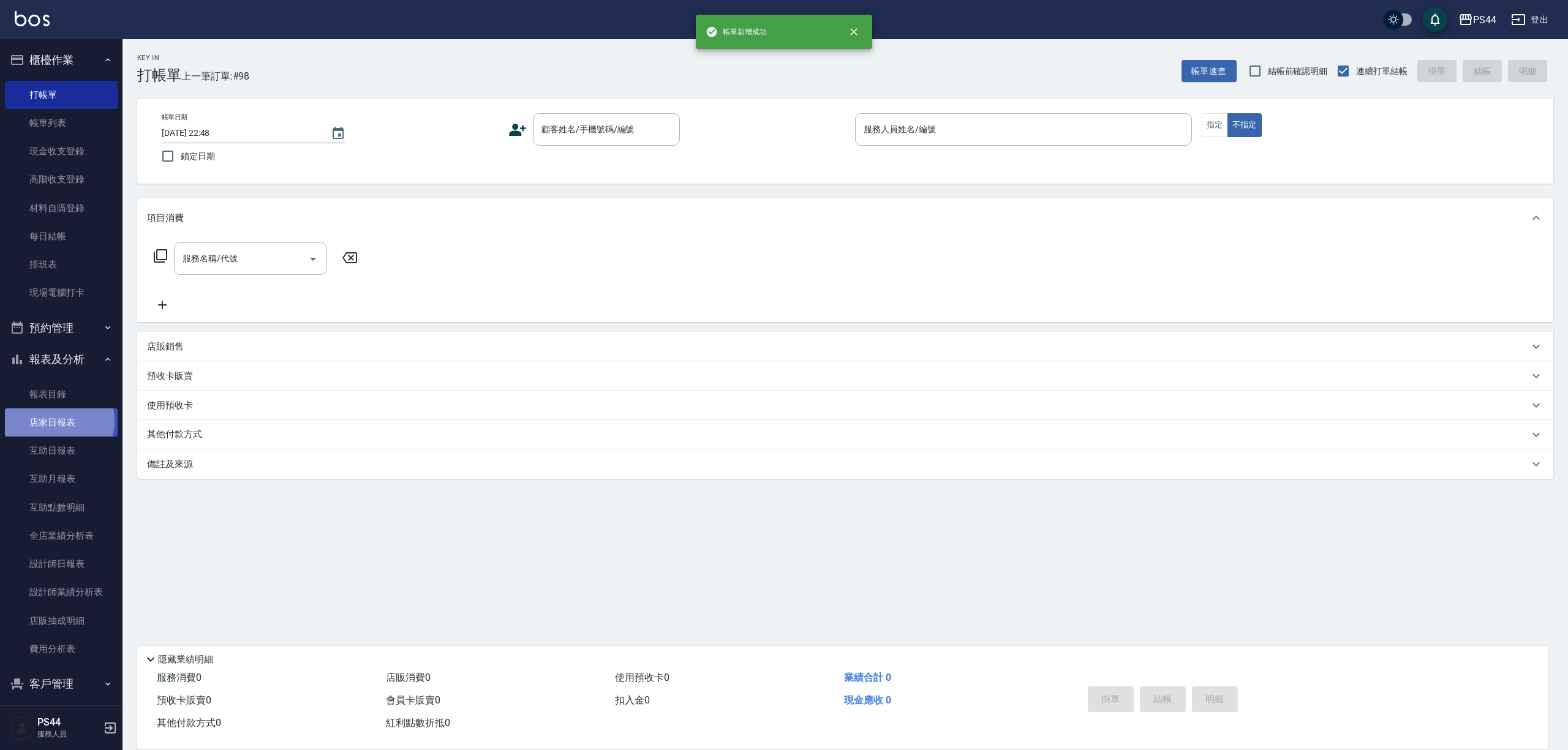
click at [47, 421] on link "店家日報表" at bounding box center [61, 422] width 112 height 28
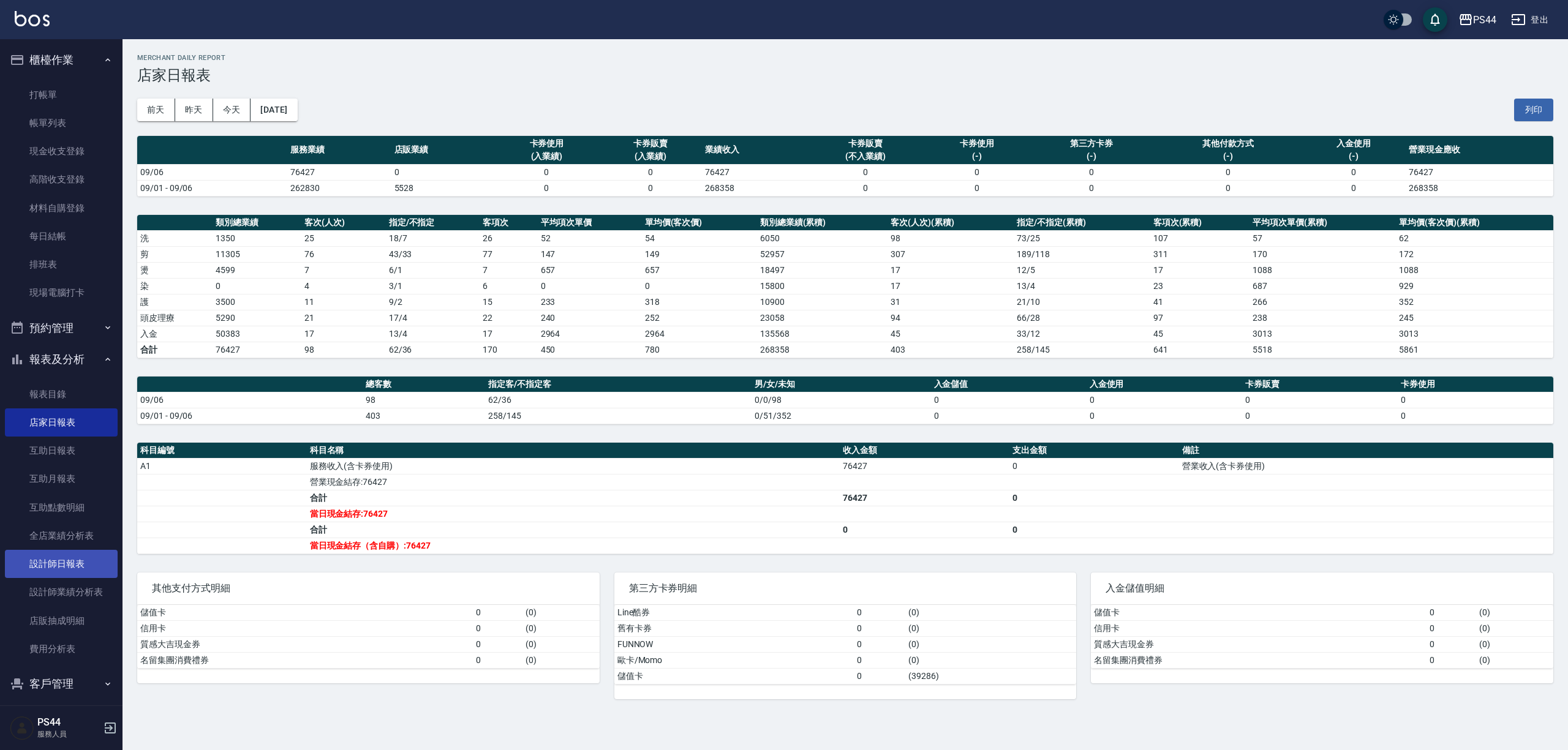
click at [57, 564] on link "設計師日報表" at bounding box center [61, 564] width 112 height 28
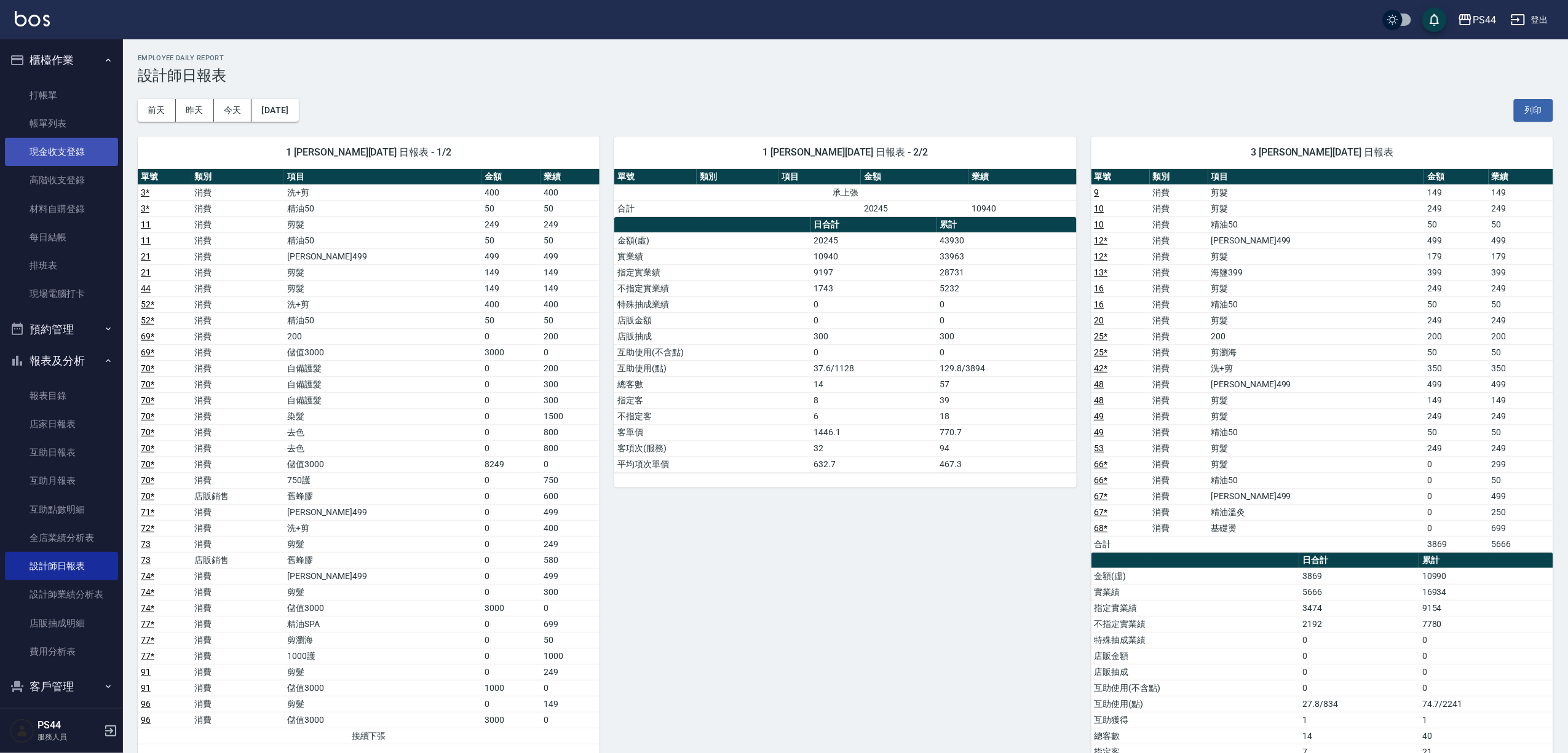
click at [47, 140] on link "現金收支登錄" at bounding box center [61, 151] width 113 height 28
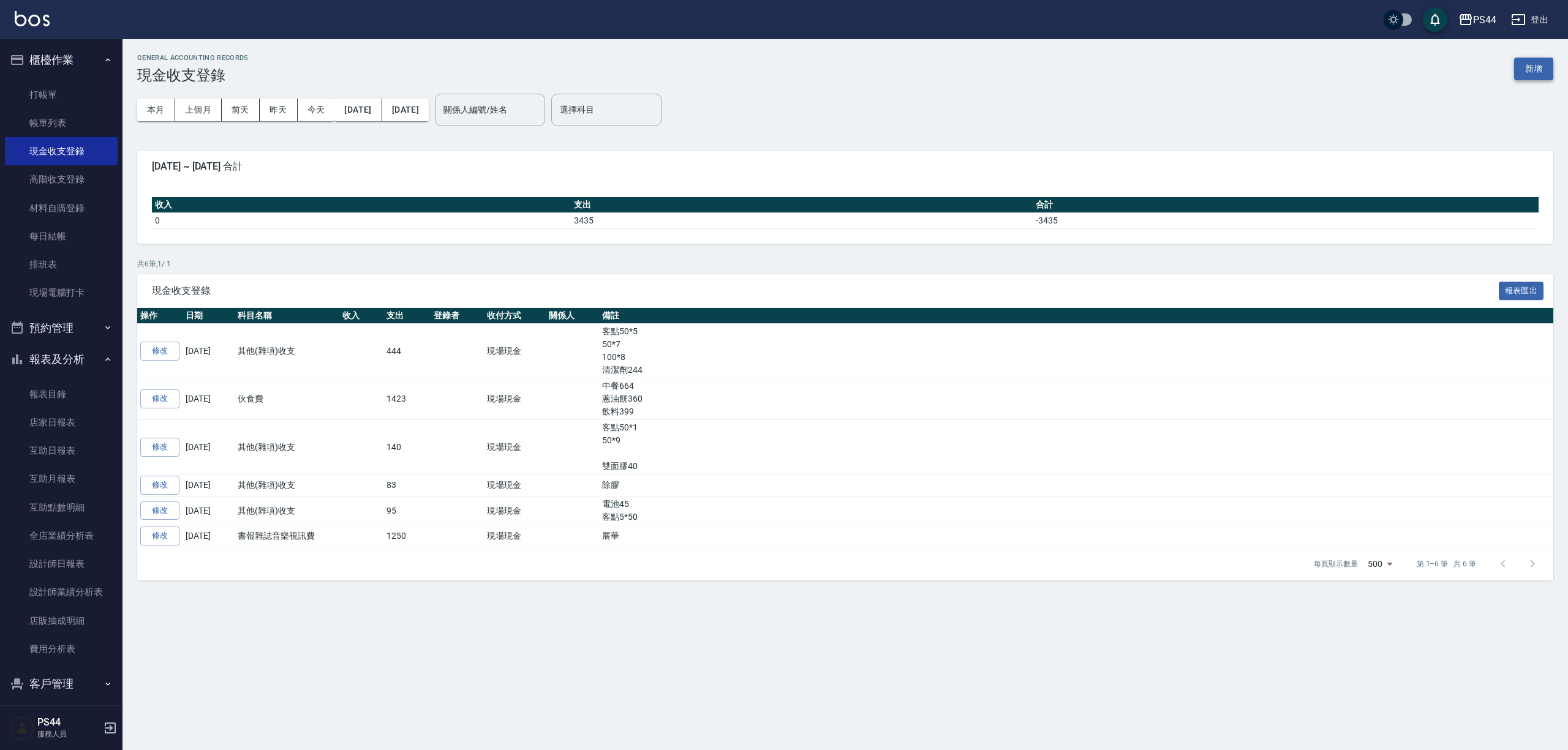
click at [1530, 62] on button "新增" at bounding box center [1534, 68] width 39 height 22
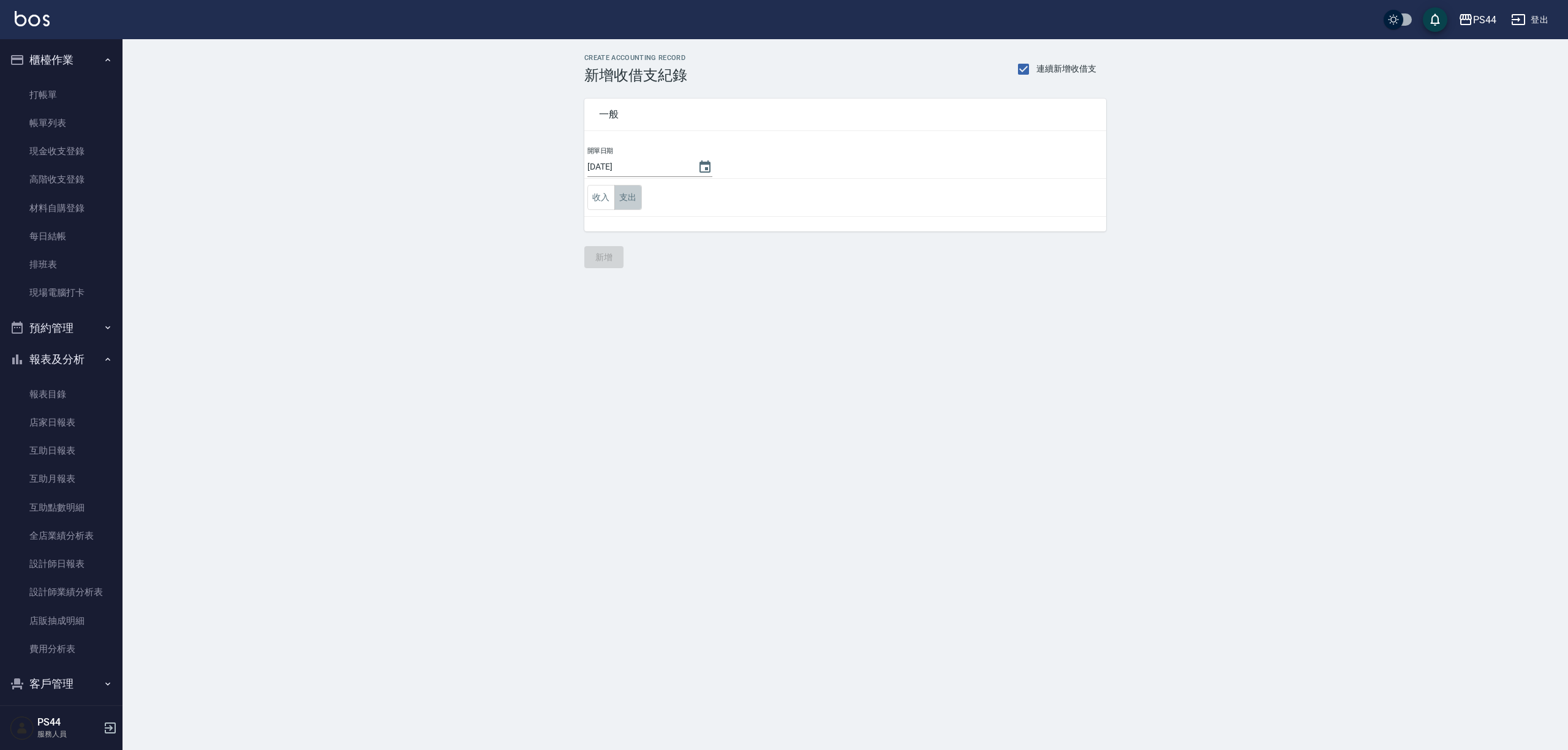
click at [628, 203] on button "支出" at bounding box center [628, 197] width 28 height 25
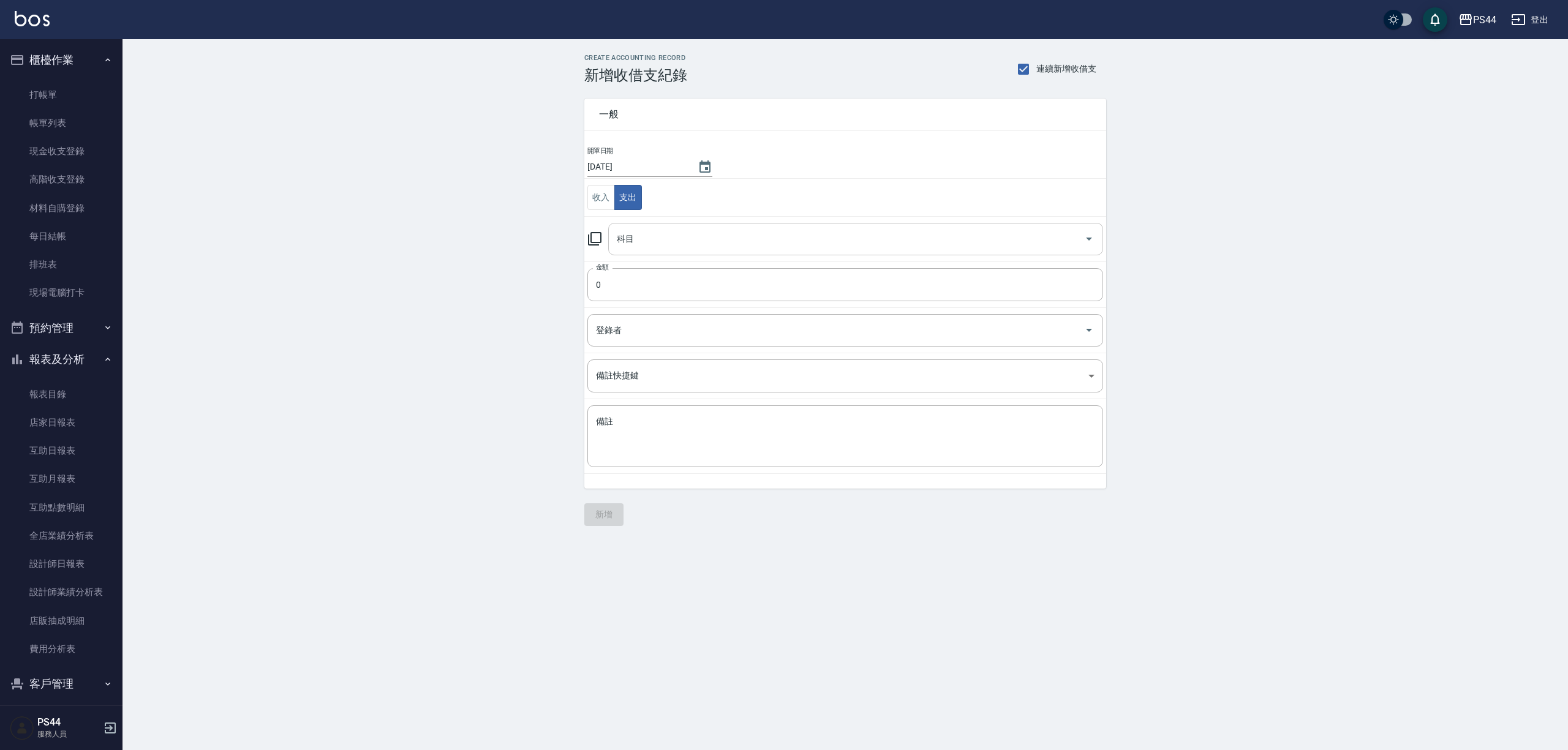
click at [691, 252] on div "科目" at bounding box center [855, 239] width 495 height 33
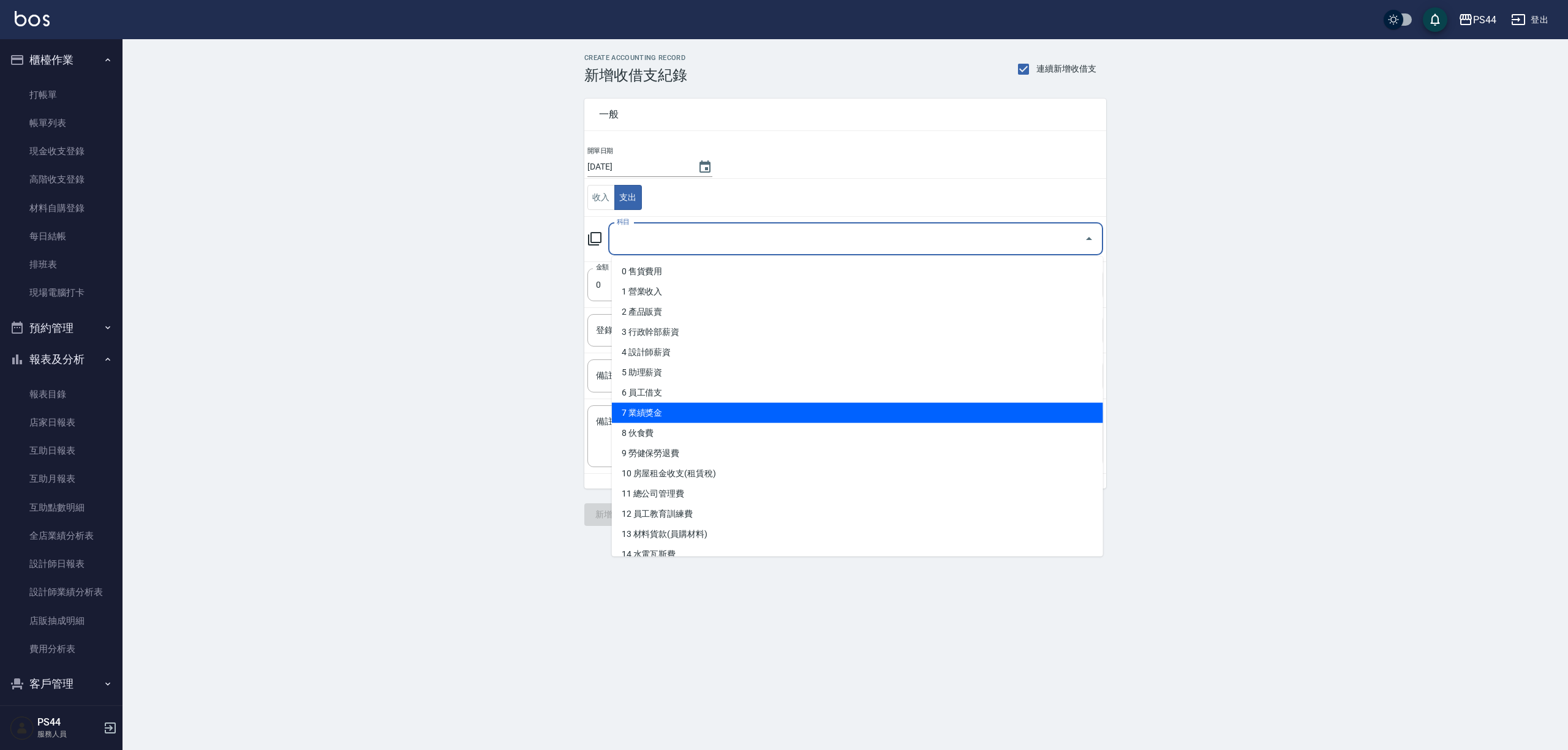
scroll to position [81, 0]
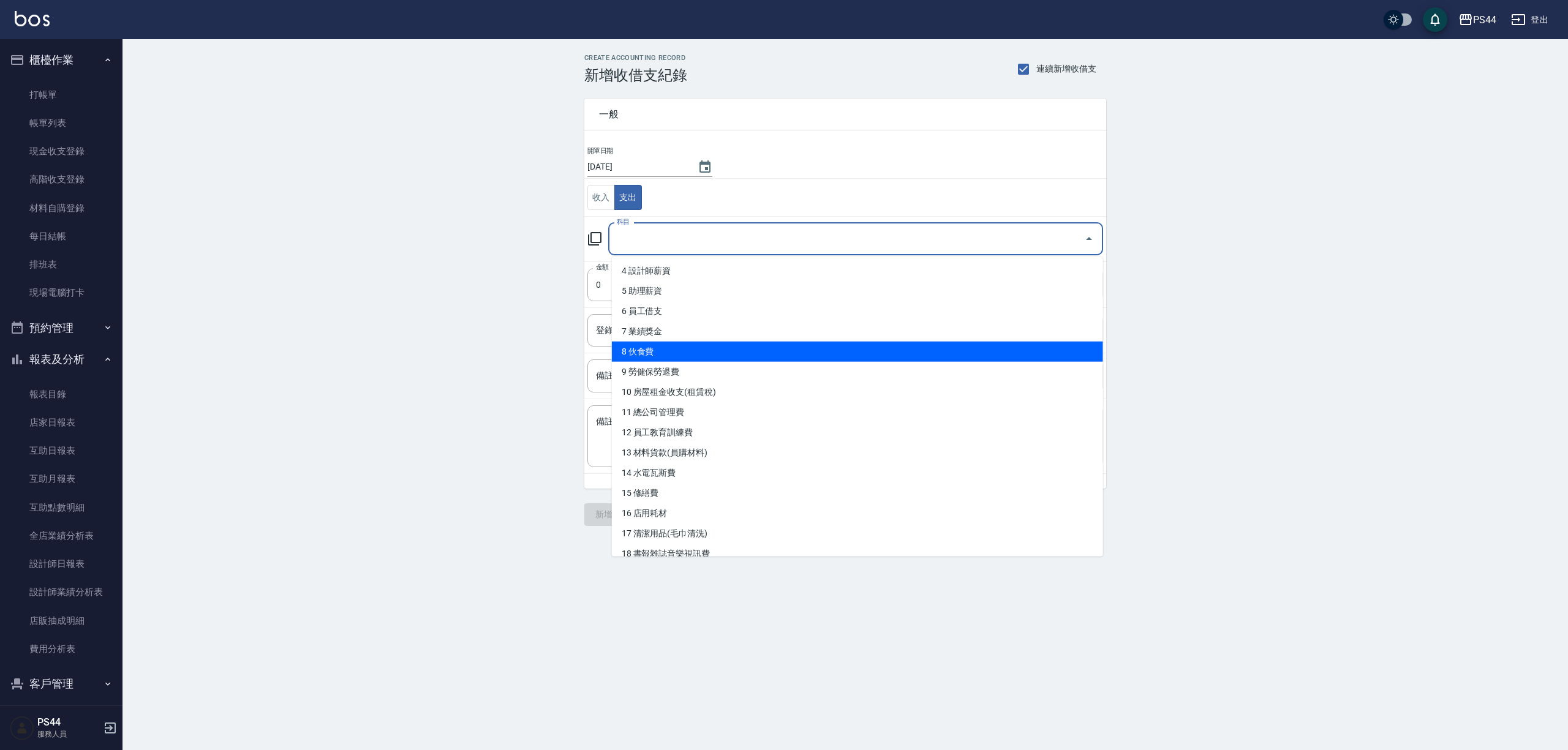
click at [684, 347] on li "8 伙食費" at bounding box center [857, 352] width 491 height 20
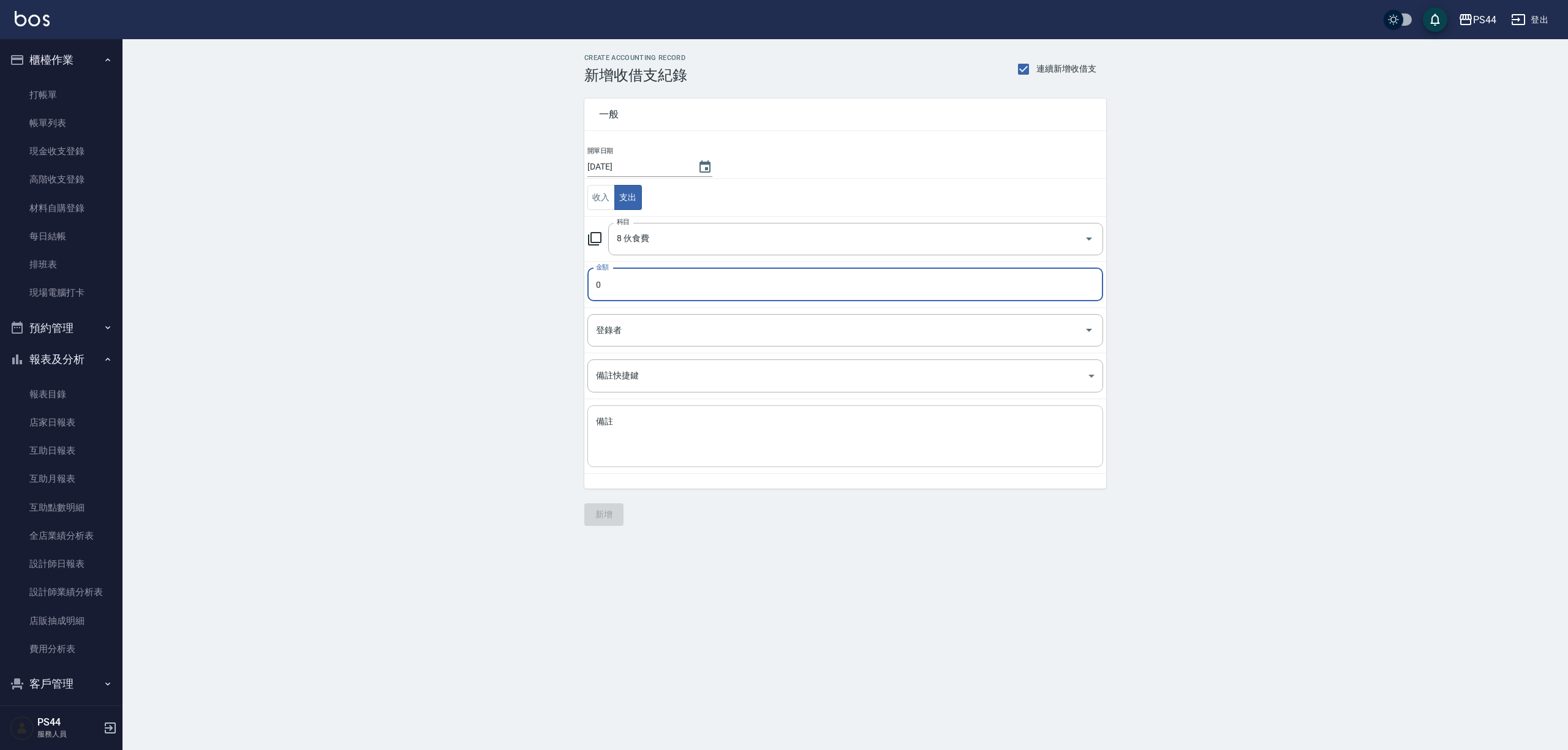
click at [710, 451] on textarea "備註" at bounding box center [845, 436] width 498 height 41
click at [824, 294] on input "0" at bounding box center [845, 285] width 516 height 33
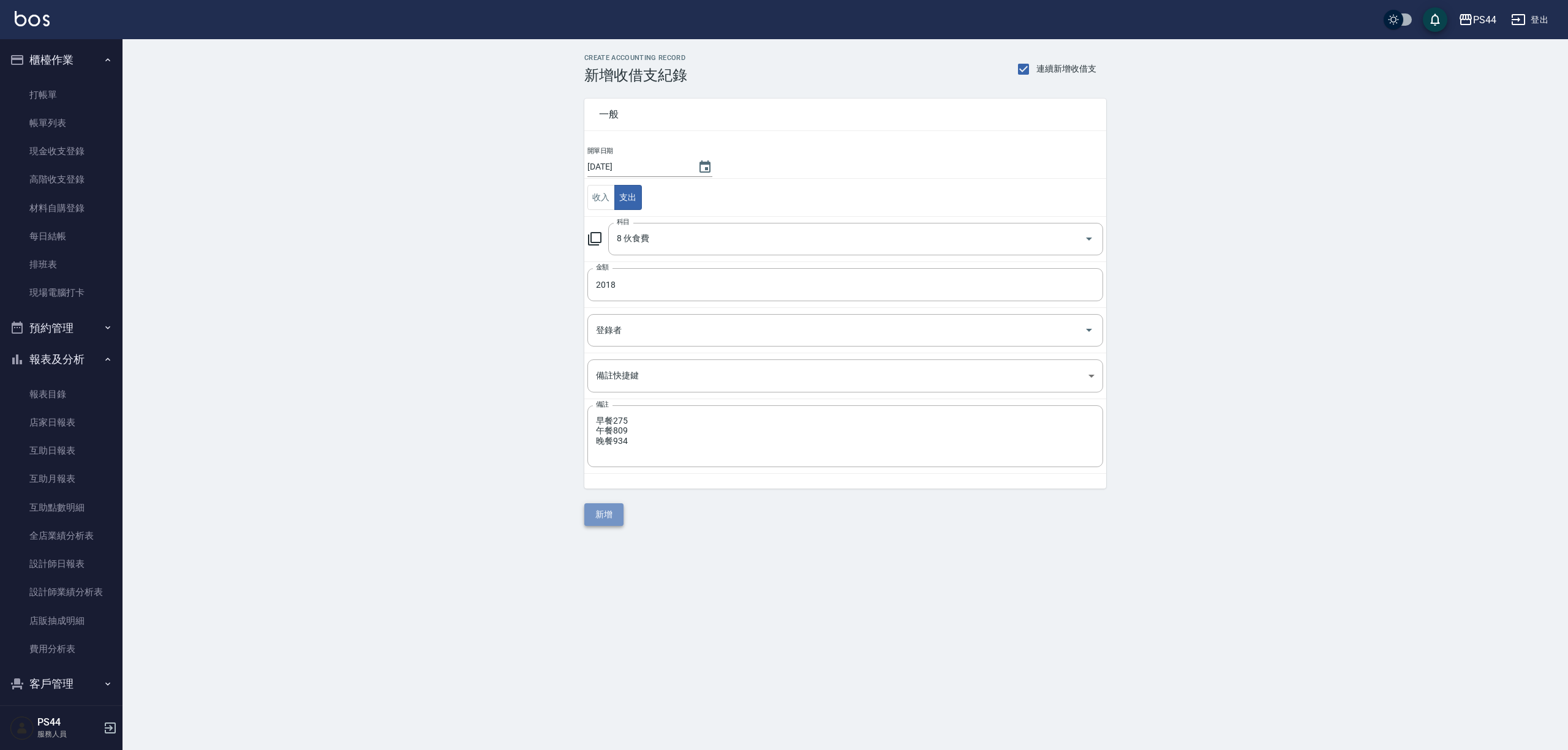
click at [612, 513] on button "新增" at bounding box center [604, 514] width 39 height 22
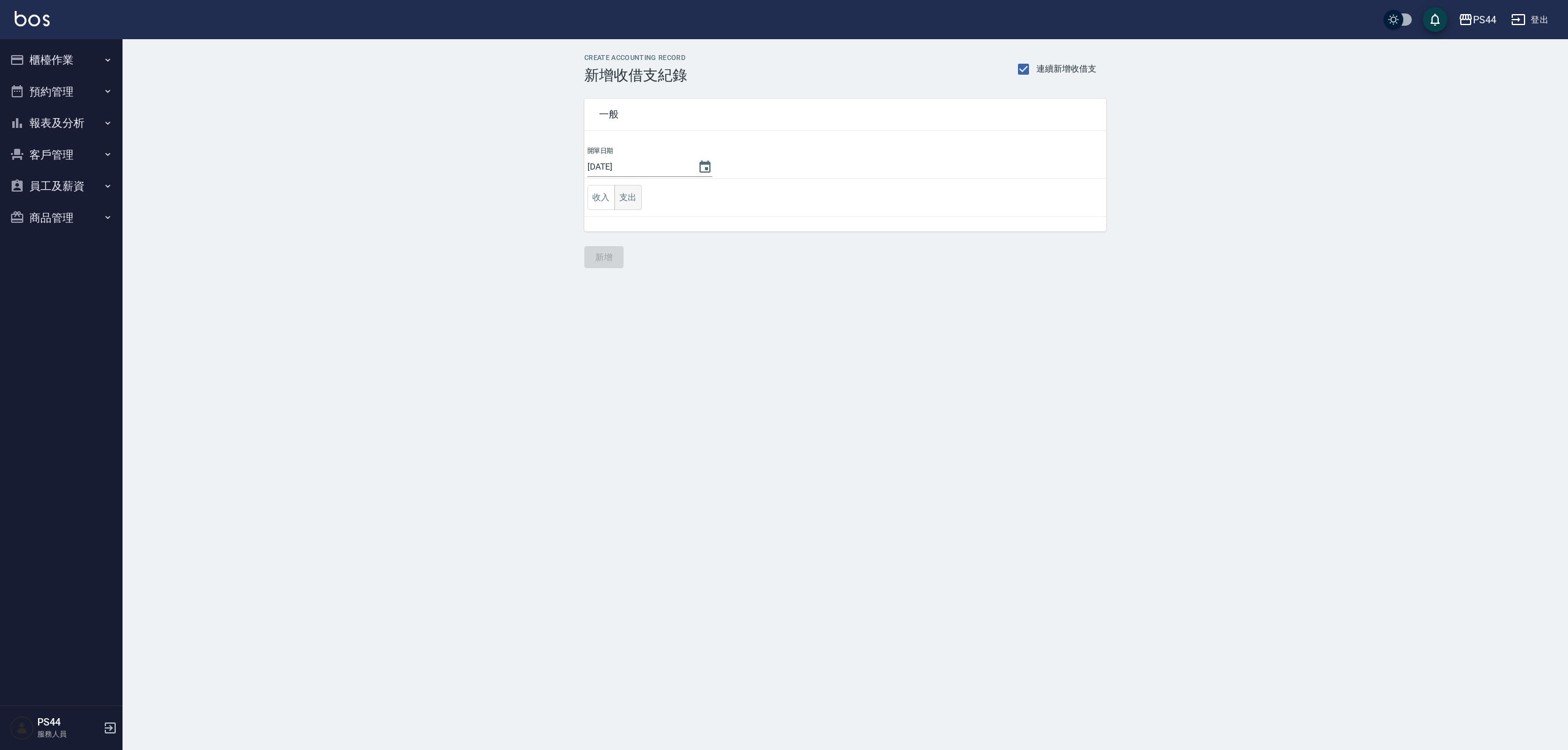
click at [625, 197] on button "支出" at bounding box center [628, 197] width 28 height 25
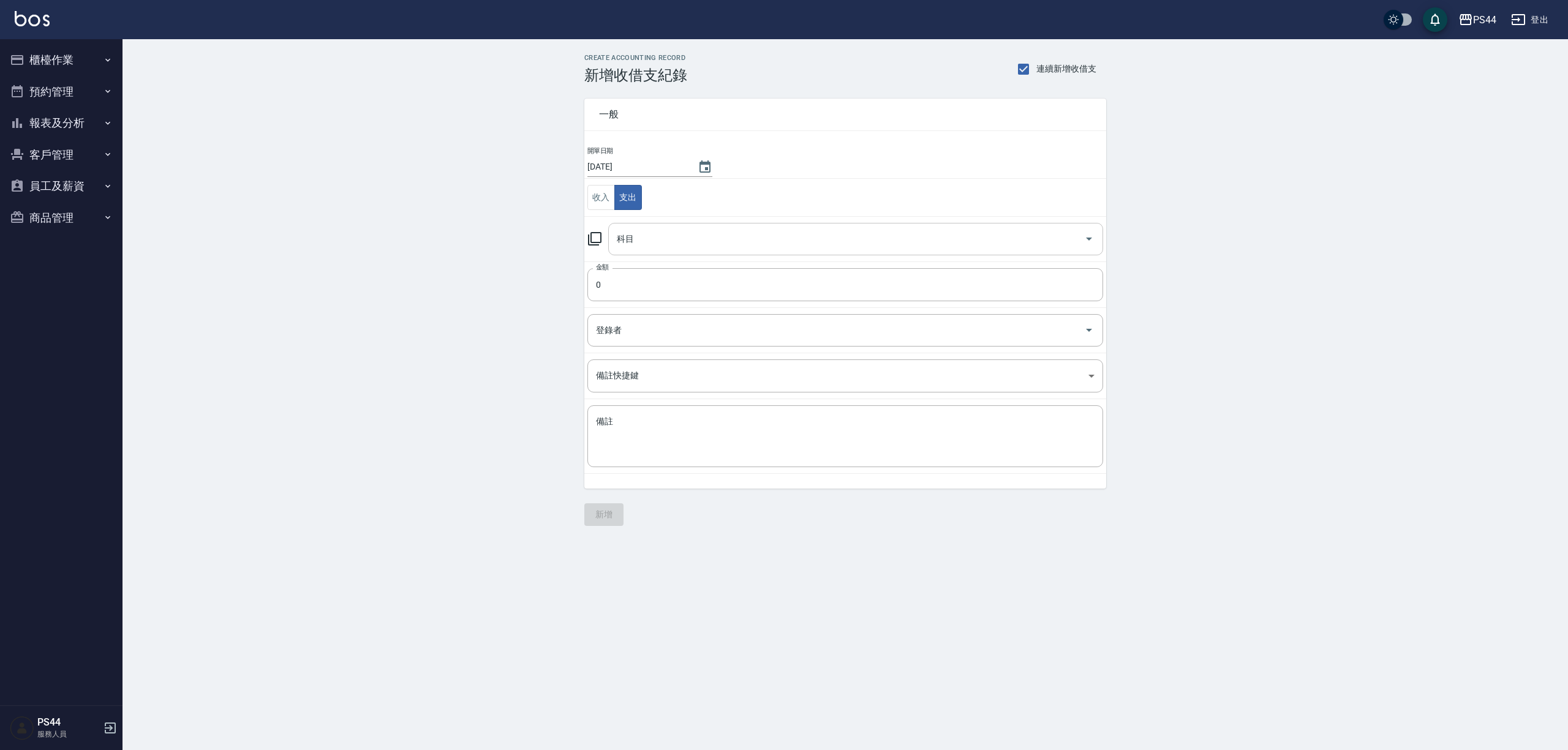
click at [663, 255] on td "科目 科目" at bounding box center [845, 239] width 522 height 45
click at [663, 252] on div "科目" at bounding box center [855, 239] width 495 height 33
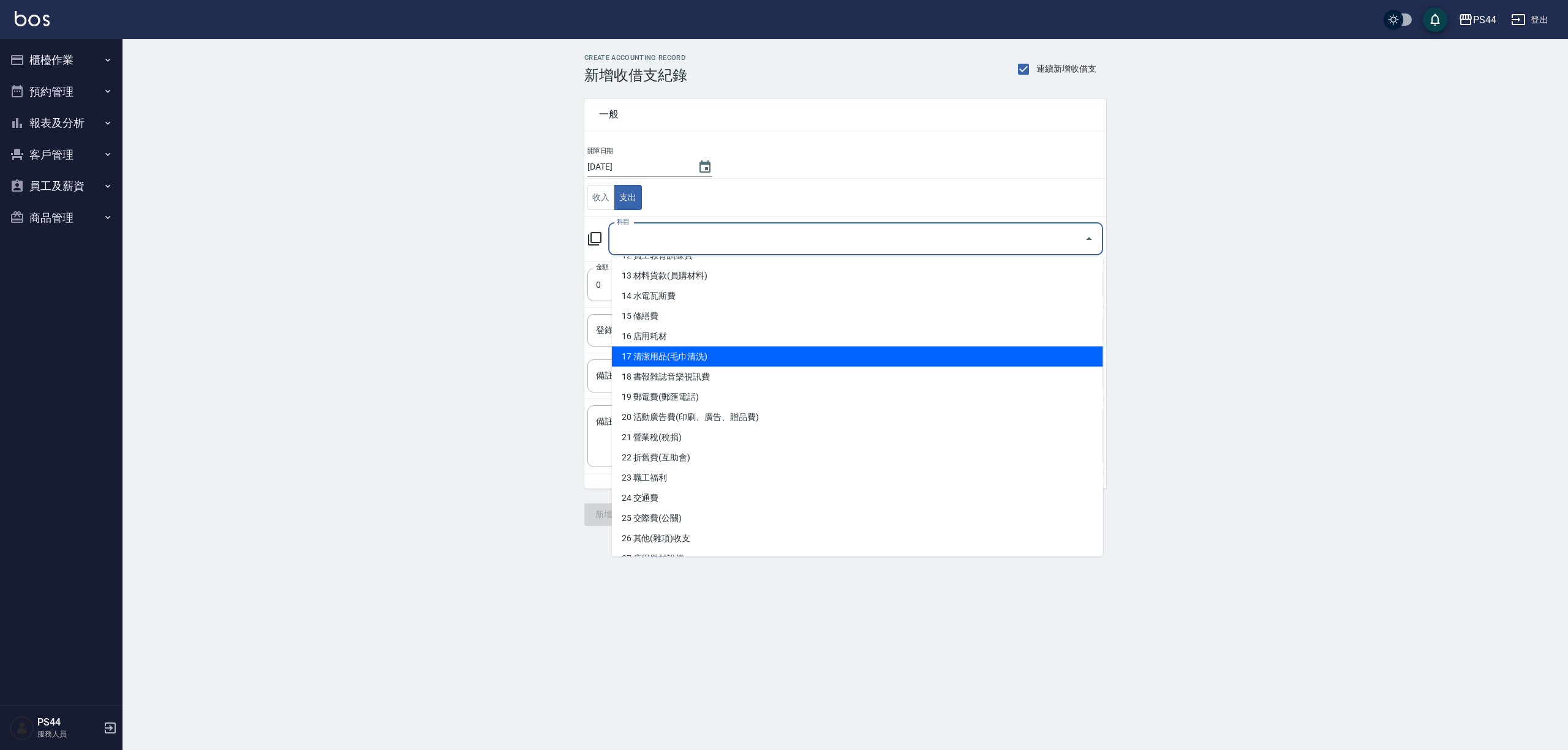
scroll to position [326, 0]
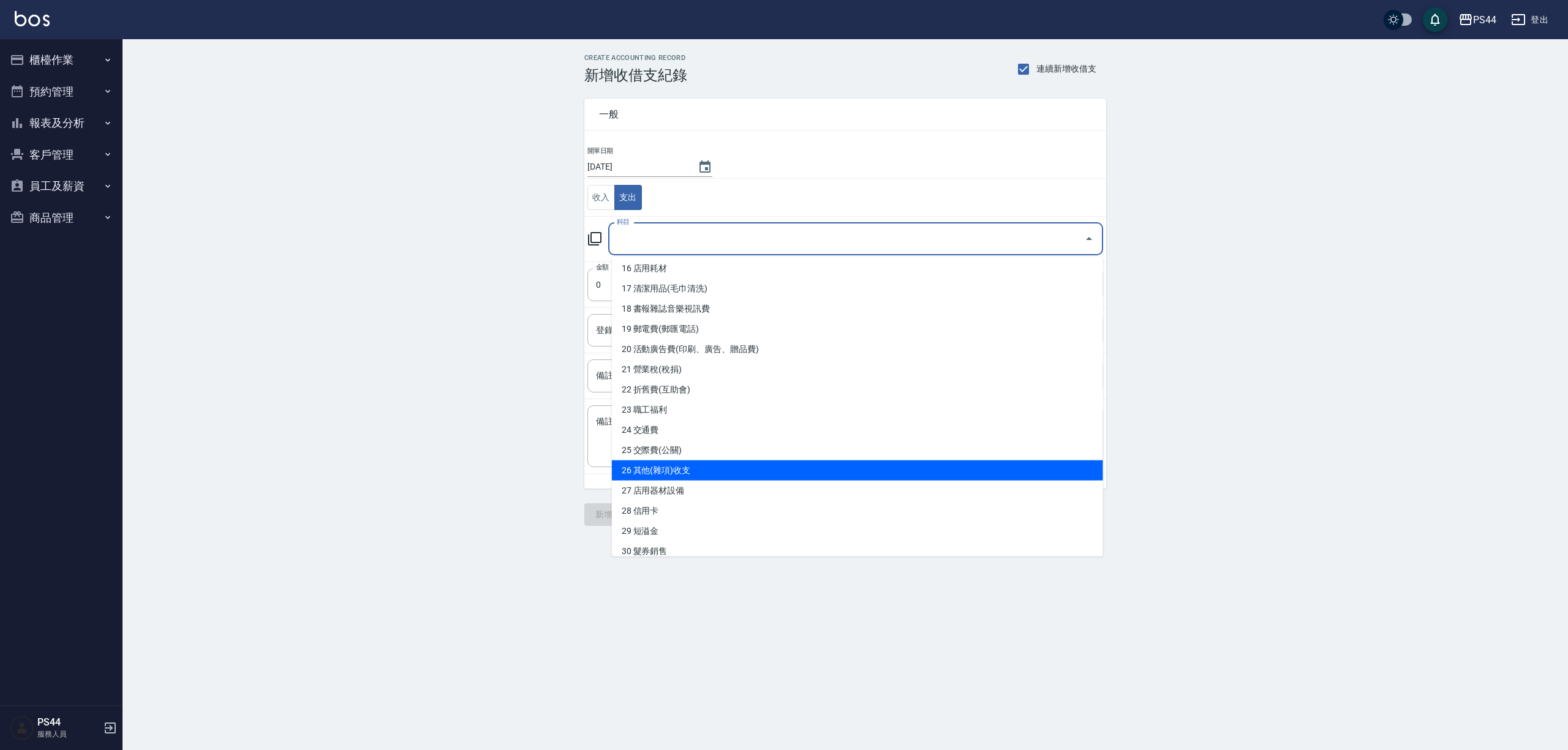
click at [728, 473] on li "26 其他(雜項)收支" at bounding box center [857, 471] width 491 height 20
type input "26 其他(雜項)收支"
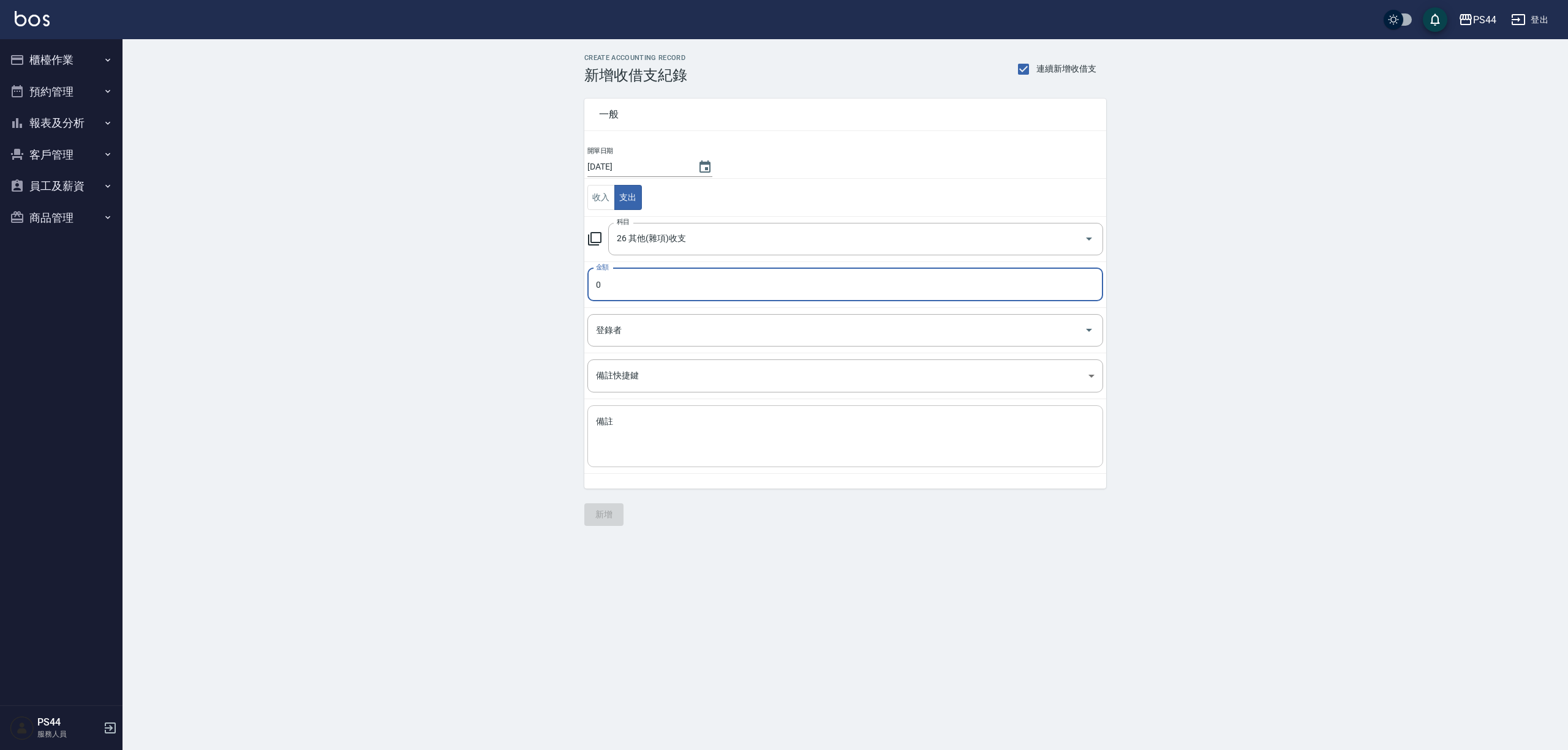
click at [715, 432] on textarea "備註" at bounding box center [845, 436] width 498 height 41
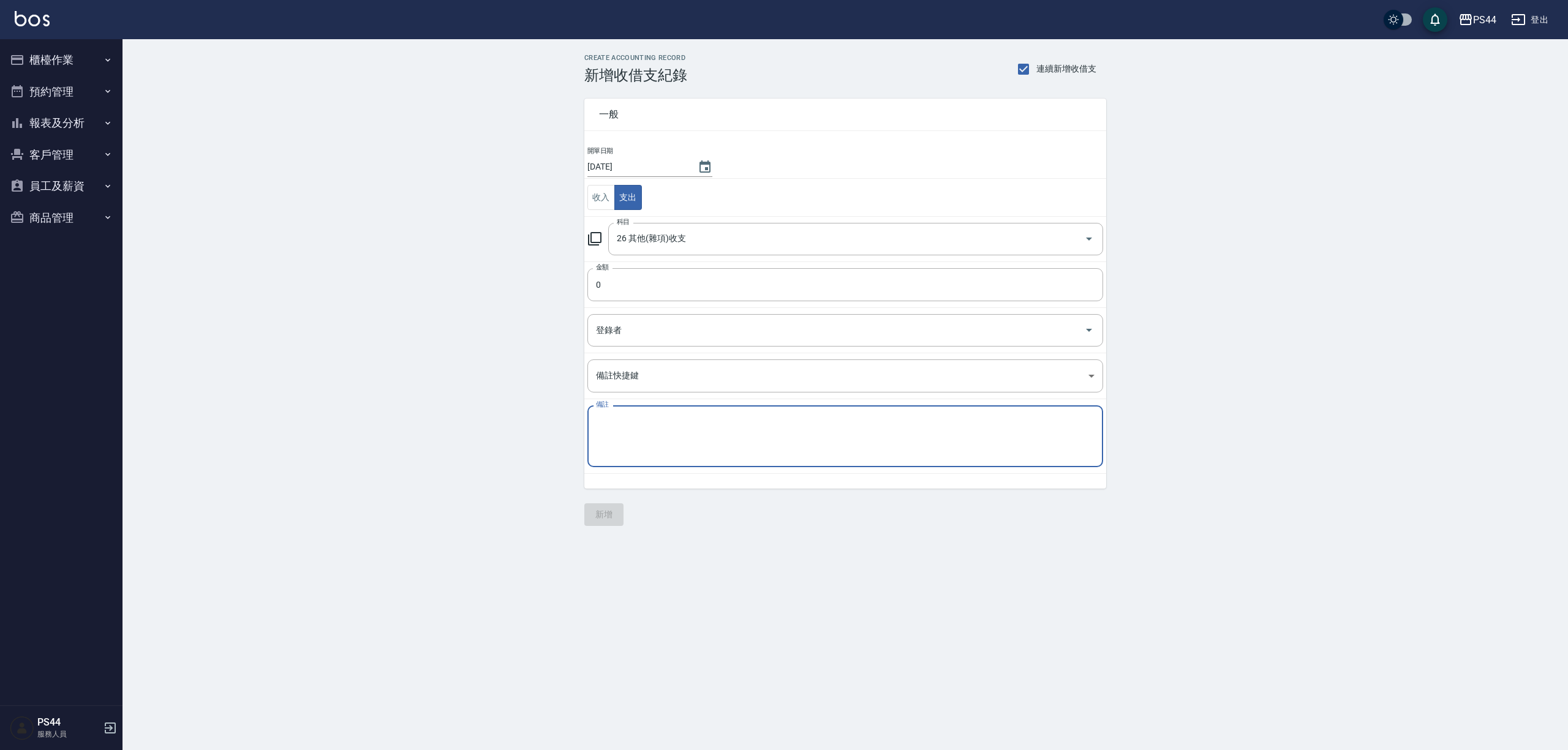
type textarea "g"
type textarea "普渡2500 金紙500 客點50*7 50*1"
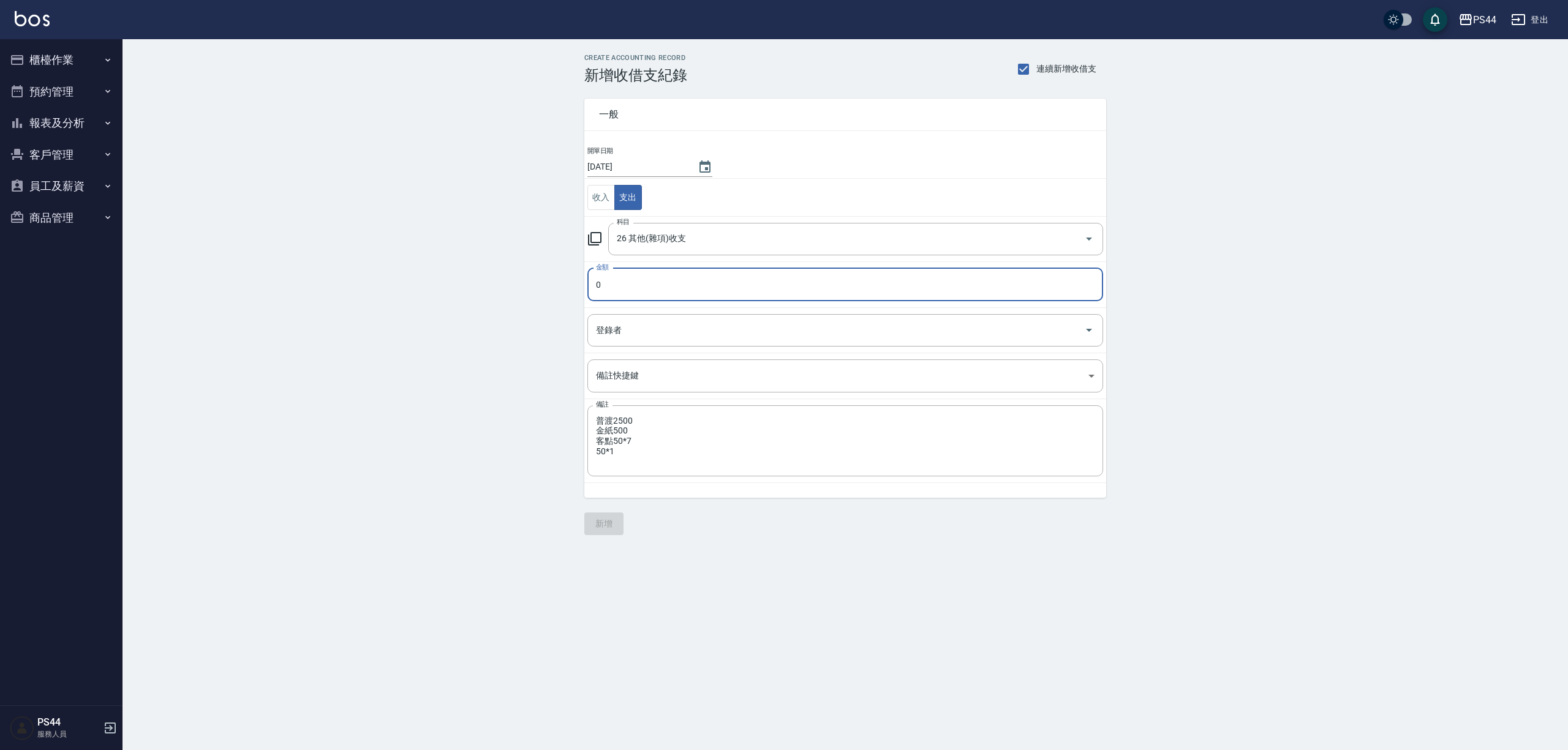
click at [642, 294] on input "0" at bounding box center [845, 285] width 516 height 33
type input "3100"
click at [603, 523] on button "新增" at bounding box center [604, 524] width 39 height 22
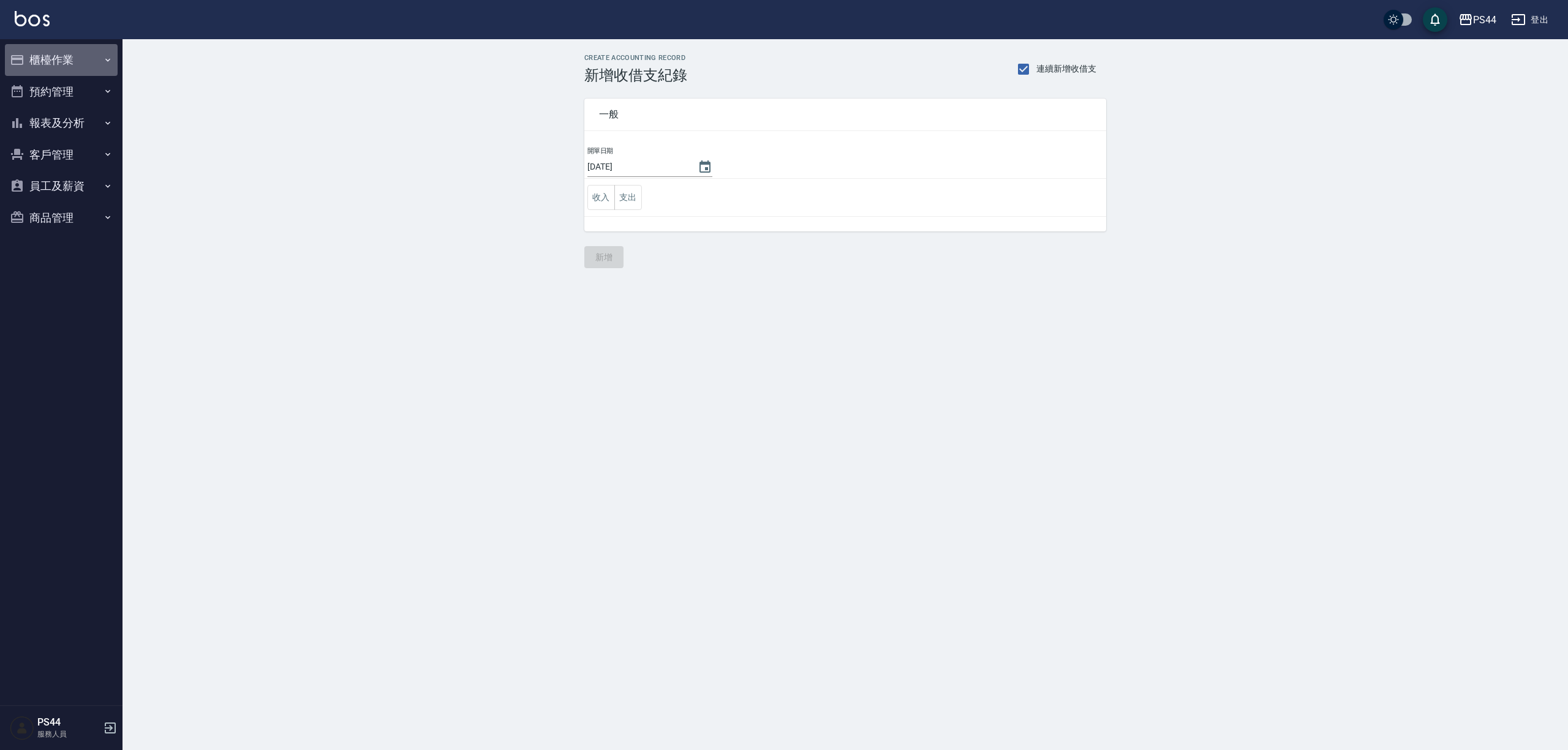
drag, startPoint x: 36, startPoint y: 64, endPoint x: 135, endPoint y: 69, distance: 99.1
click at [36, 62] on button "櫃檯作業" at bounding box center [61, 60] width 112 height 32
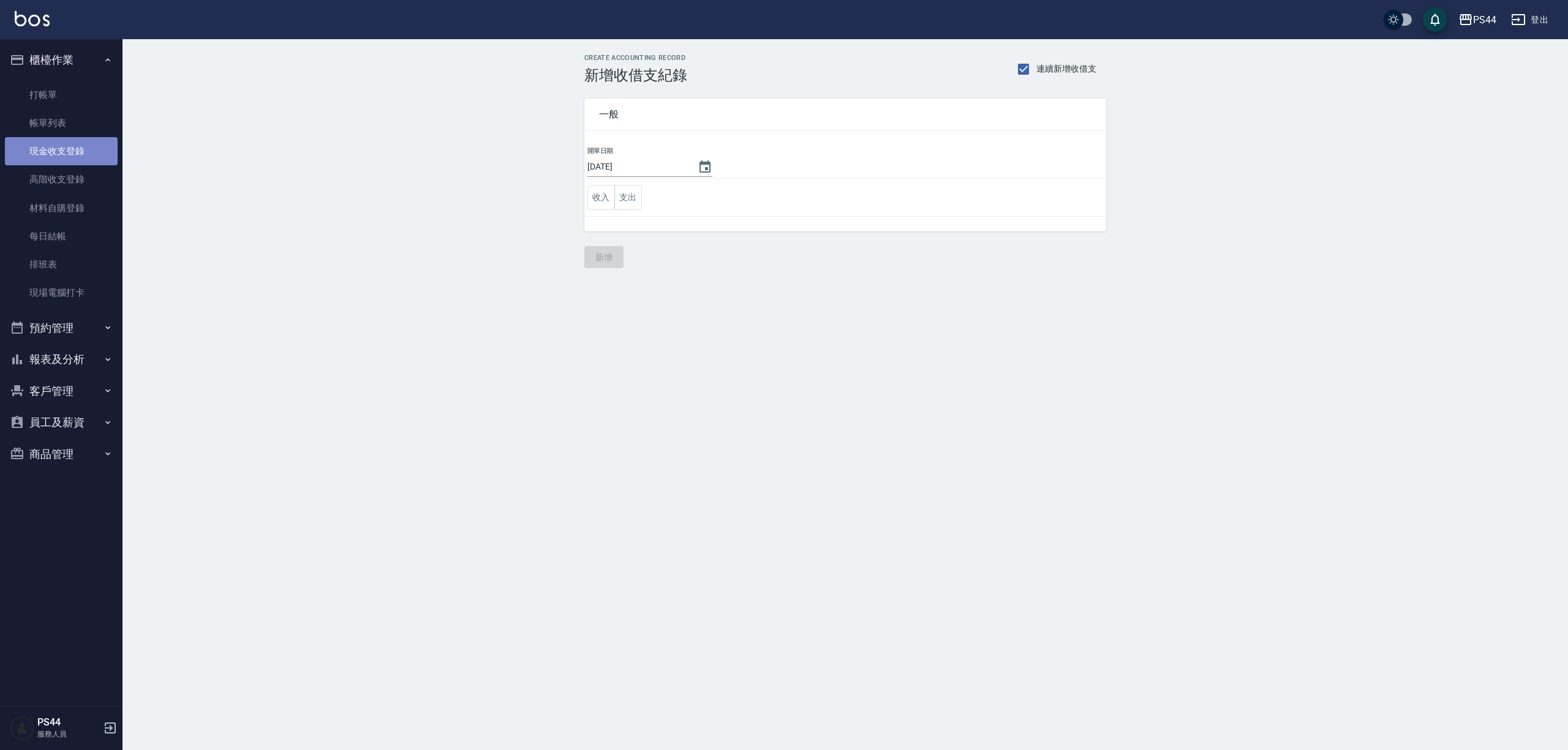
click at [53, 157] on link "現金收支登錄" at bounding box center [61, 151] width 112 height 28
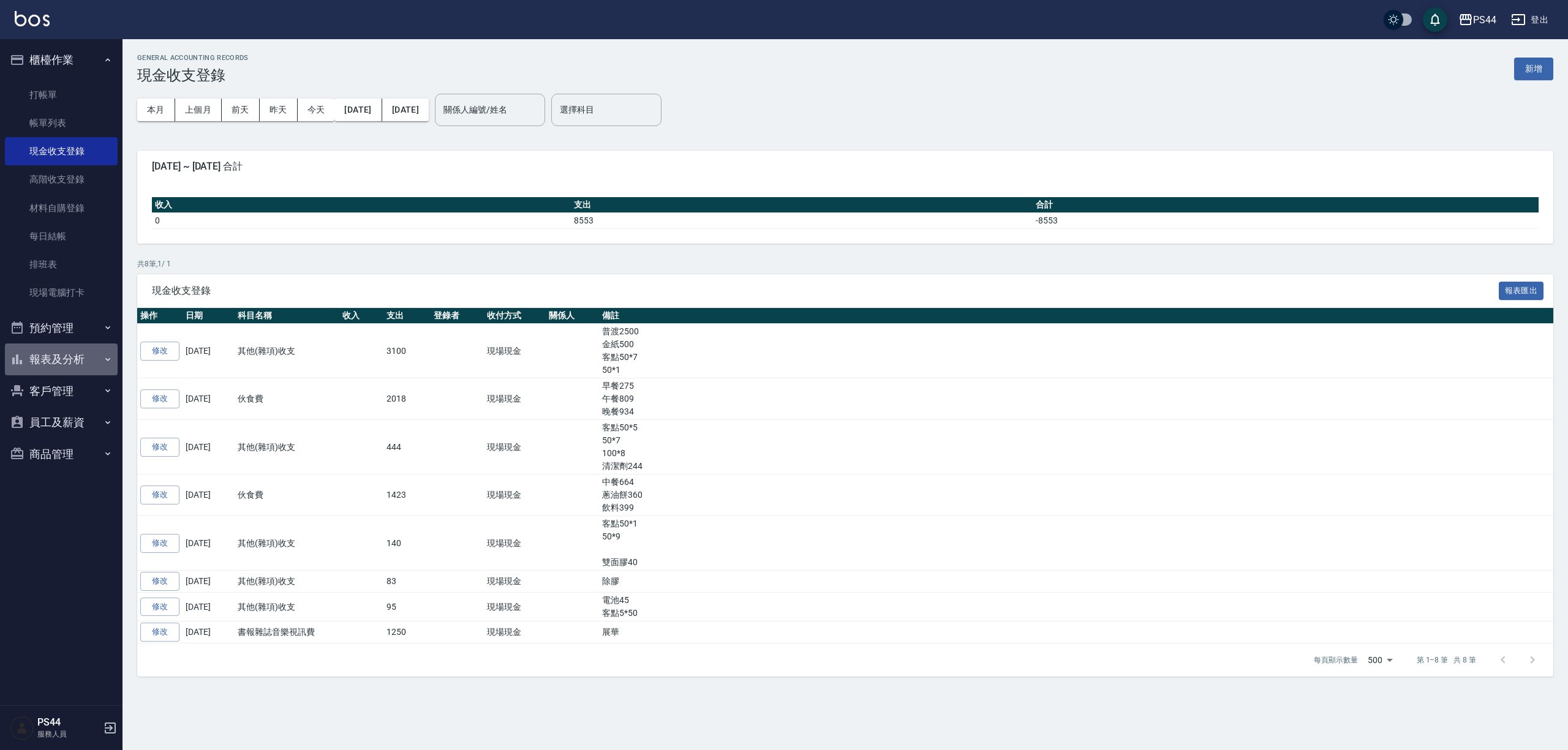
click at [57, 346] on button "報表及分析" at bounding box center [61, 360] width 112 height 32
click at [57, 353] on button "報表及分析" at bounding box center [61, 360] width 112 height 32
click at [62, 356] on button "報表及分析" at bounding box center [61, 360] width 112 height 32
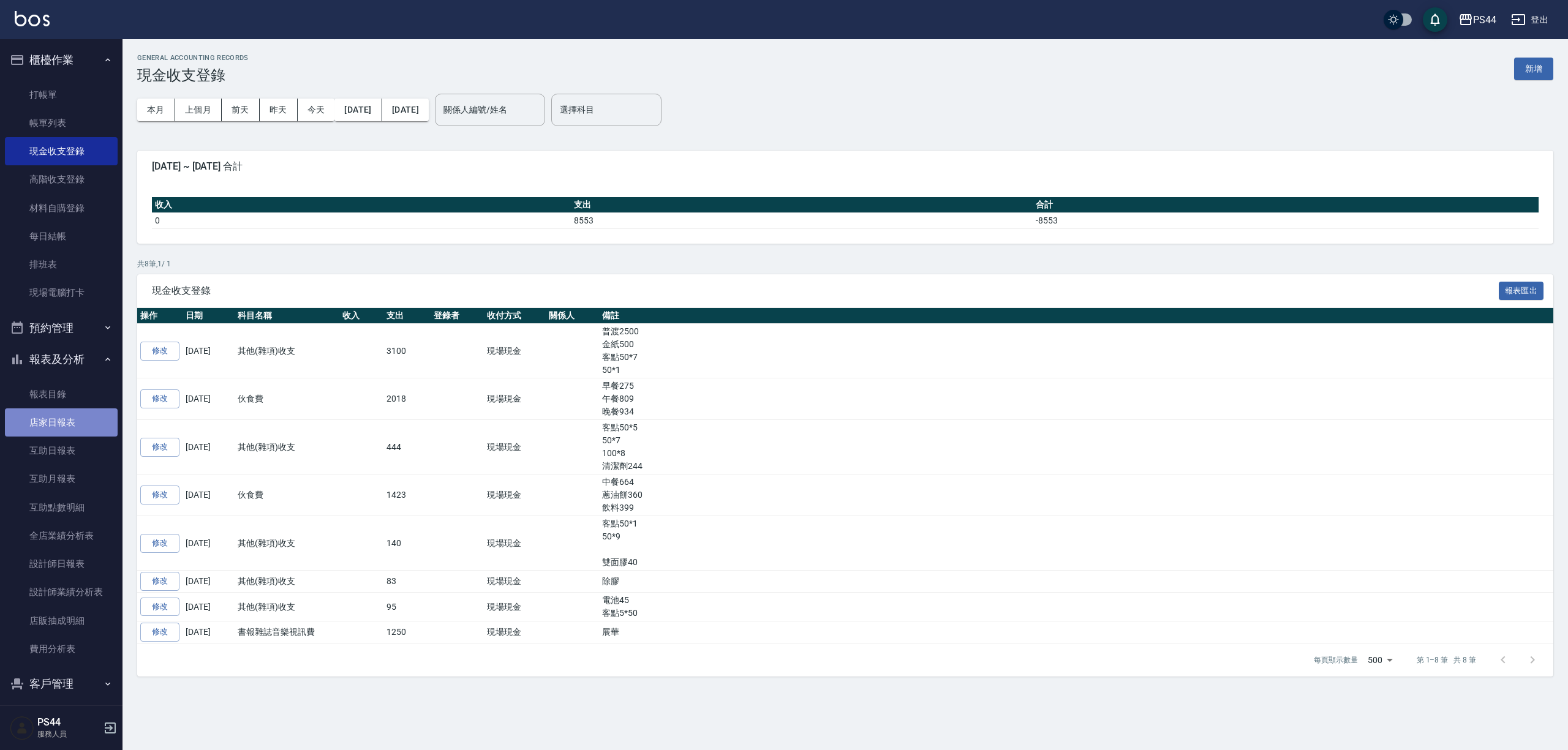
click at [61, 412] on link "店家日報表" at bounding box center [61, 422] width 112 height 28
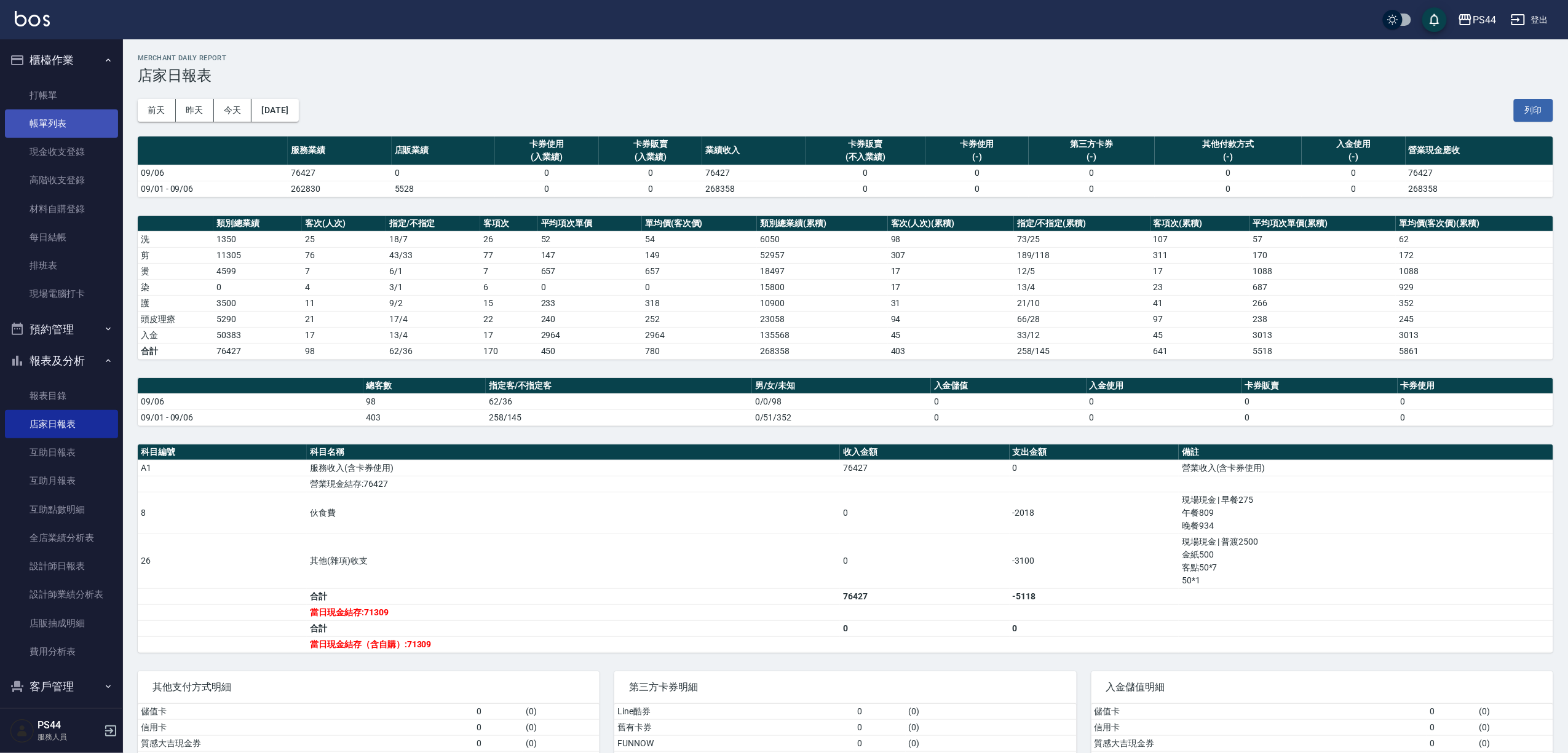
click at [45, 123] on link "帳單列表" at bounding box center [61, 123] width 113 height 28
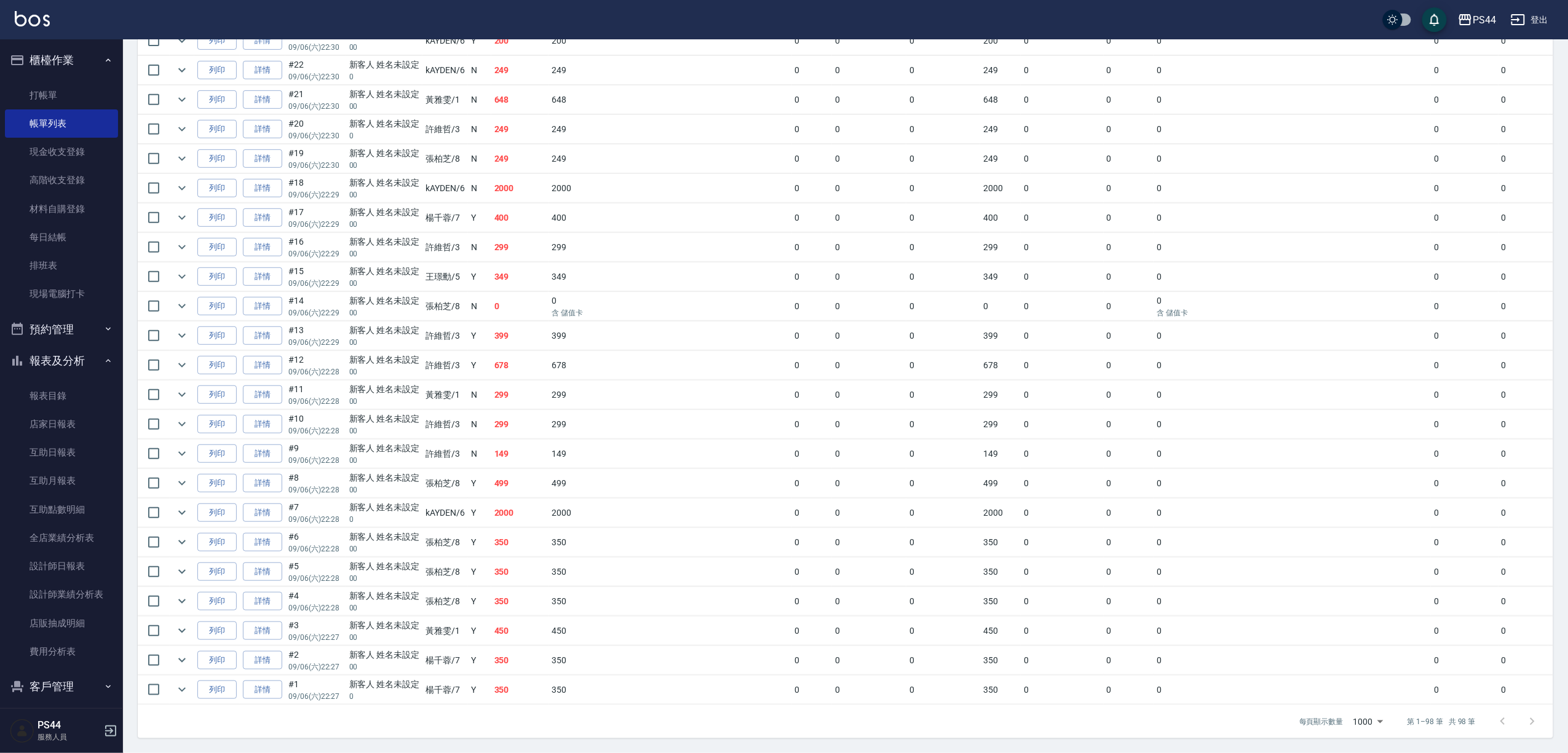
scroll to position [2984, 0]
click at [74, 559] on link "設計師日報表" at bounding box center [61, 566] width 113 height 28
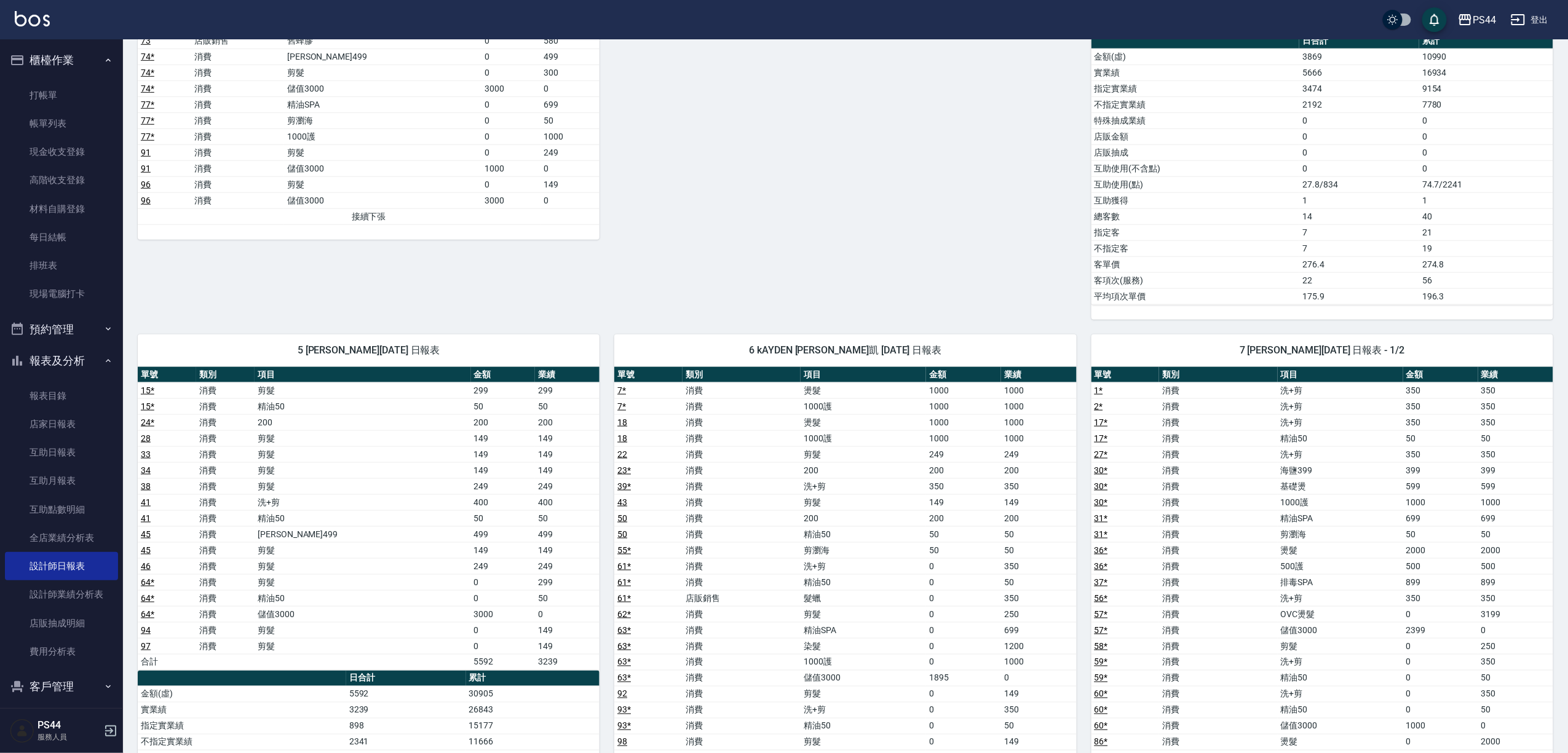
scroll to position [655, 0]
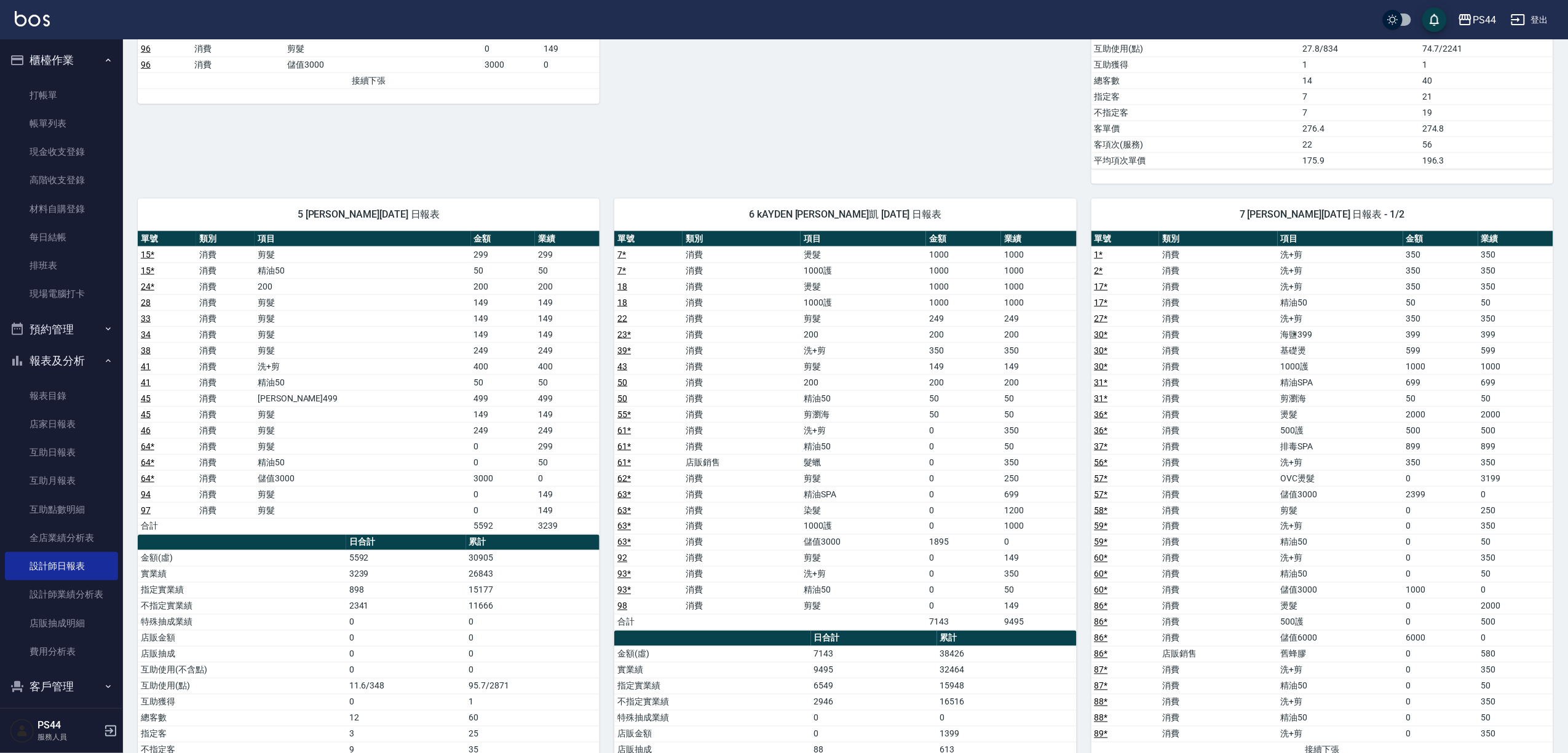
click at [151, 484] on link "64 *" at bounding box center [147, 478] width 14 height 10
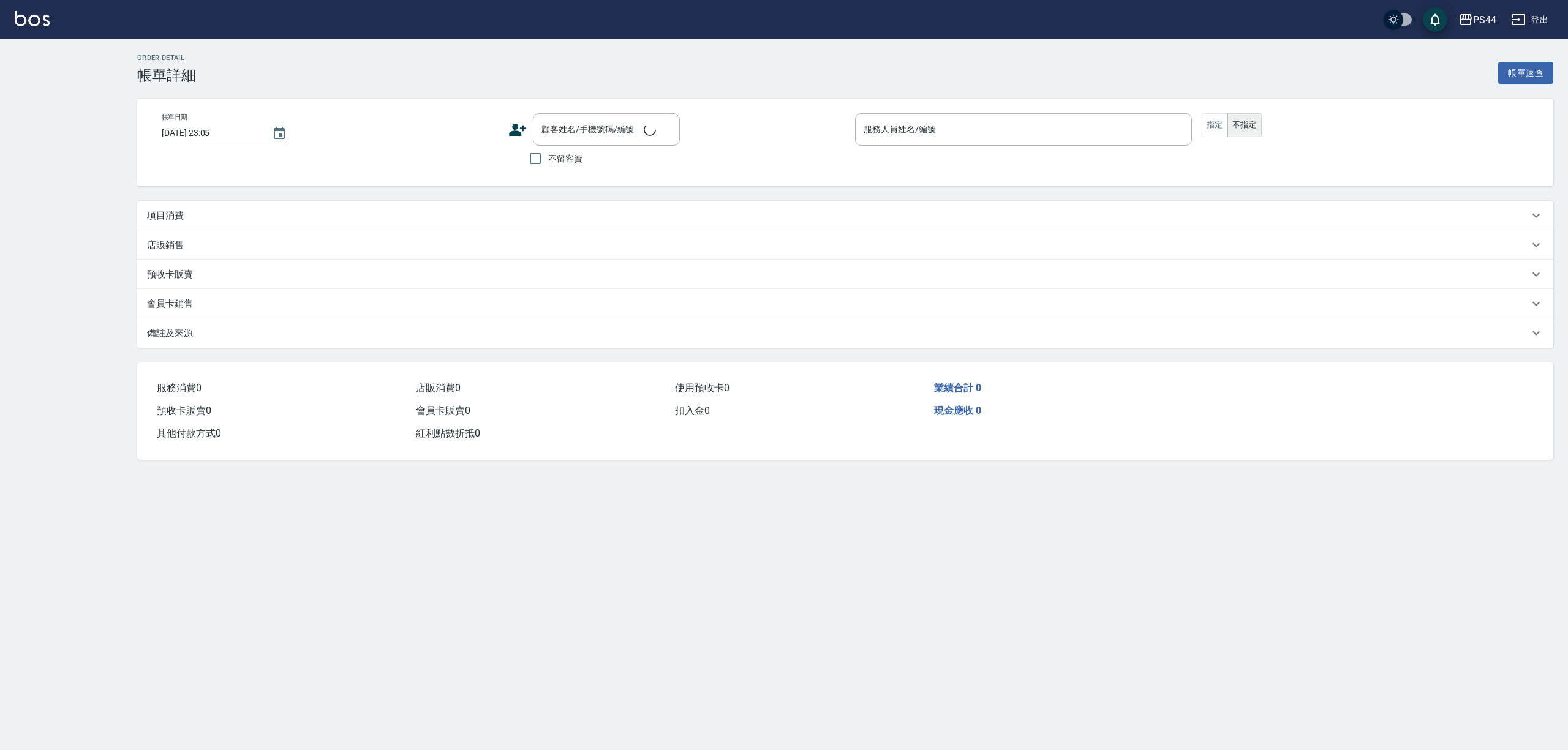
type input "[DATE] 22:36"
type input "[PERSON_NAME]-5"
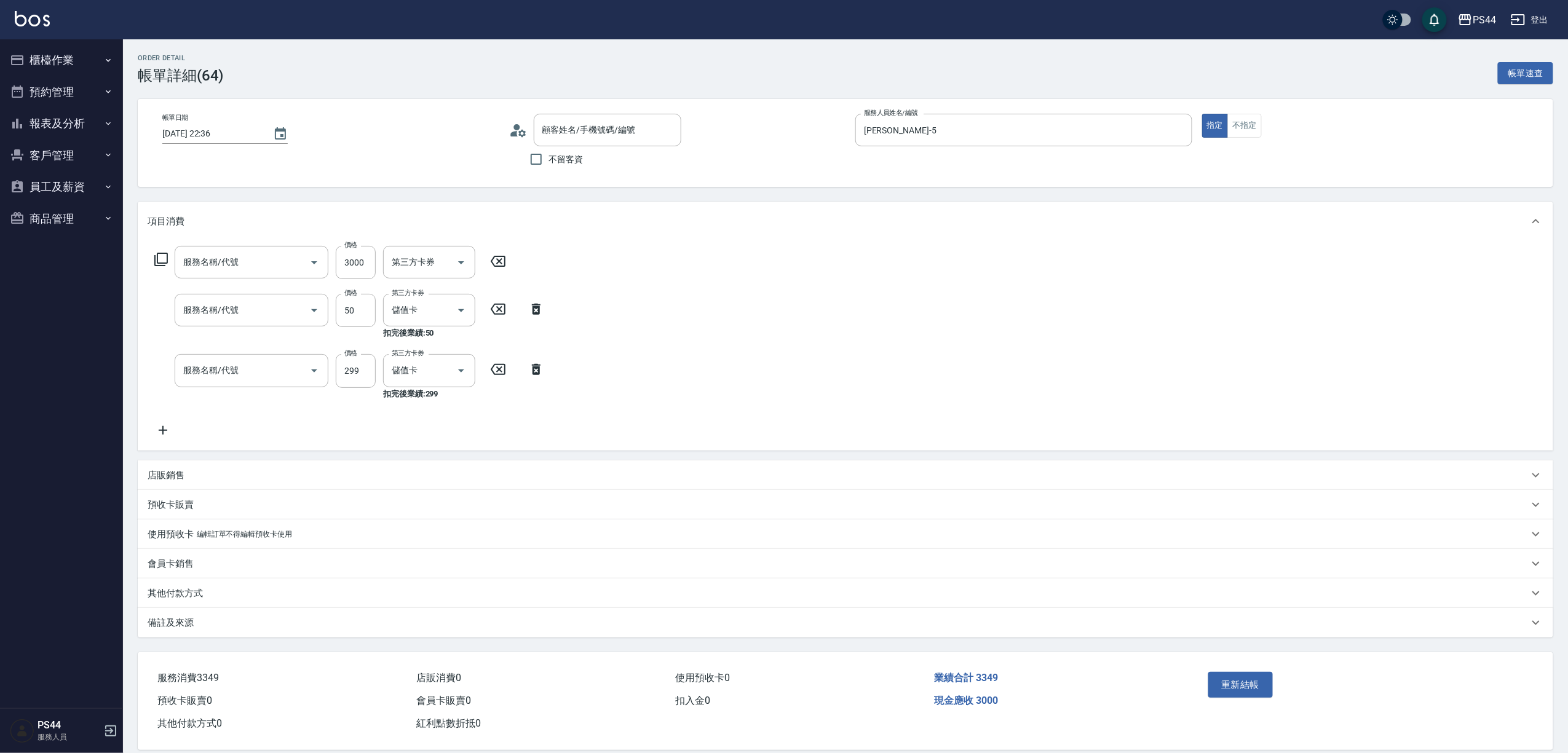
type input "新客人 姓名未設定/00/null"
type input "儲值3000(901)"
type input "精油50(112)"
type input "剪髮(307)"
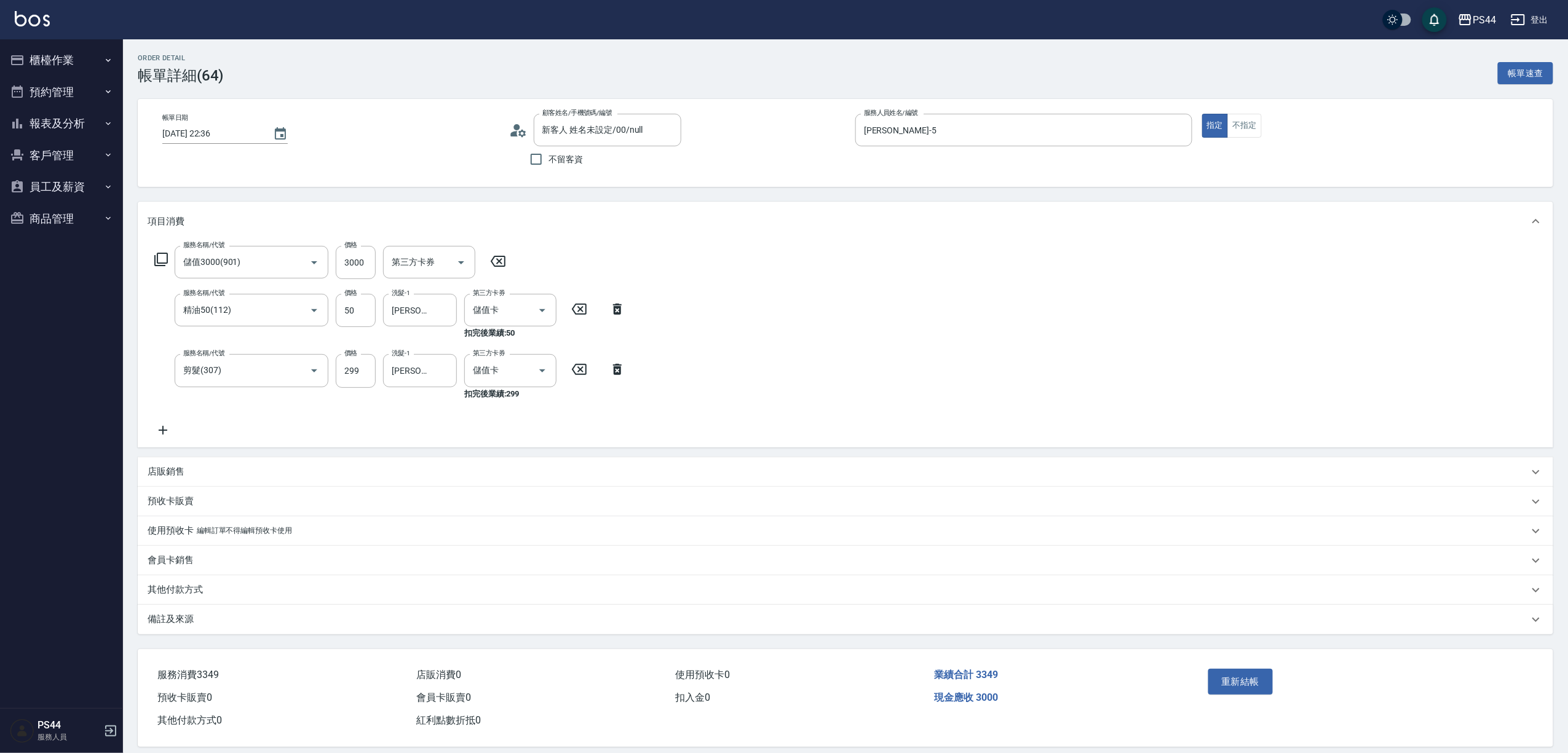
click at [505, 267] on icon at bounding box center [498, 261] width 15 height 11
click at [1257, 685] on button "重新結帳" at bounding box center [1240, 681] width 65 height 25
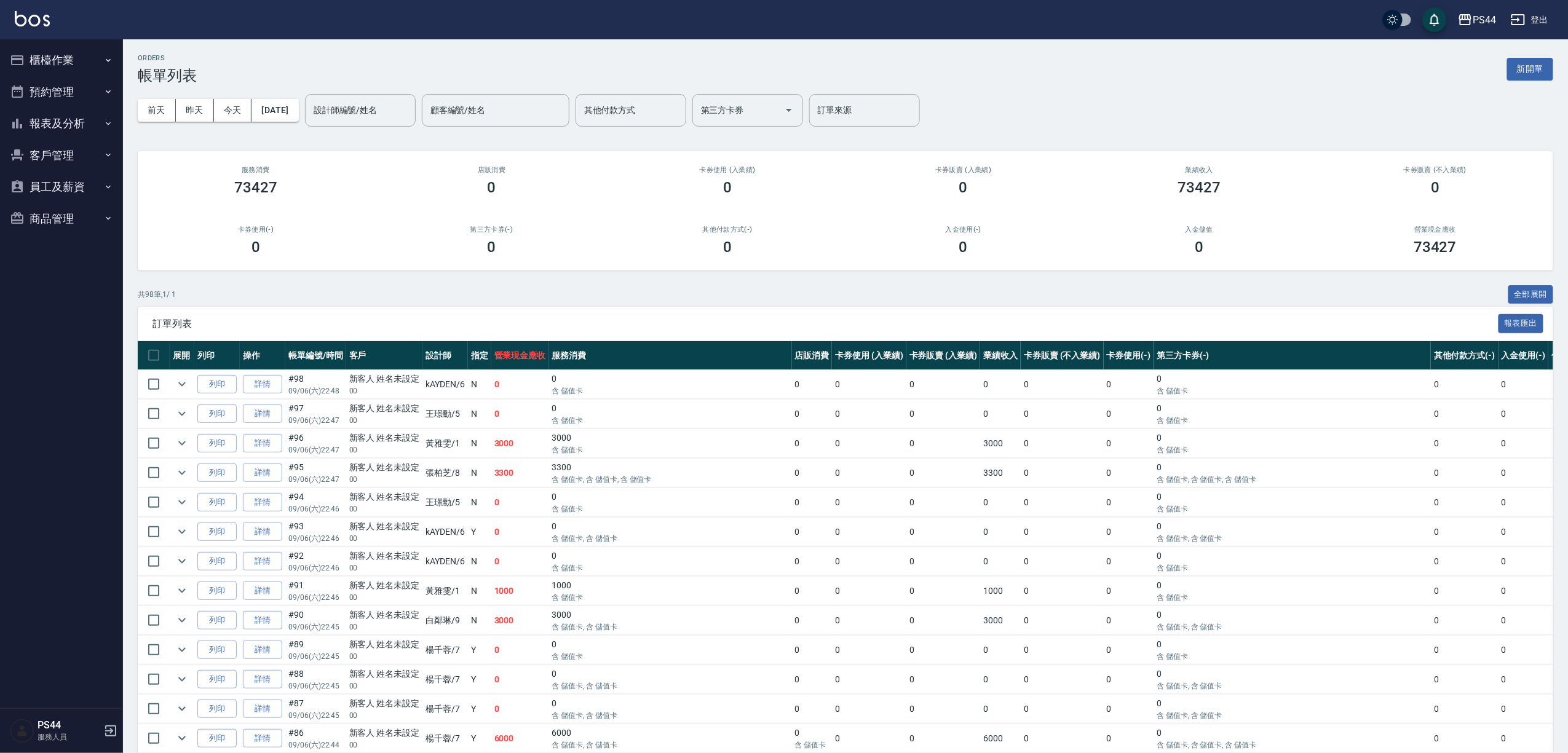
click at [52, 129] on button "報表及分析" at bounding box center [61, 124] width 113 height 32
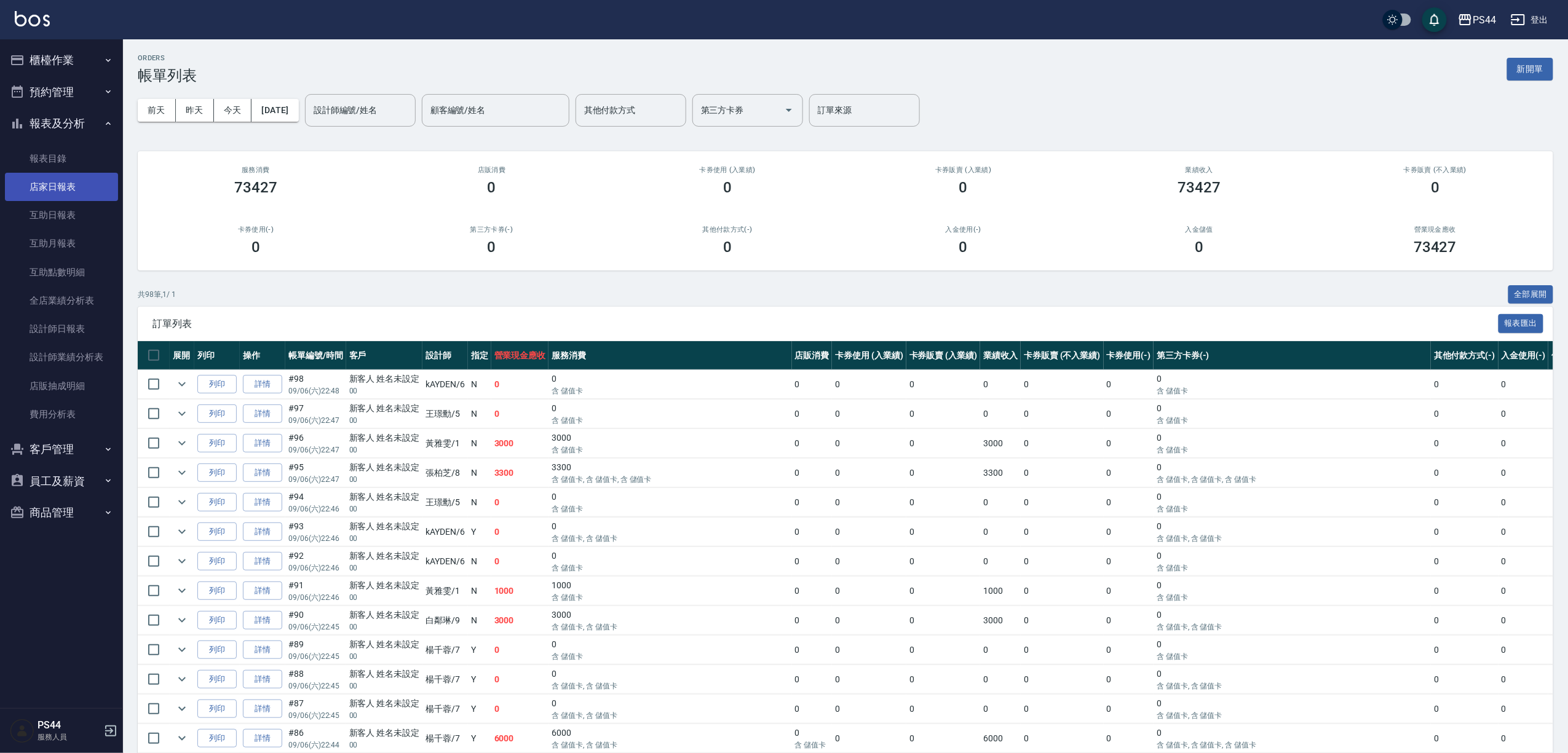
click at [38, 182] on link "店家日報表" at bounding box center [61, 186] width 113 height 28
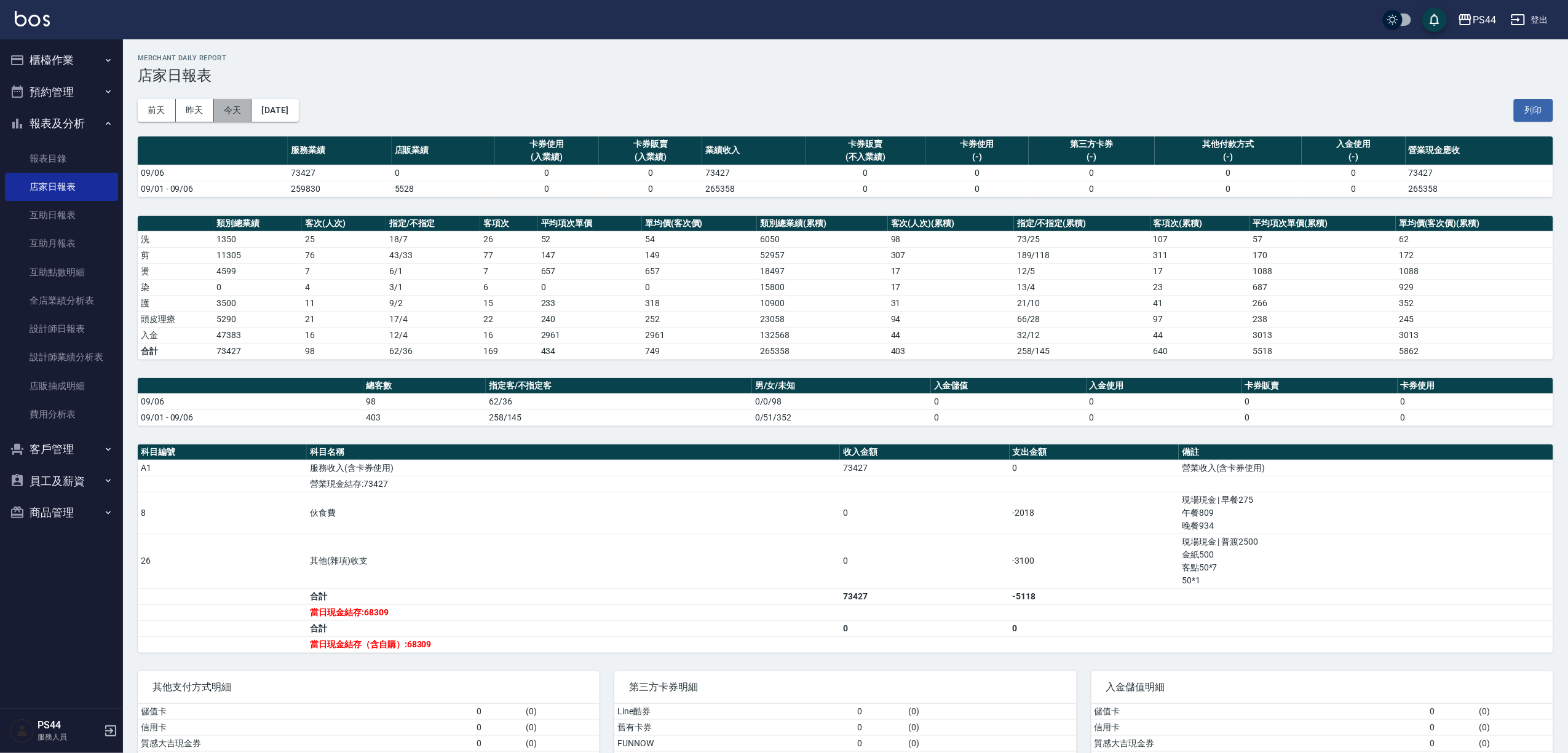
click at [225, 107] on button "今天" at bounding box center [233, 110] width 38 height 23
click at [54, 215] on link "互助日報表" at bounding box center [61, 215] width 113 height 28
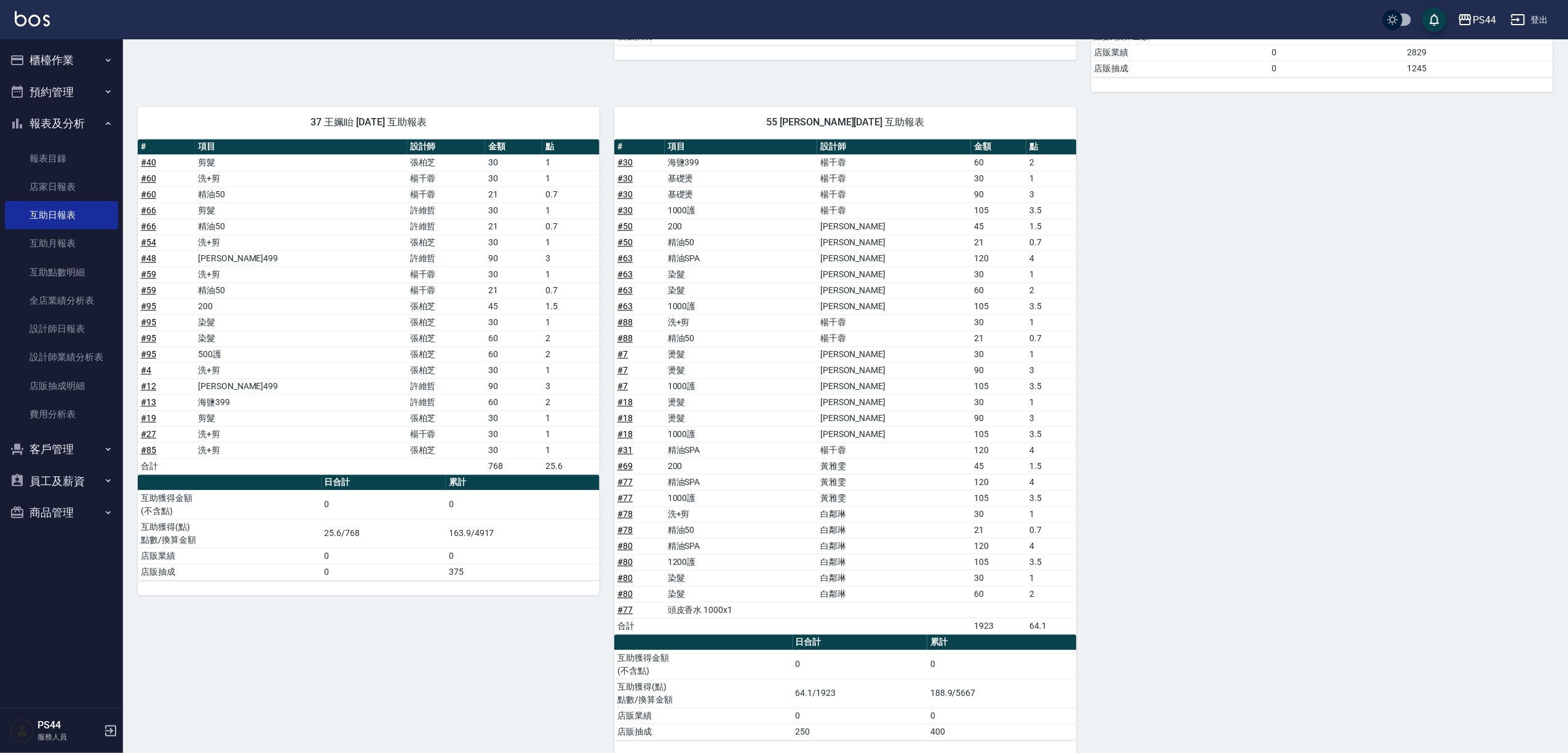
scroll to position [1312, 0]
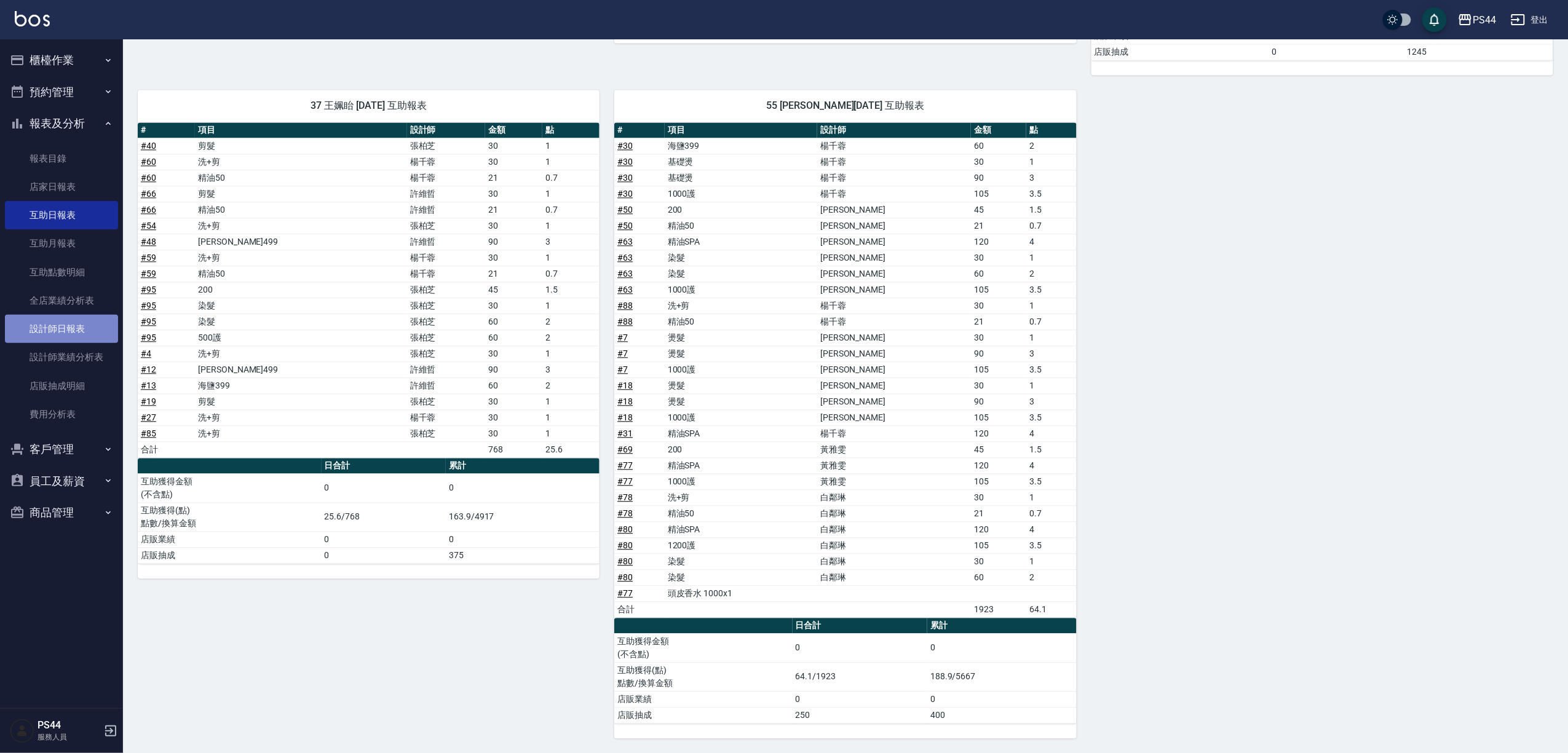
click at [65, 322] on link "設計師日報表" at bounding box center [61, 328] width 113 height 28
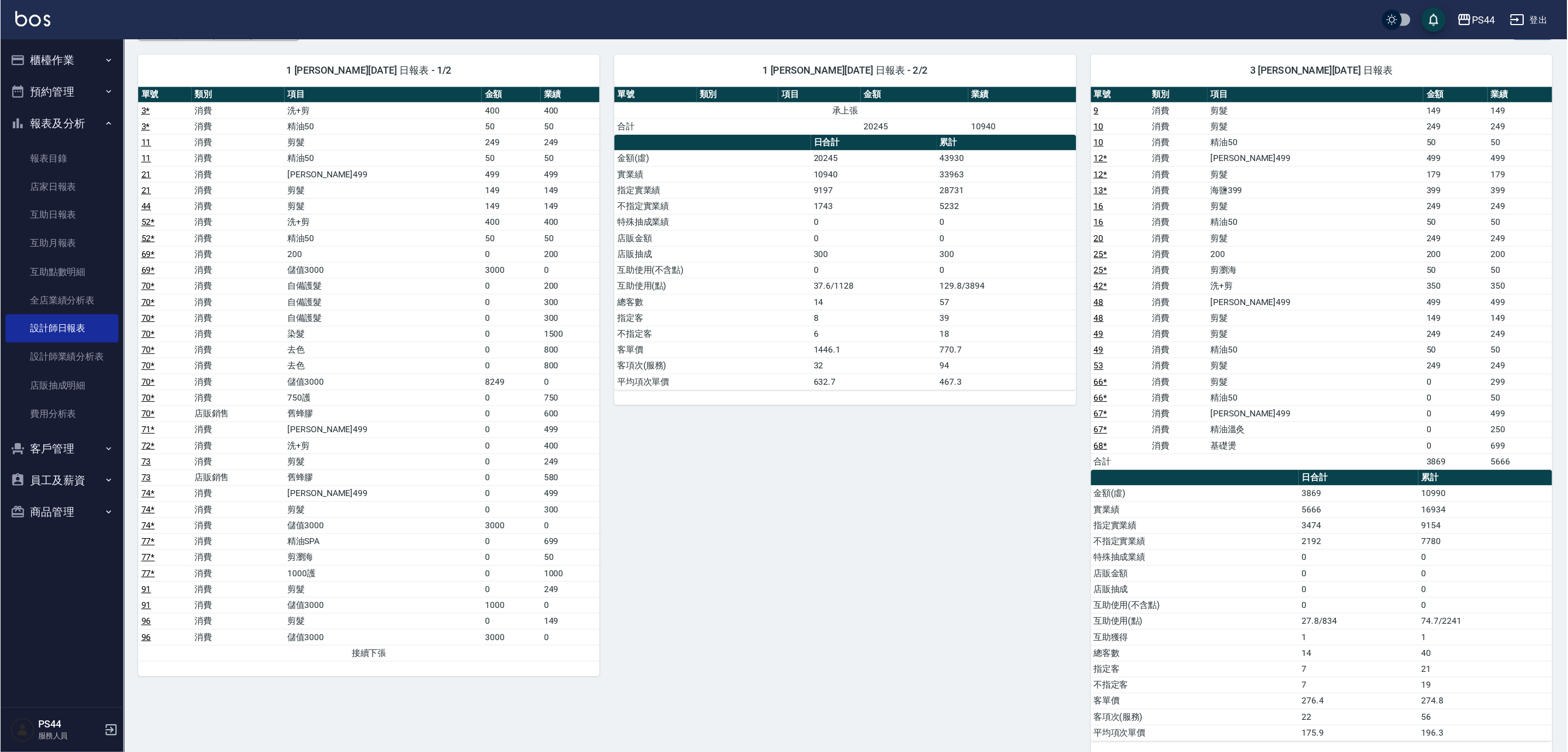
scroll to position [72, 0]
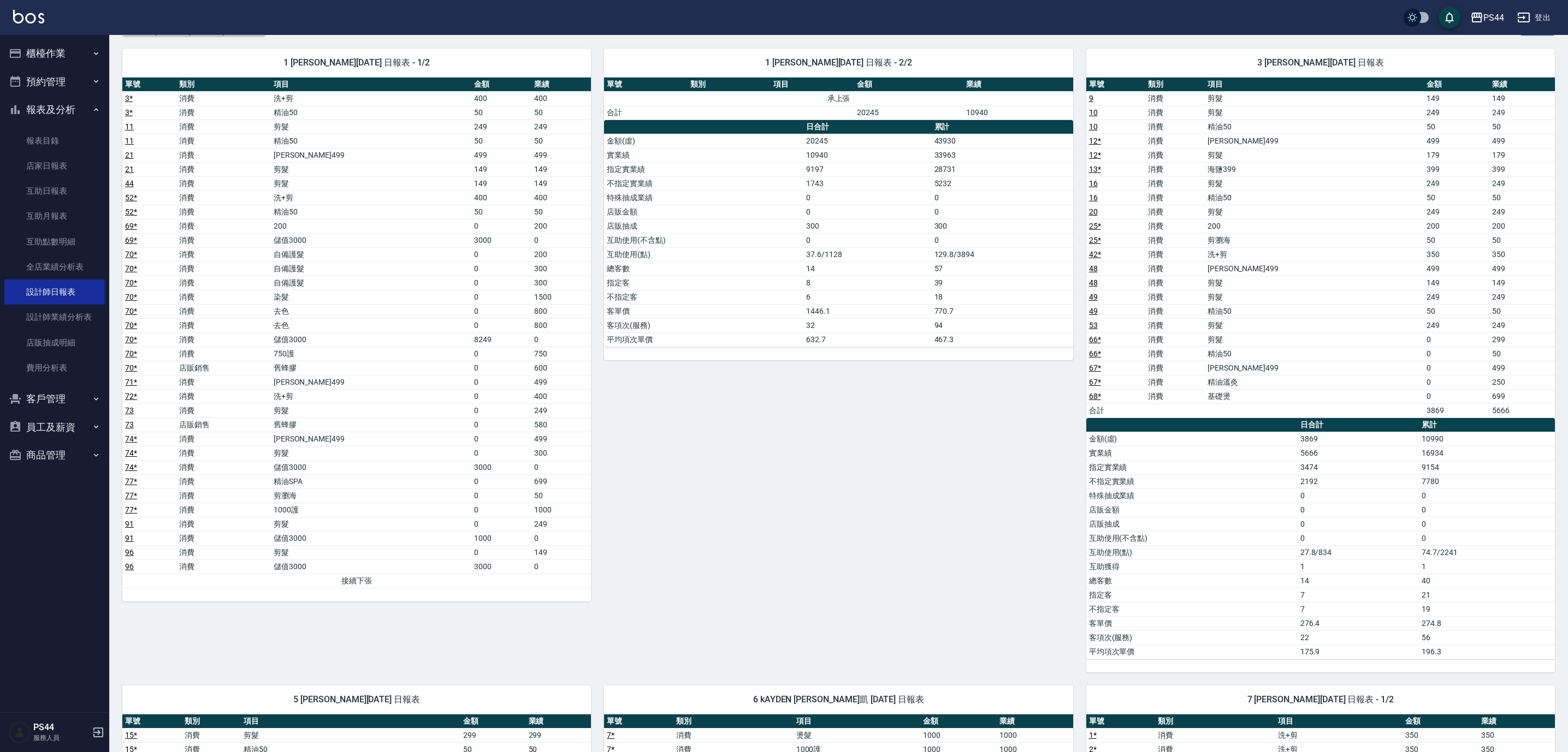
drag, startPoint x: 1344, startPoint y: 0, endPoint x: 729, endPoint y: 531, distance: 812.5
click at [729, 532] on div "1 [PERSON_NAME][DATE] 日報表 - 2/2 單號 類別 項目 金額 業績 承上張 合計 20245 10940 日合計 累計 金額(虛) …" at bounding box center [832, 354] width 482 height 637
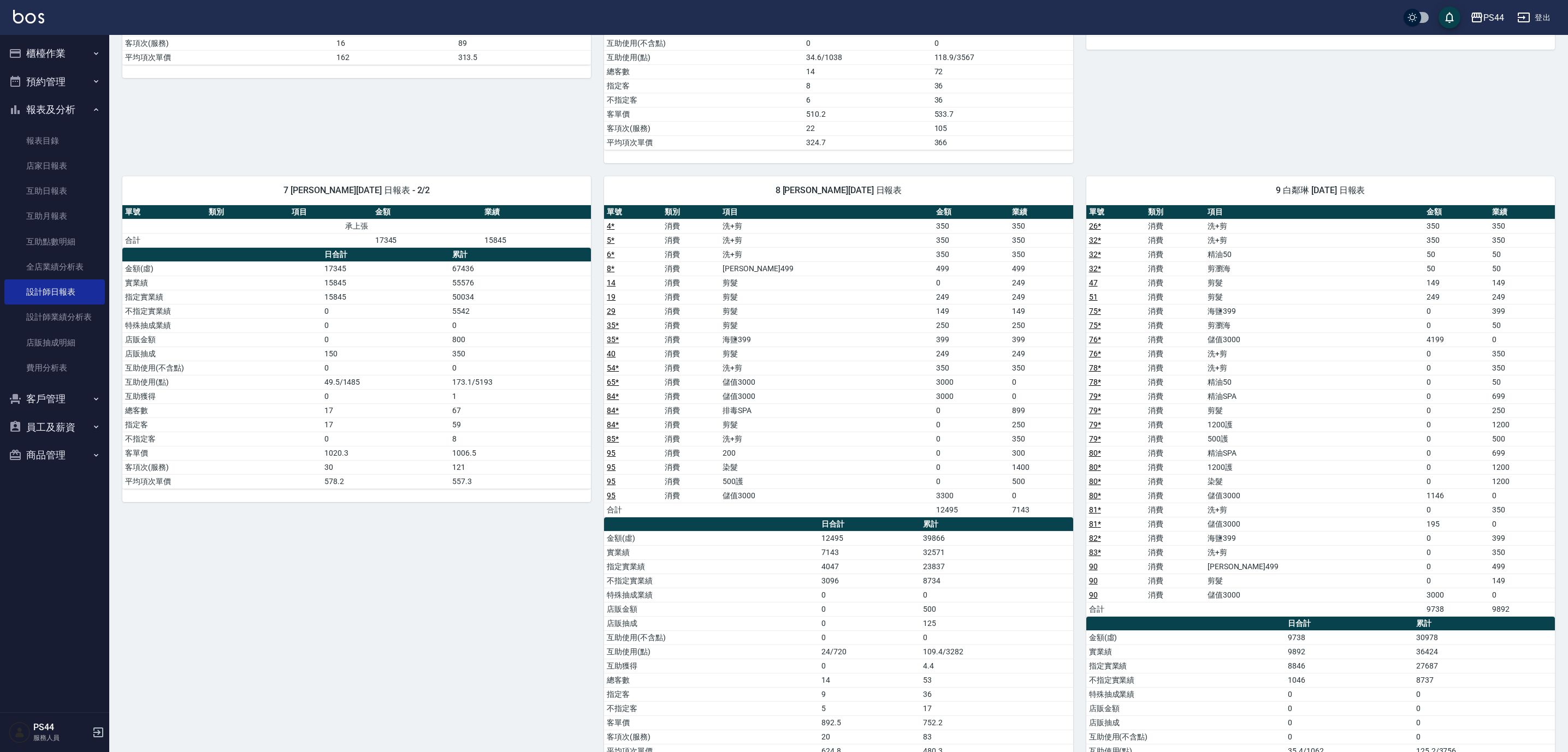
scroll to position [1301, 0]
